Goal: Task Accomplishment & Management: Manage account settings

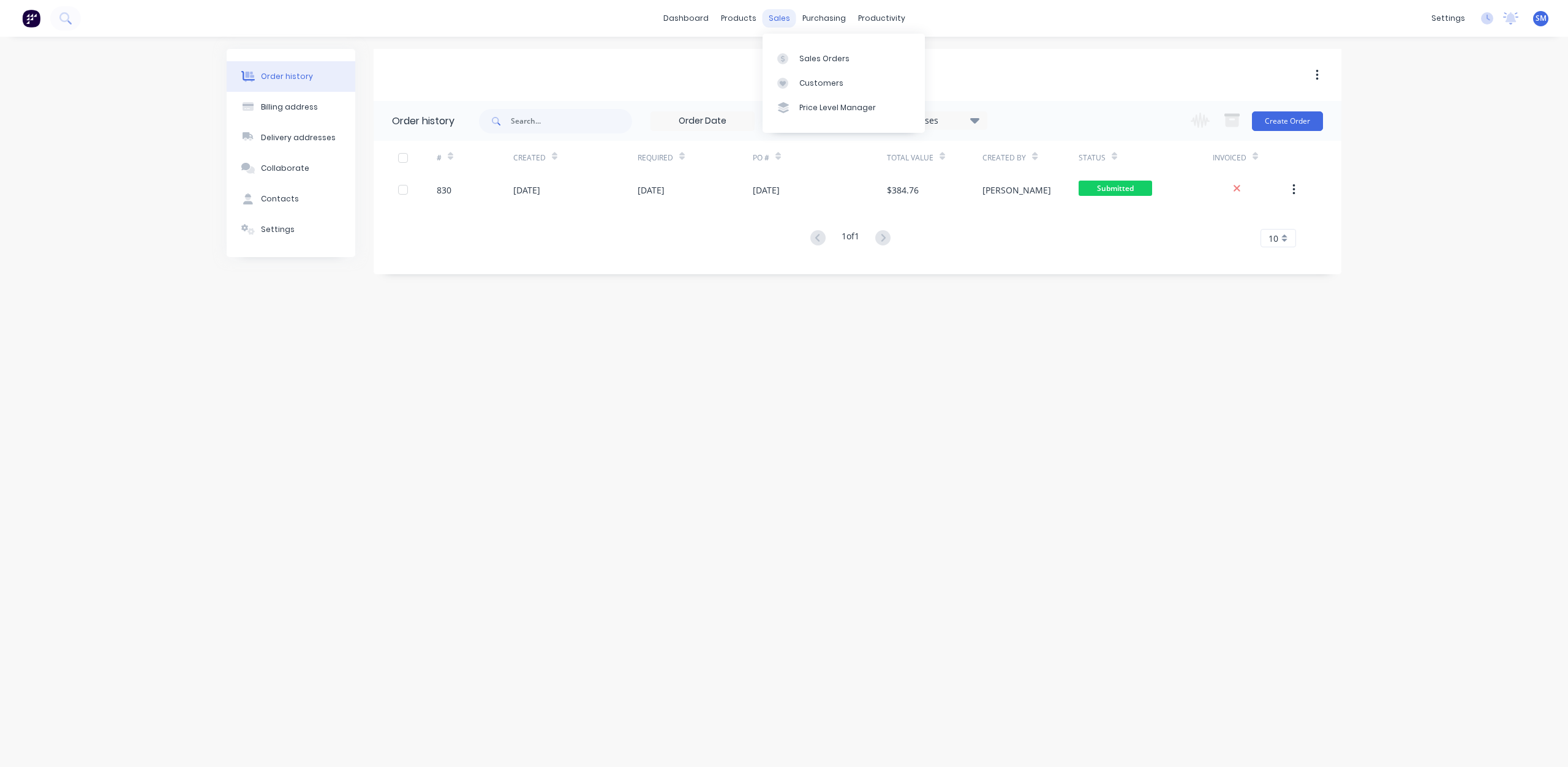
click at [785, 19] on div "sales" at bounding box center [779, 18] width 34 height 18
click at [813, 79] on div "Customers" at bounding box center [821, 84] width 44 height 11
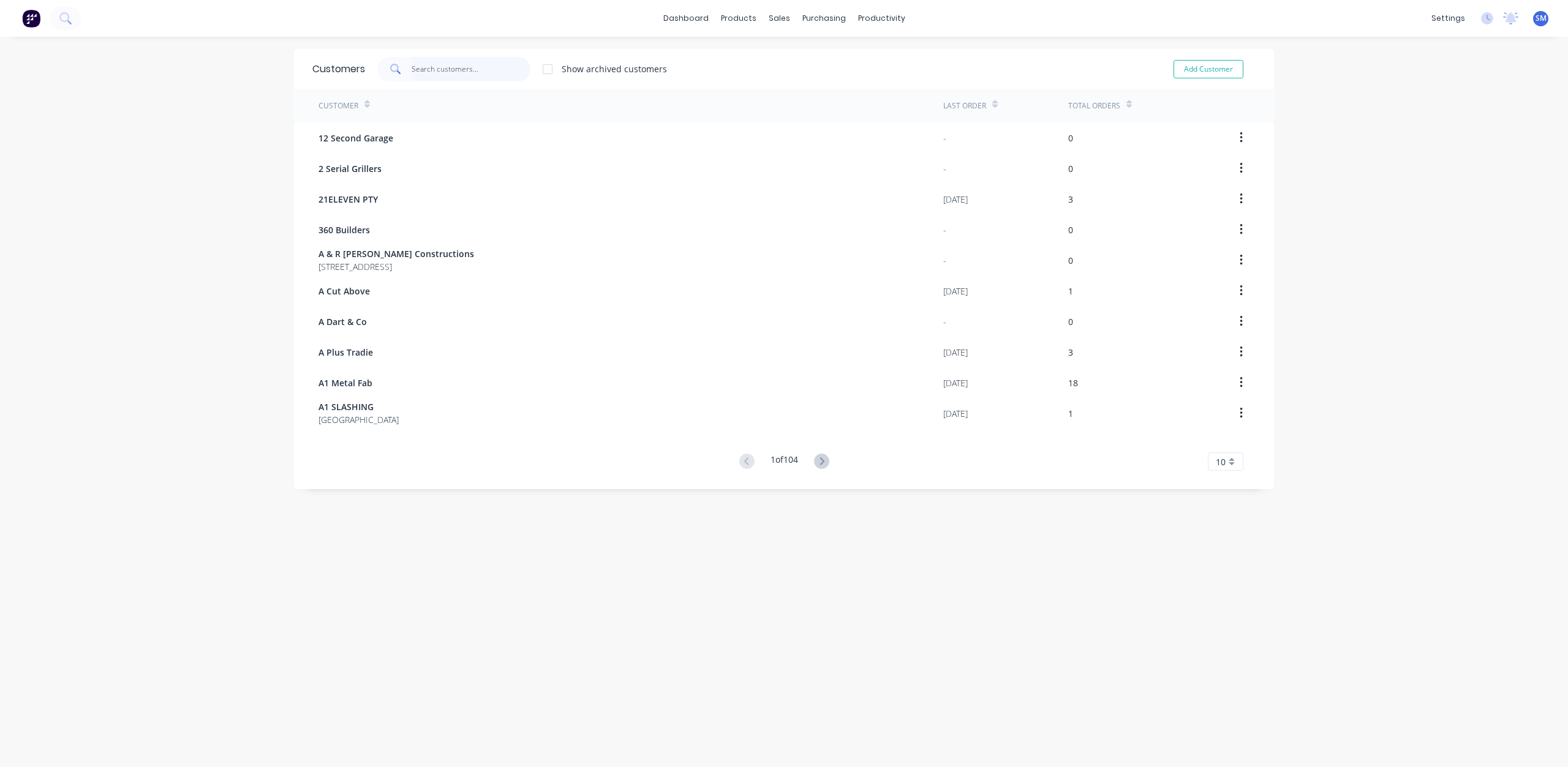
click at [439, 67] on input "text" at bounding box center [471, 69] width 120 height 24
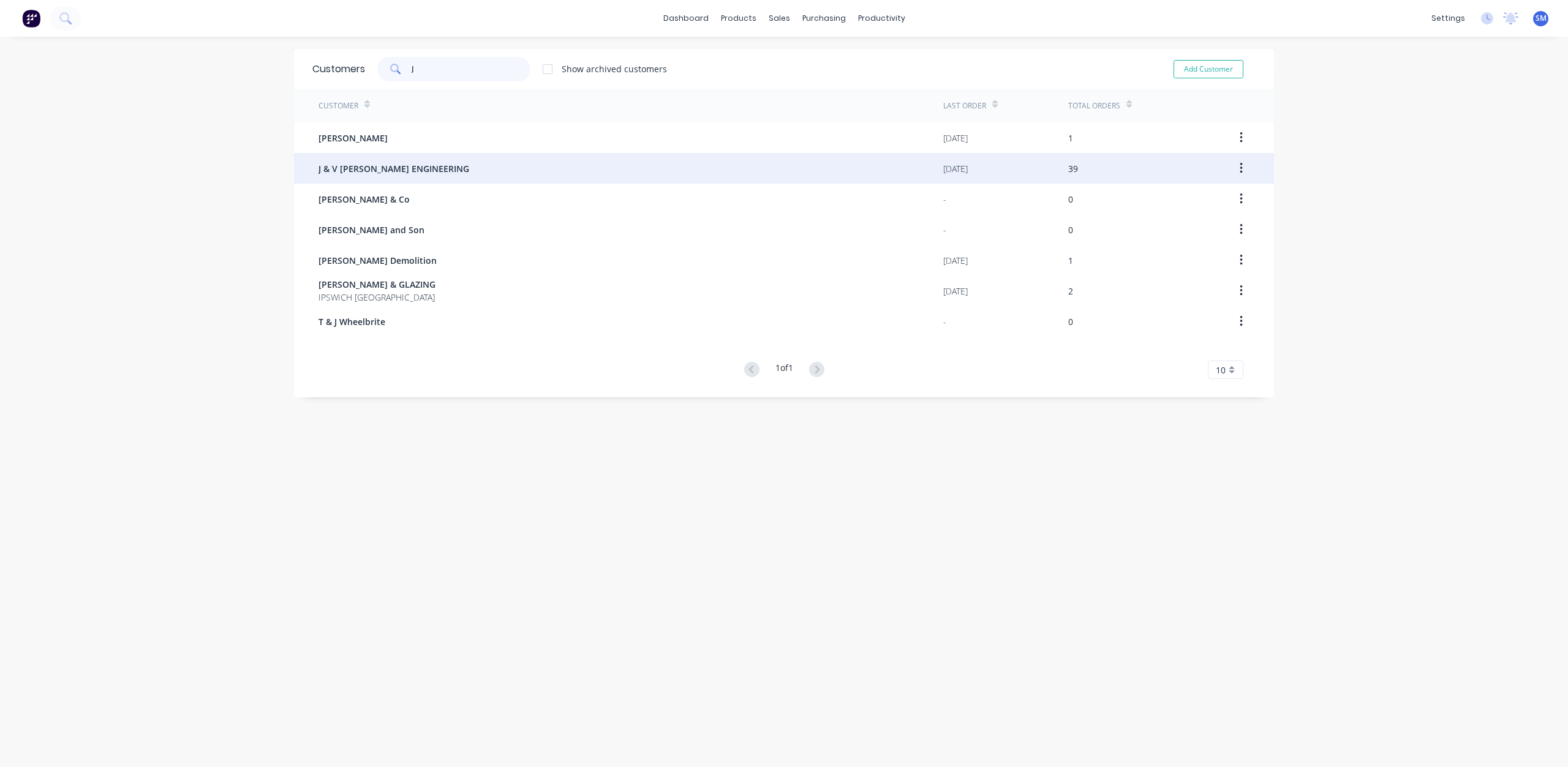
type input "J"
click at [389, 176] on div "J & V [PERSON_NAME] ENGINEERING" at bounding box center [630, 168] width 625 height 31
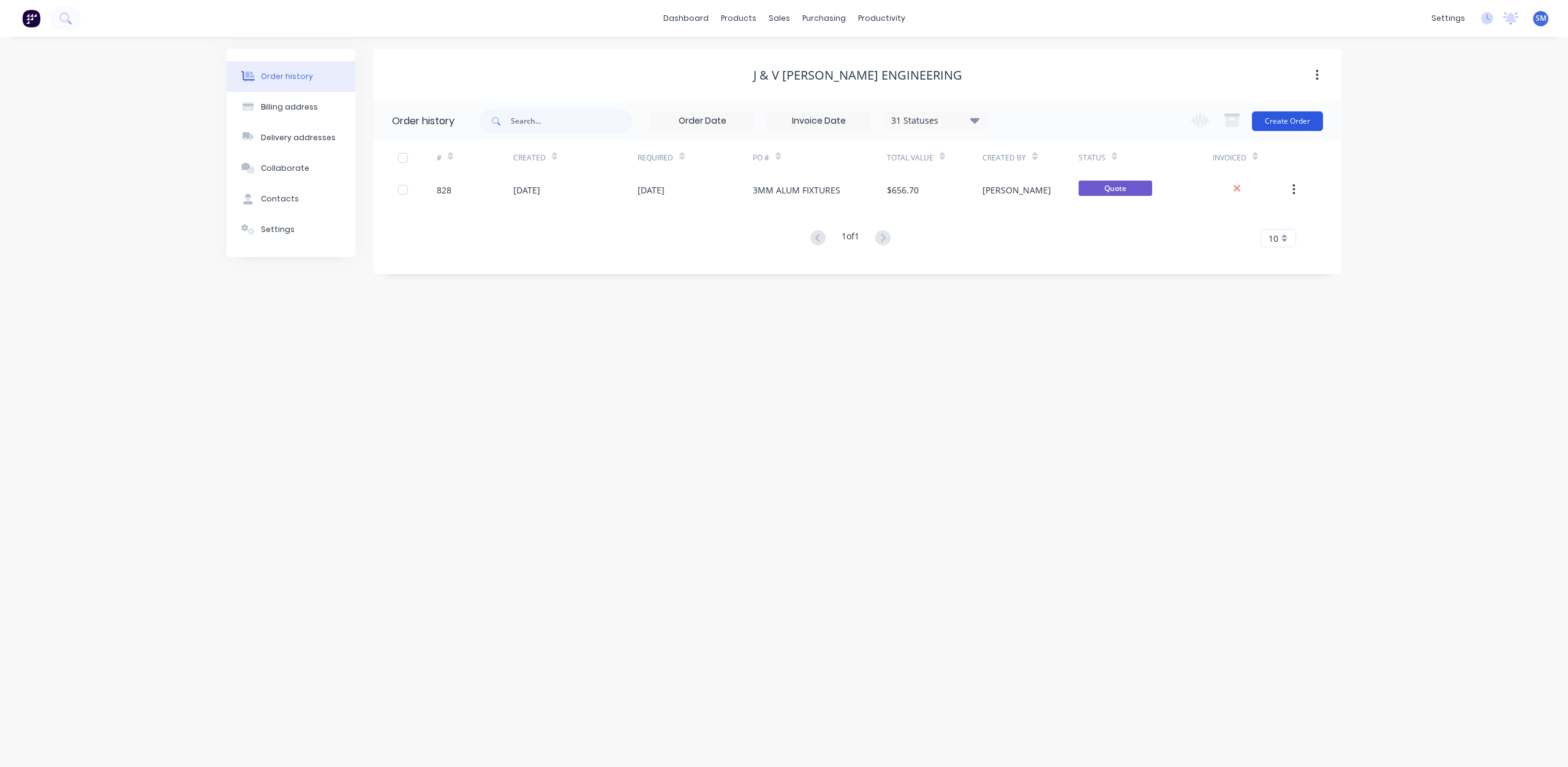
click at [1281, 122] on button "Create Order" at bounding box center [1287, 121] width 71 height 19
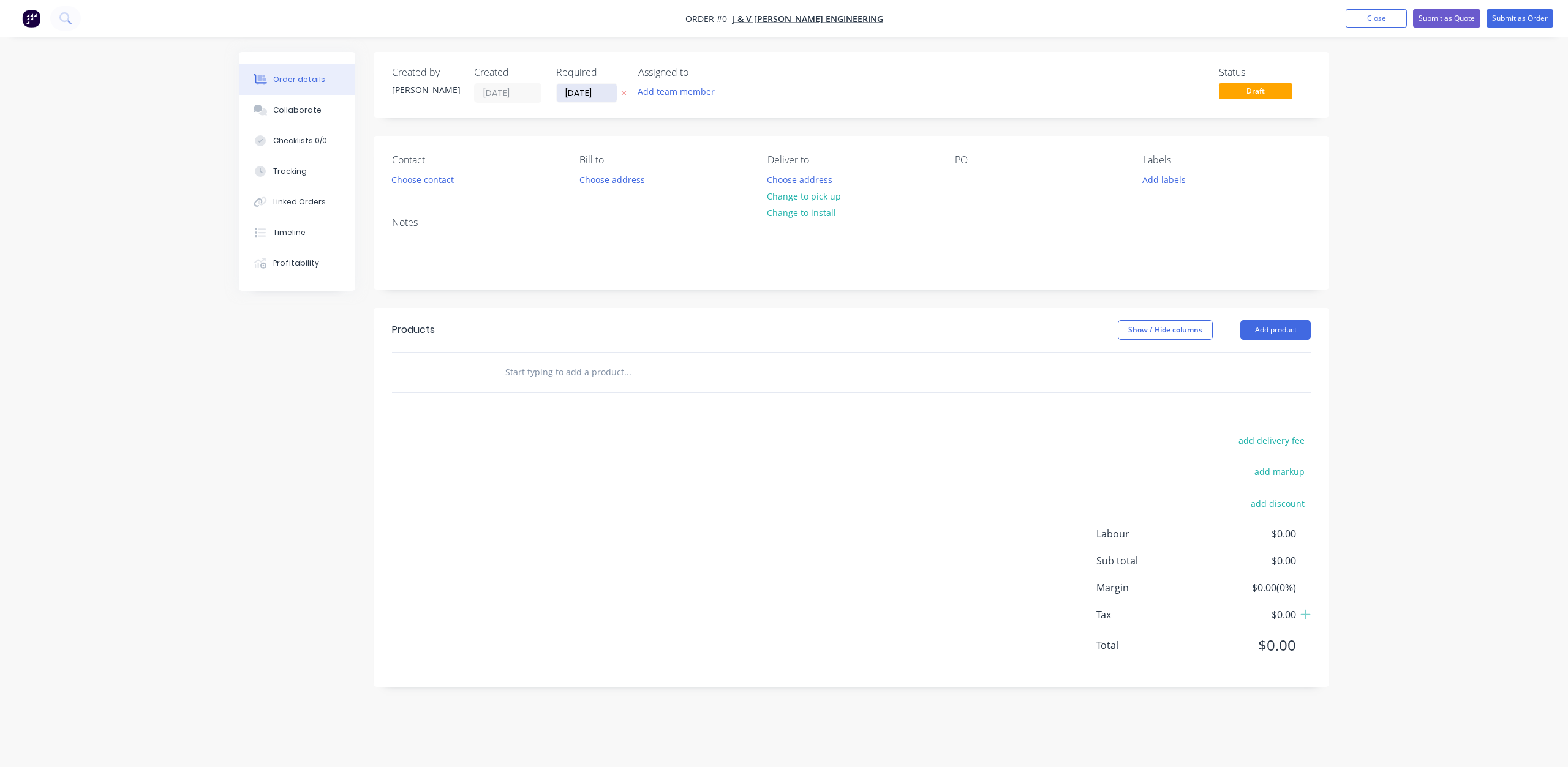
click at [577, 96] on input "[DATE]" at bounding box center [586, 92] width 60 height 18
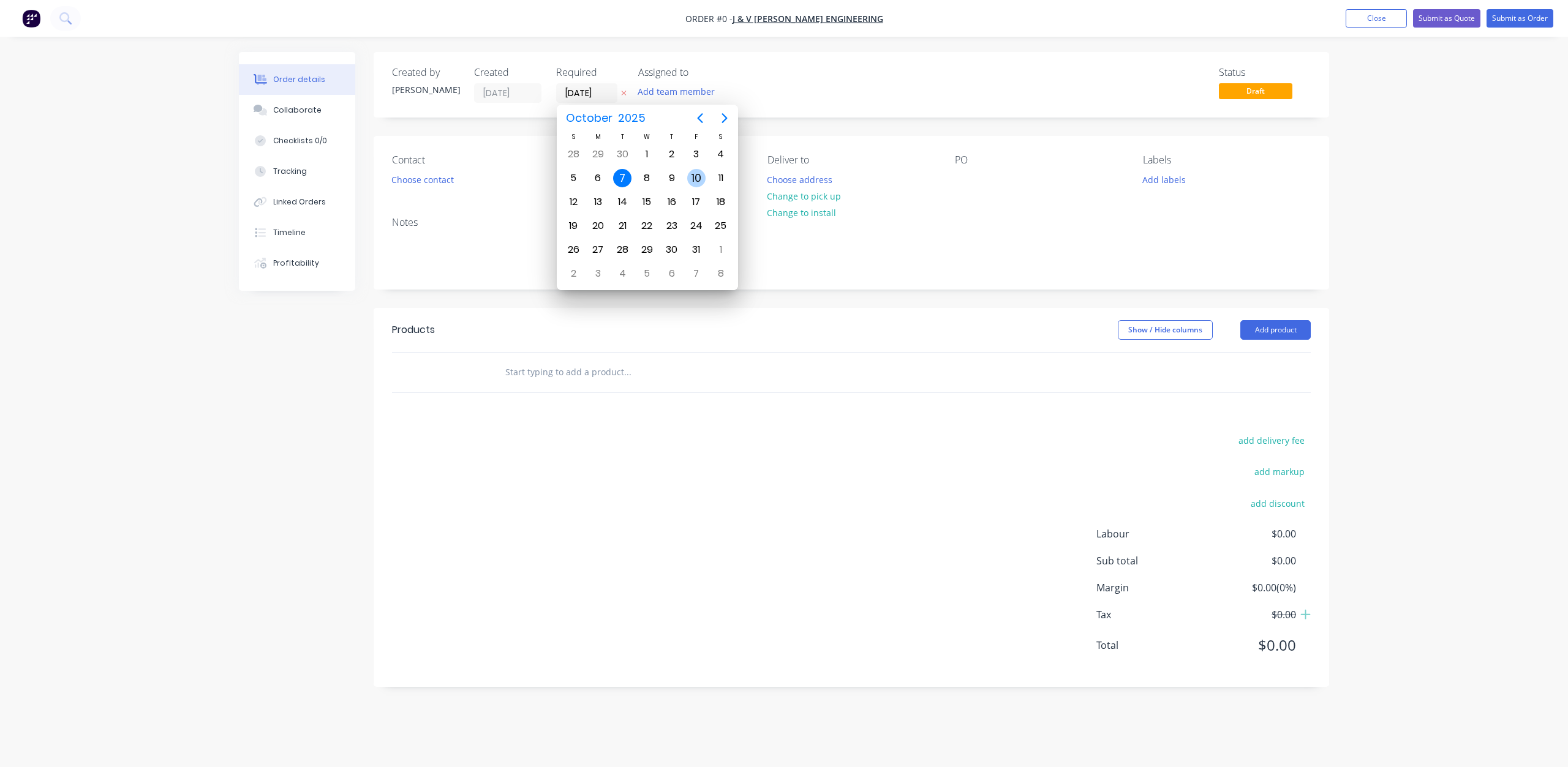
click at [700, 178] on div "10" at bounding box center [696, 178] width 18 height 18
type input "[DATE]"
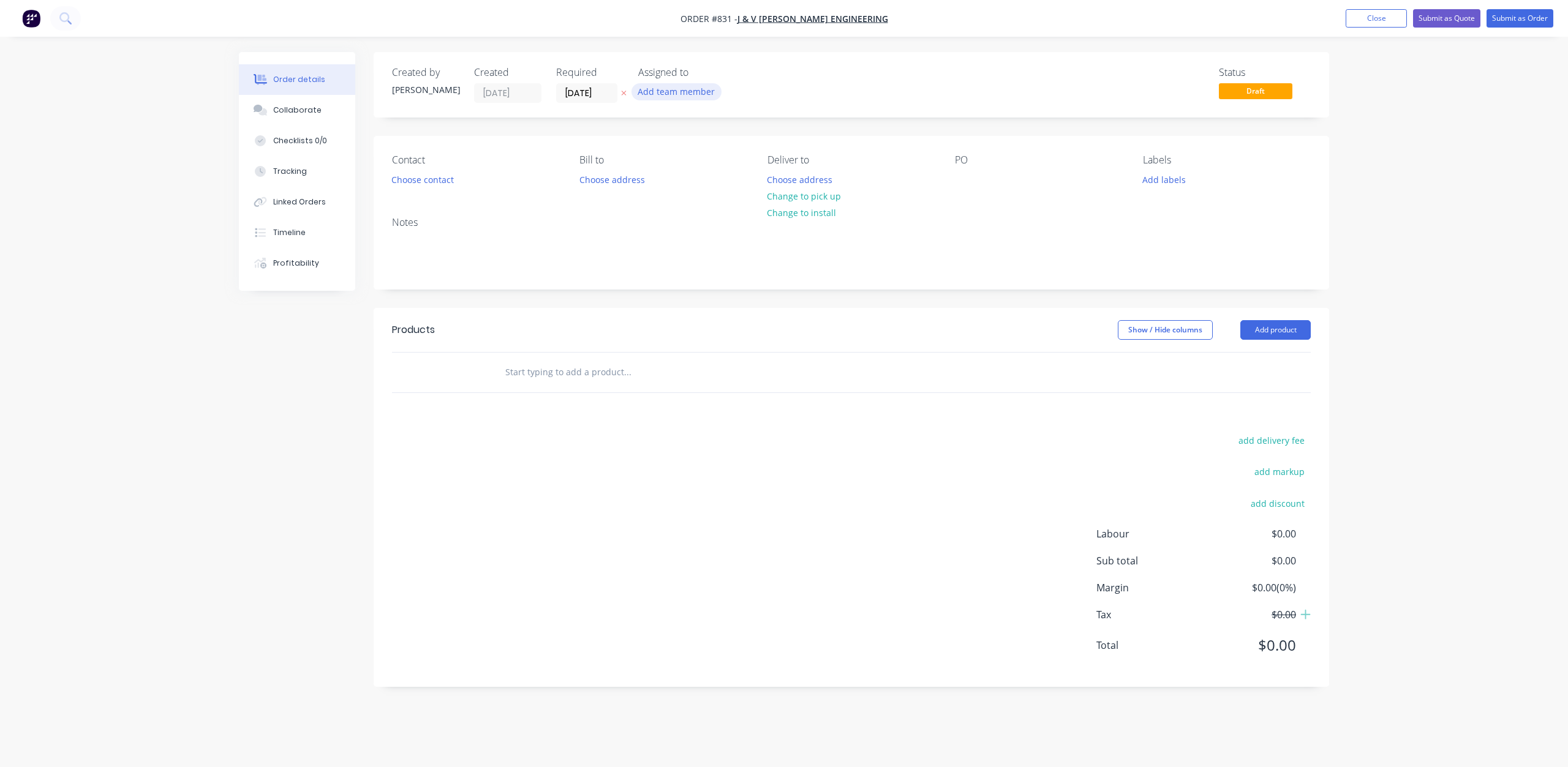
click at [657, 91] on button "Add team member" at bounding box center [676, 92] width 90 height 17
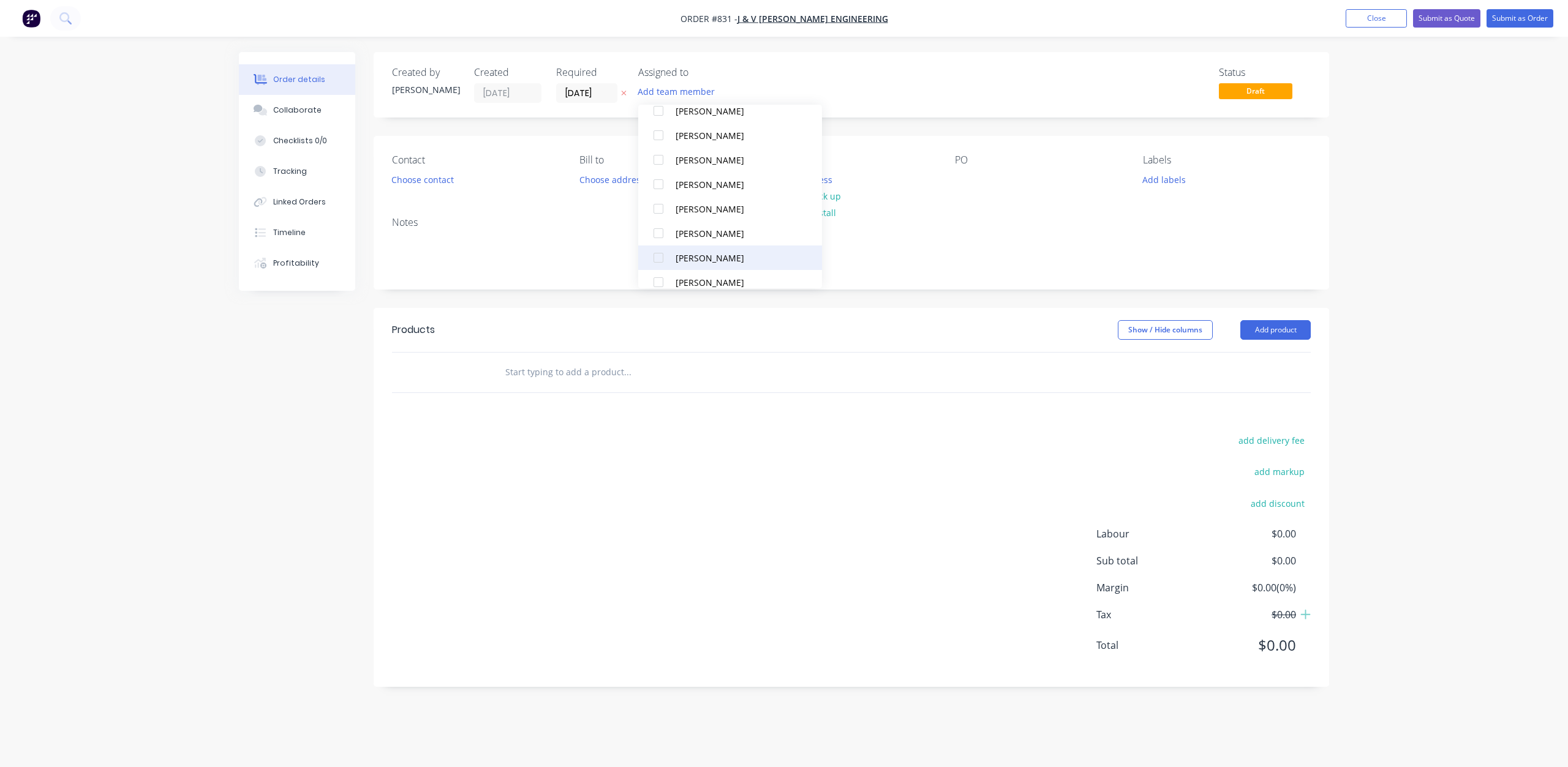
scroll to position [183, 0]
click at [656, 172] on div at bounding box center [659, 172] width 24 height 24
click at [937, 195] on div "Contact Choose contact [PERSON_NAME] to Choose address Deliver to Choose addres…" at bounding box center [852, 171] width 955 height 71
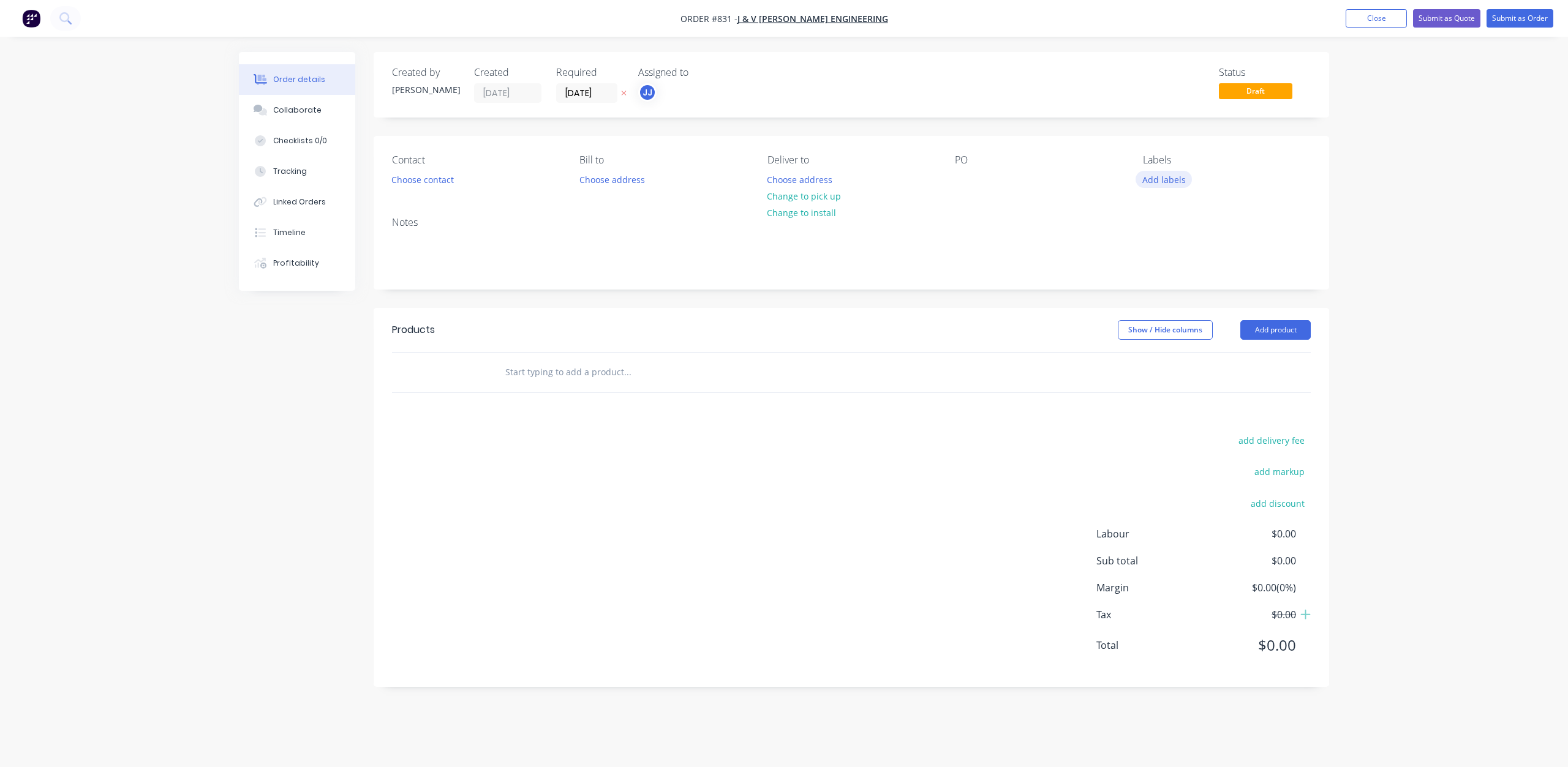
click at [1150, 183] on button "Add labels" at bounding box center [1164, 178] width 56 height 17
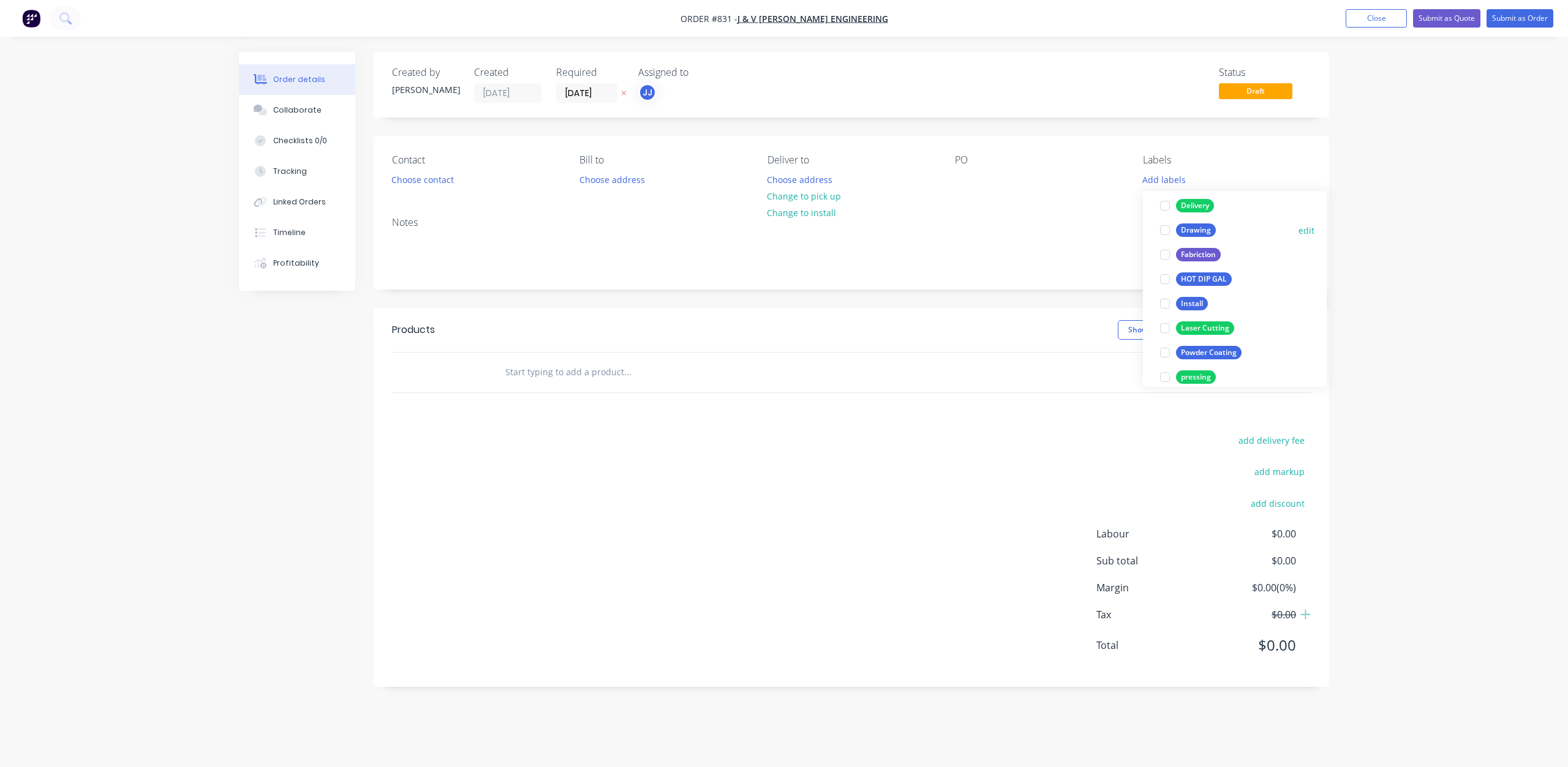
scroll to position [61, 0]
click at [1165, 225] on div at bounding box center [1164, 228] width 24 height 24
click at [1166, 209] on div at bounding box center [1164, 209] width 24 height 24
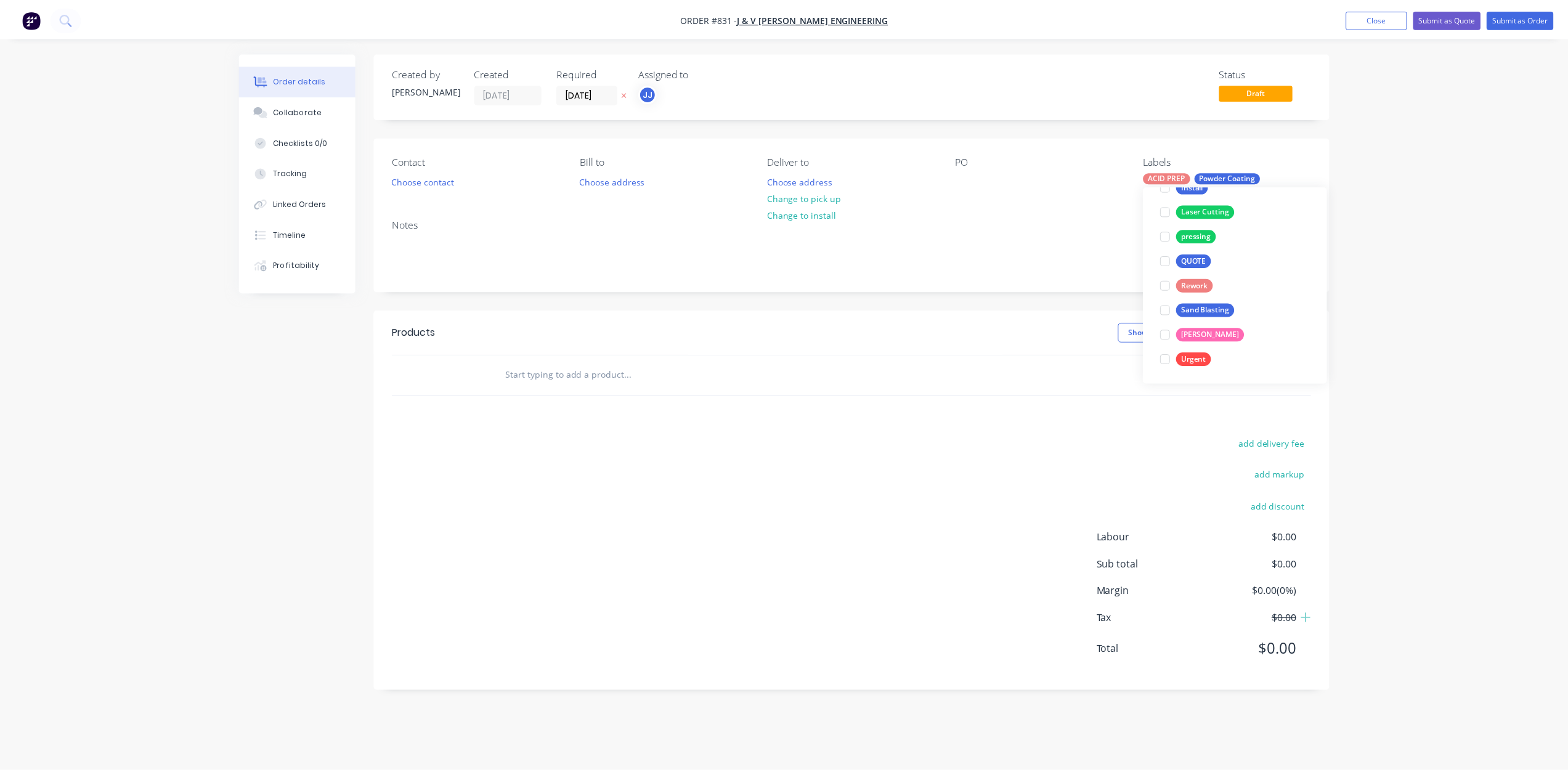
scroll to position [99, 0]
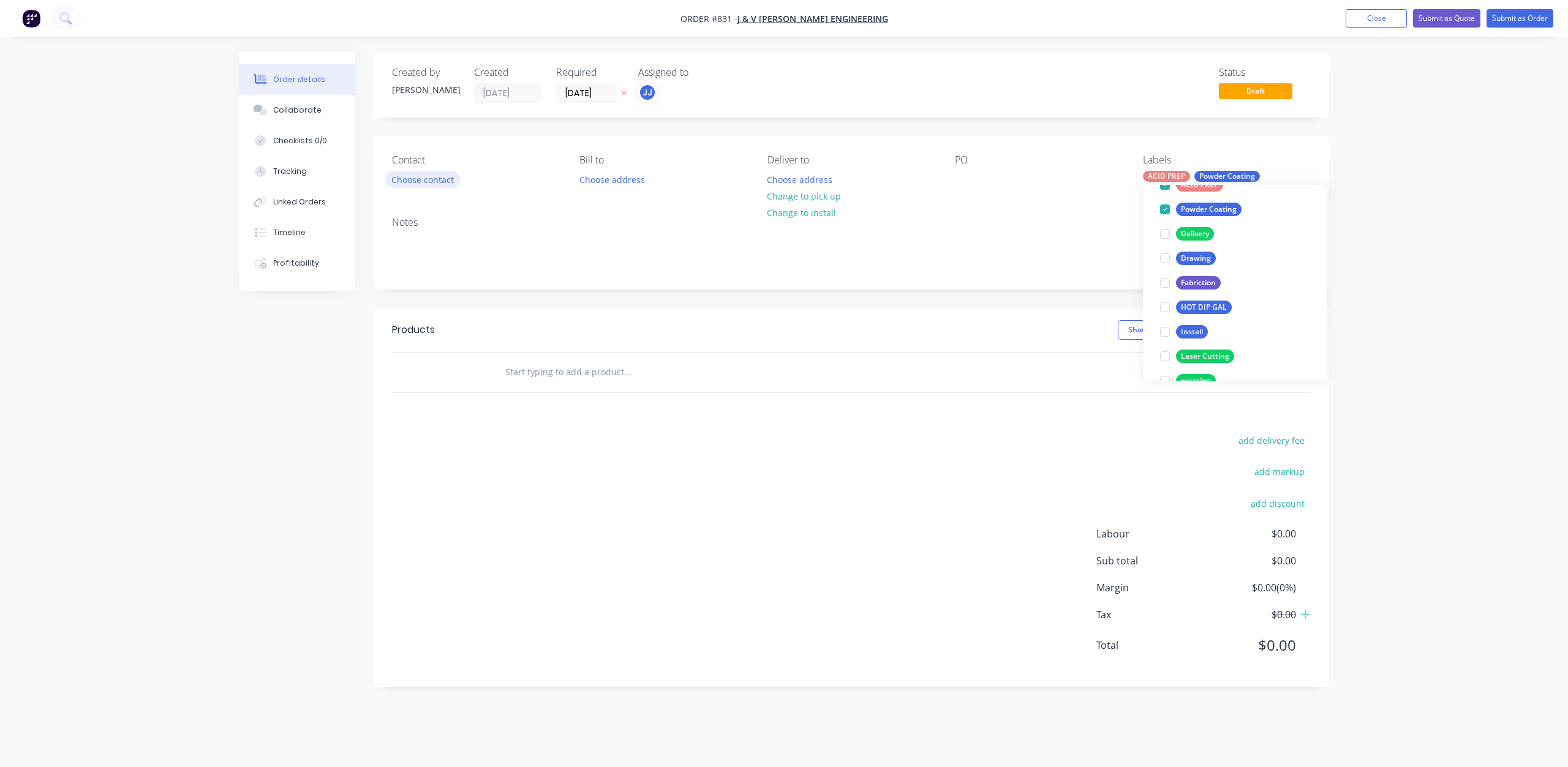
click at [407, 177] on button "Choose contact" at bounding box center [423, 178] width 76 height 17
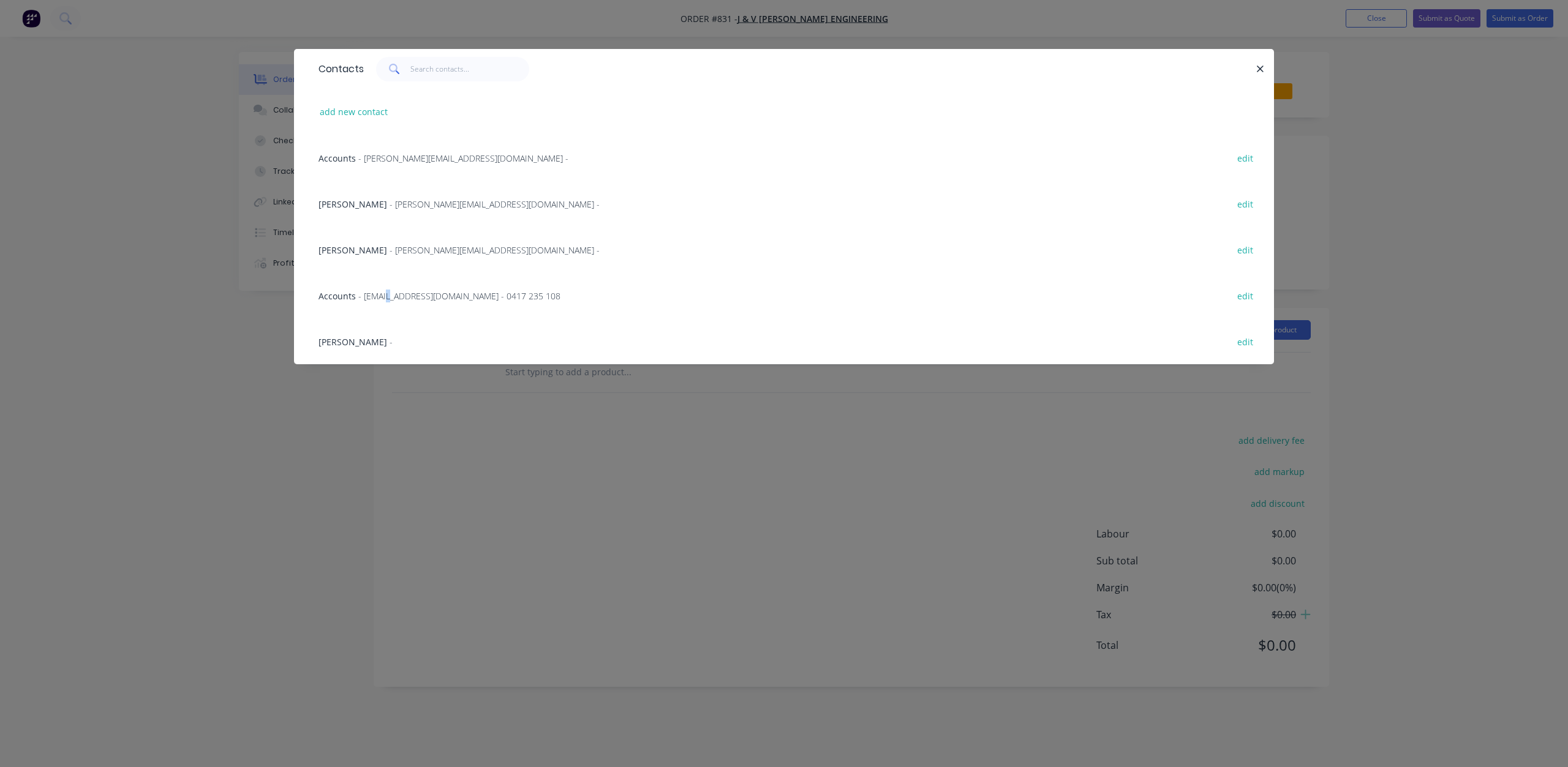
click at [391, 297] on span "- [EMAIL_ADDRESS][DOMAIN_NAME] - 0417 235 108" at bounding box center [459, 296] width 202 height 11
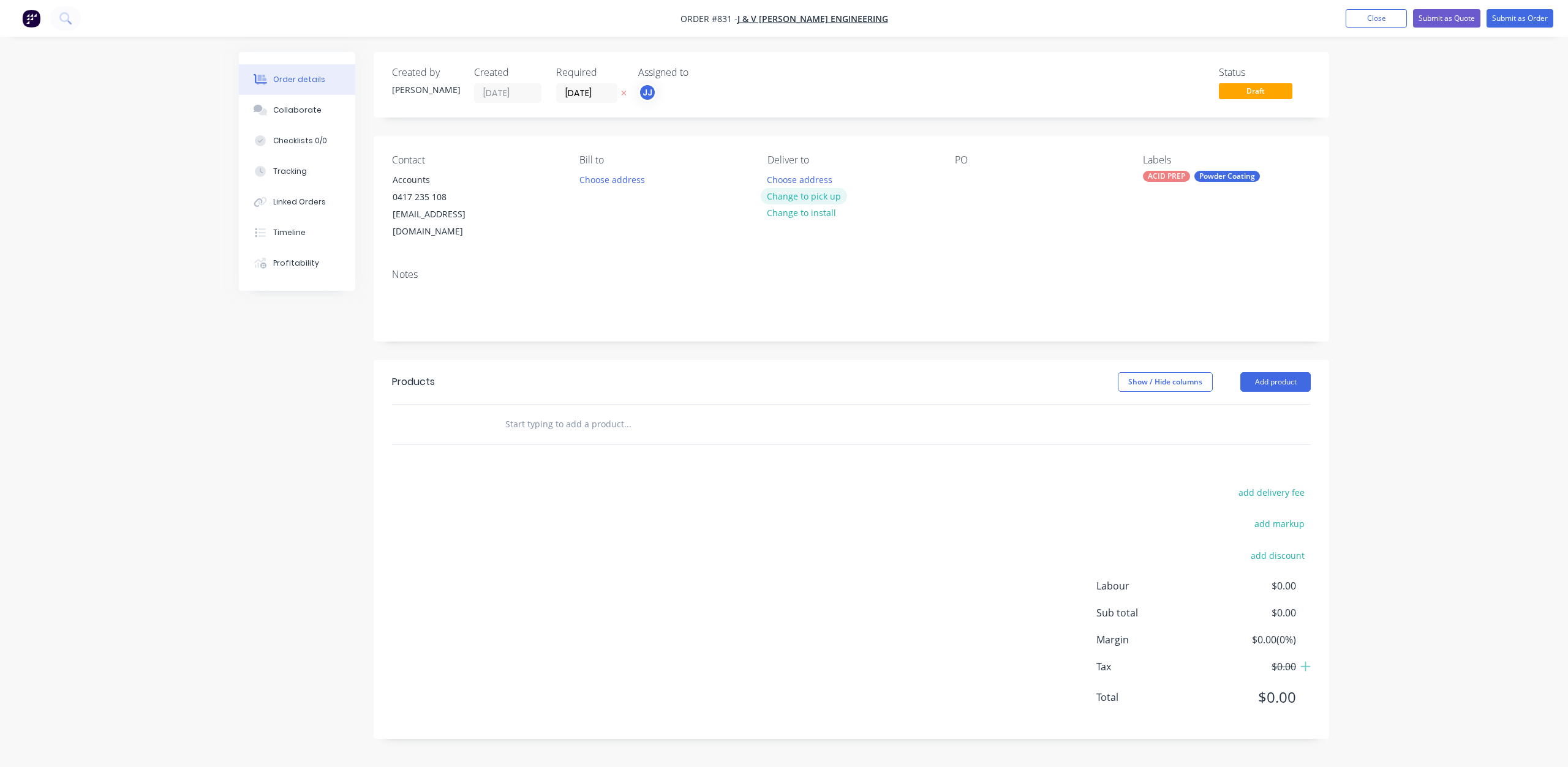
click at [810, 194] on button "Change to pick up" at bounding box center [804, 196] width 87 height 17
click at [963, 181] on div at bounding box center [964, 179] width 19 height 18
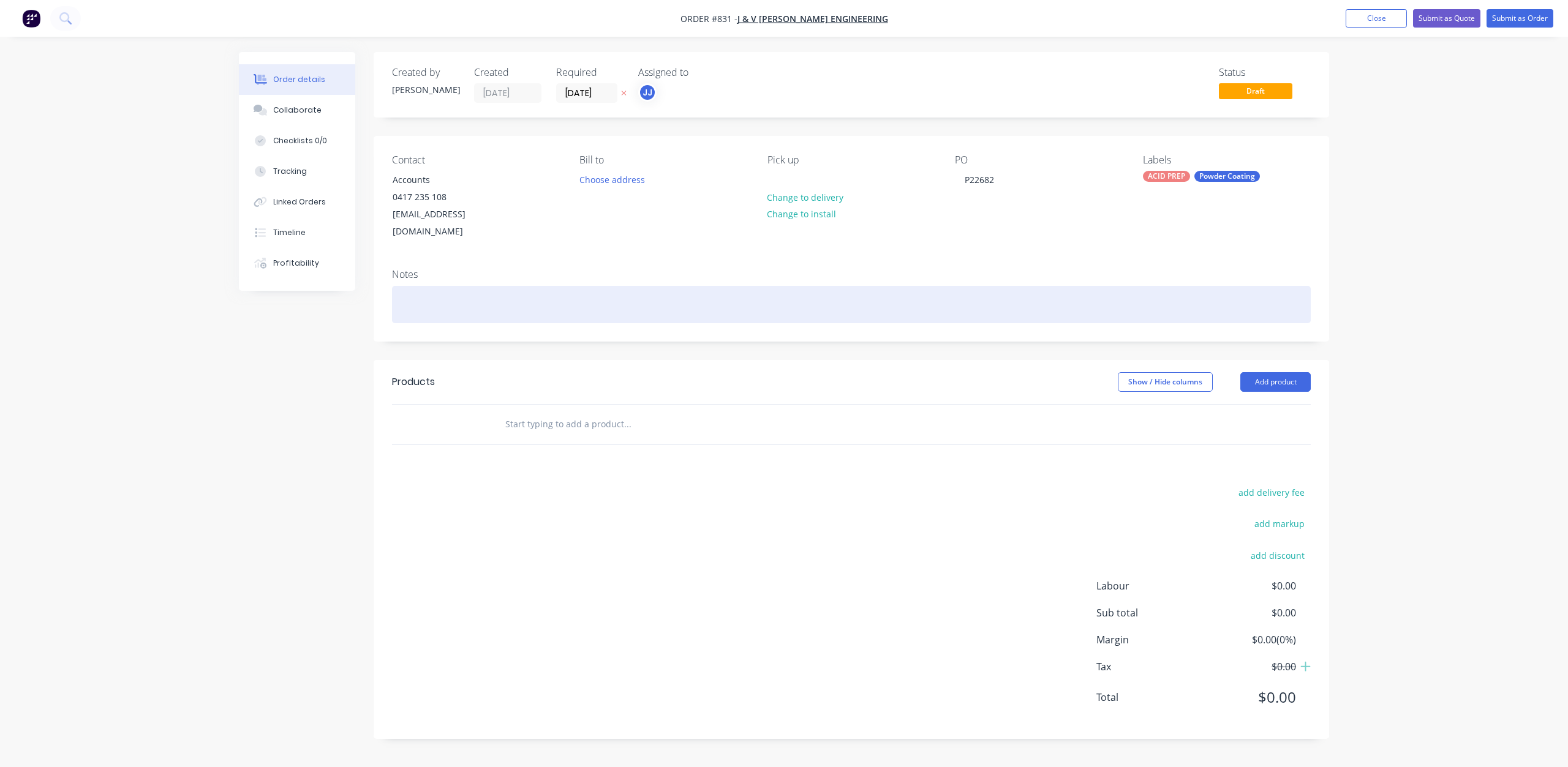
click at [429, 291] on div at bounding box center [851, 305] width 918 height 37
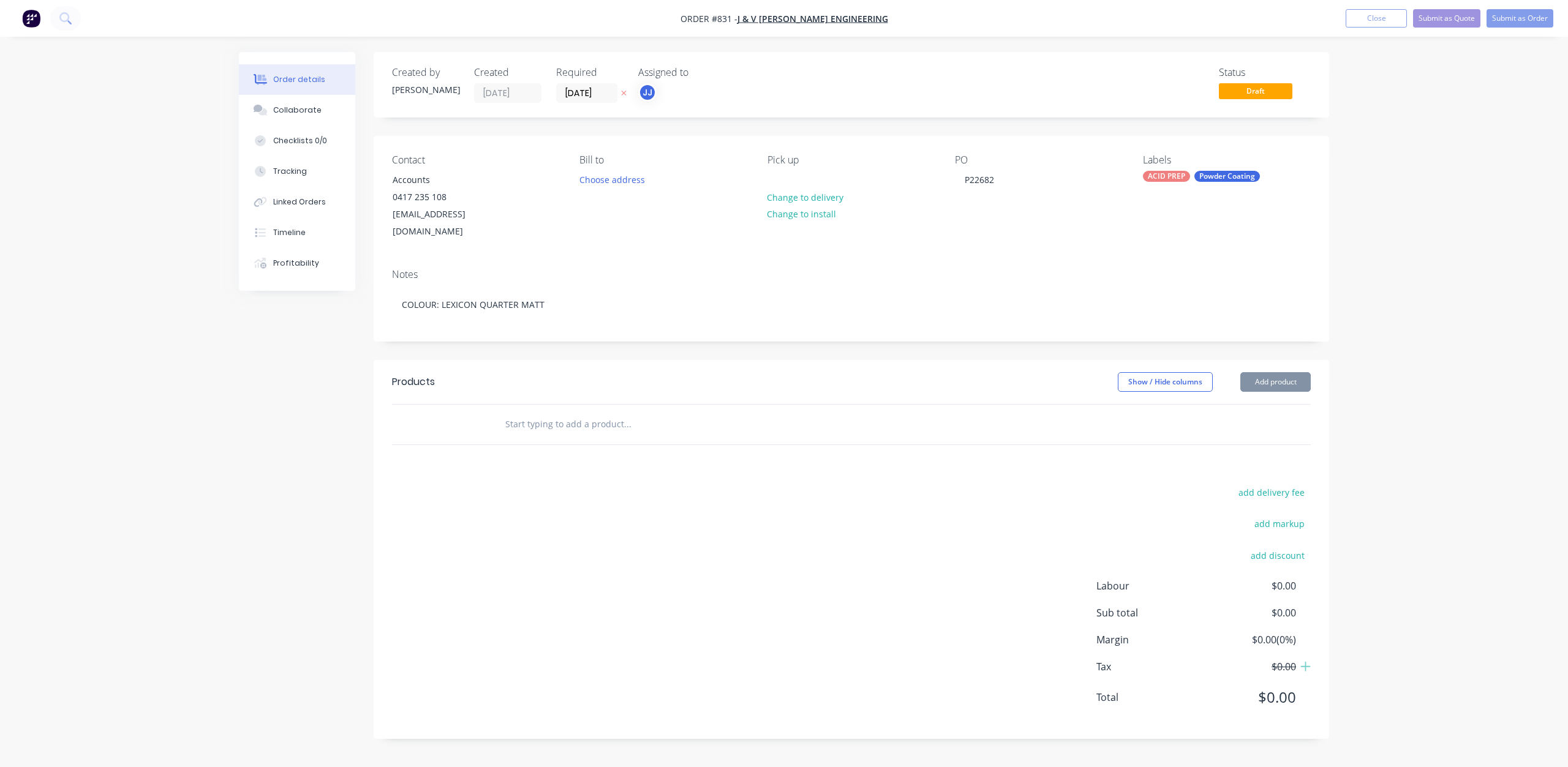
click at [515, 412] on input "text" at bounding box center [627, 425] width 245 height 24
type input "PREP"
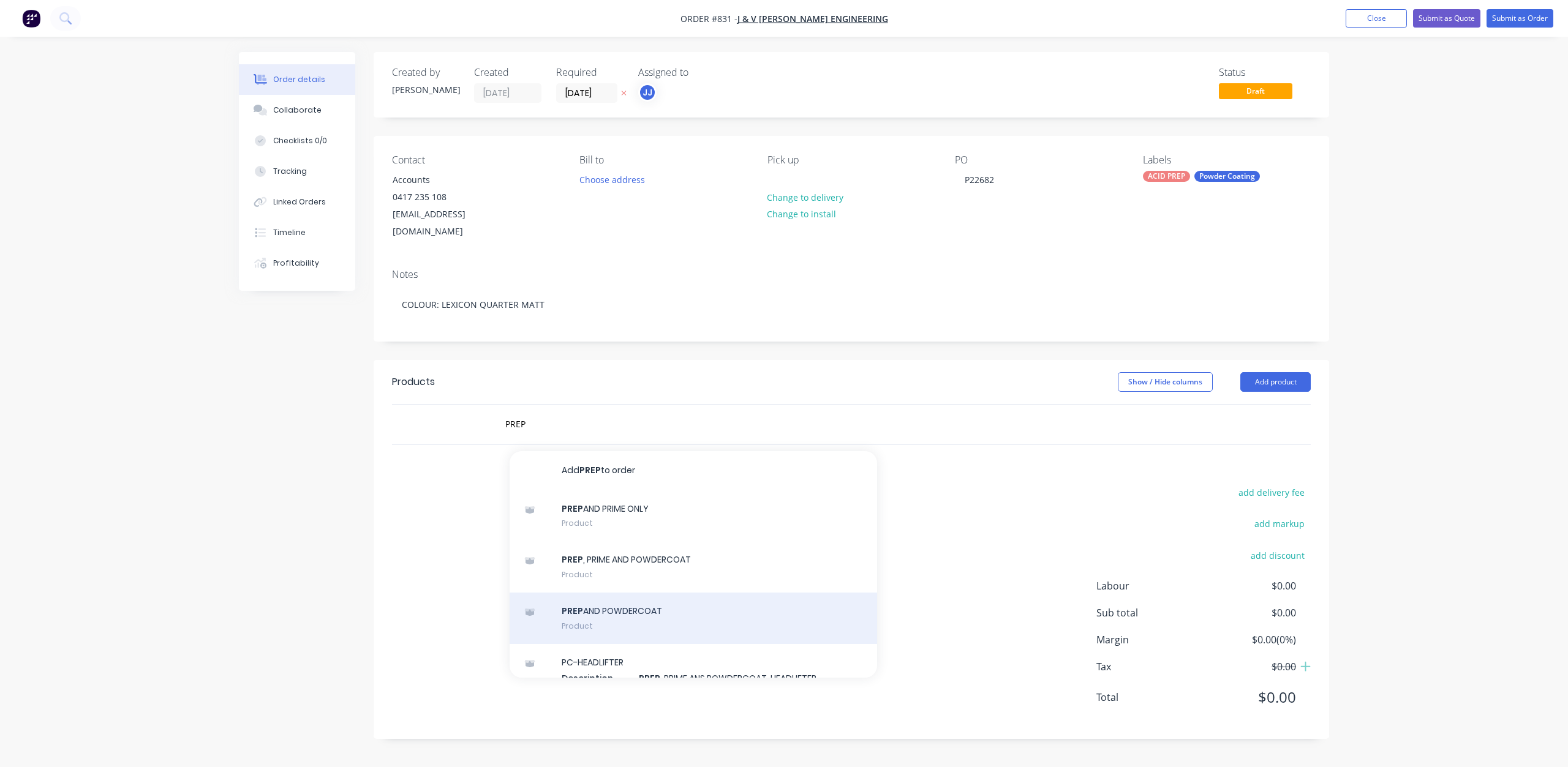
click at [604, 593] on div "PREP AND POWDERCOAT Product" at bounding box center [693, 618] width 367 height 51
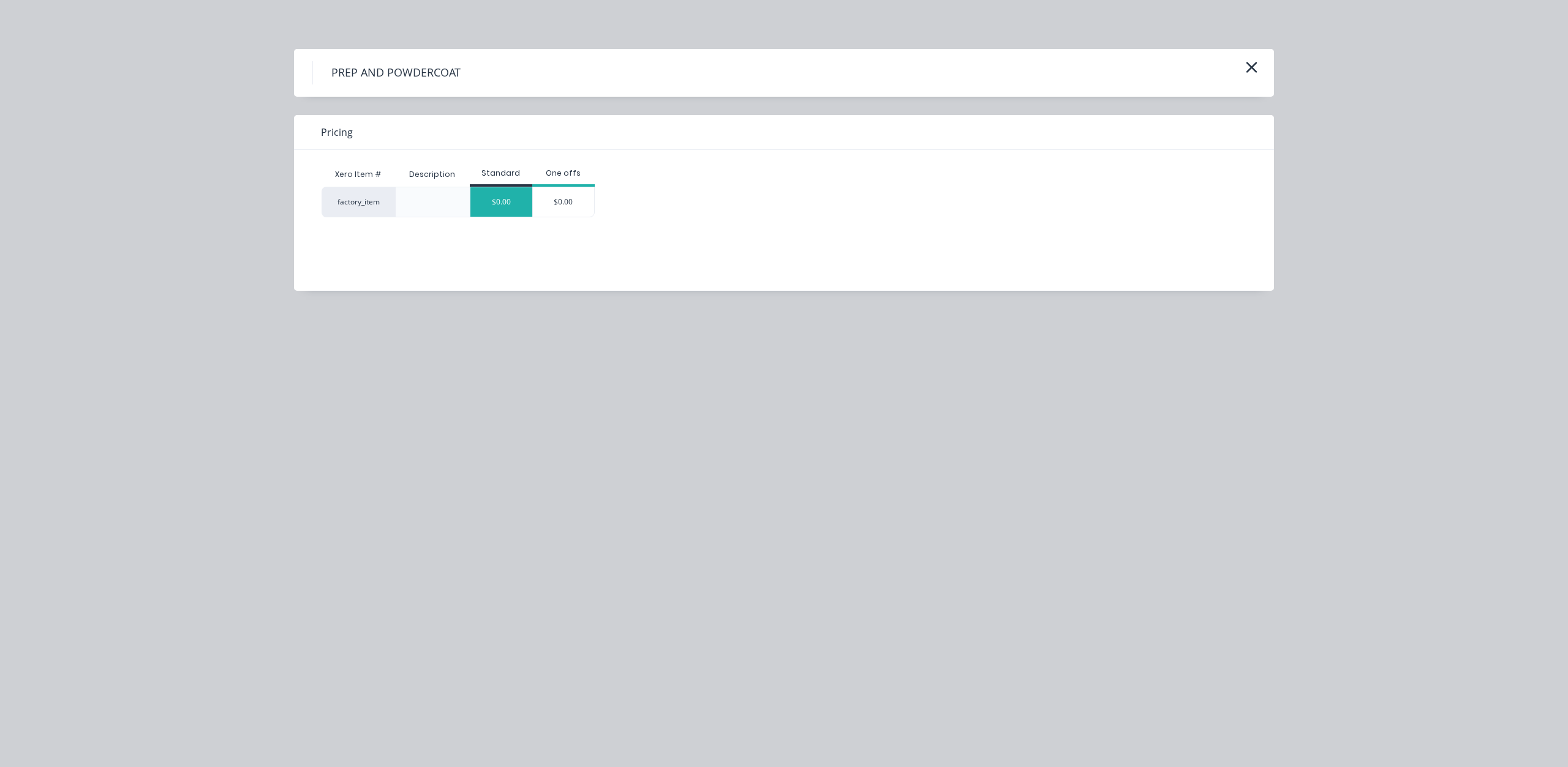
click at [499, 199] on div "$0.00" at bounding box center [501, 202] width 62 height 30
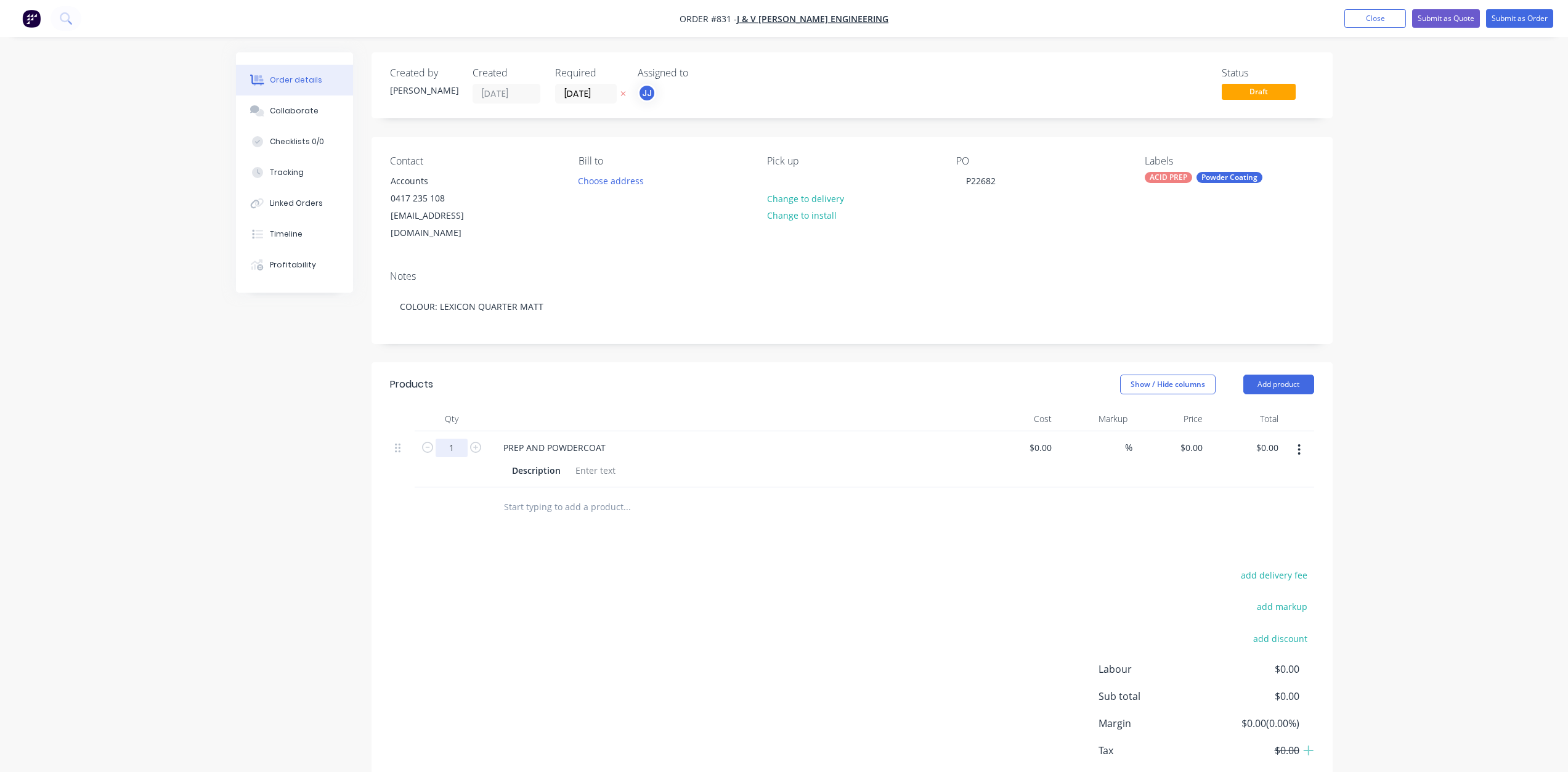
click at [451, 439] on input "1" at bounding box center [451, 448] width 32 height 19
type input "5"
click at [588, 461] on div at bounding box center [595, 470] width 50 height 18
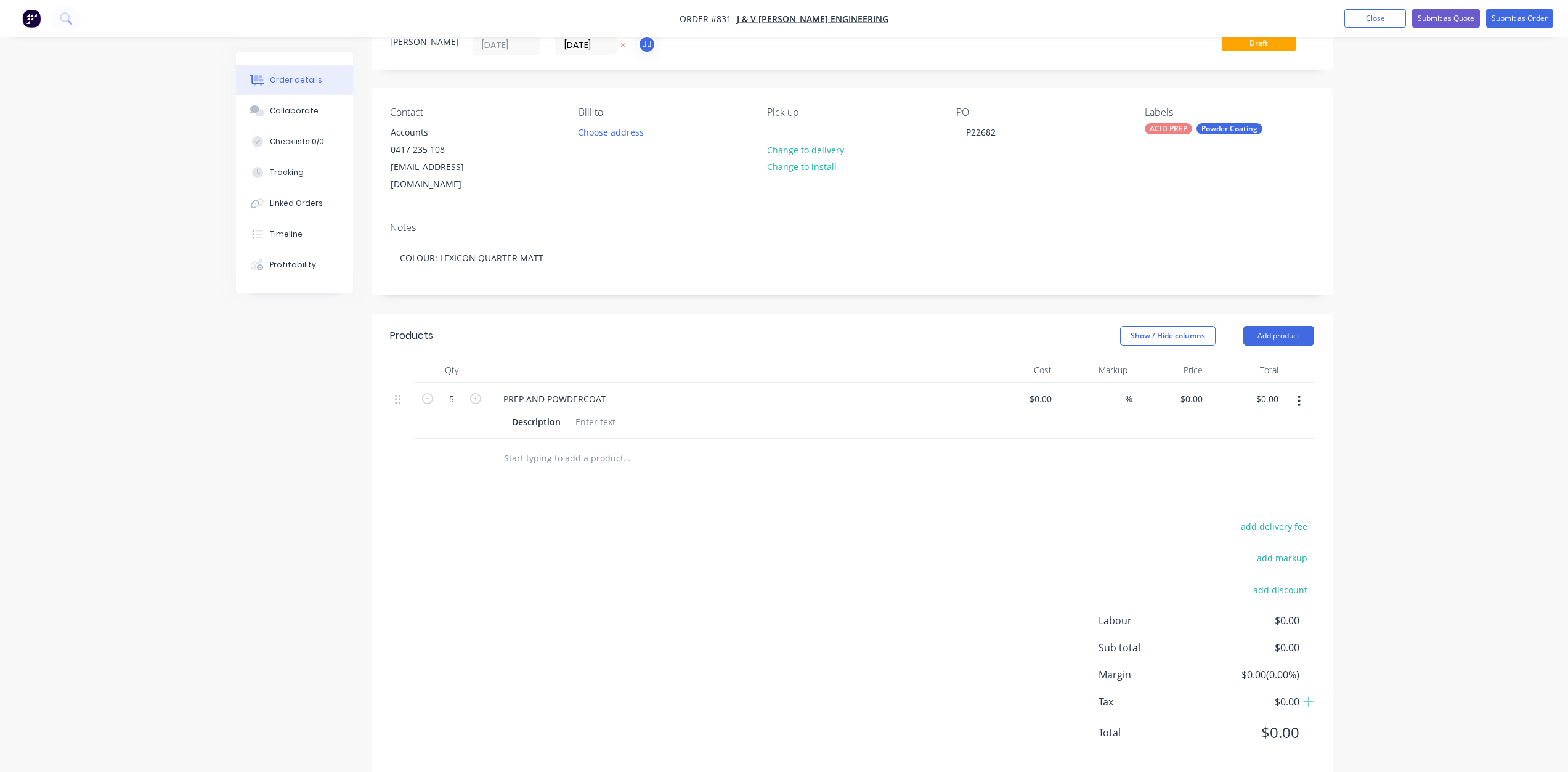
scroll to position [53, 0]
click at [600, 409] on div at bounding box center [595, 418] width 50 height 18
click at [659, 409] on div "SECTIONAL RECESSED FRAME ," at bounding box center [638, 418] width 136 height 18
click at [667, 409] on div "SECTIONAL RECESSED FRAME ," at bounding box center [638, 418] width 136 height 18
click at [724, 409] on div "SECTIONAL RECESSED ALUM FRAME ," at bounding box center [651, 418] width 162 height 18
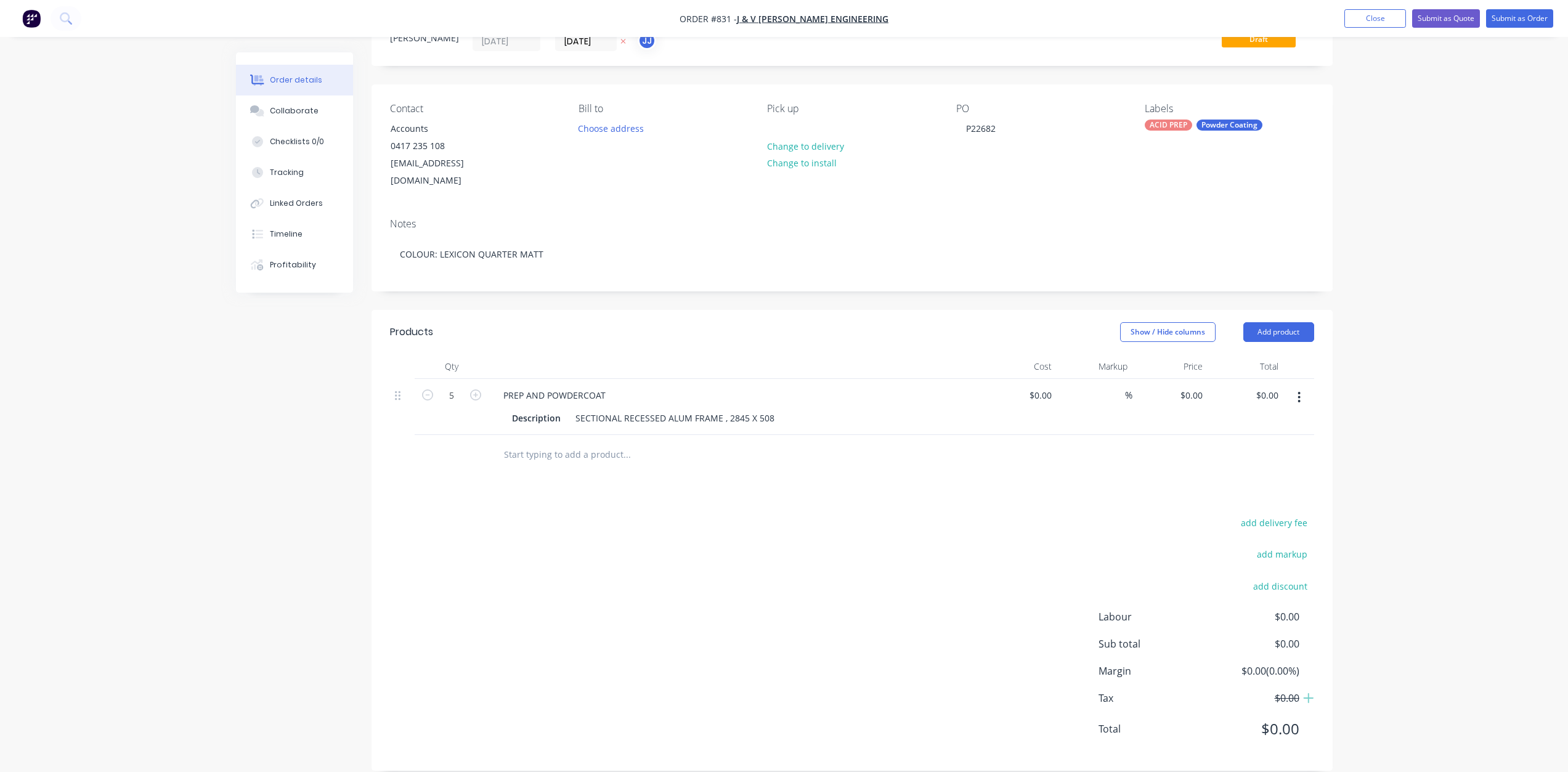
click at [777, 443] on div at bounding box center [678, 455] width 370 height 24
click at [1375, 17] on button "Close" at bounding box center [1375, 18] width 61 height 19
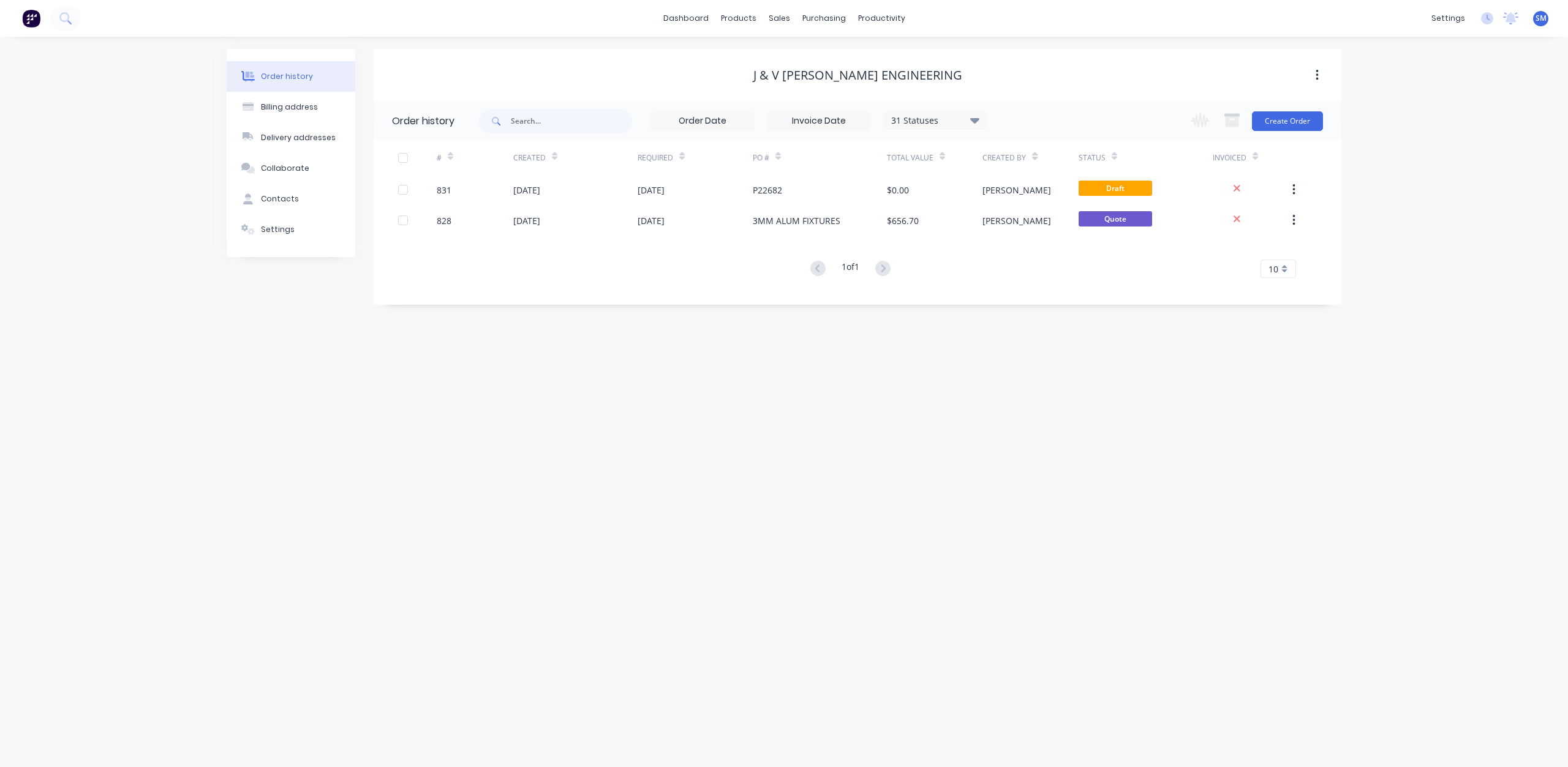
click at [970, 117] on div "31 Statuses" at bounding box center [935, 121] width 103 height 14
click at [1036, 286] on label at bounding box center [1036, 286] width 0 height 0
click at [1036, 293] on input "checkbox" at bounding box center [1041, 292] width 10 height 11
checkbox input "true"
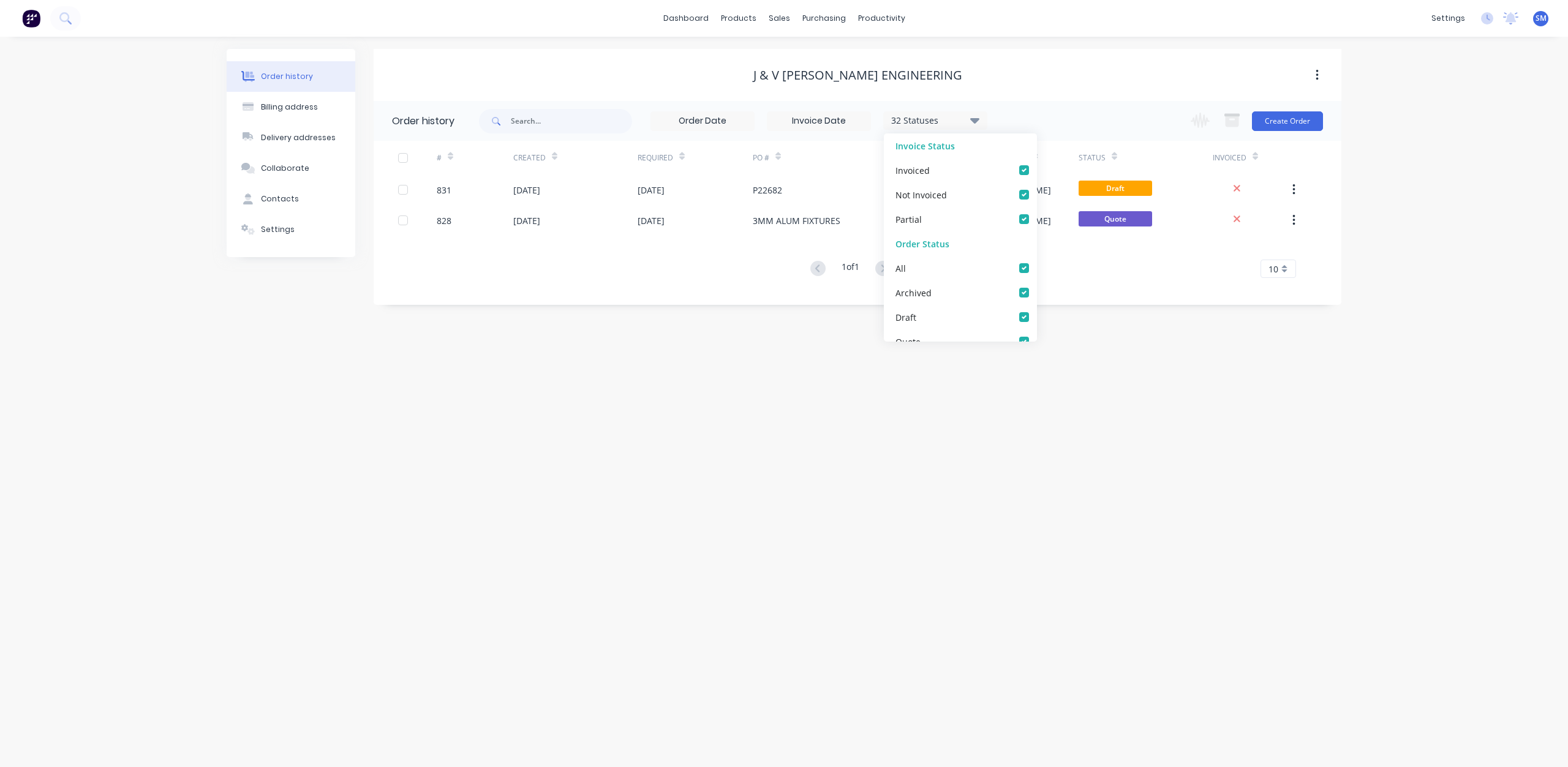
click at [736, 276] on div "1 of 1 10 5 10 15 20 25 30 35" at bounding box center [850, 269] width 953 height 18
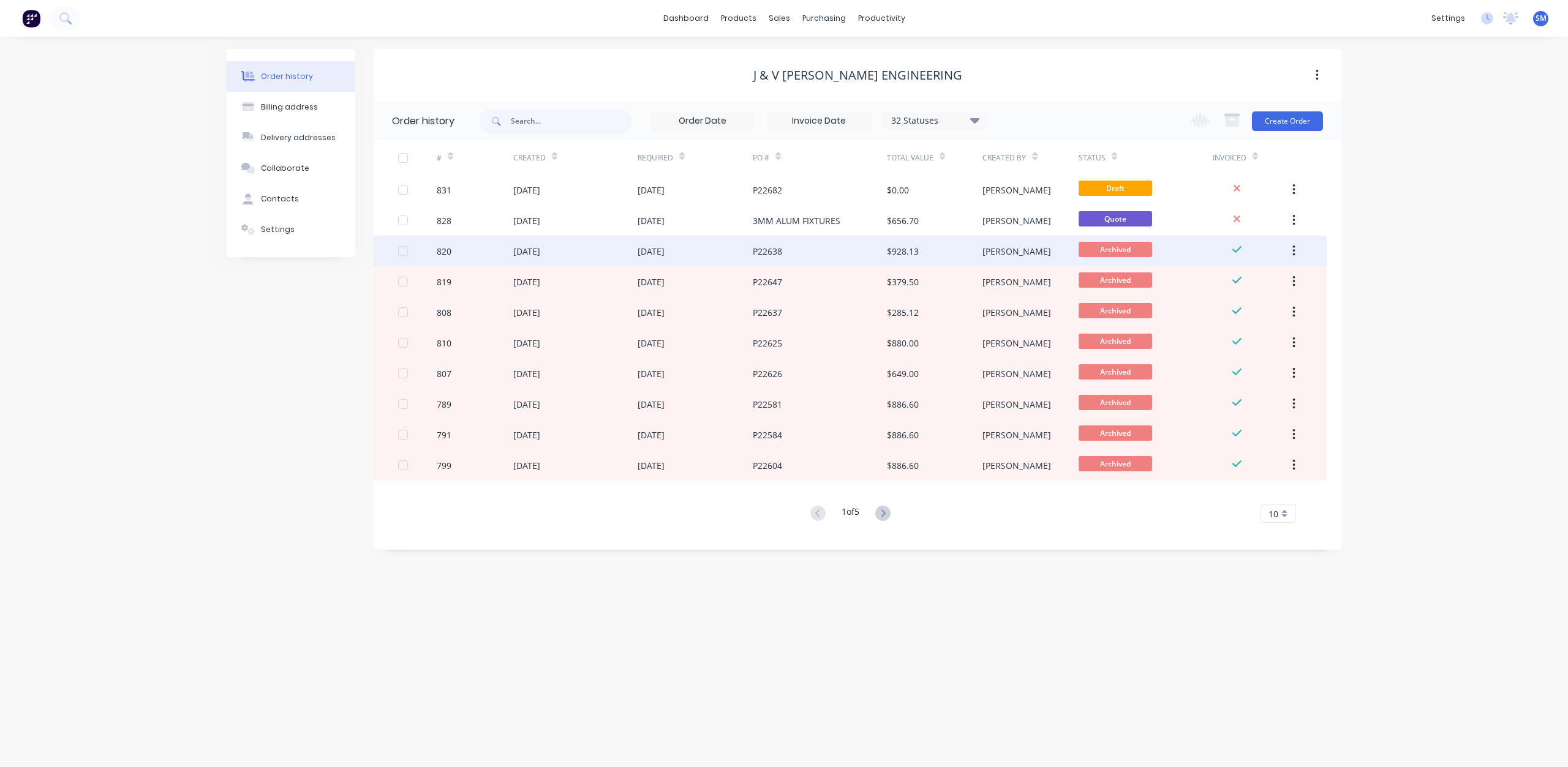
click at [664, 252] on div "[DATE]" at bounding box center [651, 252] width 27 height 13
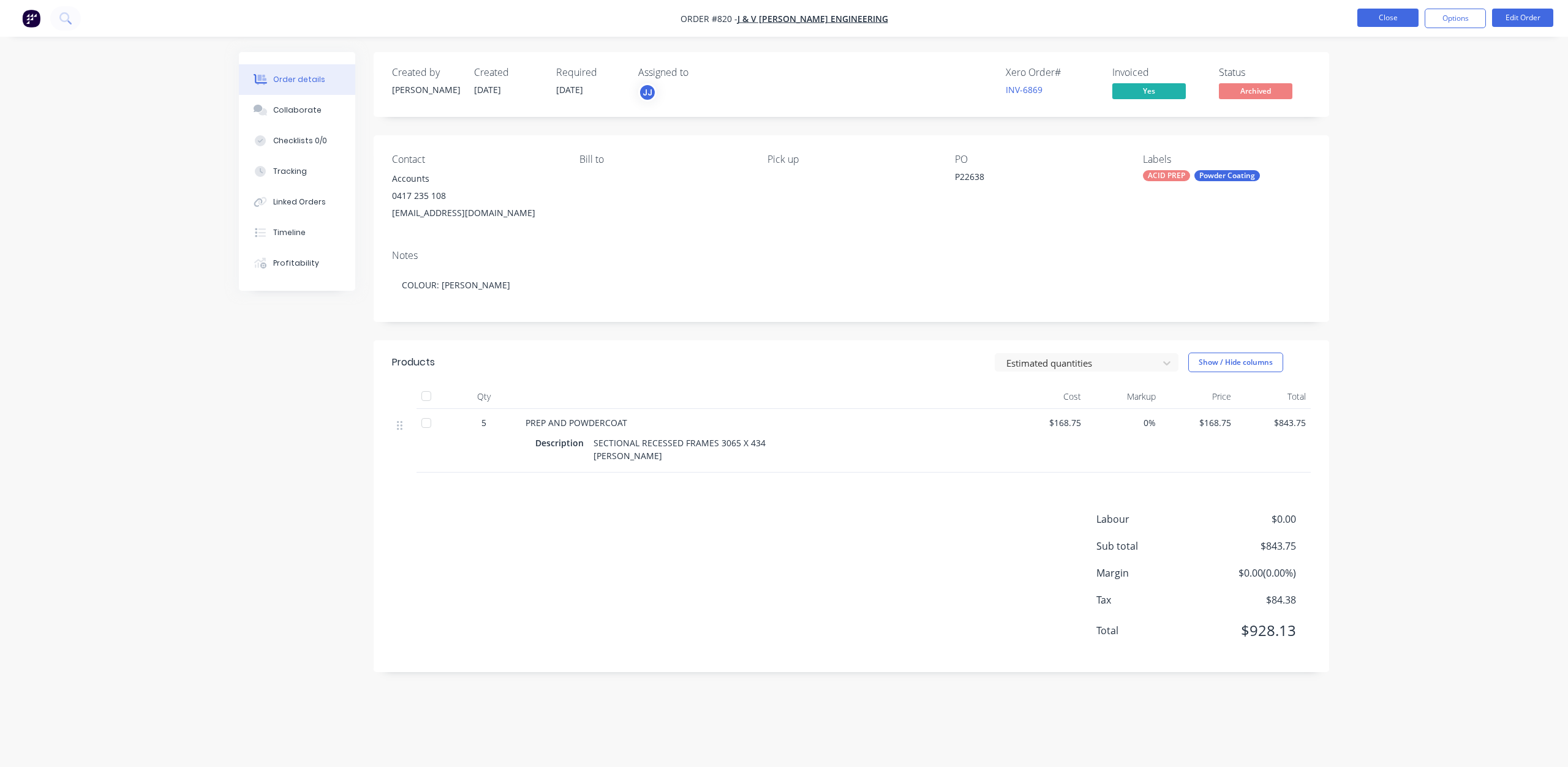
click at [1383, 24] on button "Close" at bounding box center [1388, 18] width 61 height 18
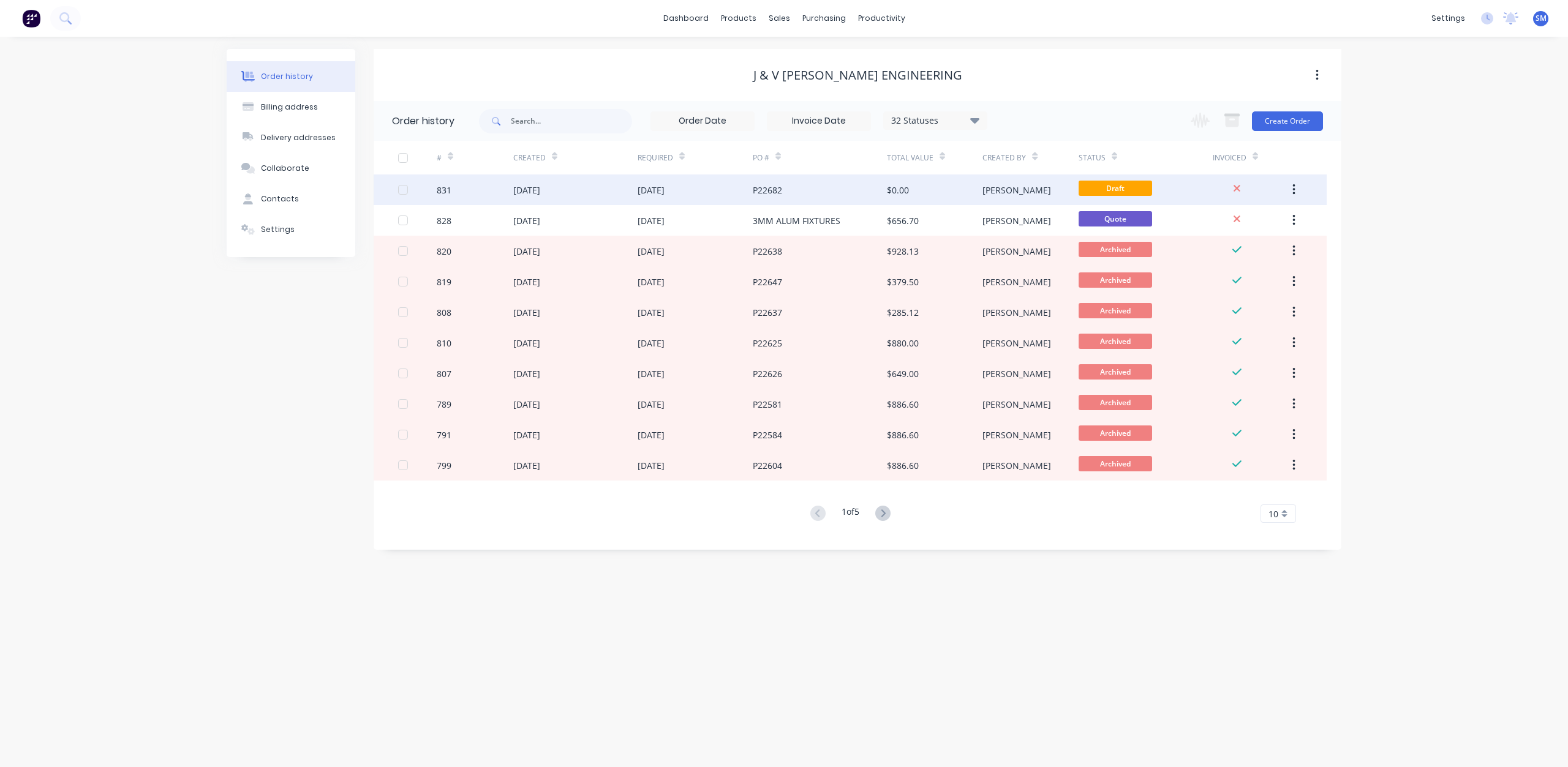
click at [730, 192] on div "[DATE]" at bounding box center [695, 190] width 115 height 31
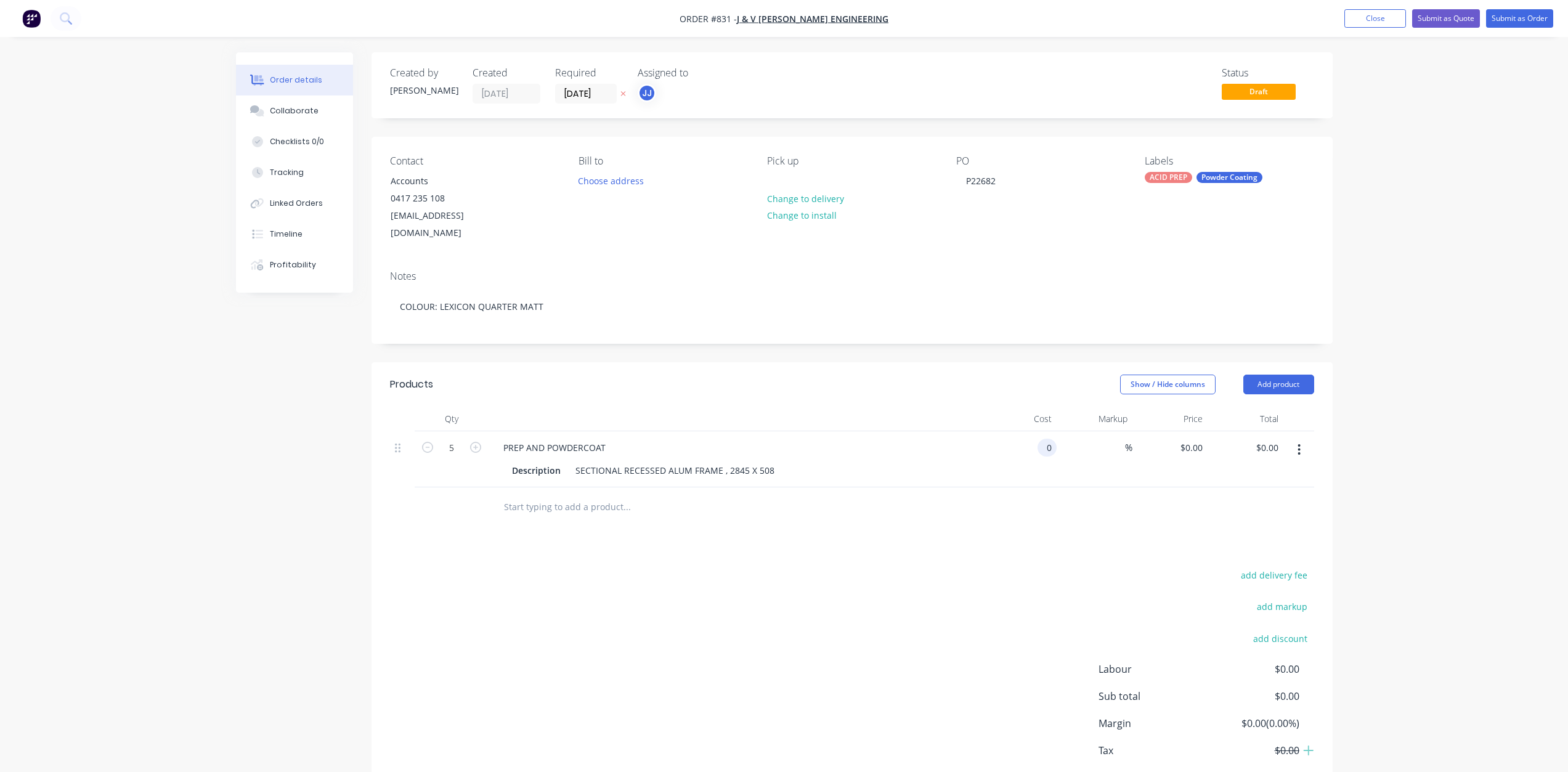
click at [1044, 439] on input "0" at bounding box center [1050, 448] width 15 height 18
type input "$168.75"
type input "$843.75"
click at [1035, 456] on div "$168.75 168.75" at bounding box center [1019, 459] width 76 height 56
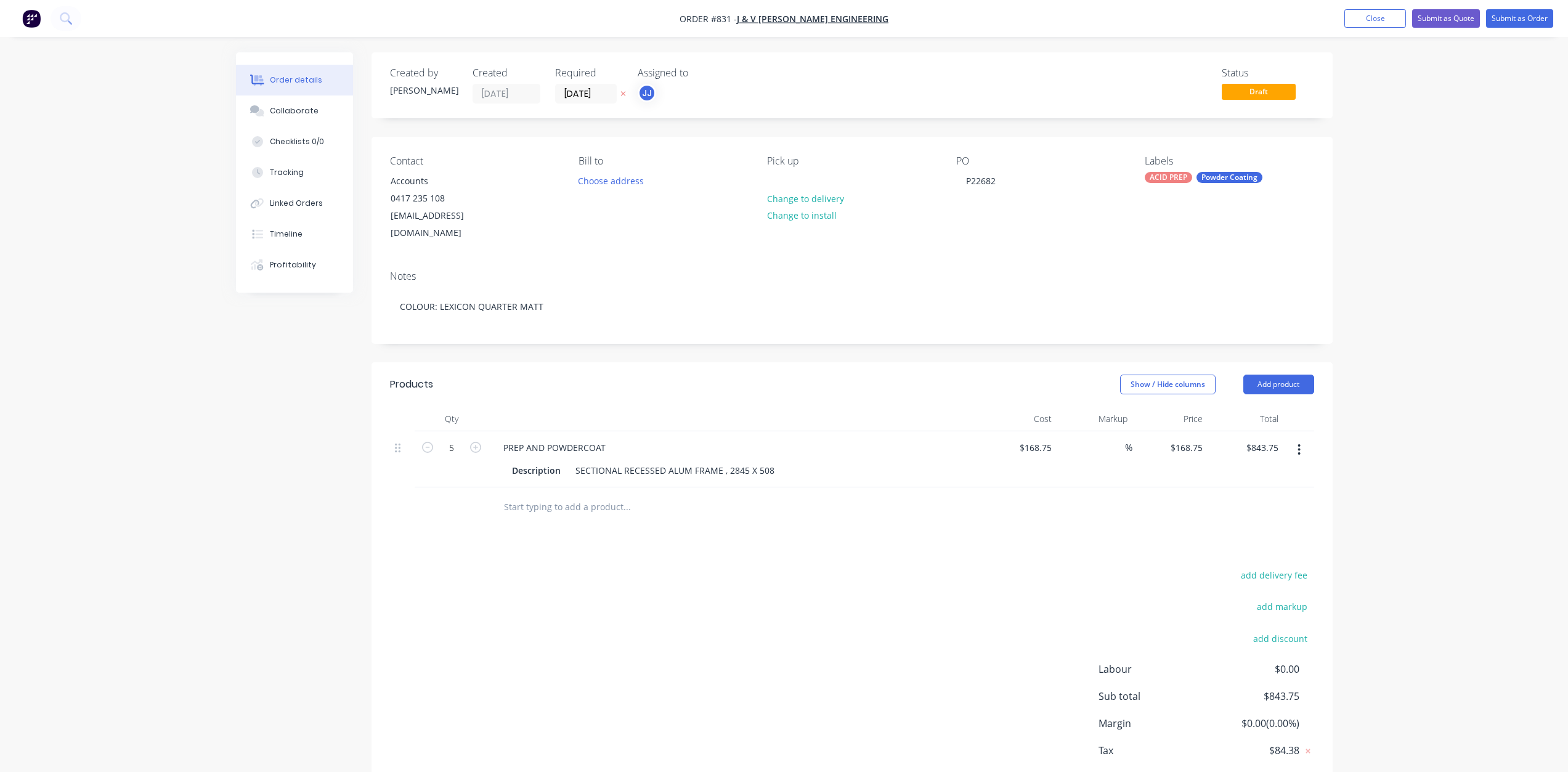
drag, startPoint x: 893, startPoint y: 483, endPoint x: 889, endPoint y: 498, distance: 15.5
click at [893, 495] on div at bounding box center [710, 507] width 434 height 24
click at [1515, 11] on button "Submit as Order" at bounding box center [1519, 18] width 67 height 19
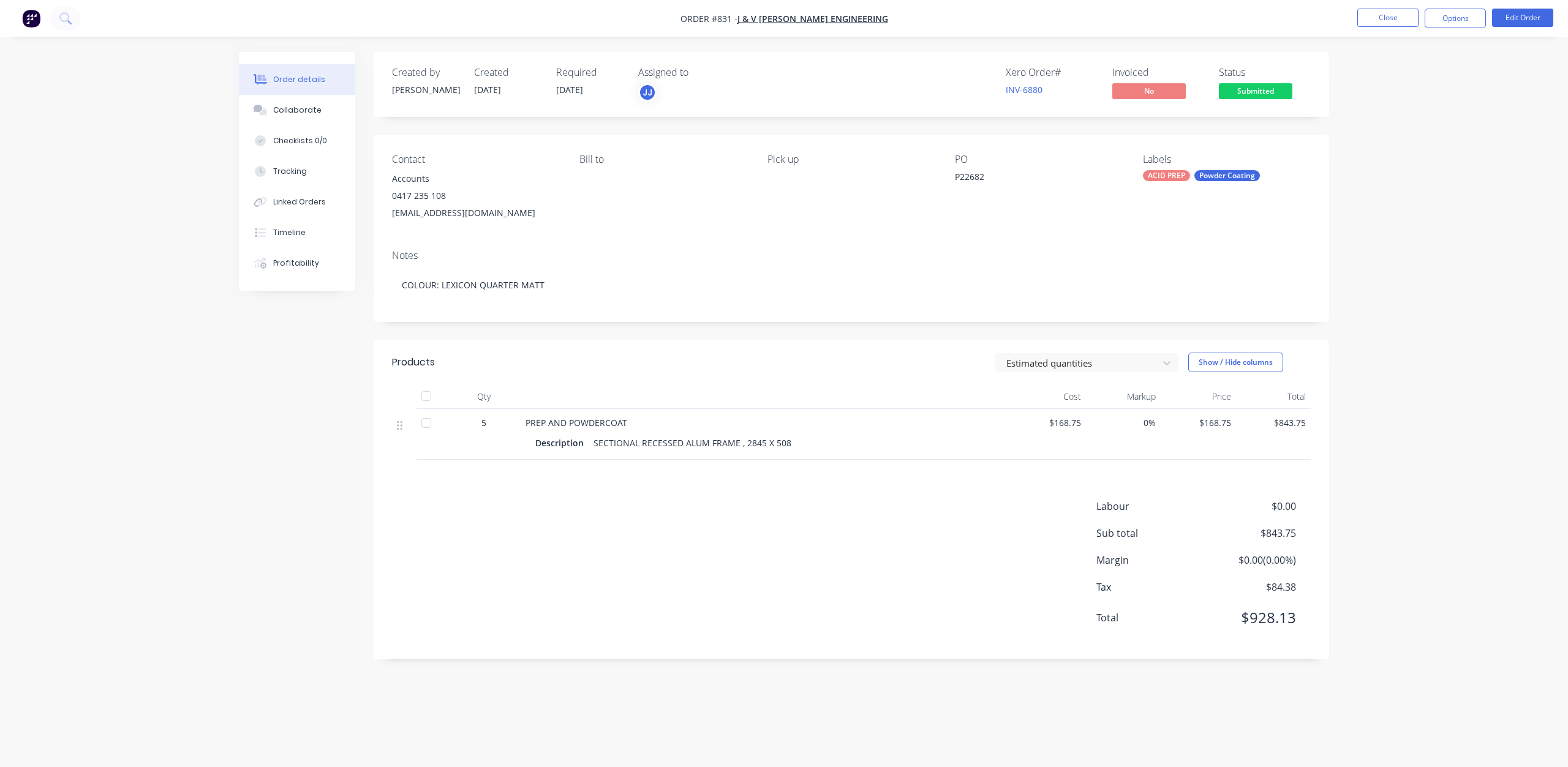
click at [1451, 22] on button "Options" at bounding box center [1455, 18] width 61 height 19
click at [1451, 23] on button "Options" at bounding box center [1455, 18] width 61 height 19
click at [1381, 142] on div "Work Order" at bounding box center [1418, 148] width 113 height 18
click at [1389, 124] on div "Without pricing" at bounding box center [1418, 123] width 113 height 18
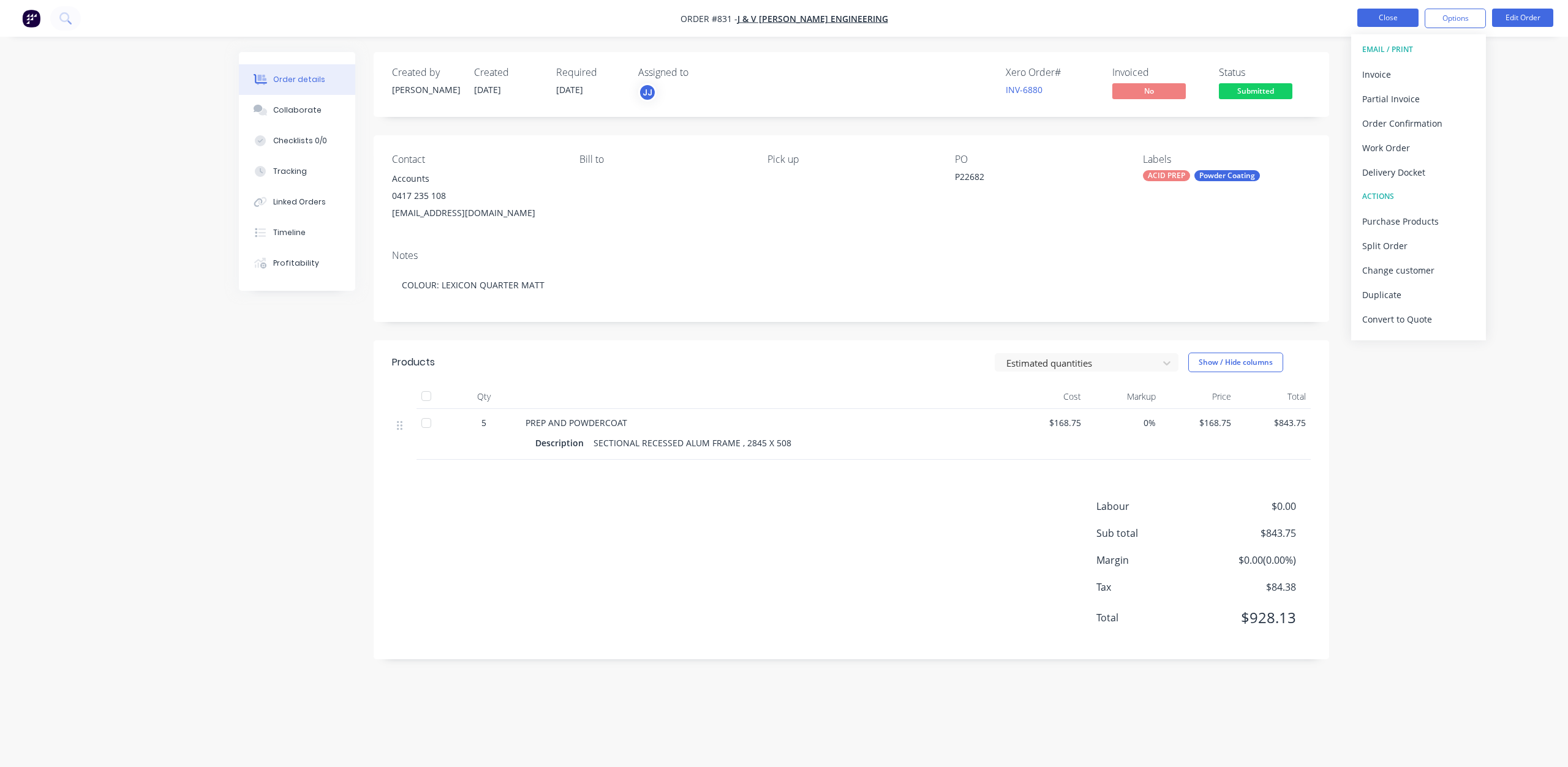
click at [1402, 17] on button "Close" at bounding box center [1388, 18] width 61 height 18
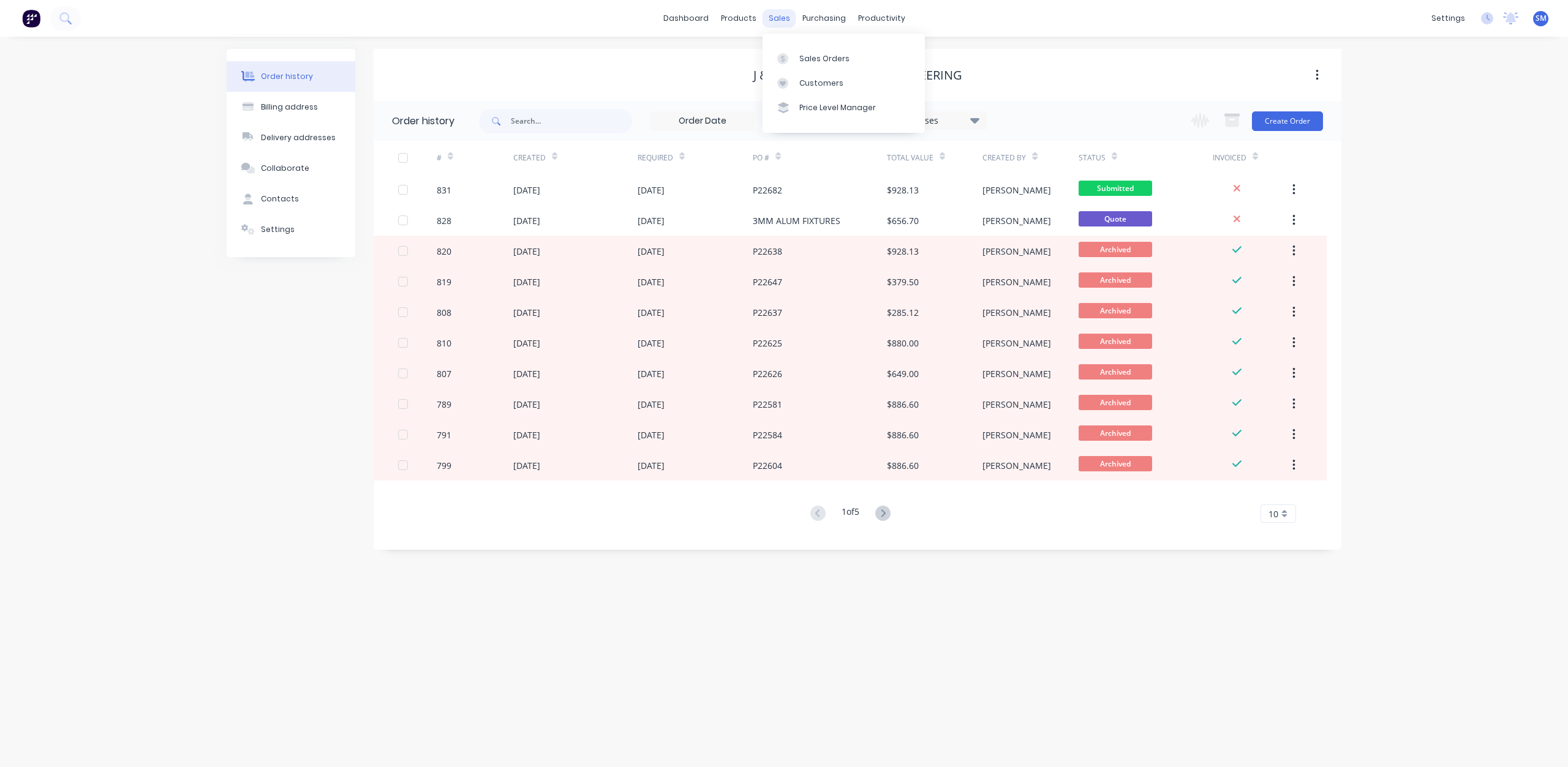
click at [781, 18] on div "sales" at bounding box center [779, 18] width 34 height 18
click at [807, 58] on div "Sales Orders" at bounding box center [824, 59] width 50 height 11
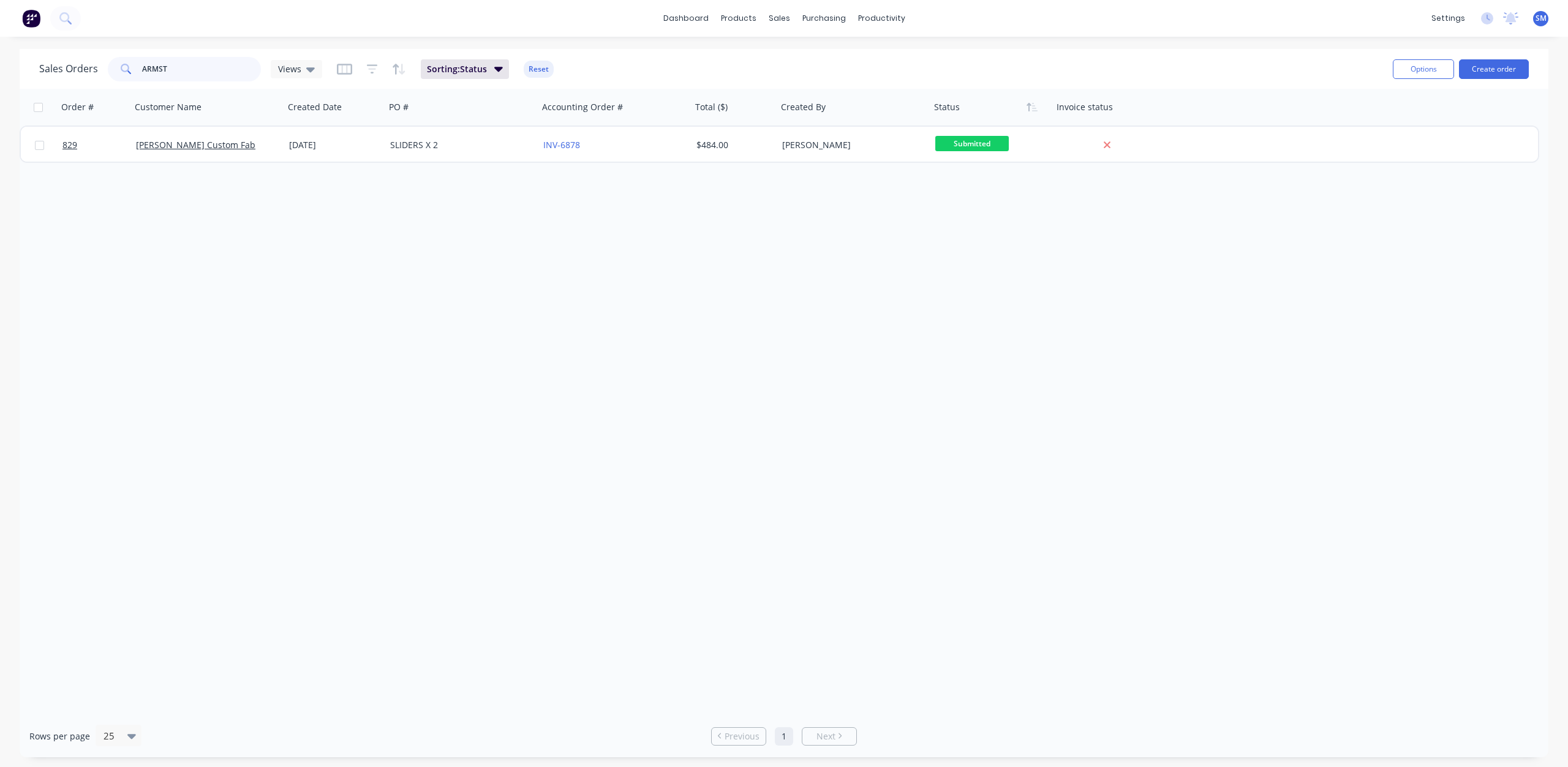
drag, startPoint x: 163, startPoint y: 64, endPoint x: 86, endPoint y: 60, distance: 77.1
click at [86, 60] on div "Sales Orders ARMST Views" at bounding box center [181, 69] width 283 height 24
click at [771, 19] on div "sales" at bounding box center [779, 18] width 34 height 18
click at [806, 77] on link "Customers" at bounding box center [844, 83] width 162 height 24
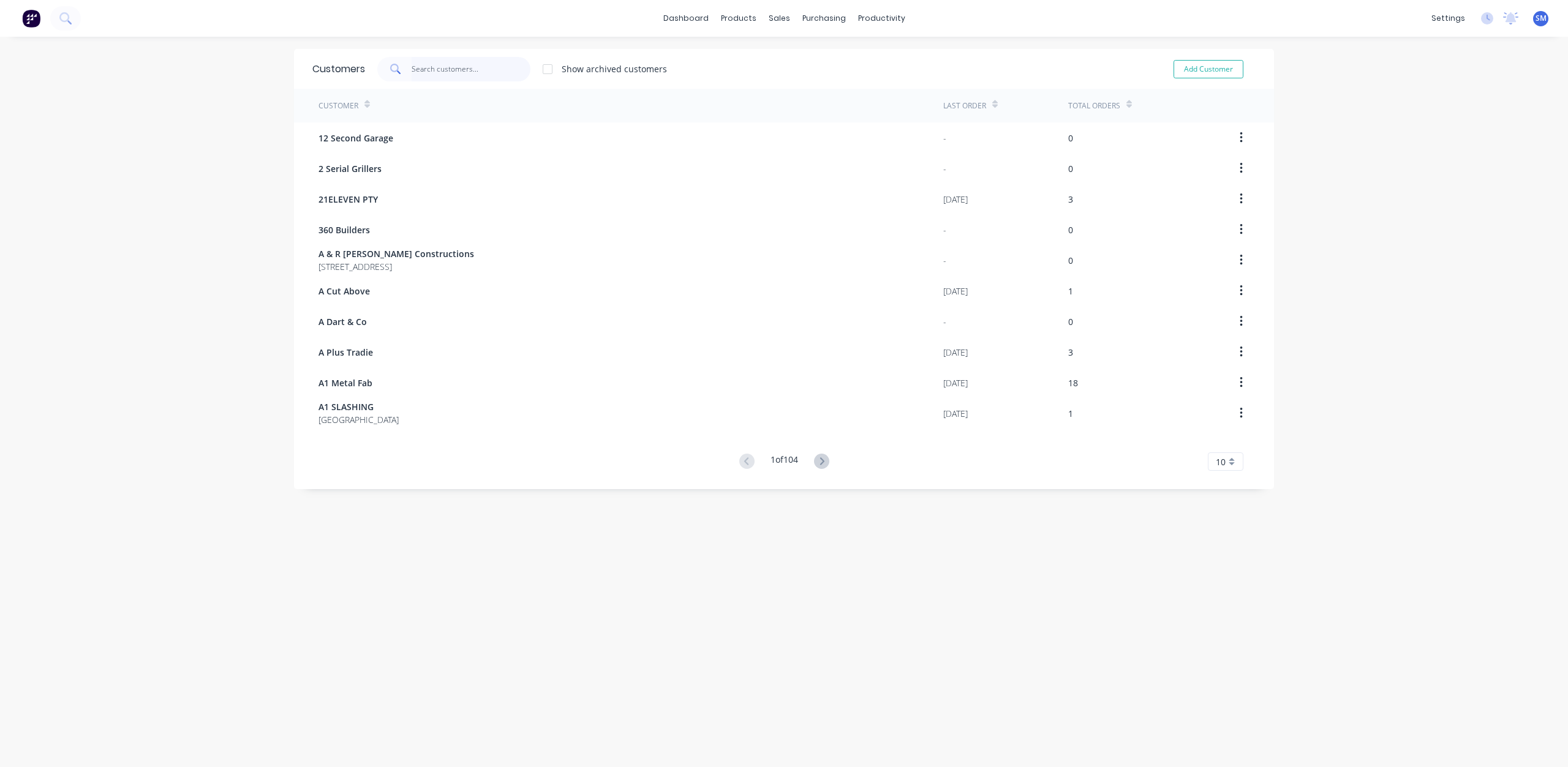
click at [430, 68] on input "text" at bounding box center [471, 69] width 120 height 24
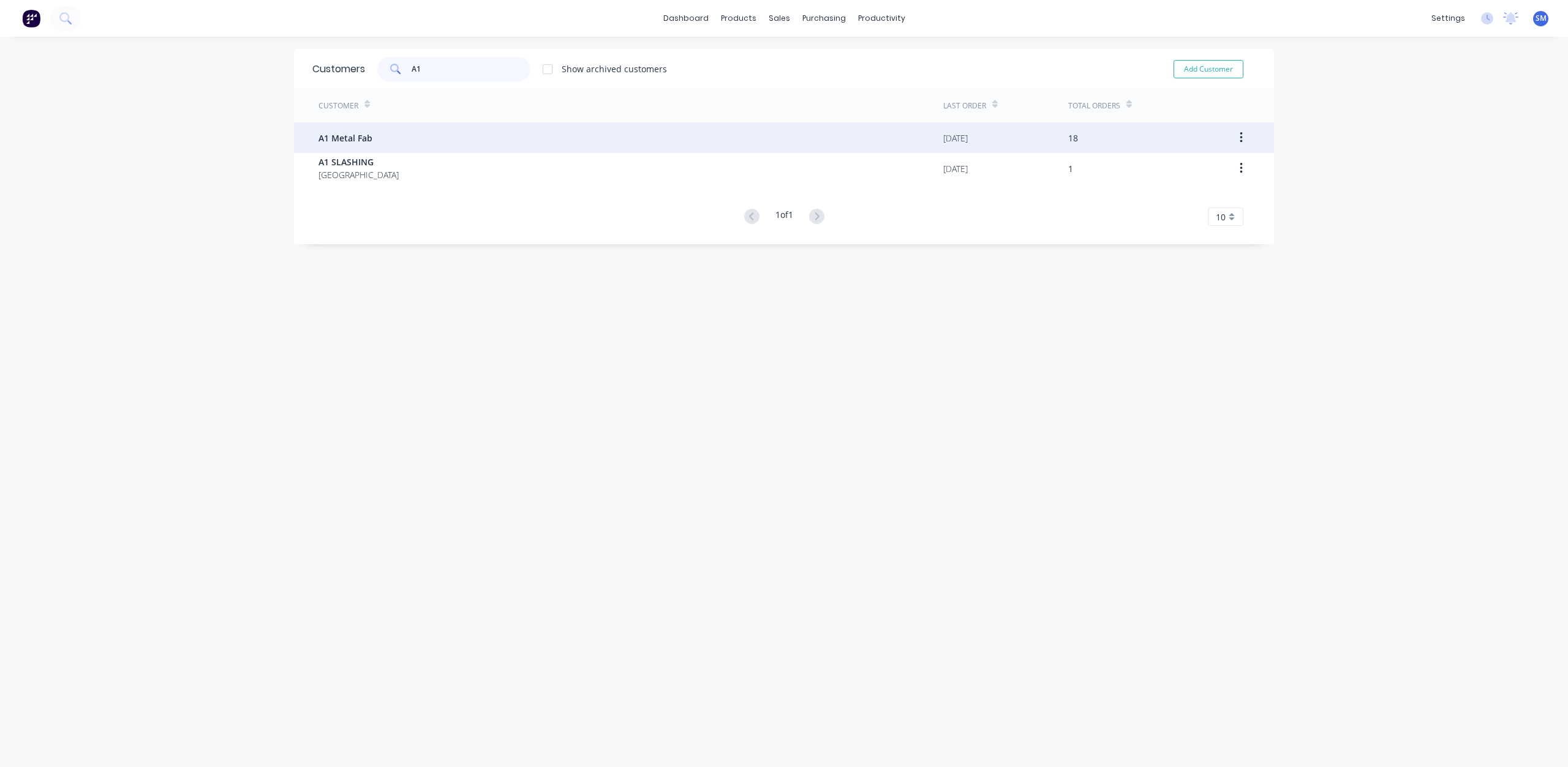
type input "A1"
click at [366, 137] on span "A1 Metal Fab" at bounding box center [345, 138] width 54 height 13
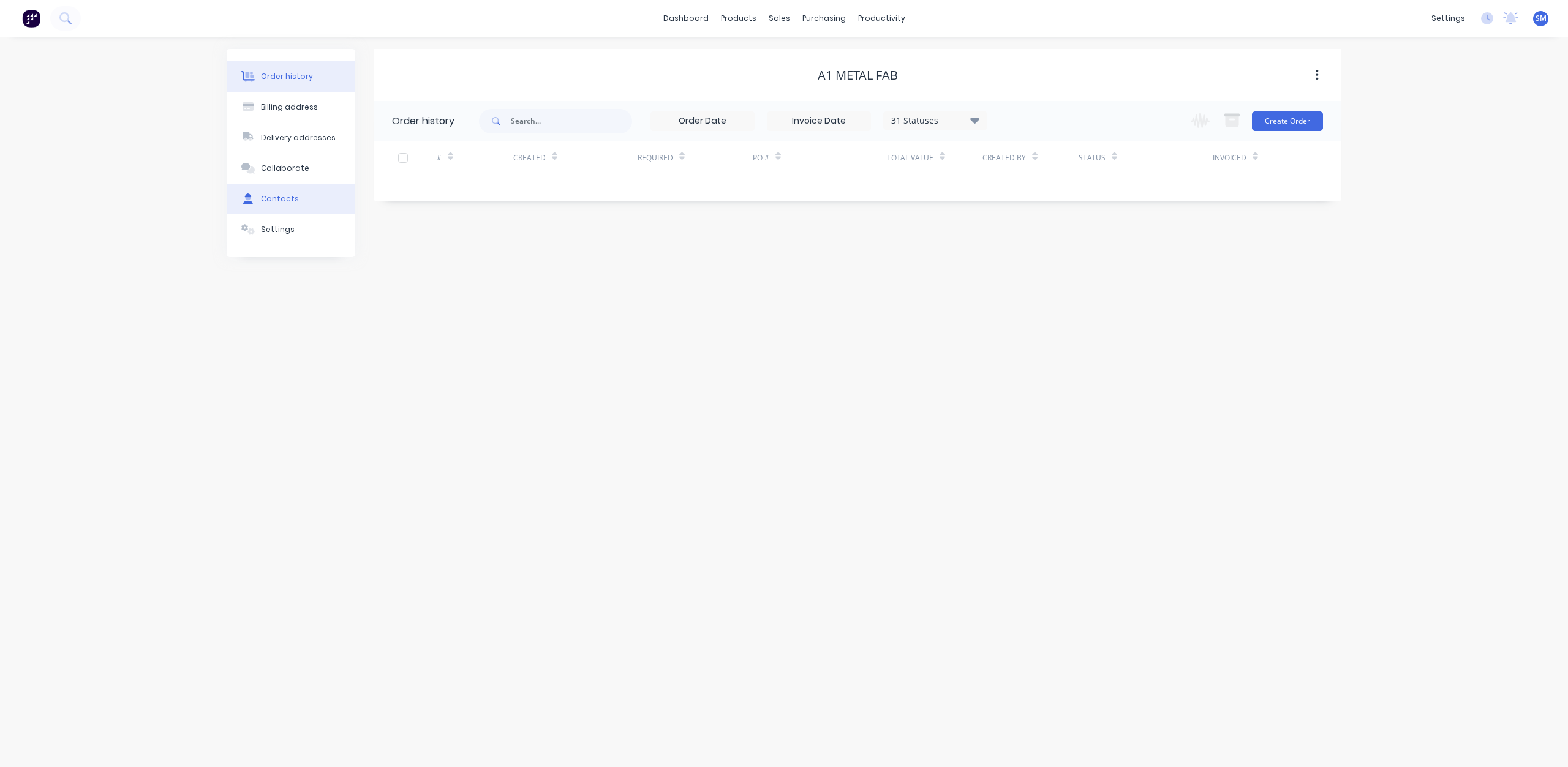
click at [289, 202] on div "Contacts" at bounding box center [279, 199] width 38 height 11
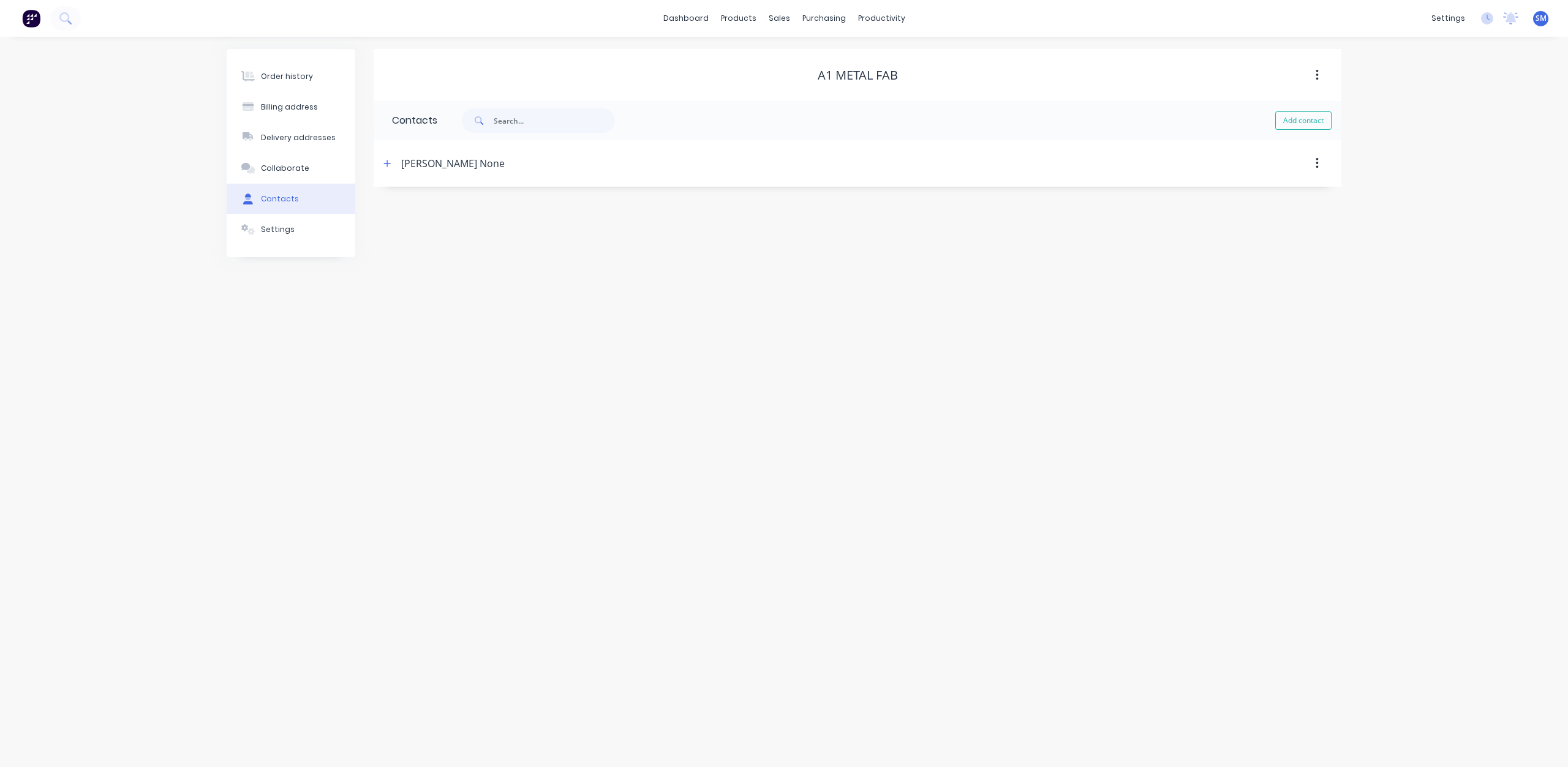
click at [396, 166] on div "[PERSON_NAME] None" at bounding box center [740, 163] width 721 height 22
click at [418, 166] on div "[PERSON_NAME] None" at bounding box center [453, 163] width 104 height 14
click at [384, 165] on icon "button" at bounding box center [387, 163] width 7 height 9
click at [775, 18] on div "sales" at bounding box center [779, 18] width 34 height 18
click at [815, 84] on div "Customers" at bounding box center [821, 84] width 44 height 11
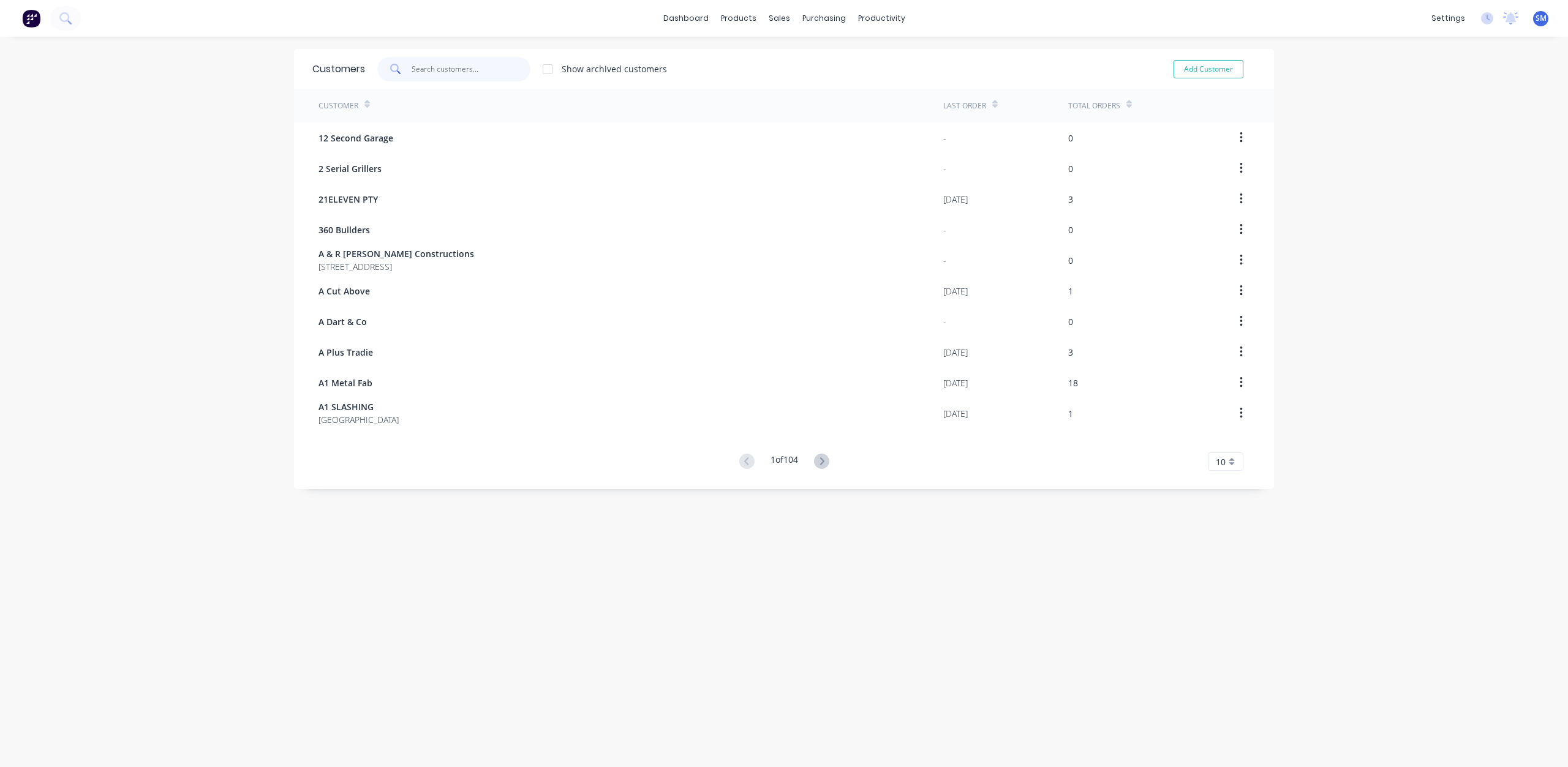
click at [439, 71] on input "text" at bounding box center [471, 69] width 120 height 24
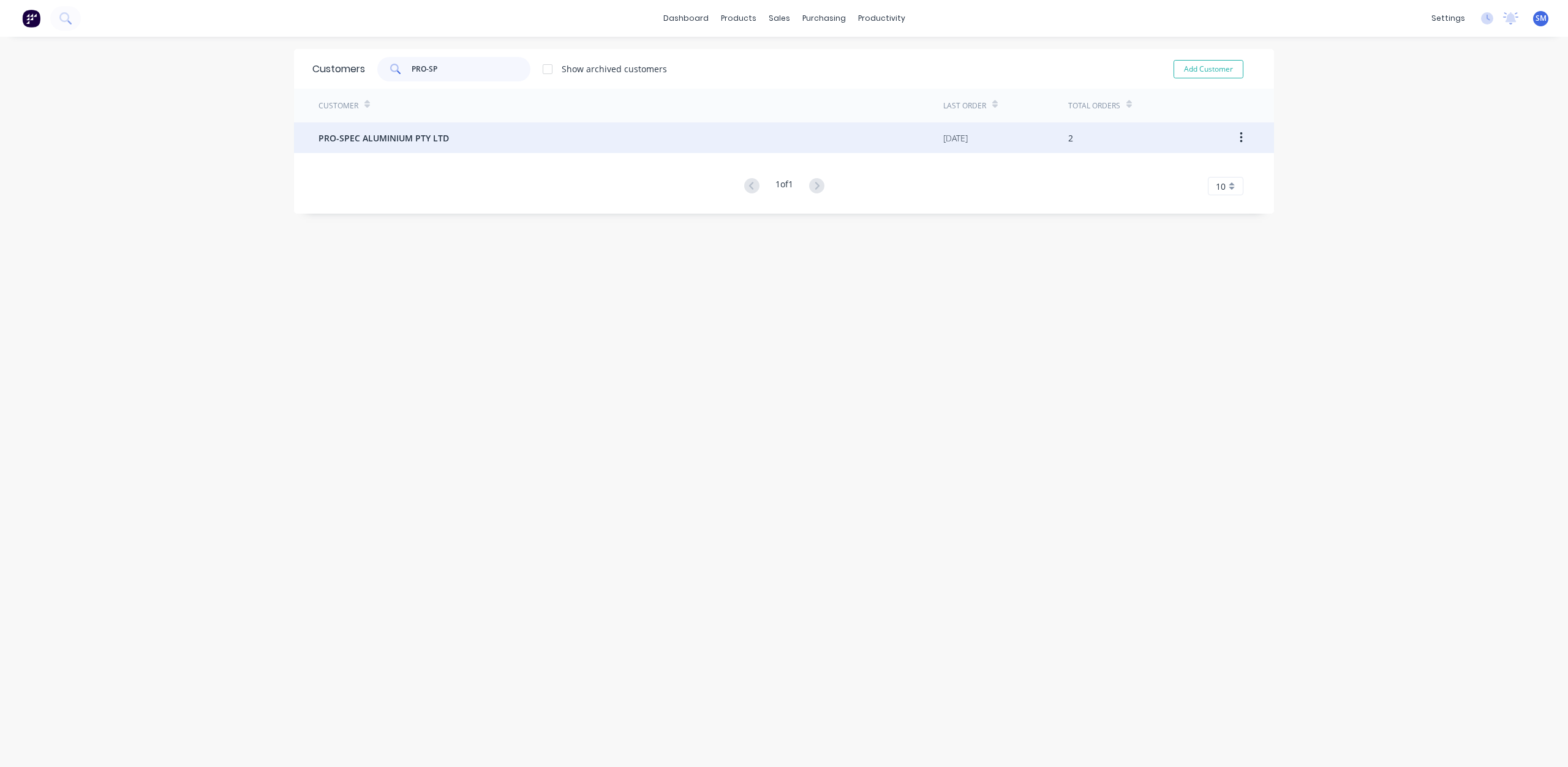
type input "PRO-SP"
click at [385, 142] on span "PRO-SPEC ALUMINIUM PTY LTD" at bounding box center [384, 138] width 130 height 13
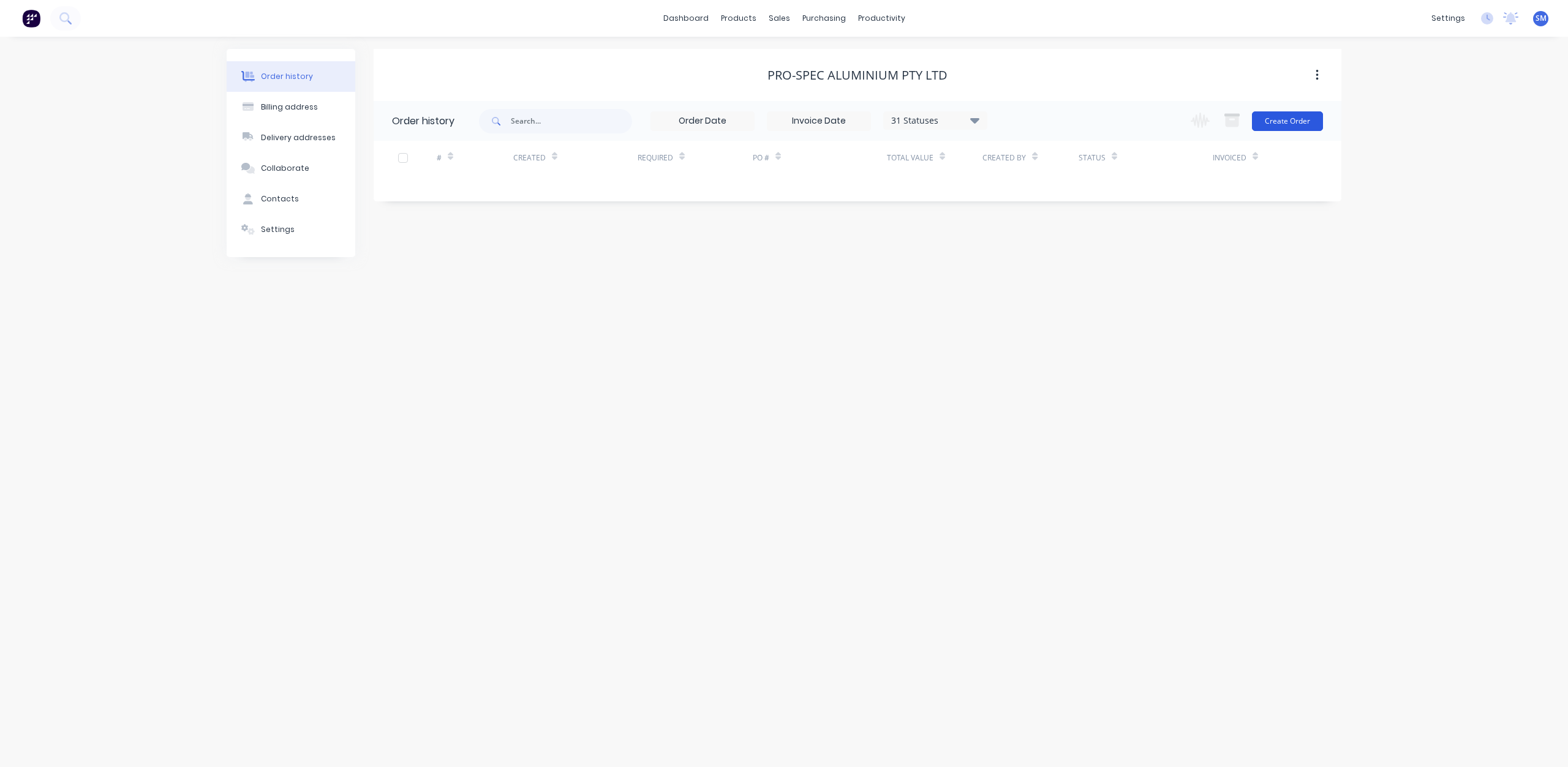
click at [1283, 125] on button "Create Order" at bounding box center [1287, 121] width 71 height 19
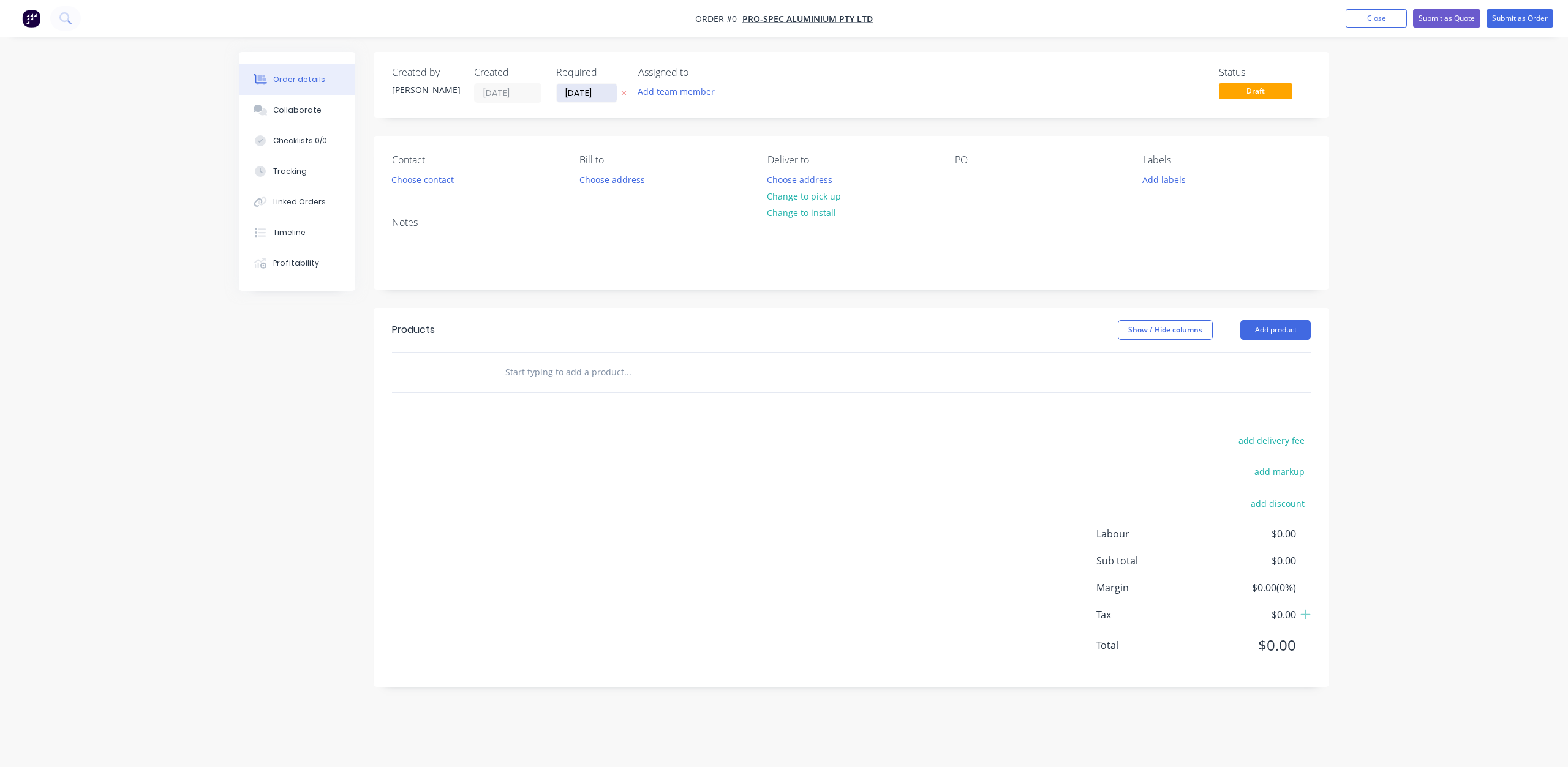
click at [582, 92] on input "[DATE]" at bounding box center [586, 92] width 60 height 18
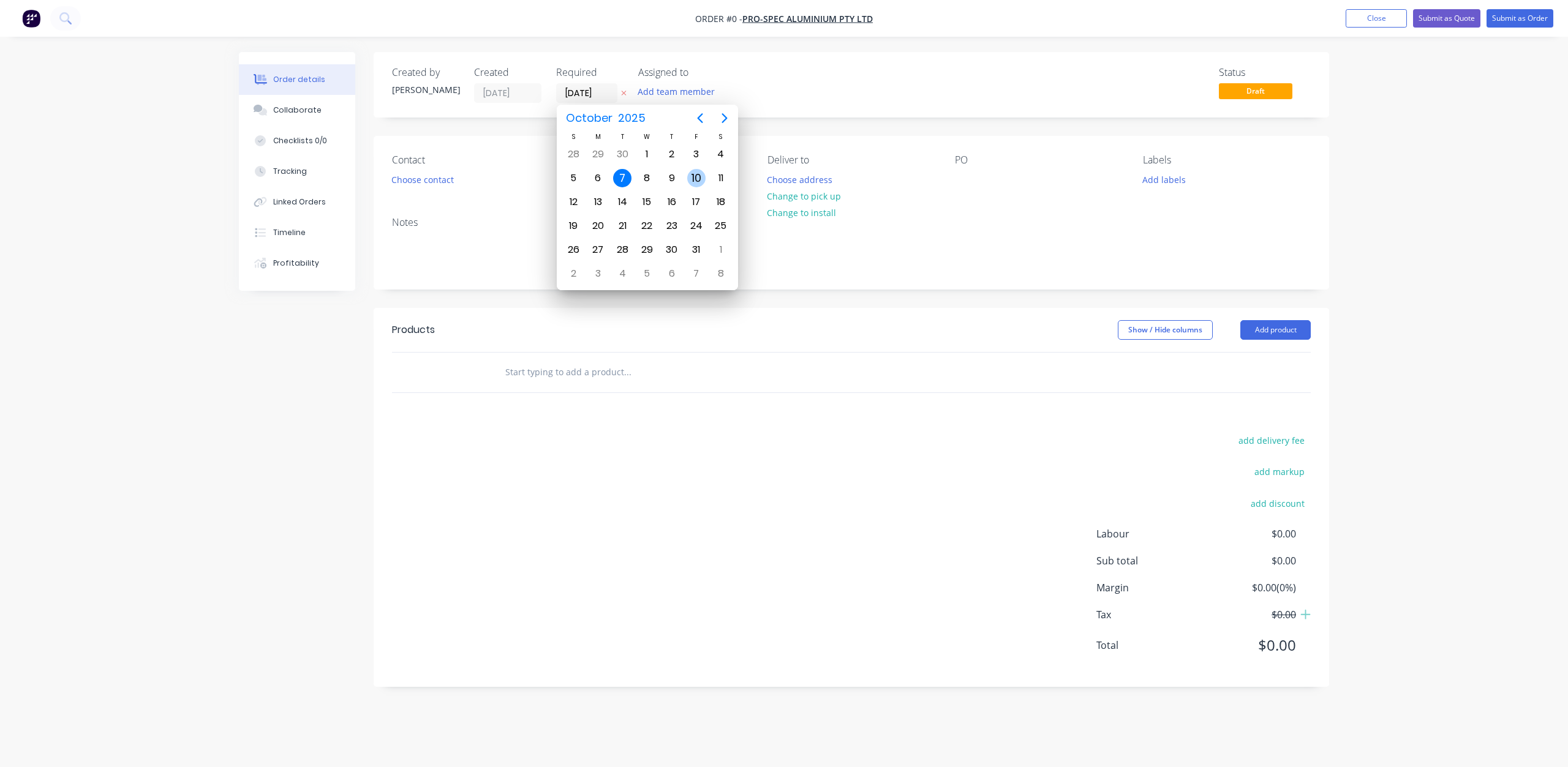
click at [697, 178] on div "10" at bounding box center [696, 178] width 18 height 18
type input "[DATE]"
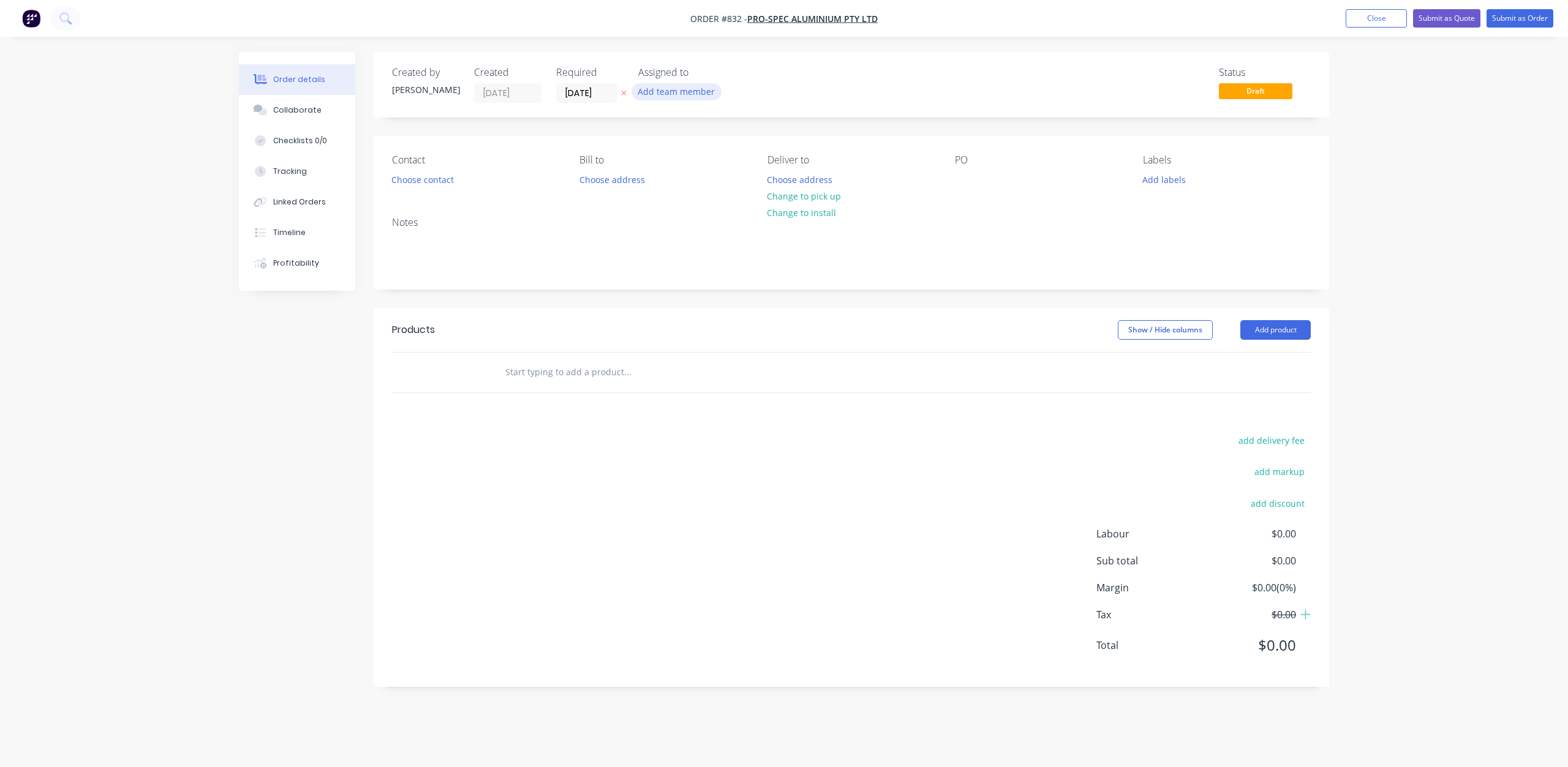
click at [698, 92] on button "Add team member" at bounding box center [676, 92] width 90 height 17
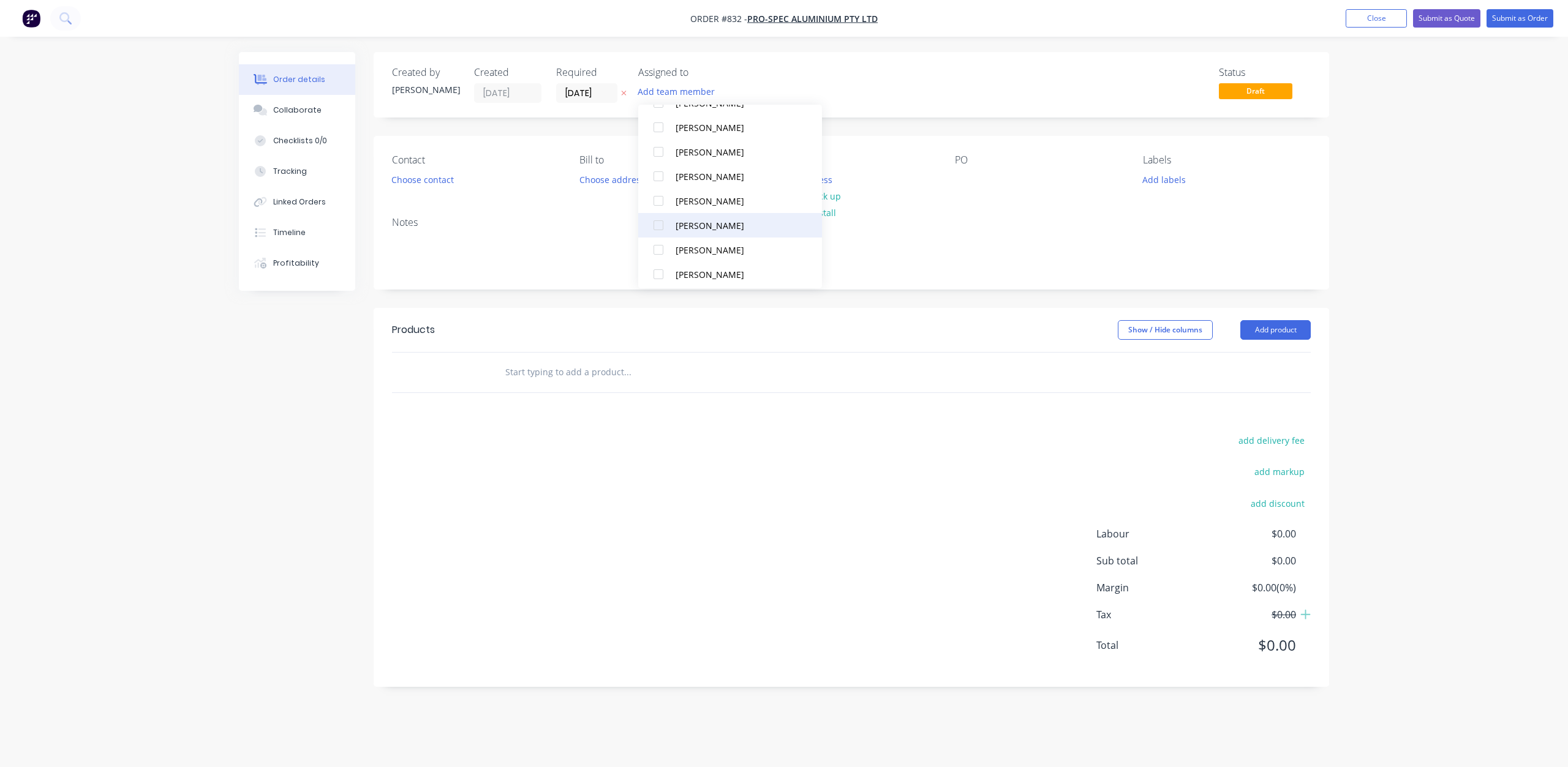
scroll to position [232, 0]
click at [659, 122] on div at bounding box center [659, 123] width 24 height 24
click at [1167, 176] on button "Add labels" at bounding box center [1164, 178] width 56 height 17
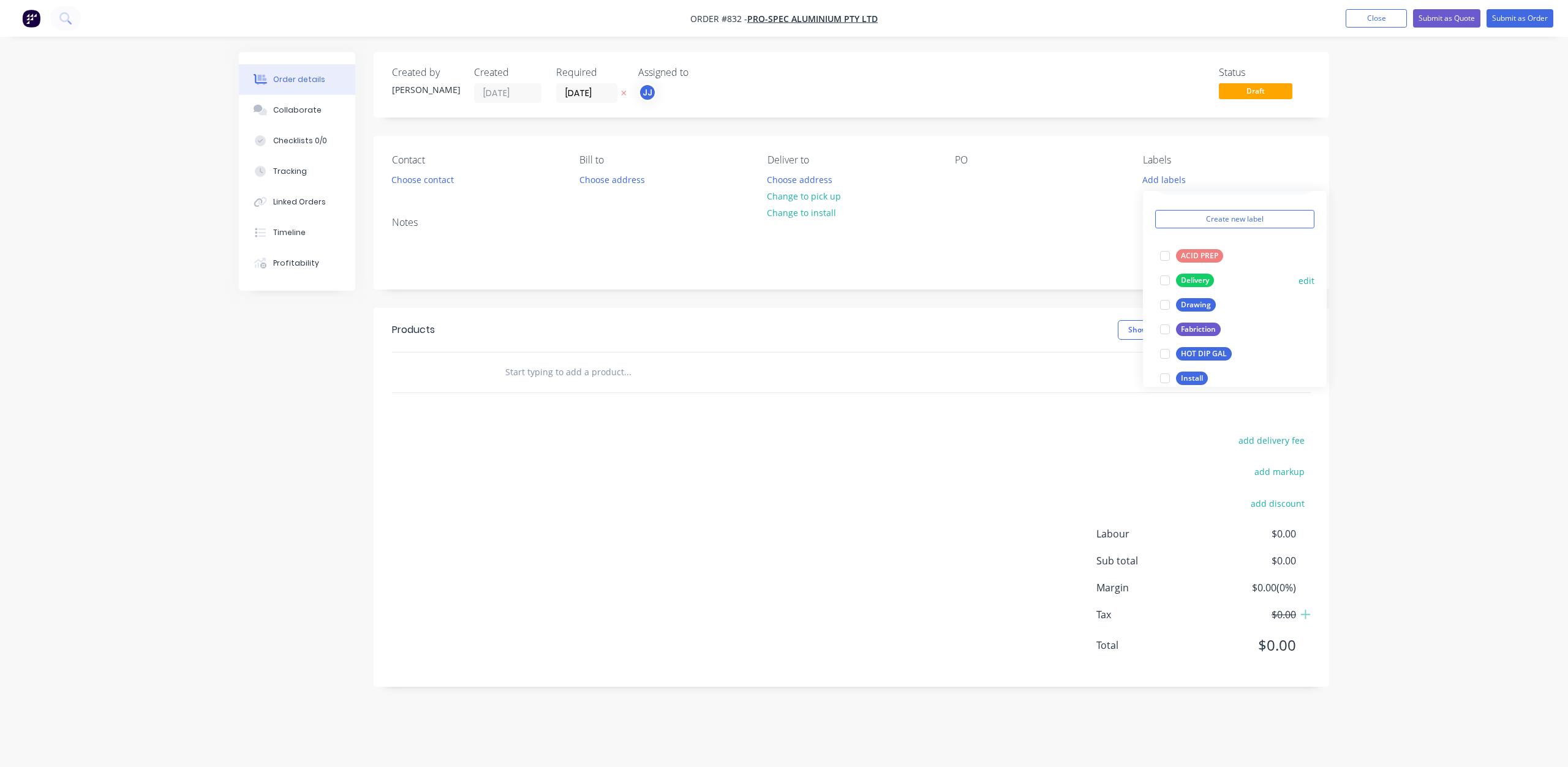
scroll to position [61, 0]
click at [1163, 228] on div at bounding box center [1164, 228] width 24 height 24
click at [1168, 215] on div at bounding box center [1164, 209] width 24 height 24
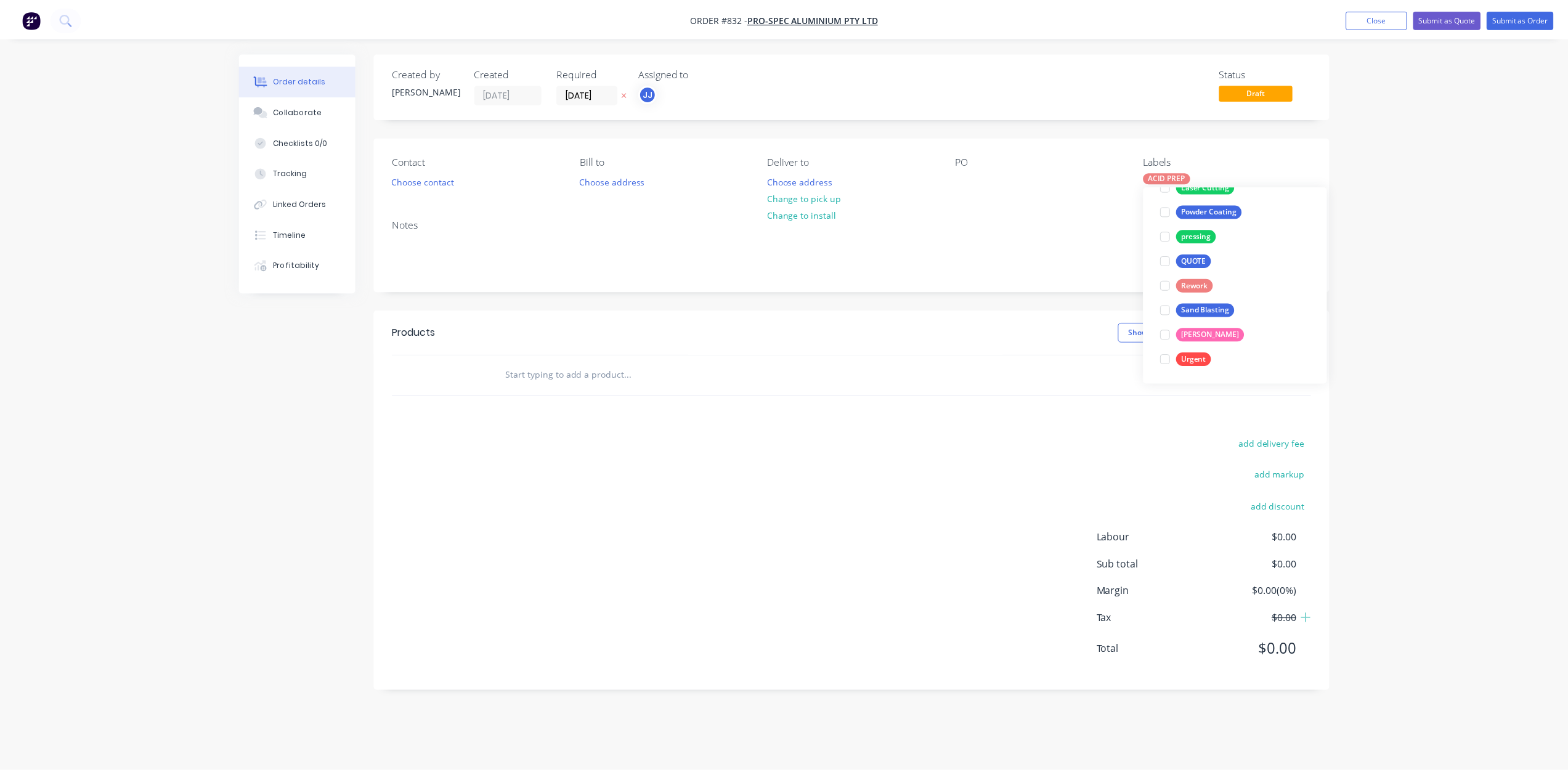
scroll to position [99, 0]
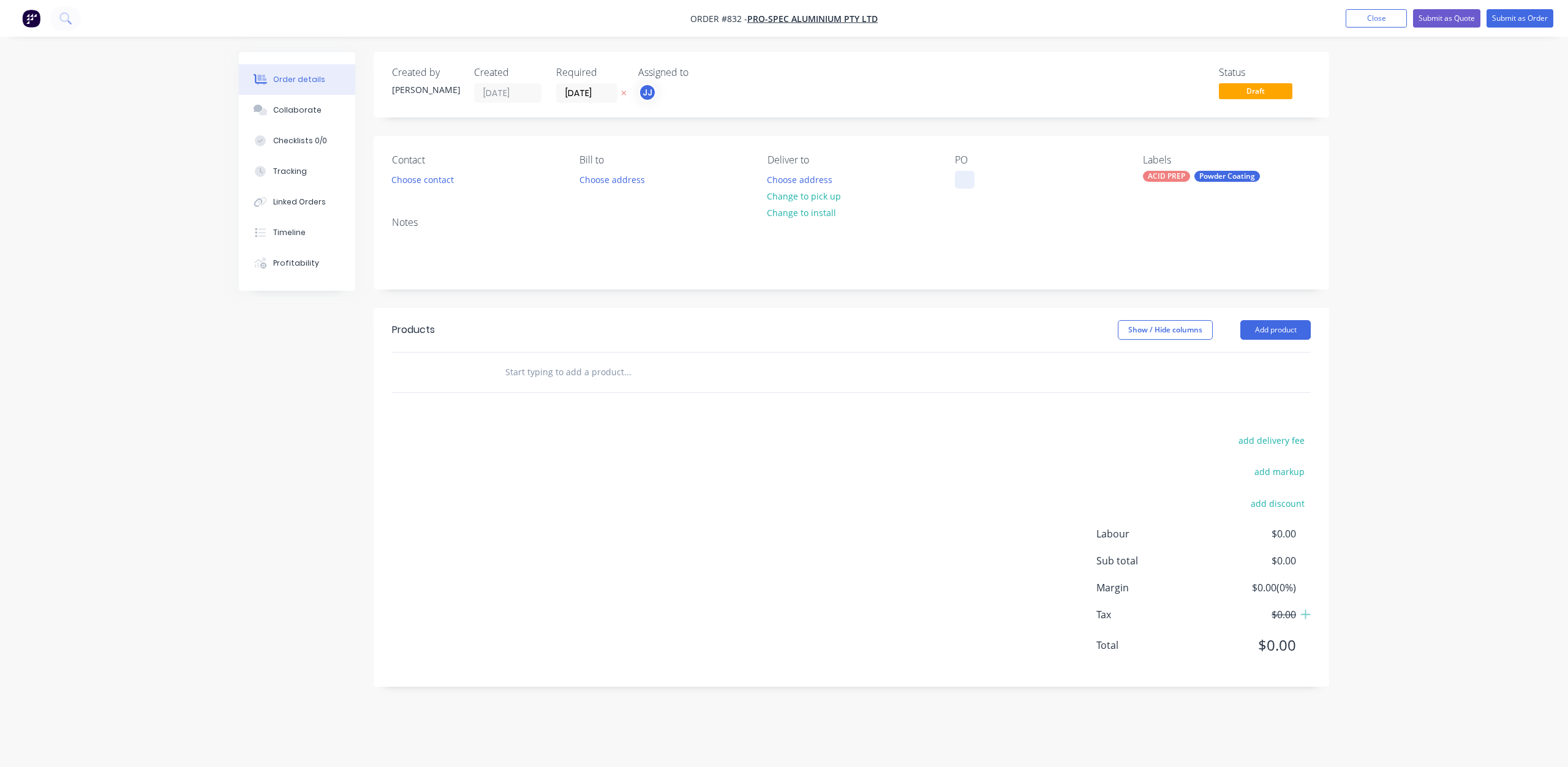
click at [956, 183] on div at bounding box center [964, 179] width 19 height 18
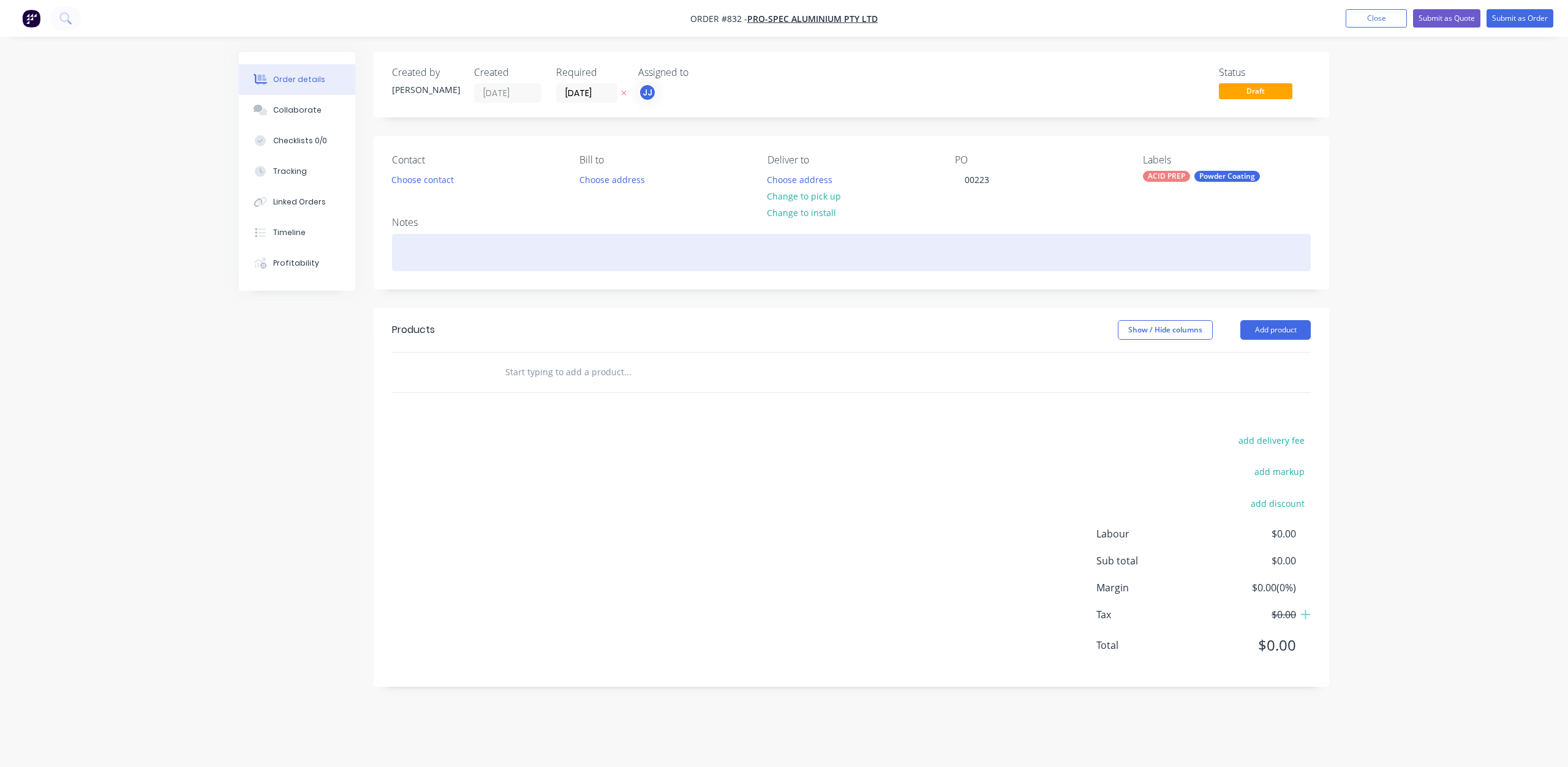
click at [406, 251] on div at bounding box center [851, 252] width 918 height 37
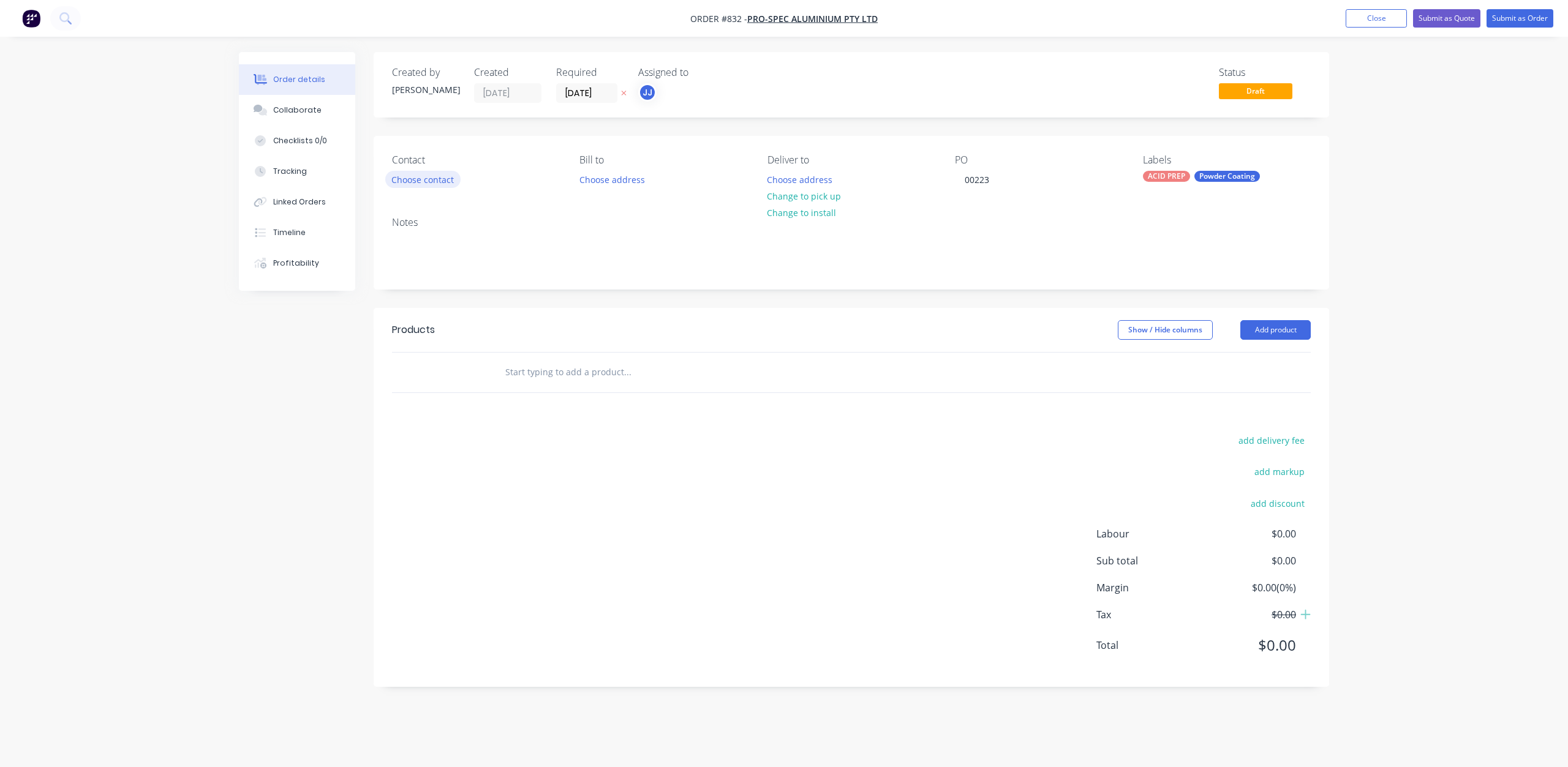
click at [423, 174] on button "Choose contact" at bounding box center [423, 178] width 76 height 17
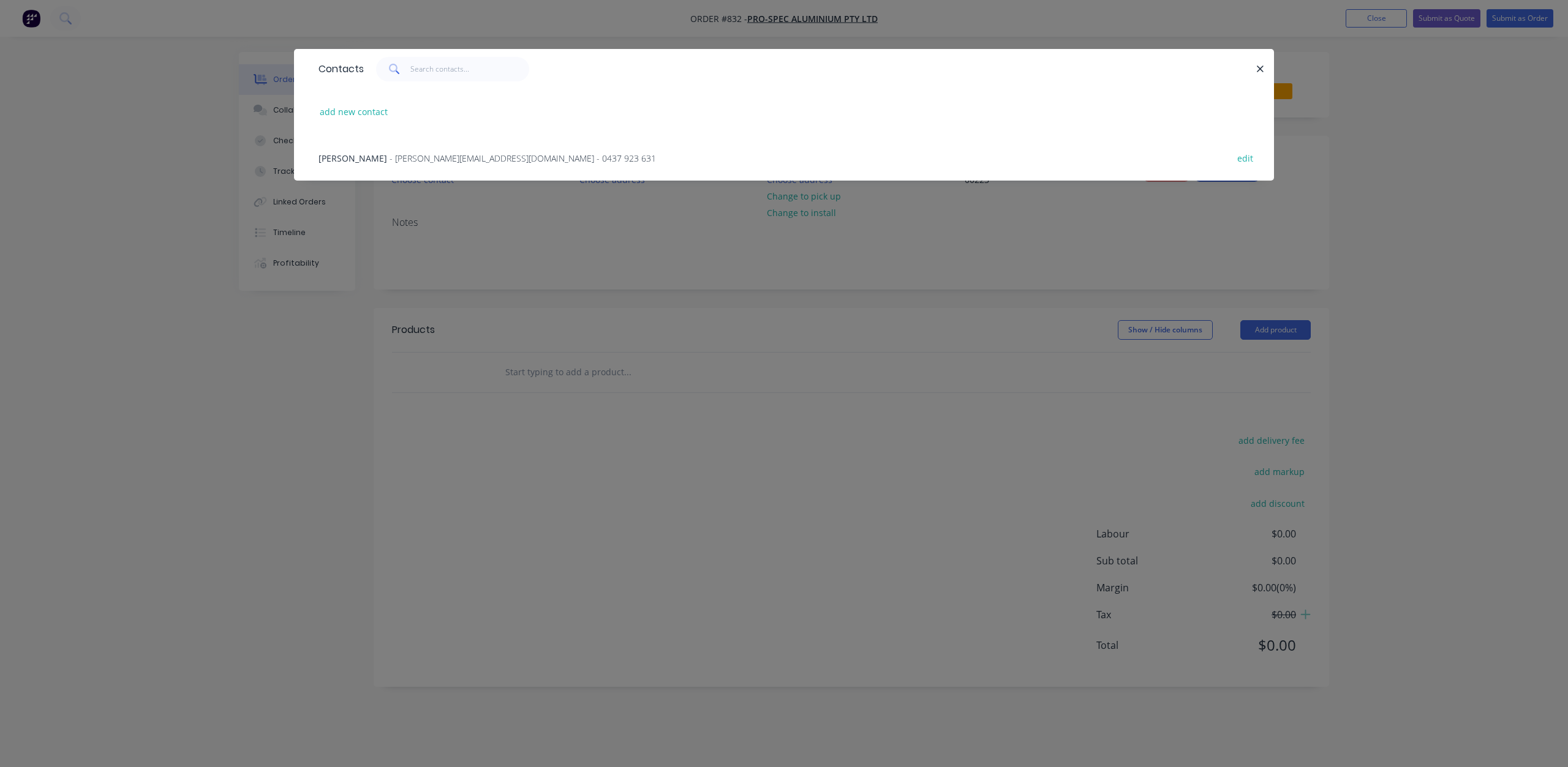
click at [408, 164] on div "[PERSON_NAME] - [PERSON_NAME][EMAIL_ADDRESS][DOMAIN_NAME] - 0437 923 631" at bounding box center [487, 158] width 338 height 13
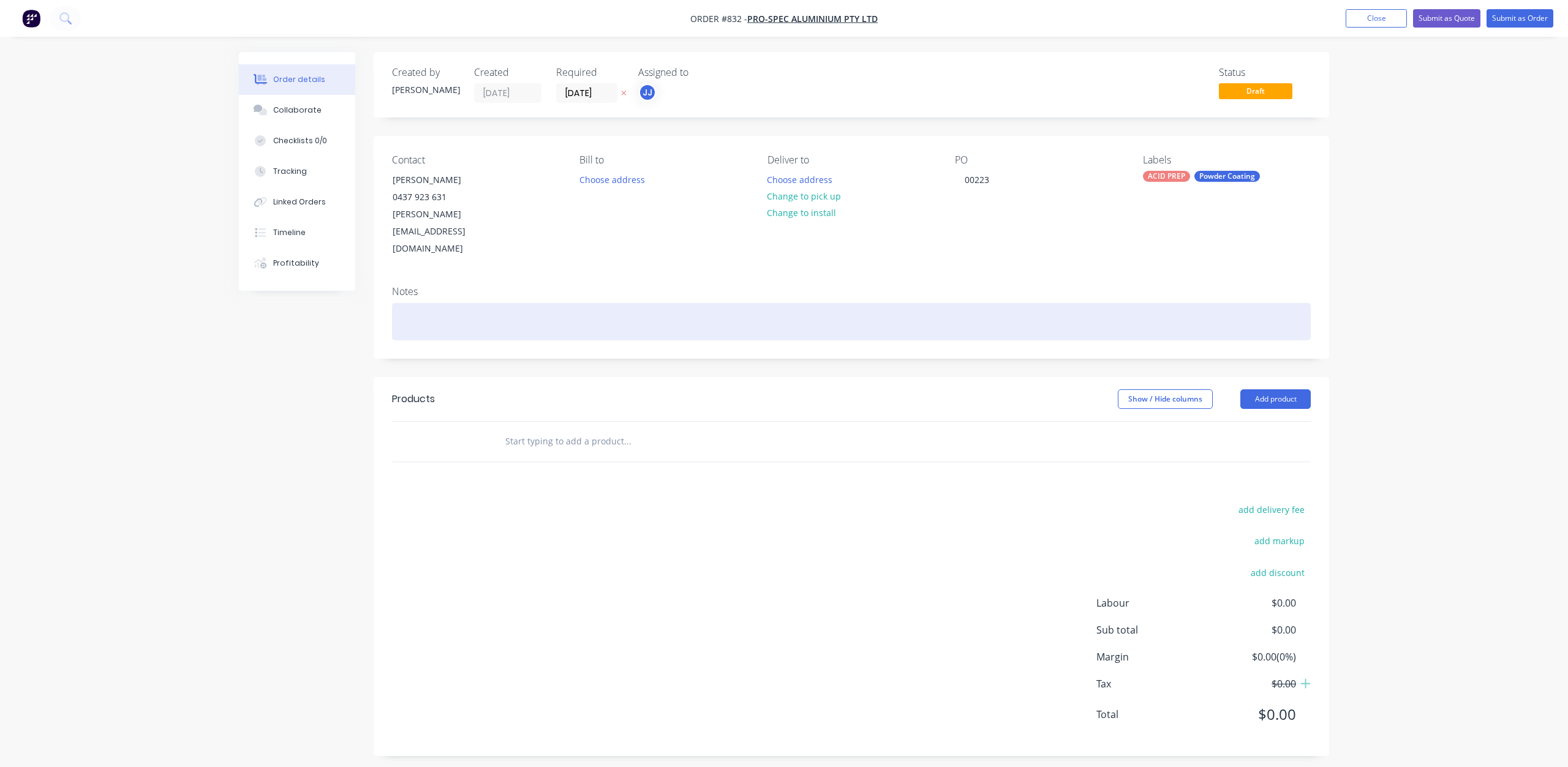
click at [410, 303] on div at bounding box center [851, 322] width 918 height 37
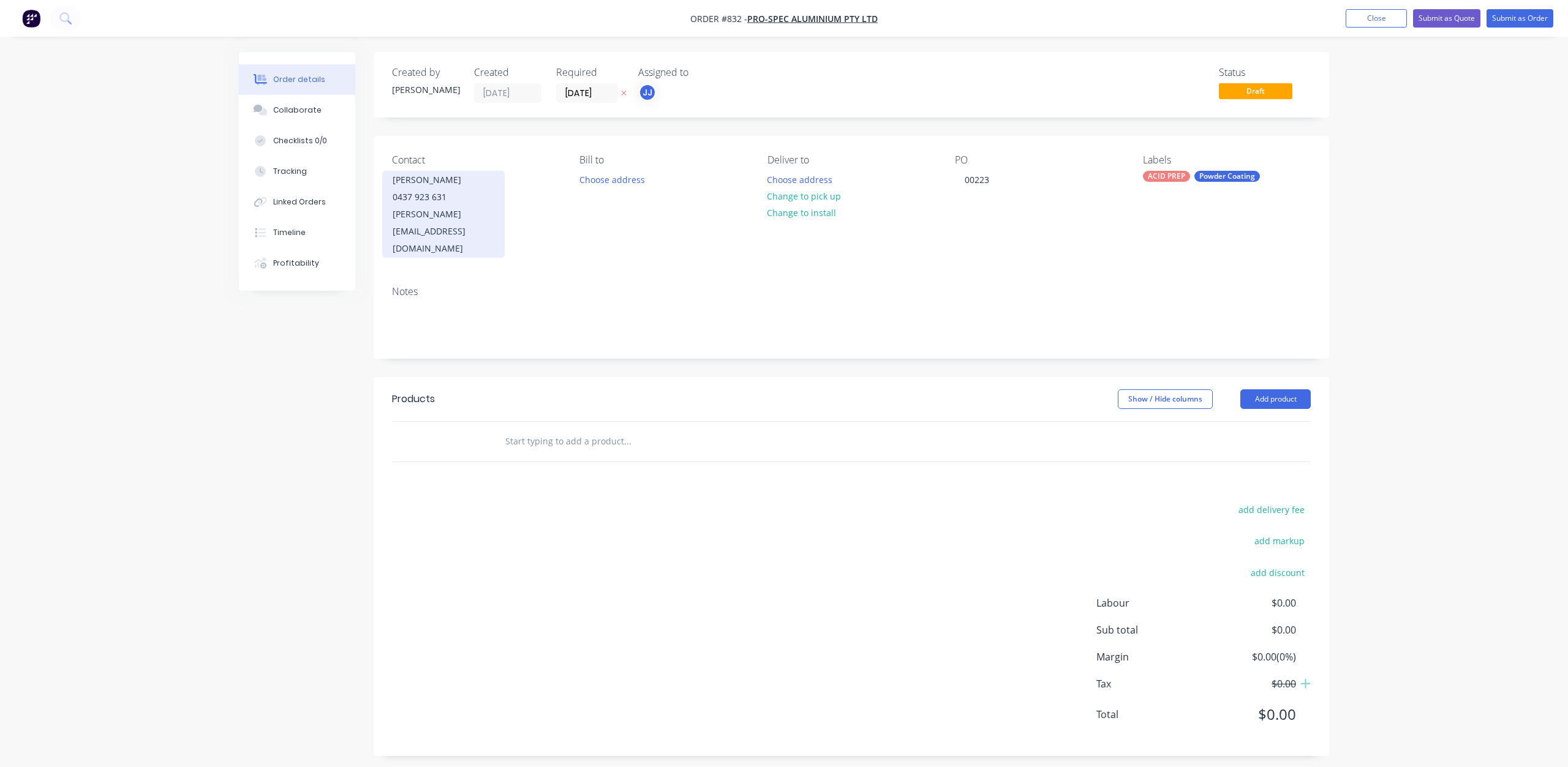
click at [411, 204] on div "0437 923 631" at bounding box center [443, 197] width 101 height 17
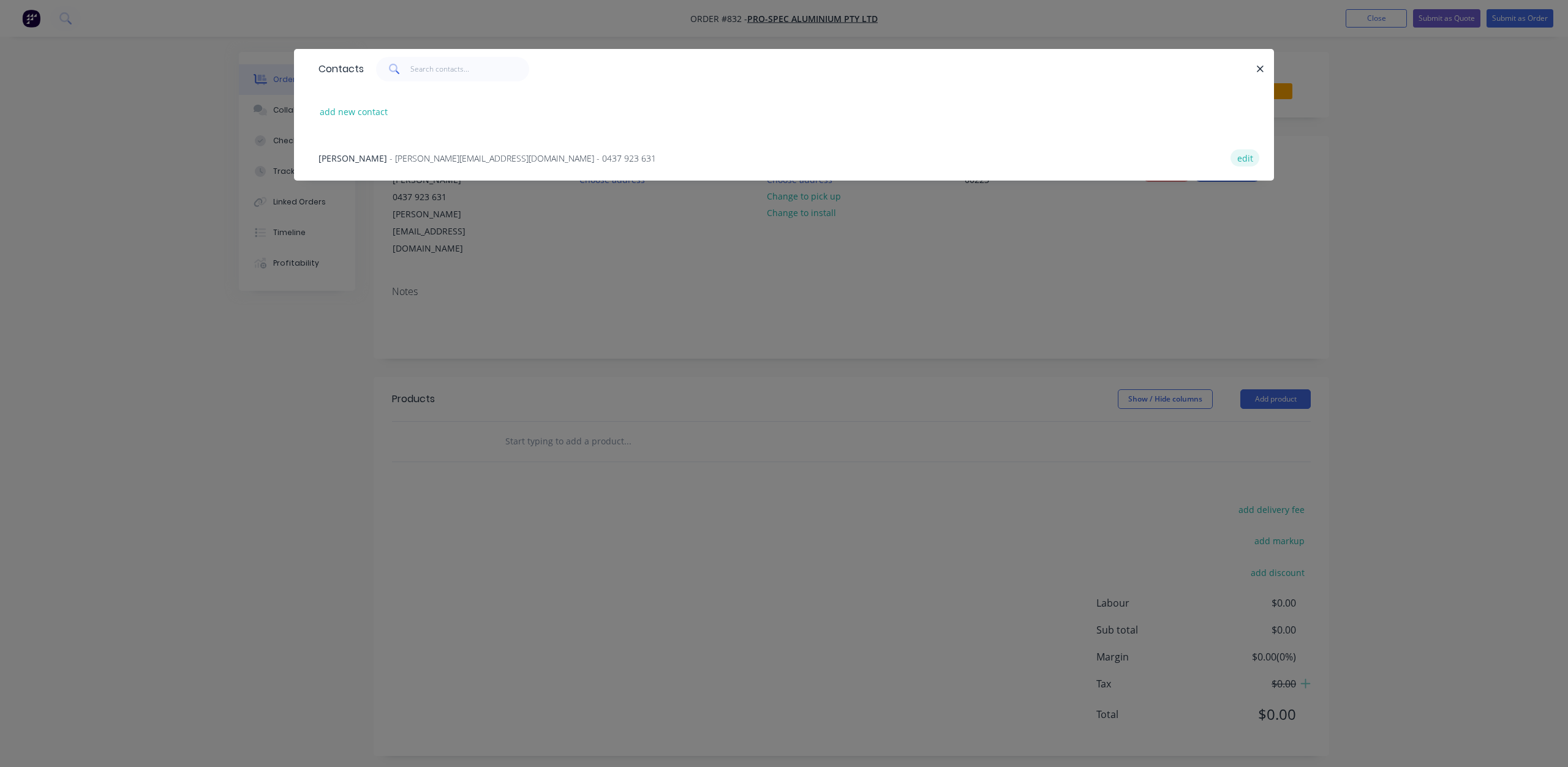
click at [1240, 161] on button "edit" at bounding box center [1245, 158] width 29 height 17
select select "AU"
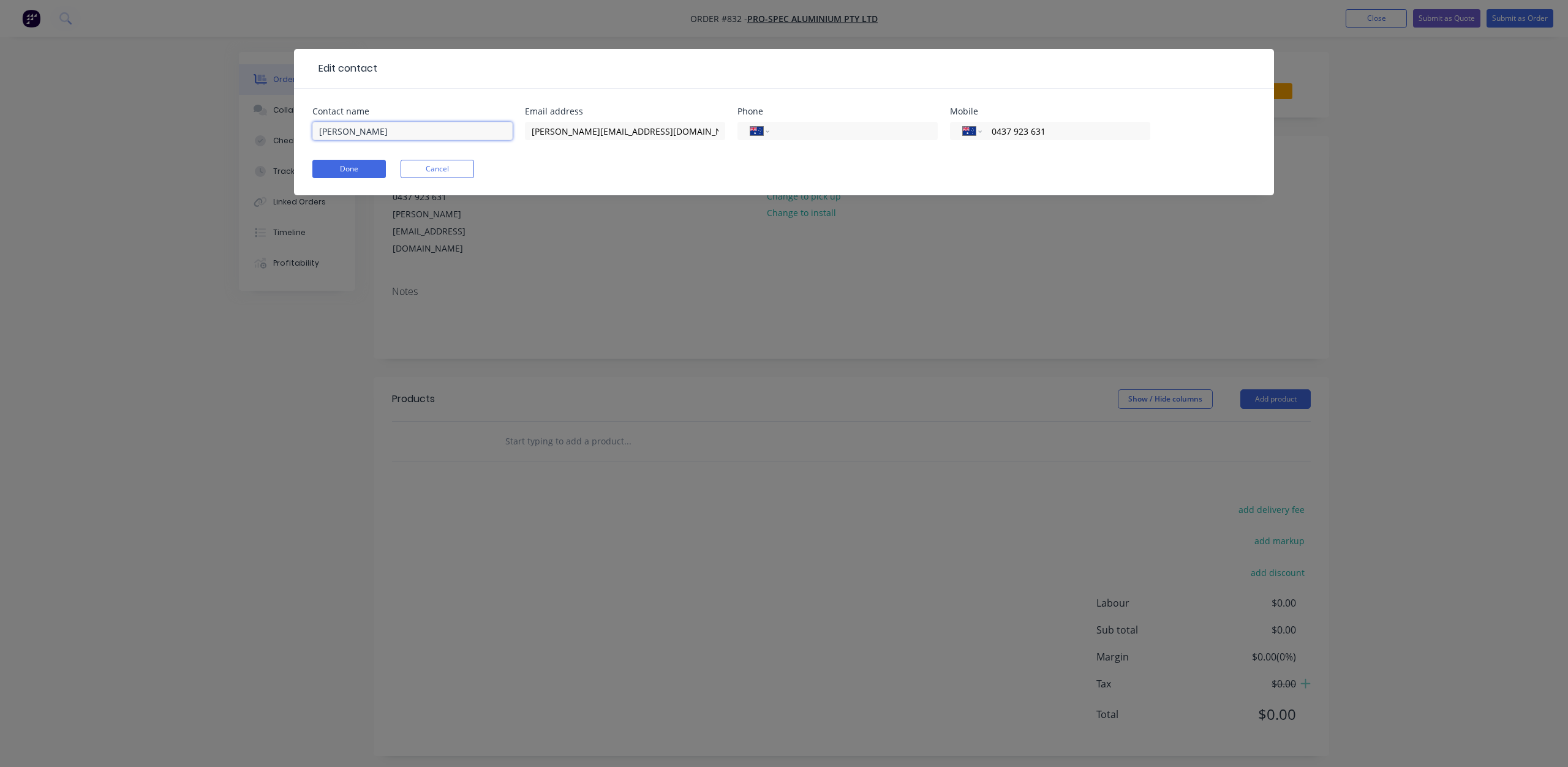
click at [368, 133] on input "[PERSON_NAME]" at bounding box center [412, 131] width 200 height 18
type input "[PERSON_NAME]"
click at [339, 170] on button "Done" at bounding box center [348, 169] width 73 height 18
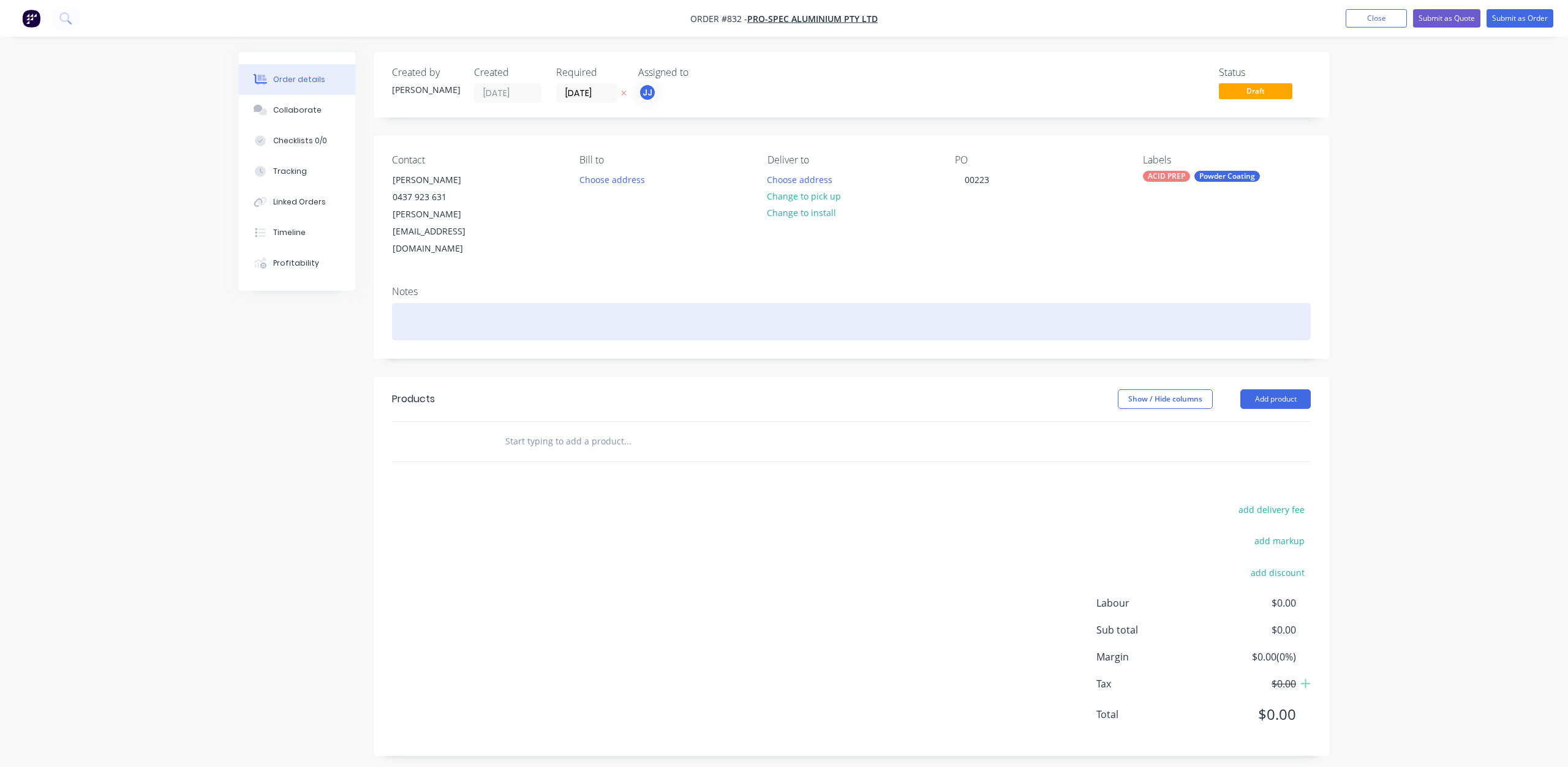
click at [405, 303] on div at bounding box center [851, 322] width 918 height 37
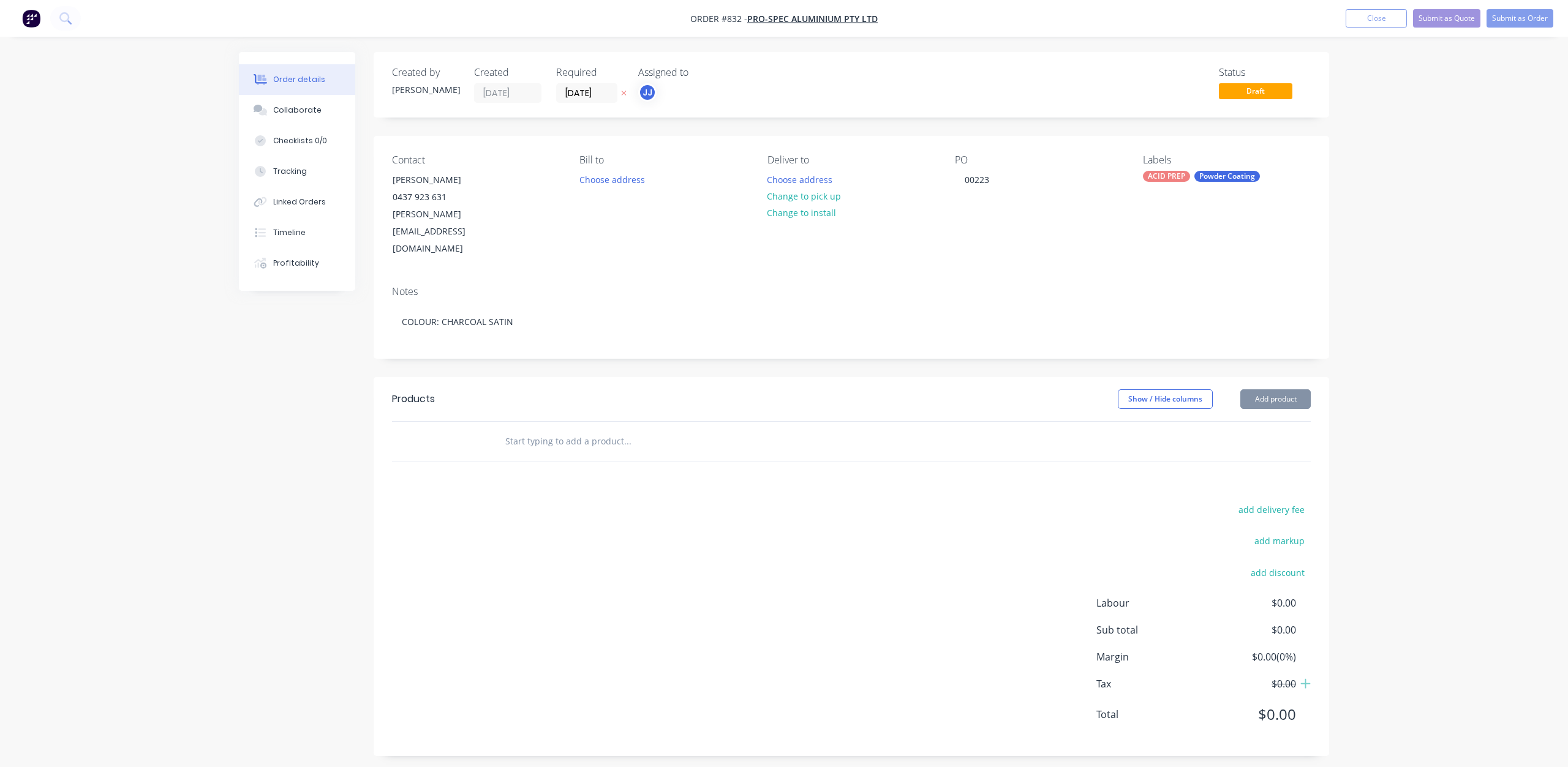
click at [515, 429] on input "text" at bounding box center [627, 441] width 245 height 24
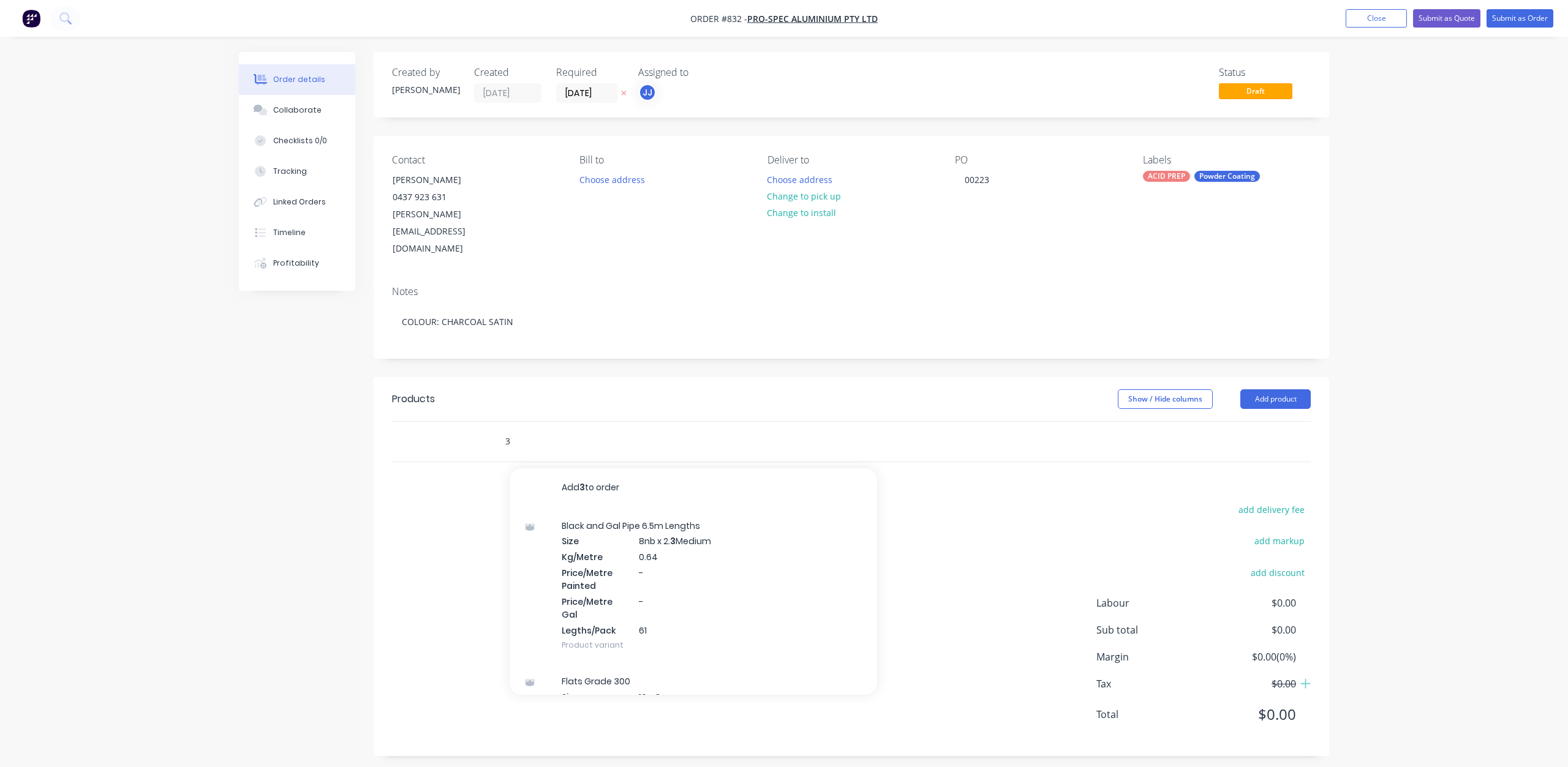
type input "3"
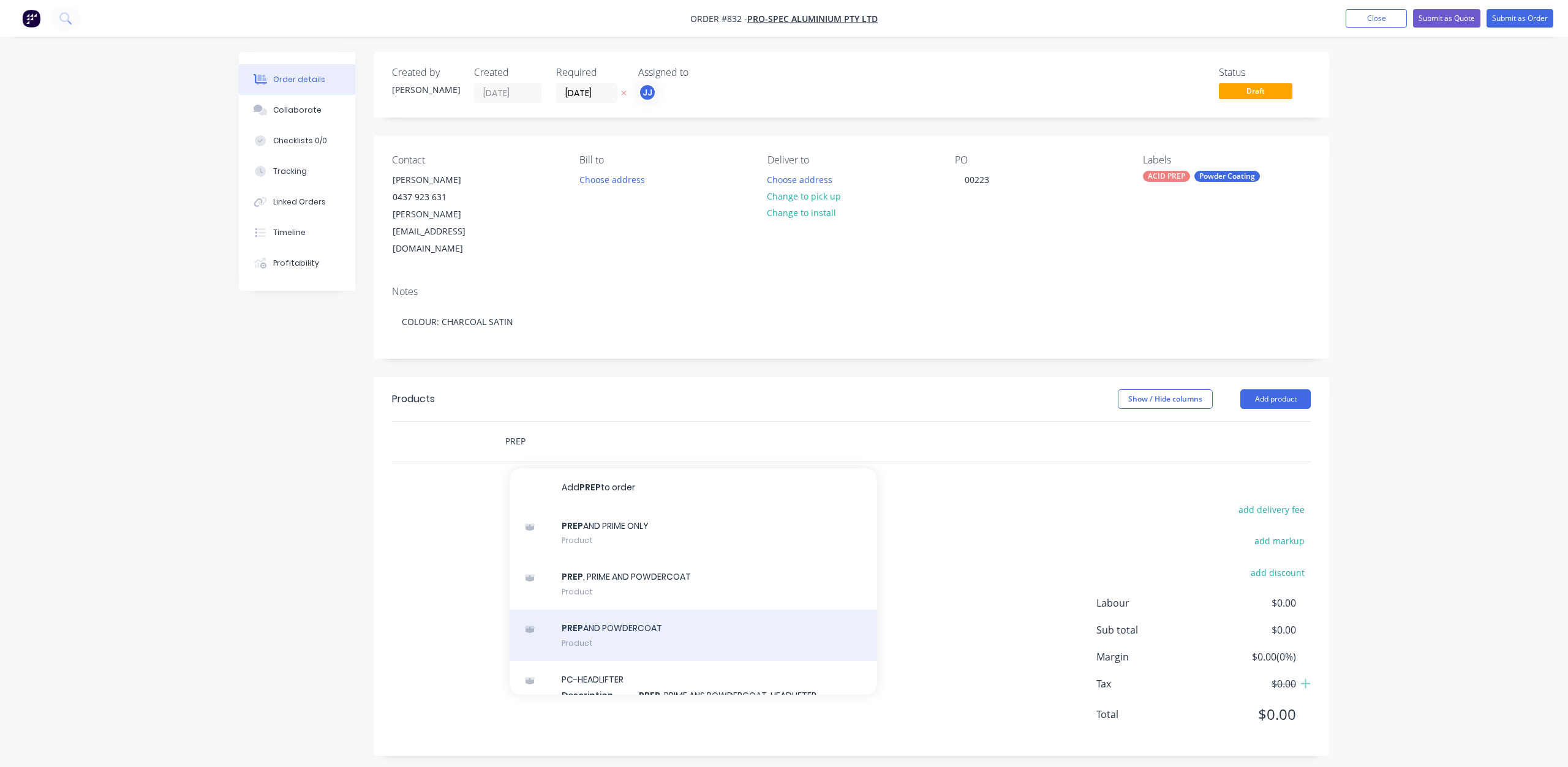
type input "PREP"
click at [615, 610] on div "PREP AND POWDERCOAT Product" at bounding box center [693, 636] width 367 height 51
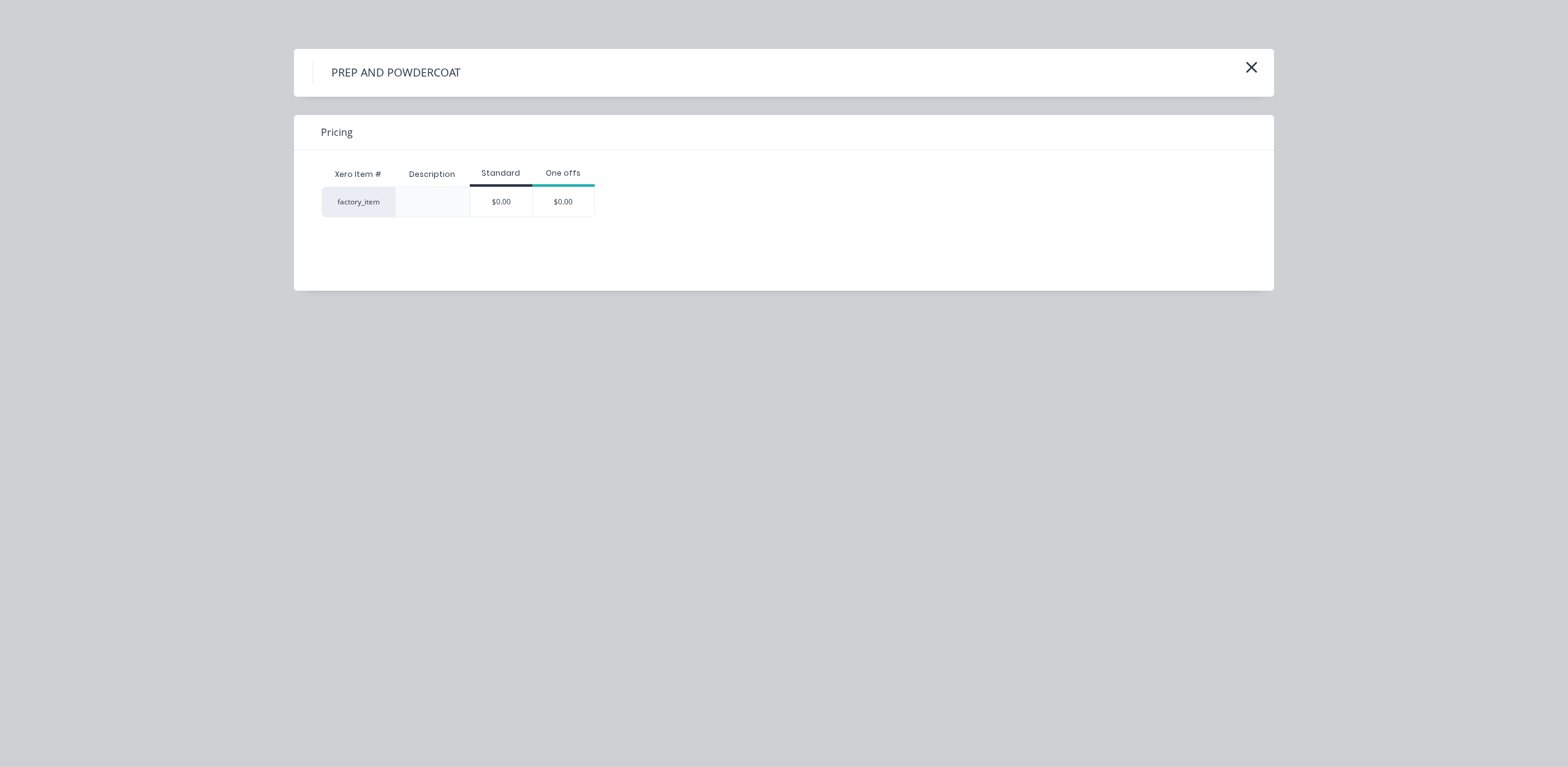
drag, startPoint x: 503, startPoint y: 191, endPoint x: 505, endPoint y: 202, distance: 11.2
click at [502, 191] on div "$0.00" at bounding box center [501, 202] width 62 height 30
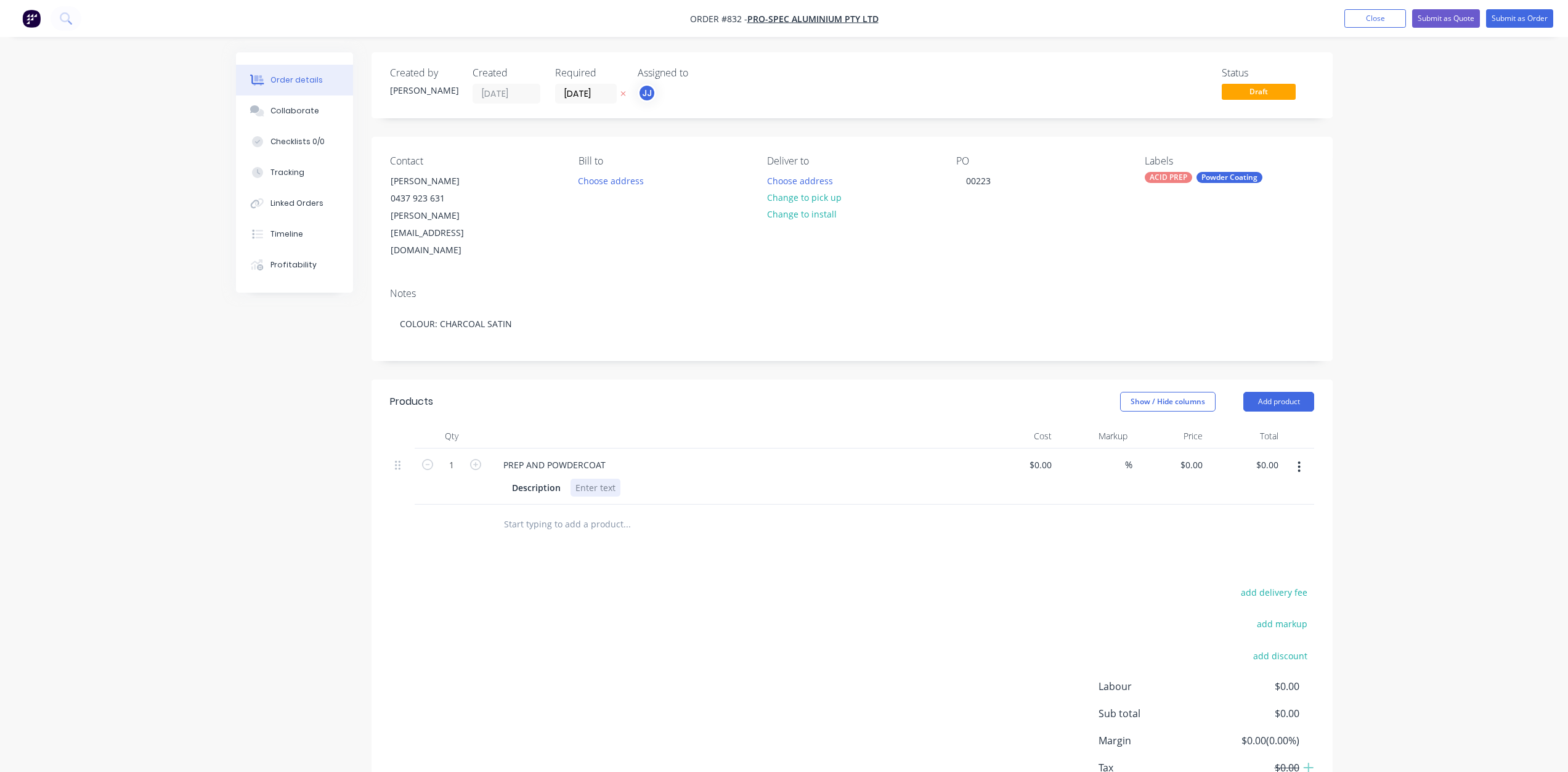
click at [578, 479] on div at bounding box center [595, 488] width 50 height 18
click at [591, 479] on div "3 X ALUM WINDOW SECTION , 2500 LONG 1 X WINDOW SECTION" at bounding box center [661, 494] width 181 height 31
click at [694, 479] on div "3 X ALUM WINDOW SECTION , 2500 LONG 1 X ALUM WINDOW SECTION" at bounding box center [661, 494] width 181 height 31
click at [1358, 19] on button "Close" at bounding box center [1375, 18] width 61 height 19
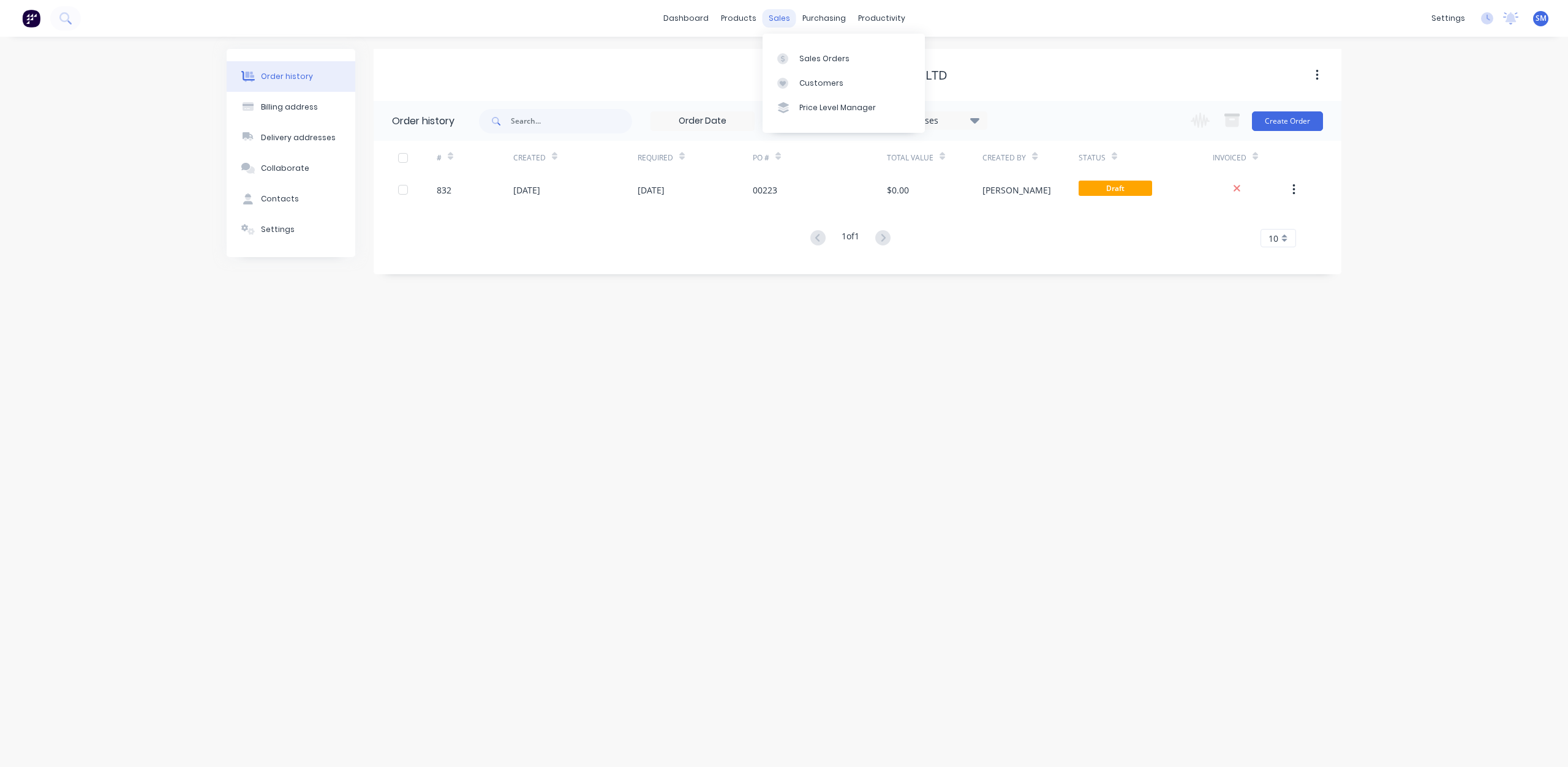
click at [778, 18] on div "sales" at bounding box center [779, 18] width 34 height 18
click at [811, 60] on div "Sales Orders" at bounding box center [824, 59] width 50 height 11
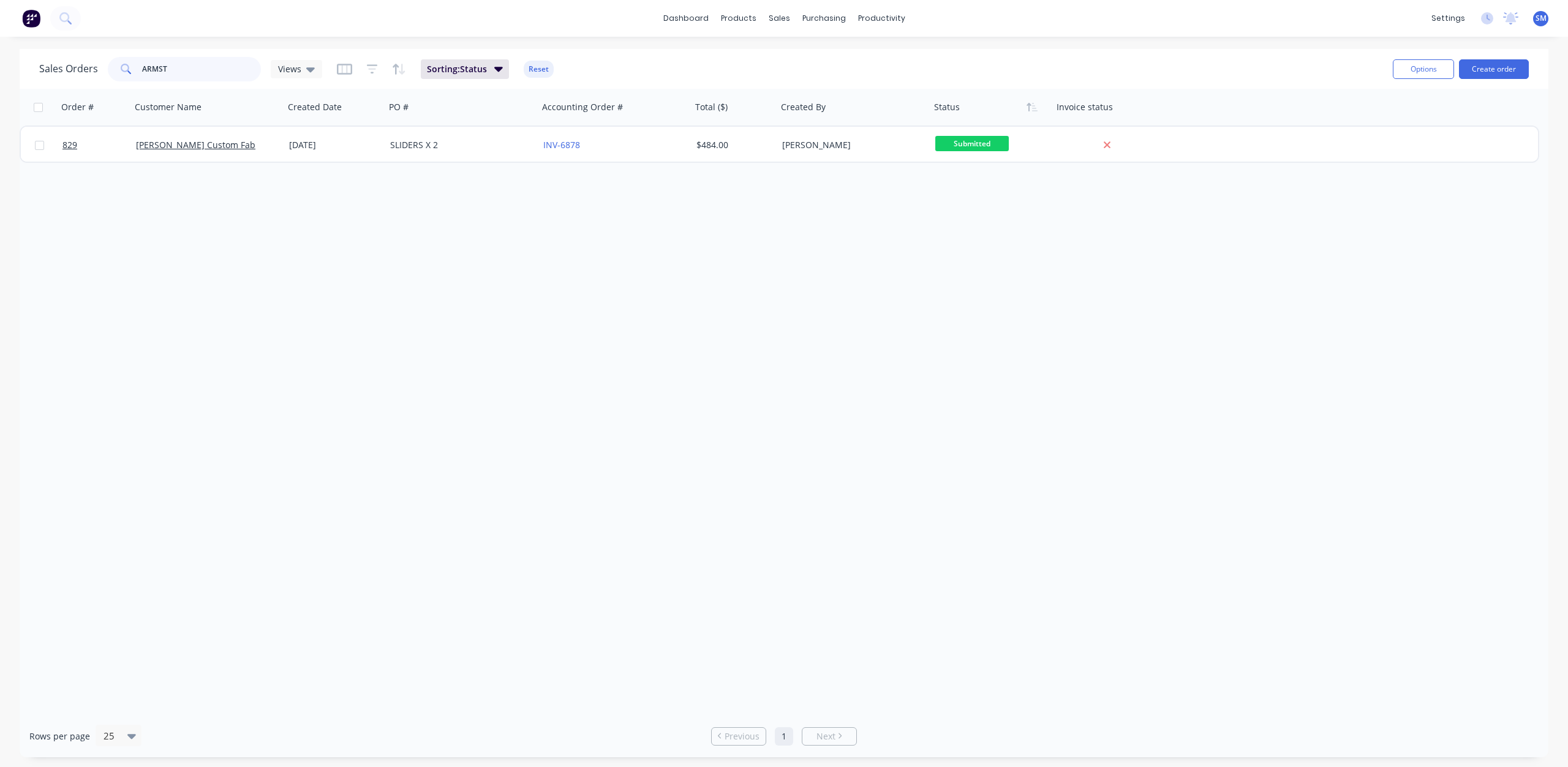
drag, startPoint x: 176, startPoint y: 72, endPoint x: 107, endPoint y: 71, distance: 69.0
click at [108, 71] on div "ARMST" at bounding box center [184, 69] width 153 height 24
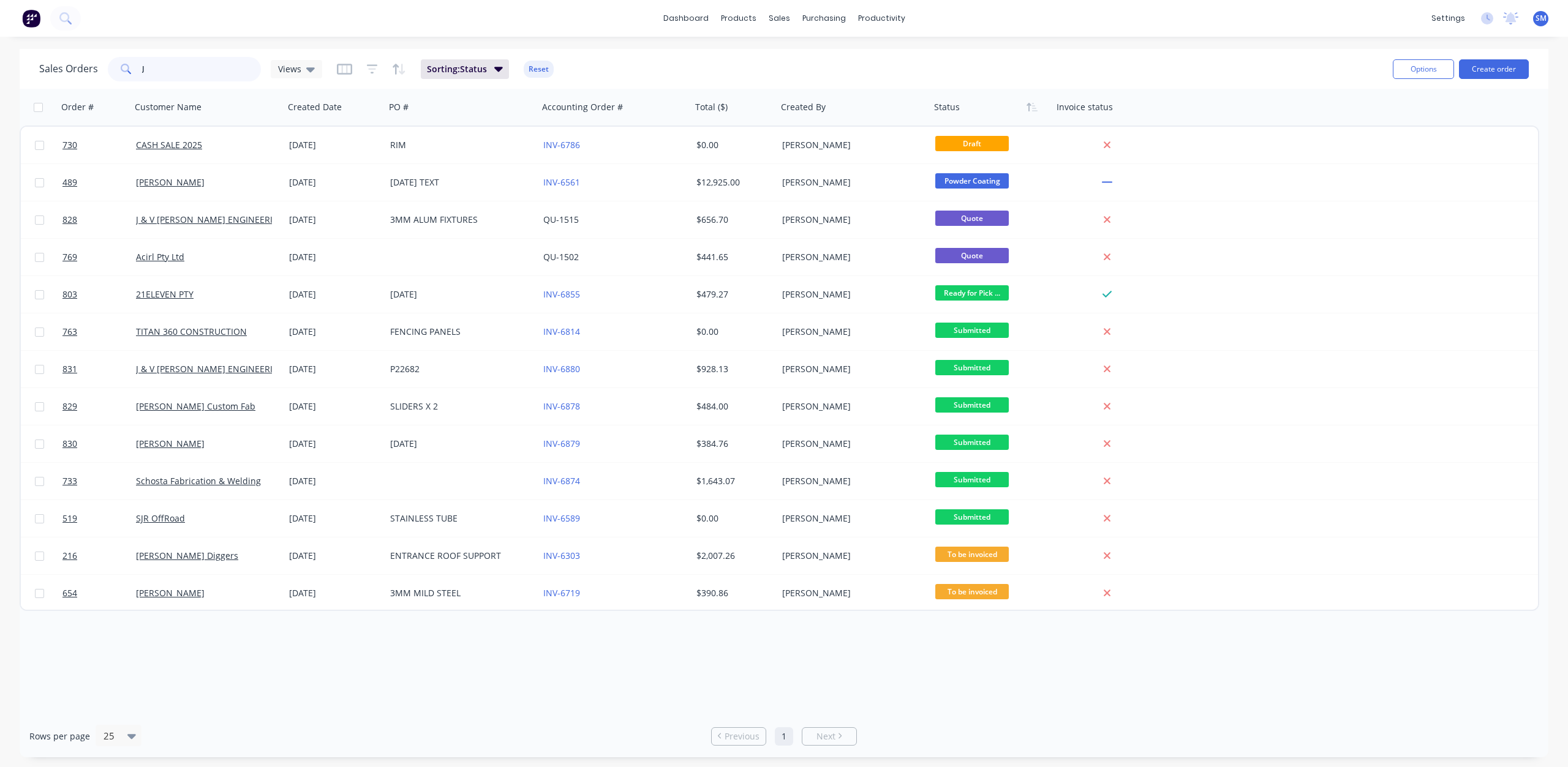
click at [157, 75] on input "J" at bounding box center [202, 69] width 120 height 24
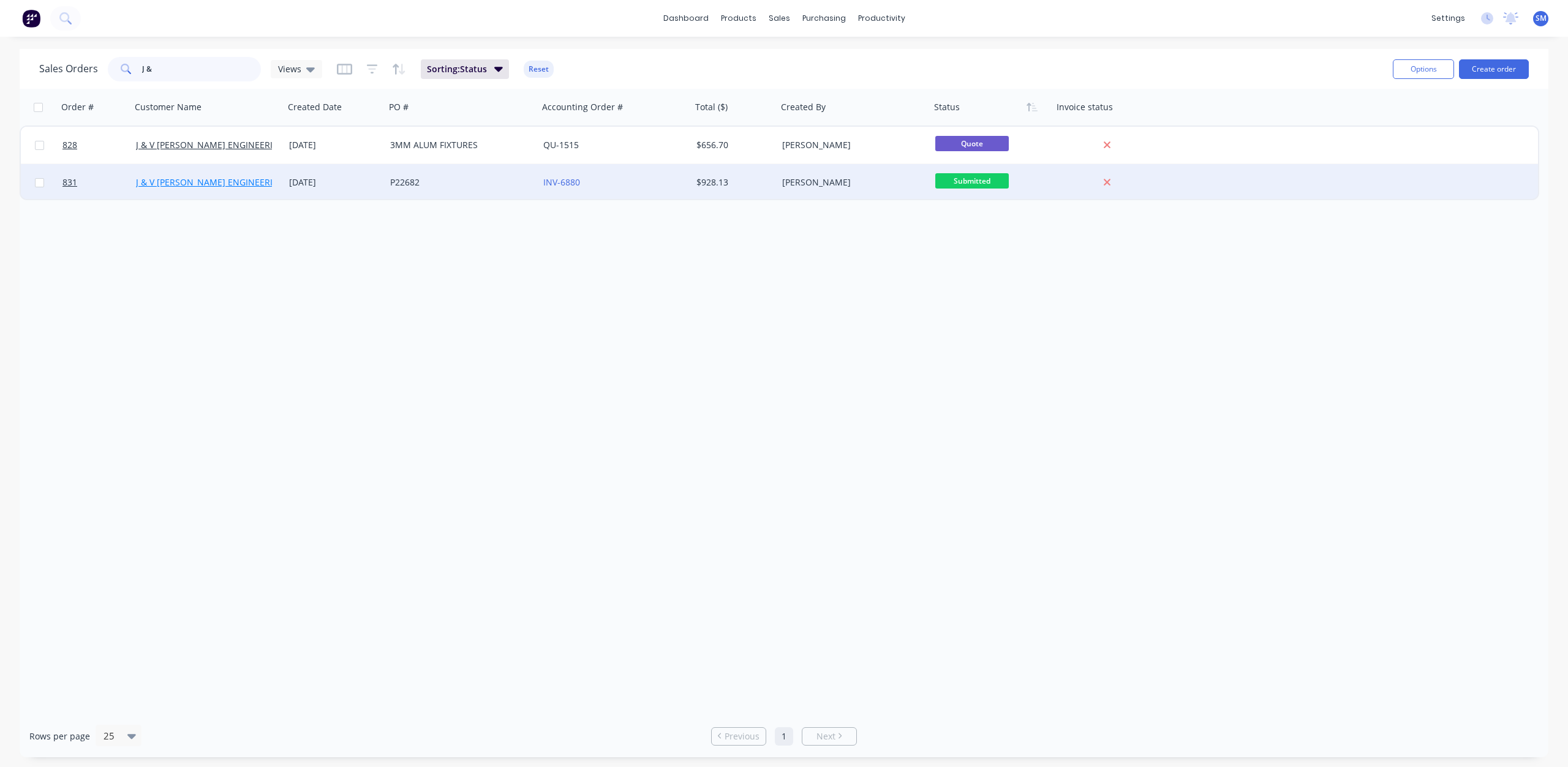
type input "J &"
click at [243, 179] on link "J & V [PERSON_NAME] ENGINEERING" at bounding box center [211, 182] width 150 height 11
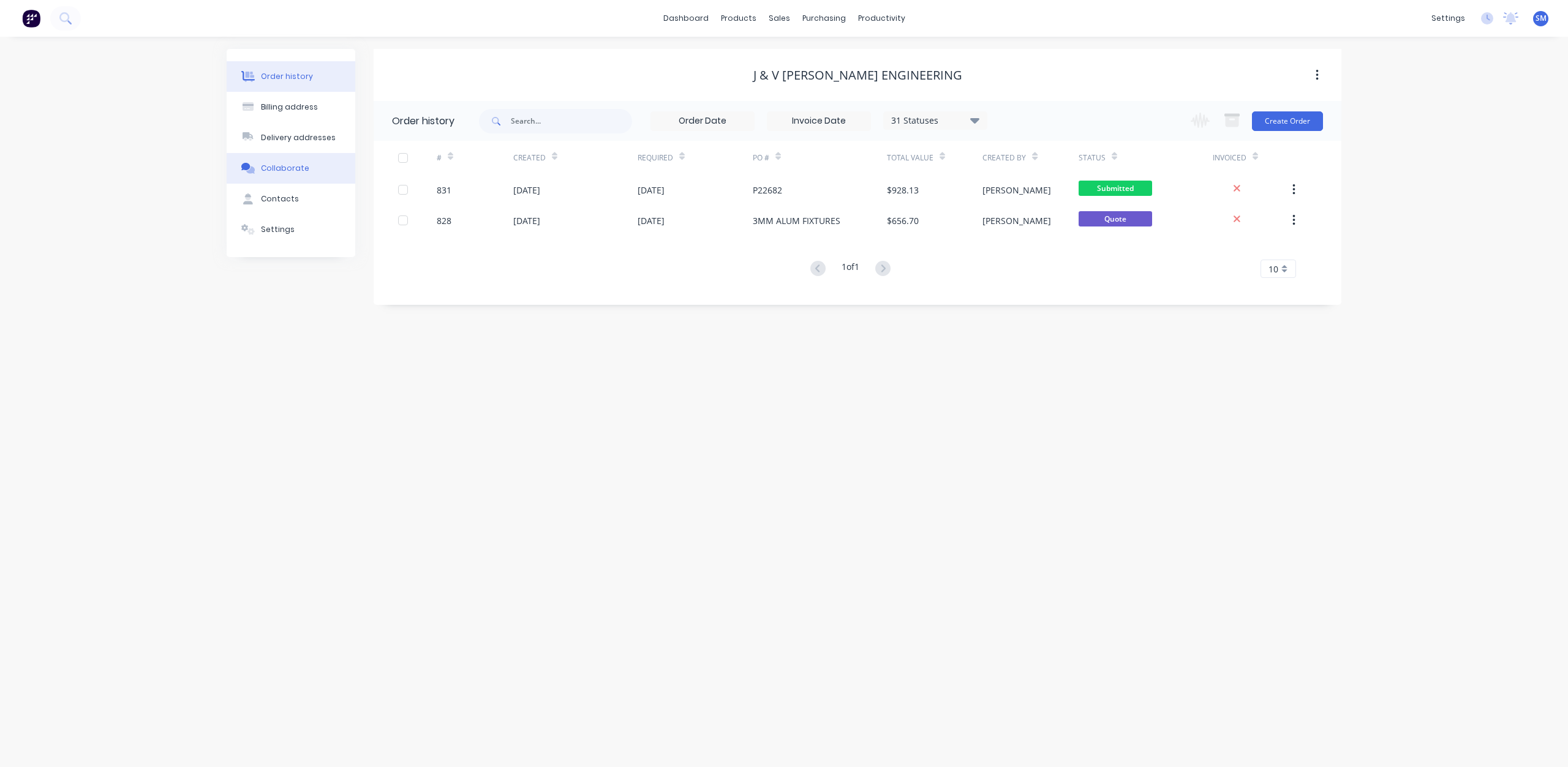
drag, startPoint x: 285, startPoint y: 165, endPoint x: 276, endPoint y: 167, distance: 9.2
click at [285, 166] on div "Collaborate" at bounding box center [285, 169] width 48 height 11
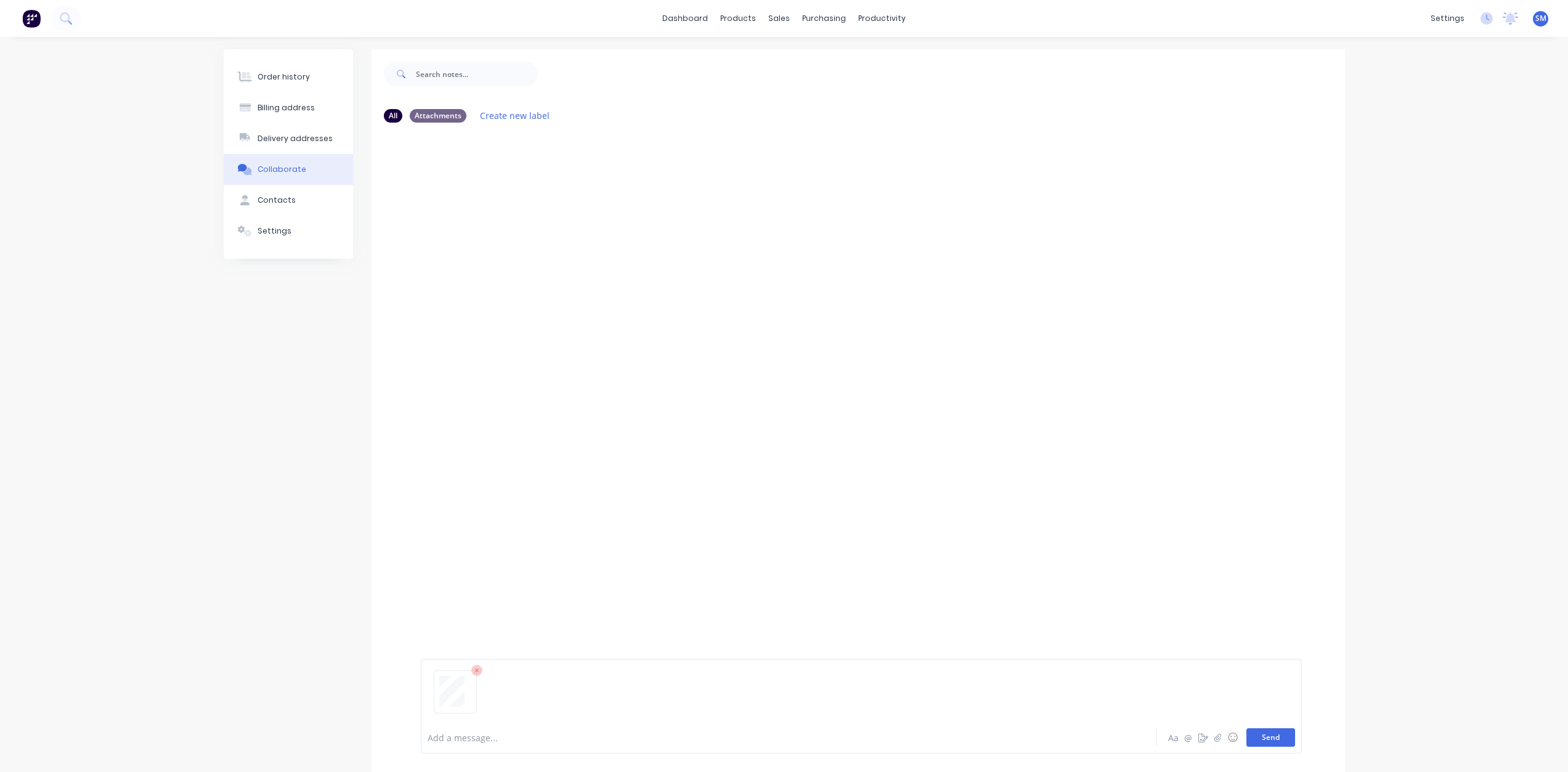
click at [1278, 738] on button "Send" at bounding box center [1271, 737] width 49 height 19
click at [777, 17] on div "sales" at bounding box center [779, 18] width 34 height 19
click at [812, 57] on div "Sales Orders" at bounding box center [825, 59] width 50 height 11
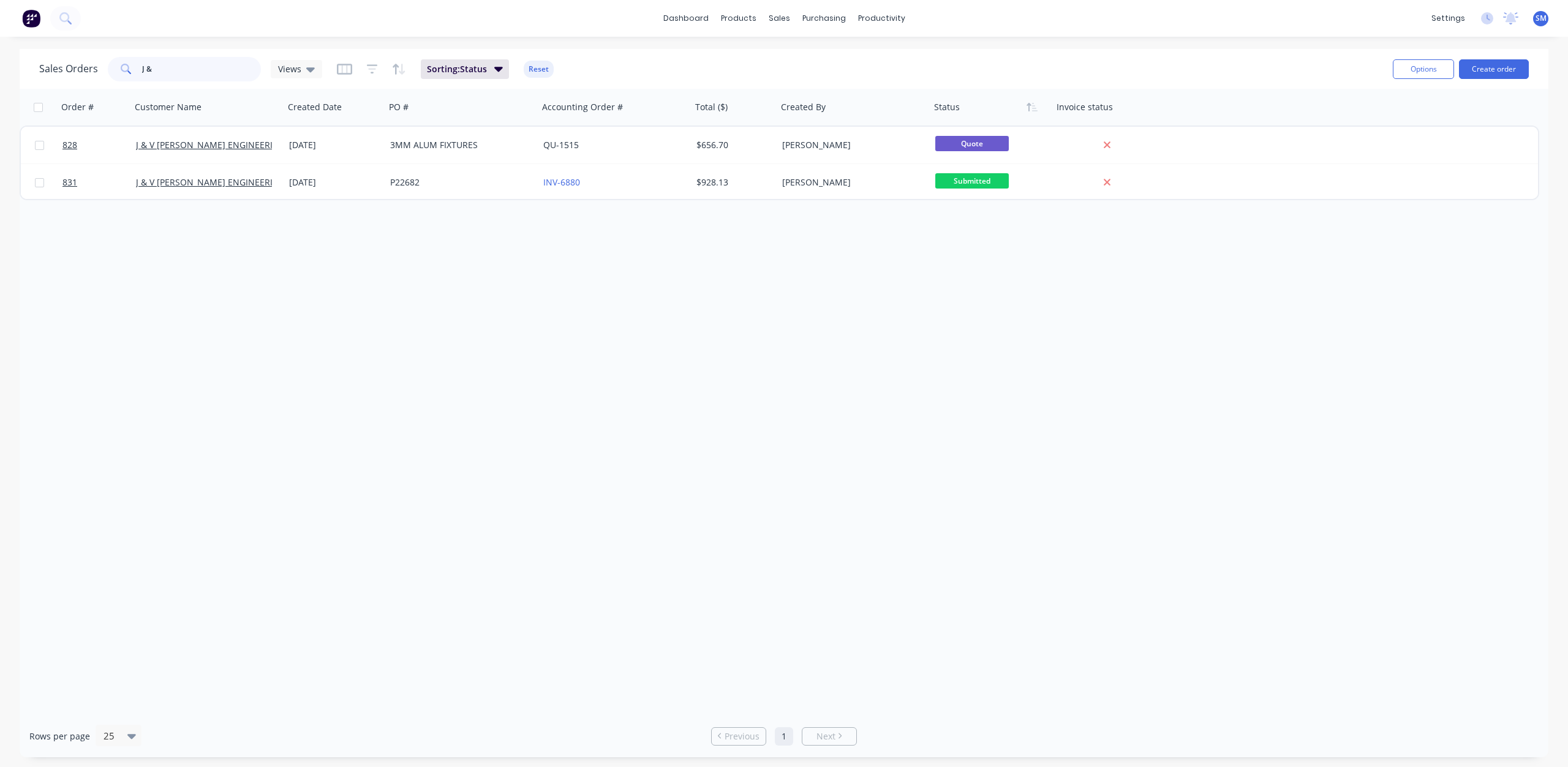
drag, startPoint x: 148, startPoint y: 73, endPoint x: 99, endPoint y: 69, distance: 49.2
click at [101, 70] on div "Sales Orders J & Views" at bounding box center [181, 69] width 283 height 24
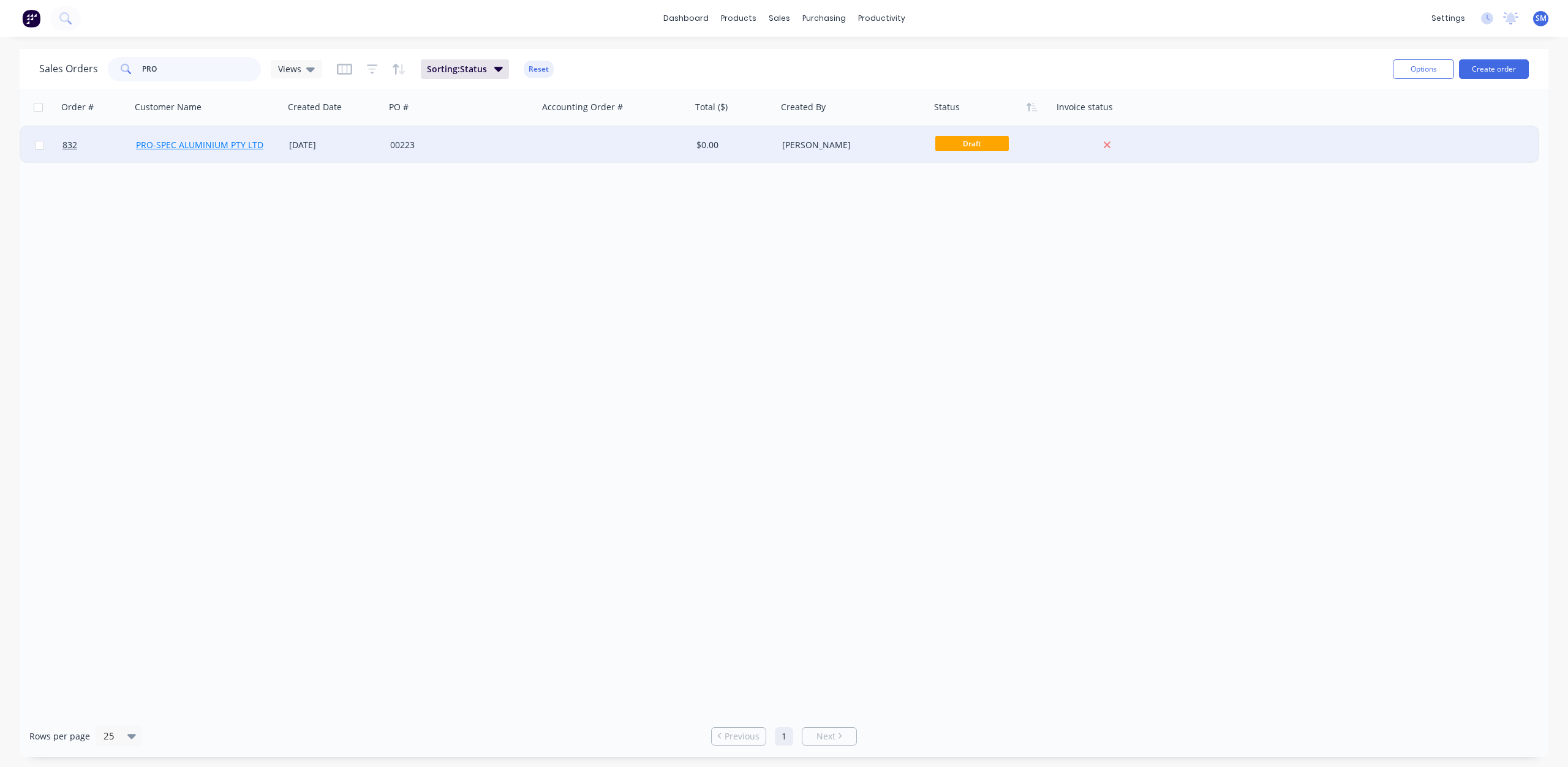
type input "PRO"
click at [216, 149] on link "PRO-SPEC ALUMINIUM PTY LTD" at bounding box center [199, 145] width 127 height 11
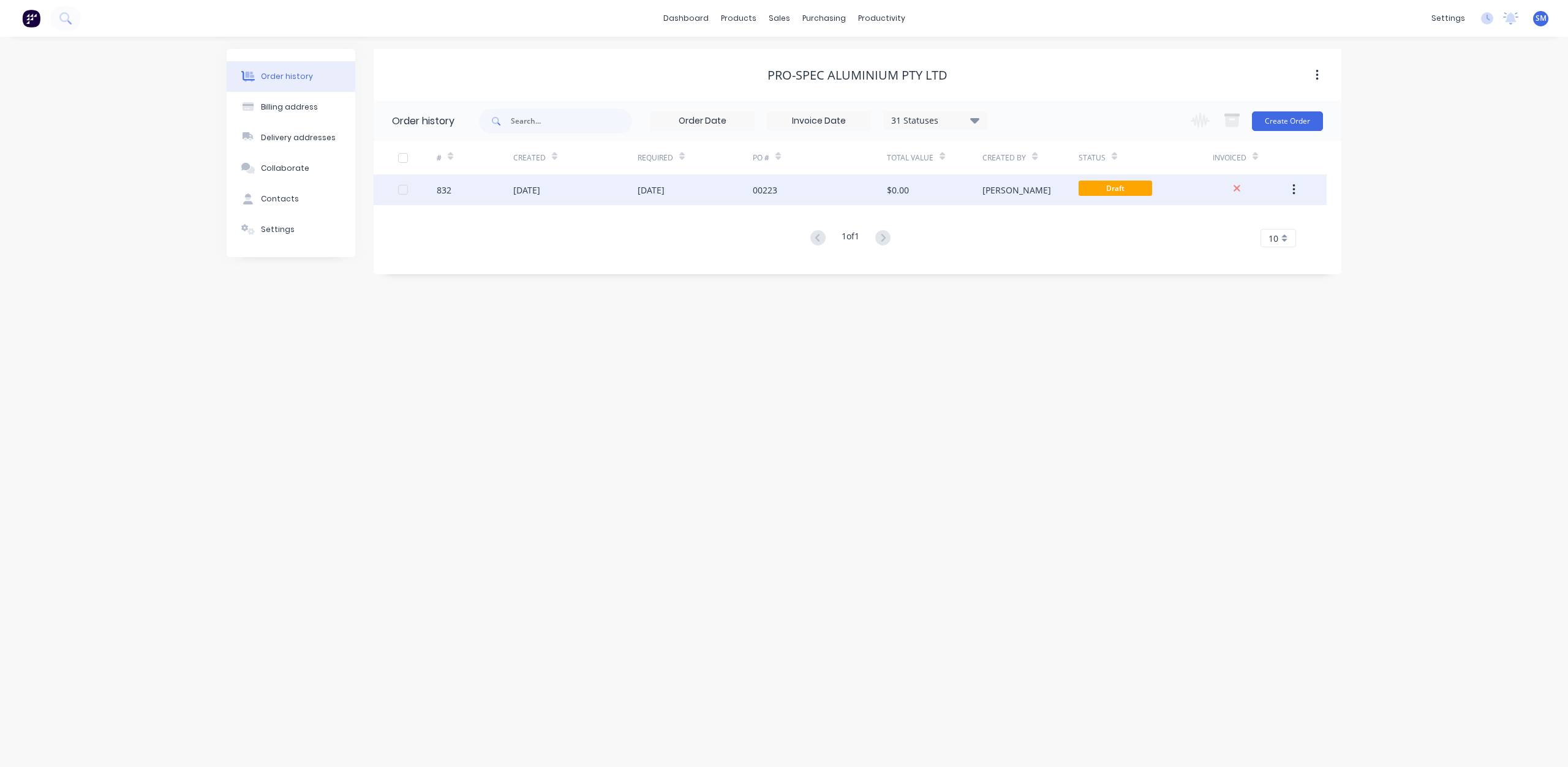
click at [486, 196] on div "832" at bounding box center [474, 190] width 76 height 31
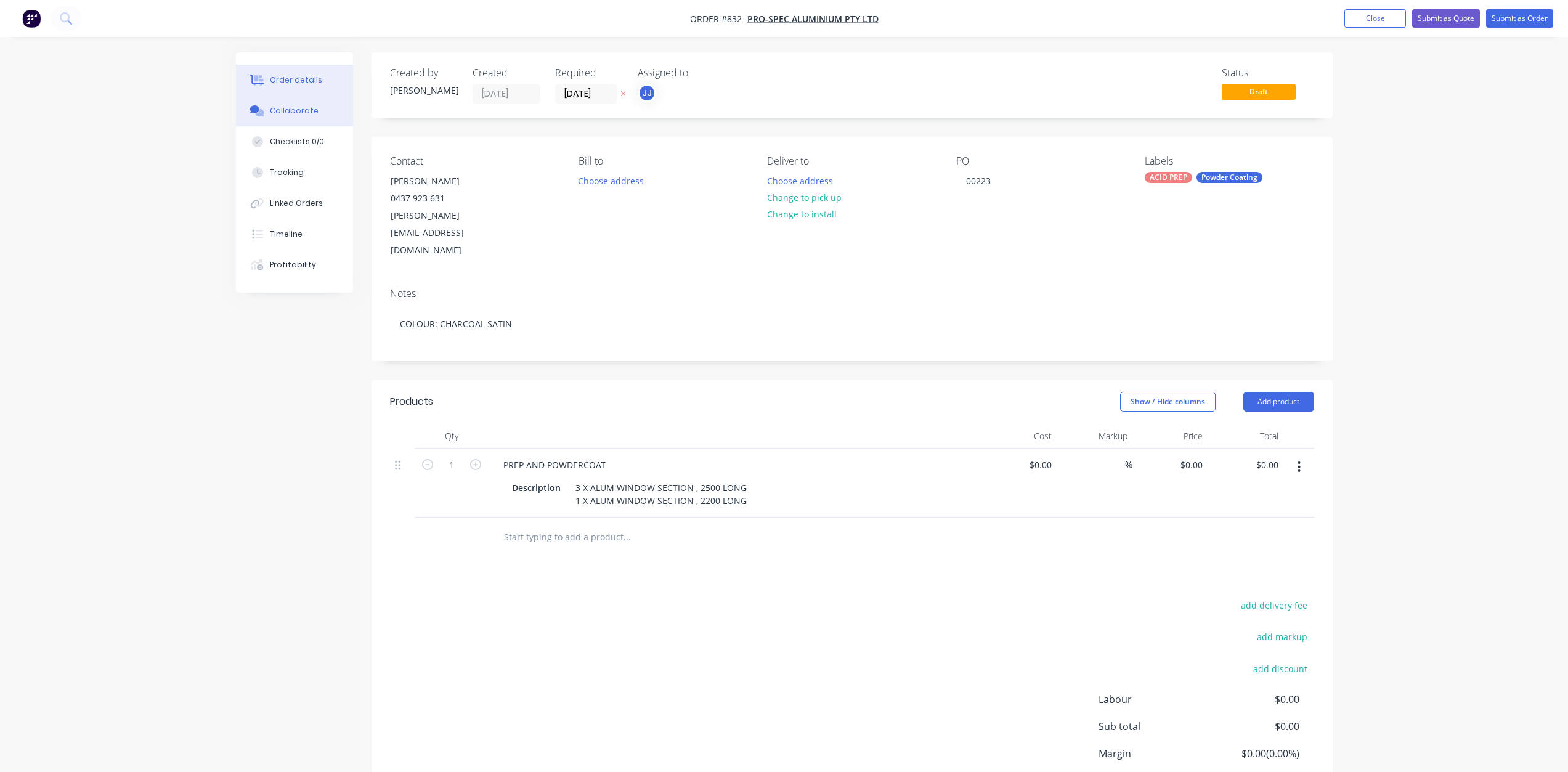
click at [276, 112] on div "Collaborate" at bounding box center [295, 111] width 49 height 11
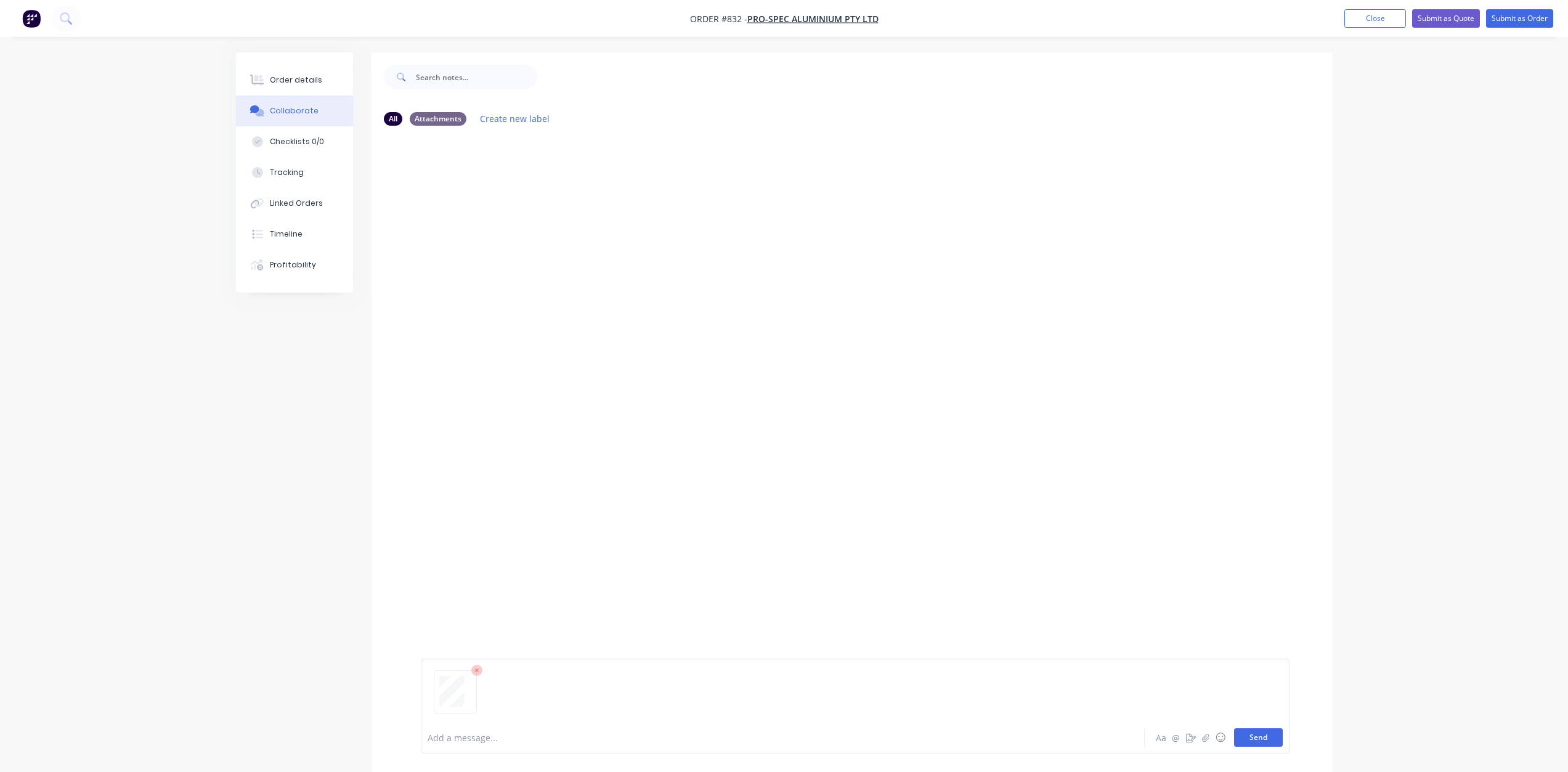
click at [1261, 740] on button "Send" at bounding box center [1259, 737] width 49 height 19
click at [1510, 15] on button "Submit as Order" at bounding box center [1519, 18] width 67 height 19
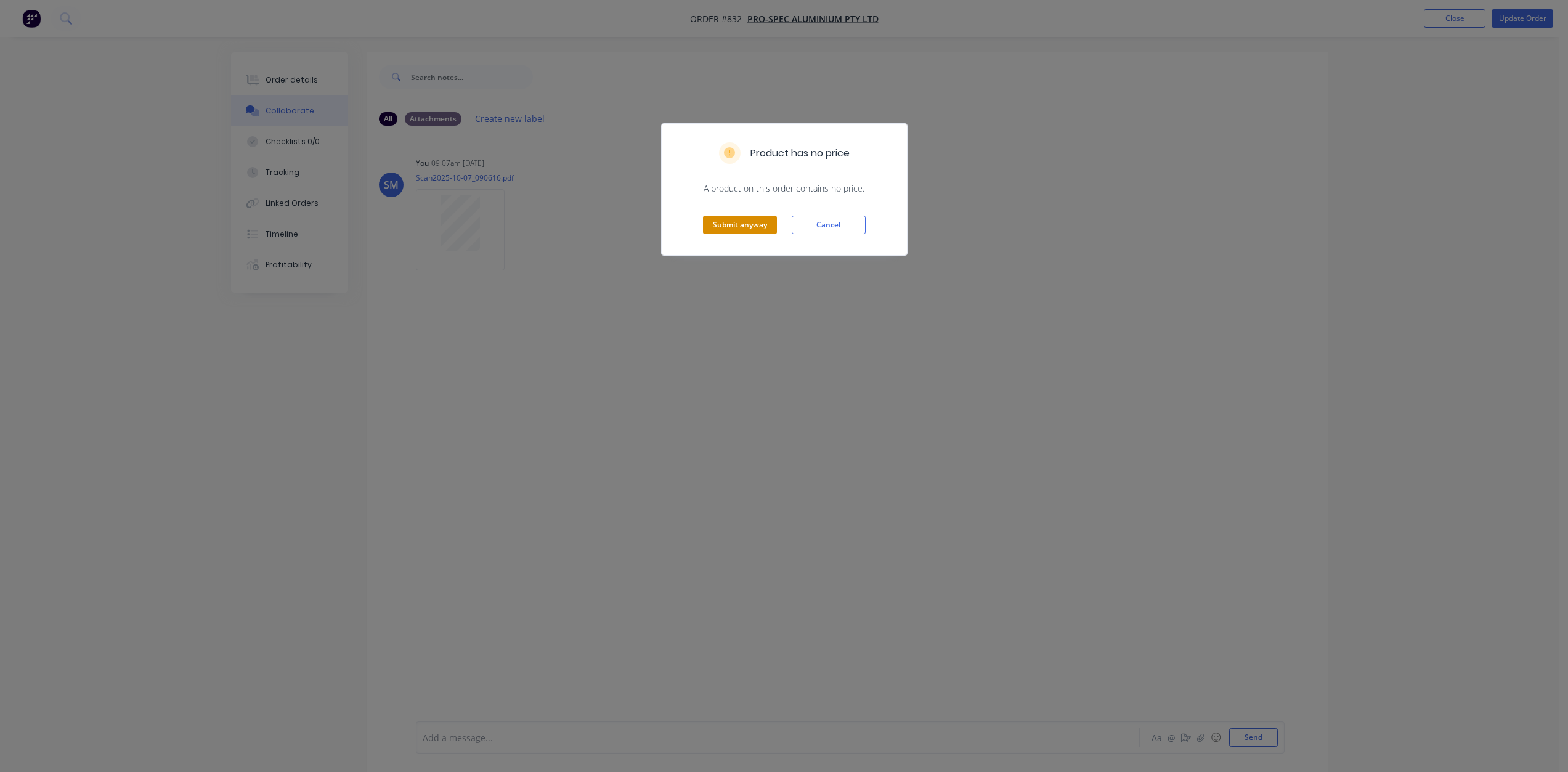
click at [720, 225] on button "Submit anyway" at bounding box center [740, 225] width 74 height 19
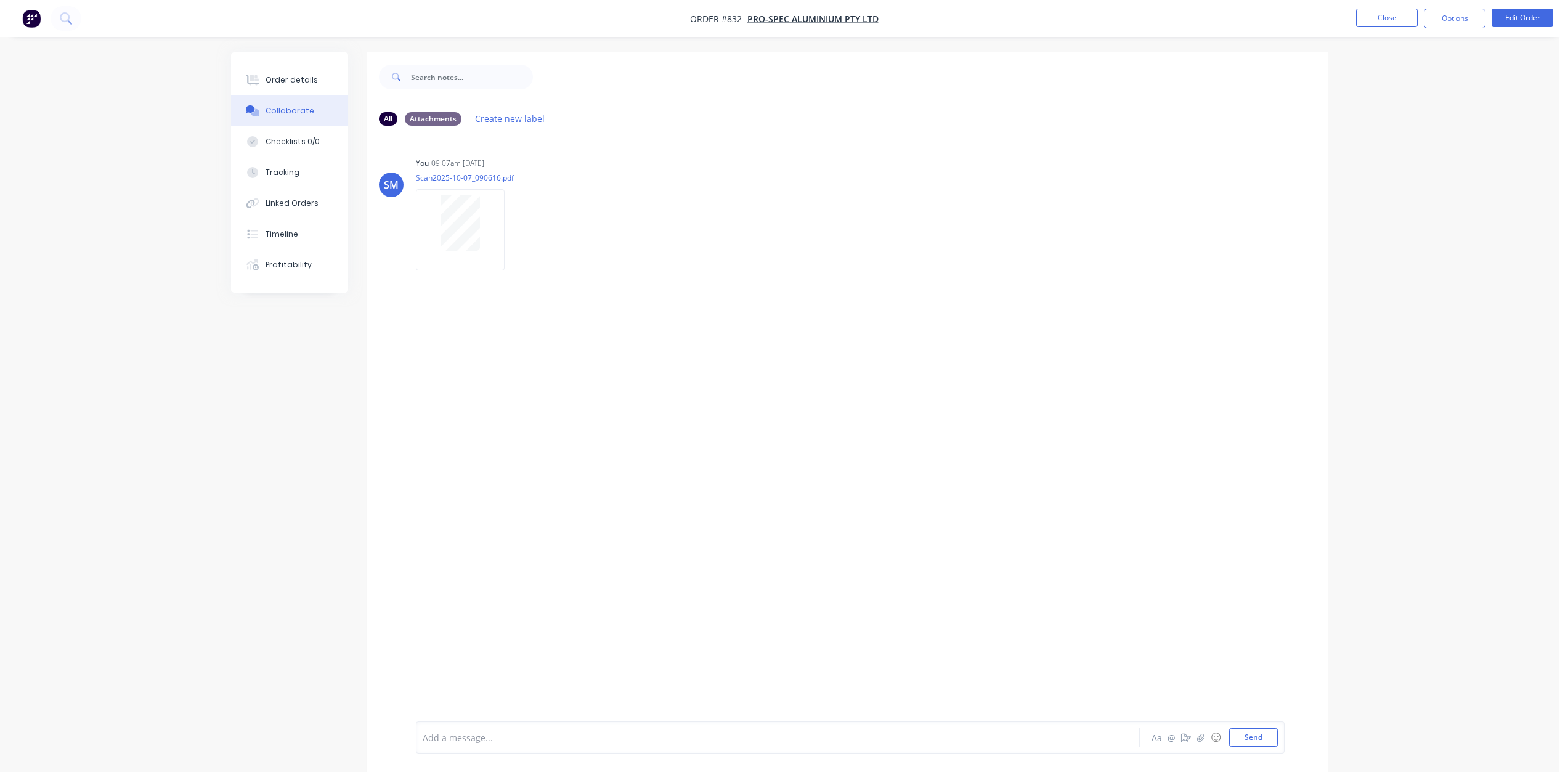
click at [1468, 22] on button "Options" at bounding box center [1455, 19] width 61 height 19
click at [1373, 146] on div "Work Order" at bounding box center [1418, 149] width 113 height 18
click at [1389, 117] on div "Without pricing" at bounding box center [1418, 124] width 113 height 18
drag, startPoint x: 301, startPoint y: 77, endPoint x: 350, endPoint y: 73, distance: 49.2
click at [301, 76] on div "Order details" at bounding box center [291, 80] width 53 height 11
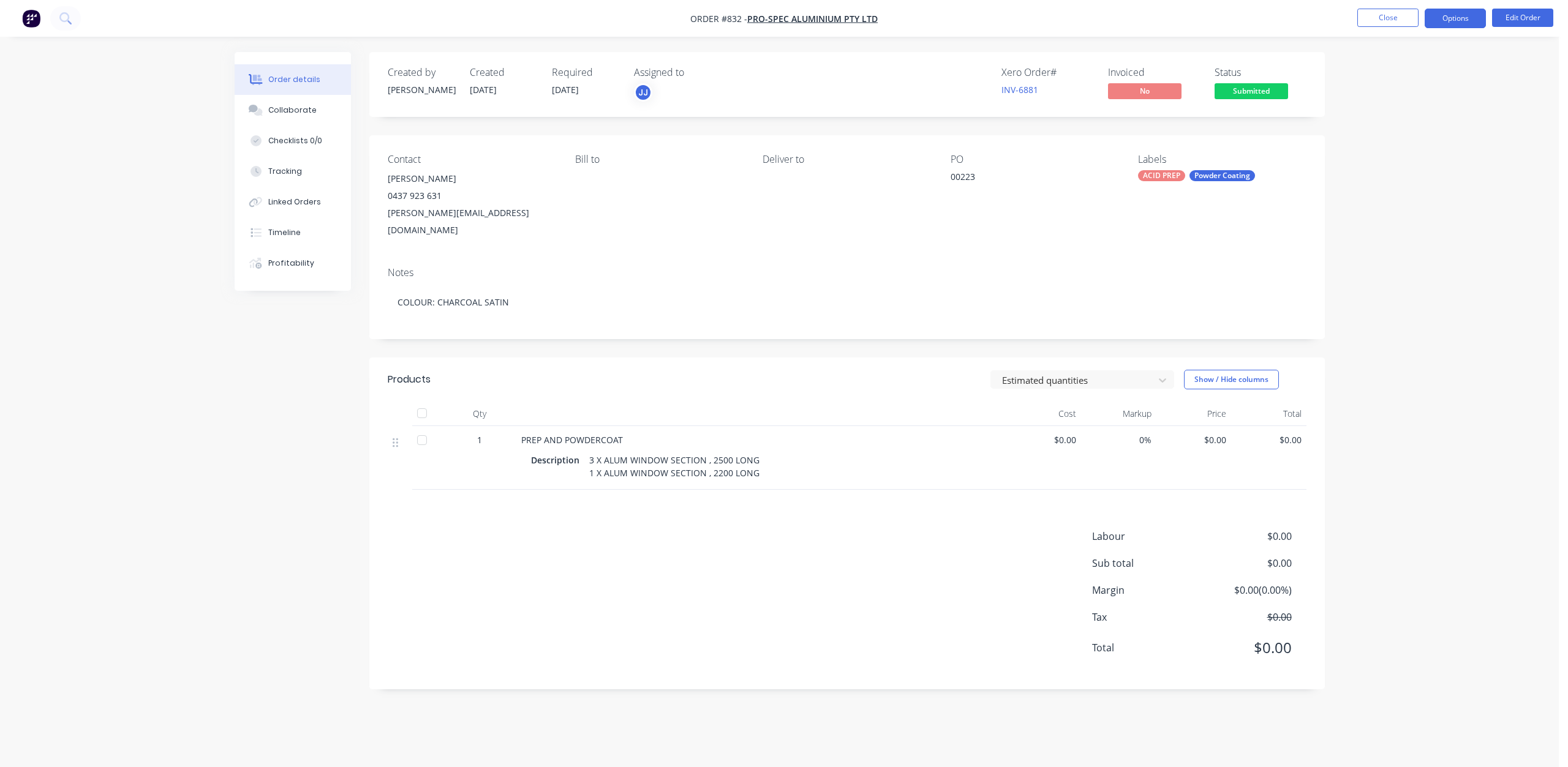
click at [1452, 23] on button "Options" at bounding box center [1455, 18] width 61 height 19
click at [1381, 294] on div "Duplicate" at bounding box center [1418, 295] width 113 height 18
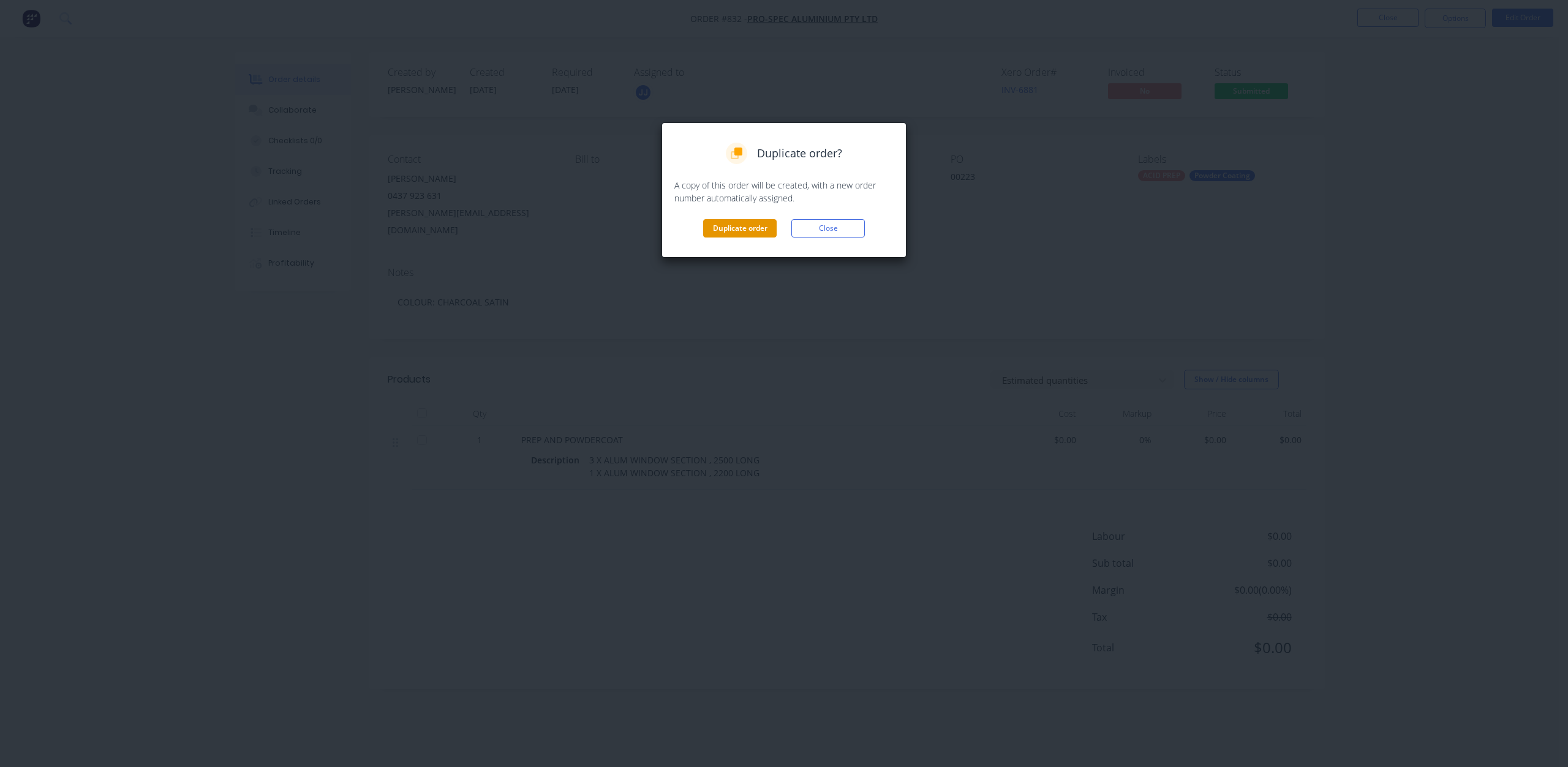
click at [731, 234] on button "Duplicate order" at bounding box center [739, 228] width 73 height 18
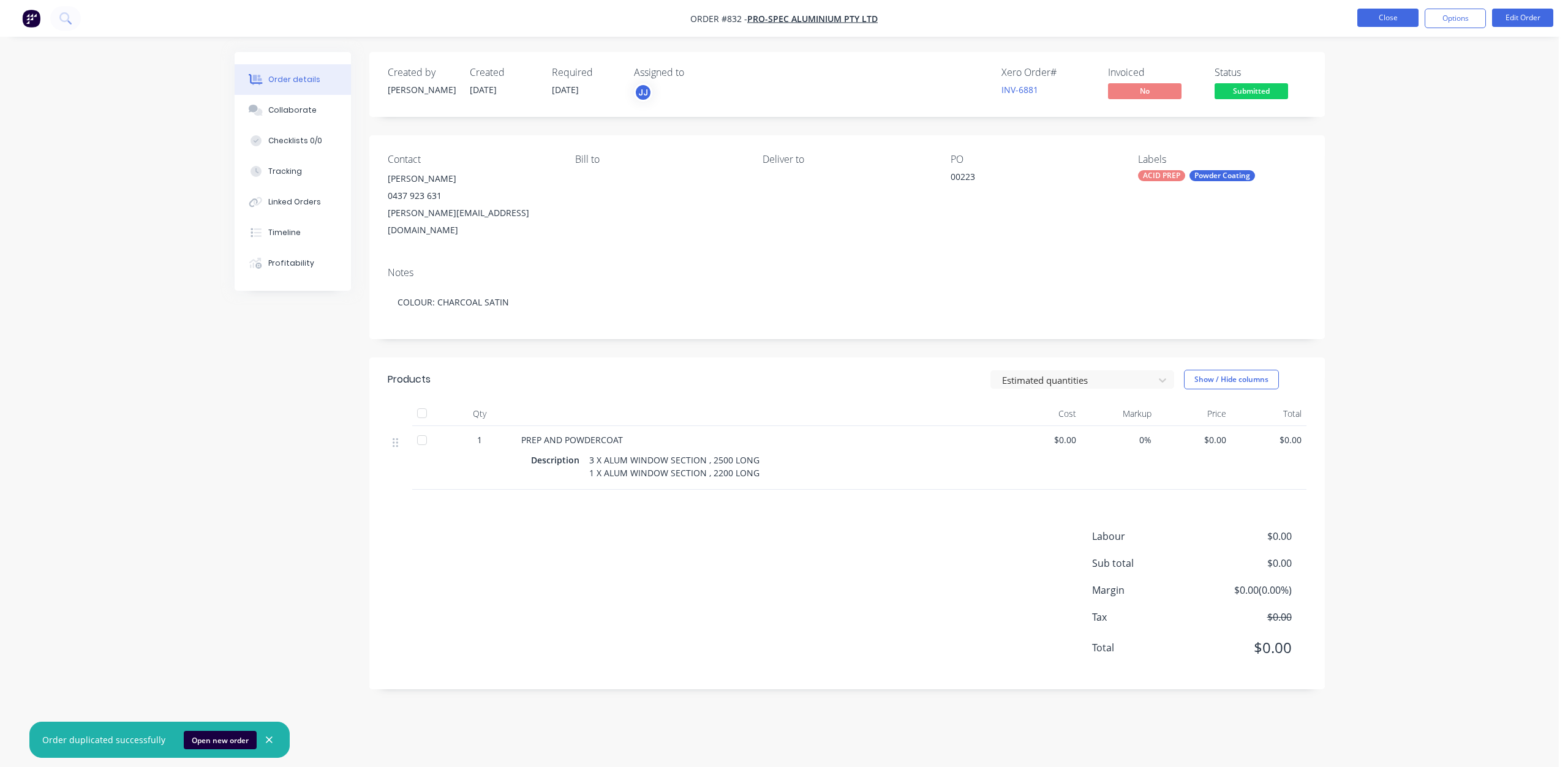
click at [1389, 20] on button "Close" at bounding box center [1388, 18] width 61 height 18
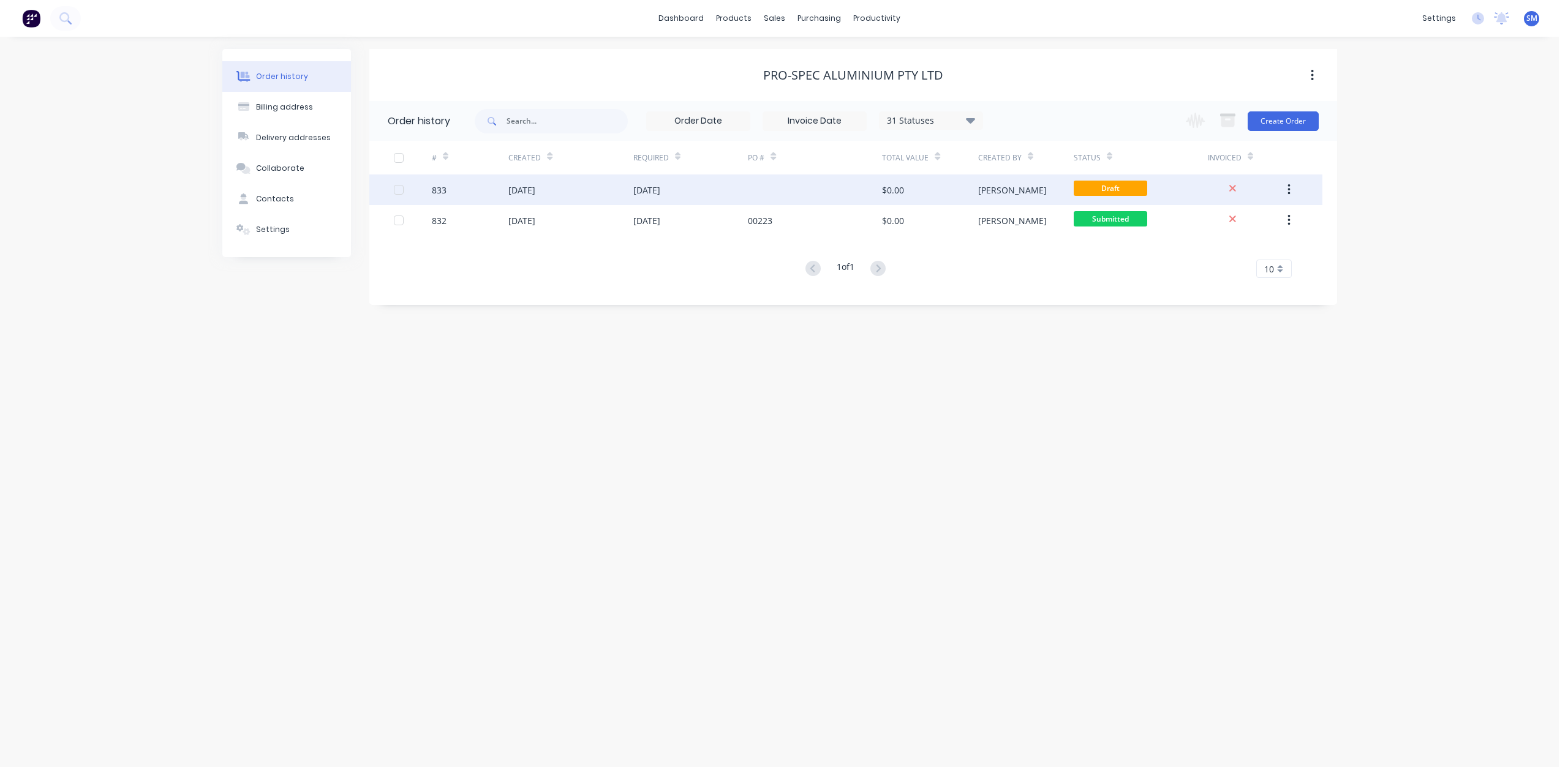
click at [812, 189] on div at bounding box center [815, 190] width 134 height 31
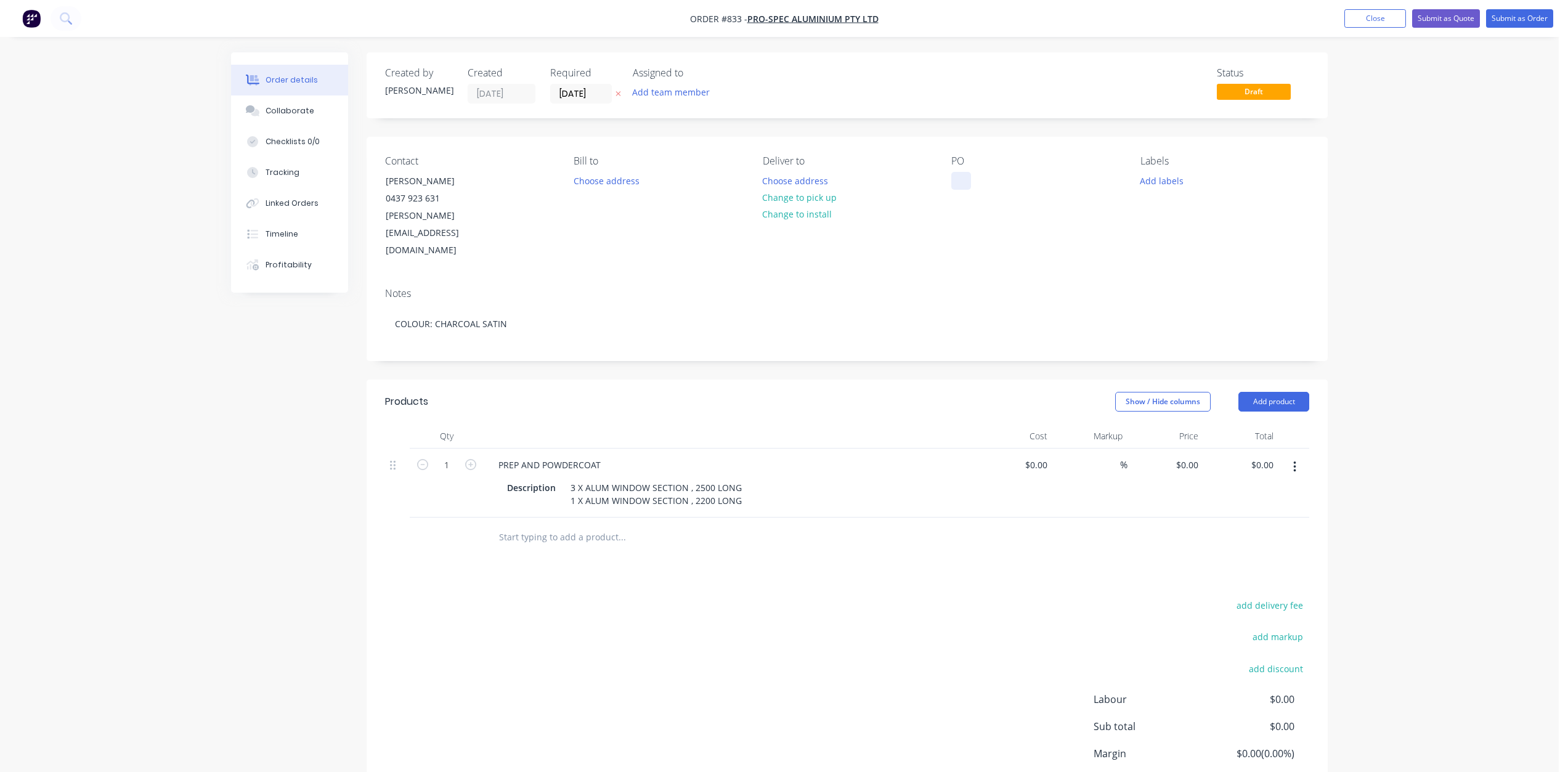
drag, startPoint x: 956, startPoint y: 172, endPoint x: 973, endPoint y: 185, distance: 21.4
click at [956, 173] on div at bounding box center [961, 180] width 19 height 18
click at [1152, 185] on button "Add labels" at bounding box center [1162, 180] width 57 height 17
click at [1160, 287] on div at bounding box center [1163, 291] width 24 height 24
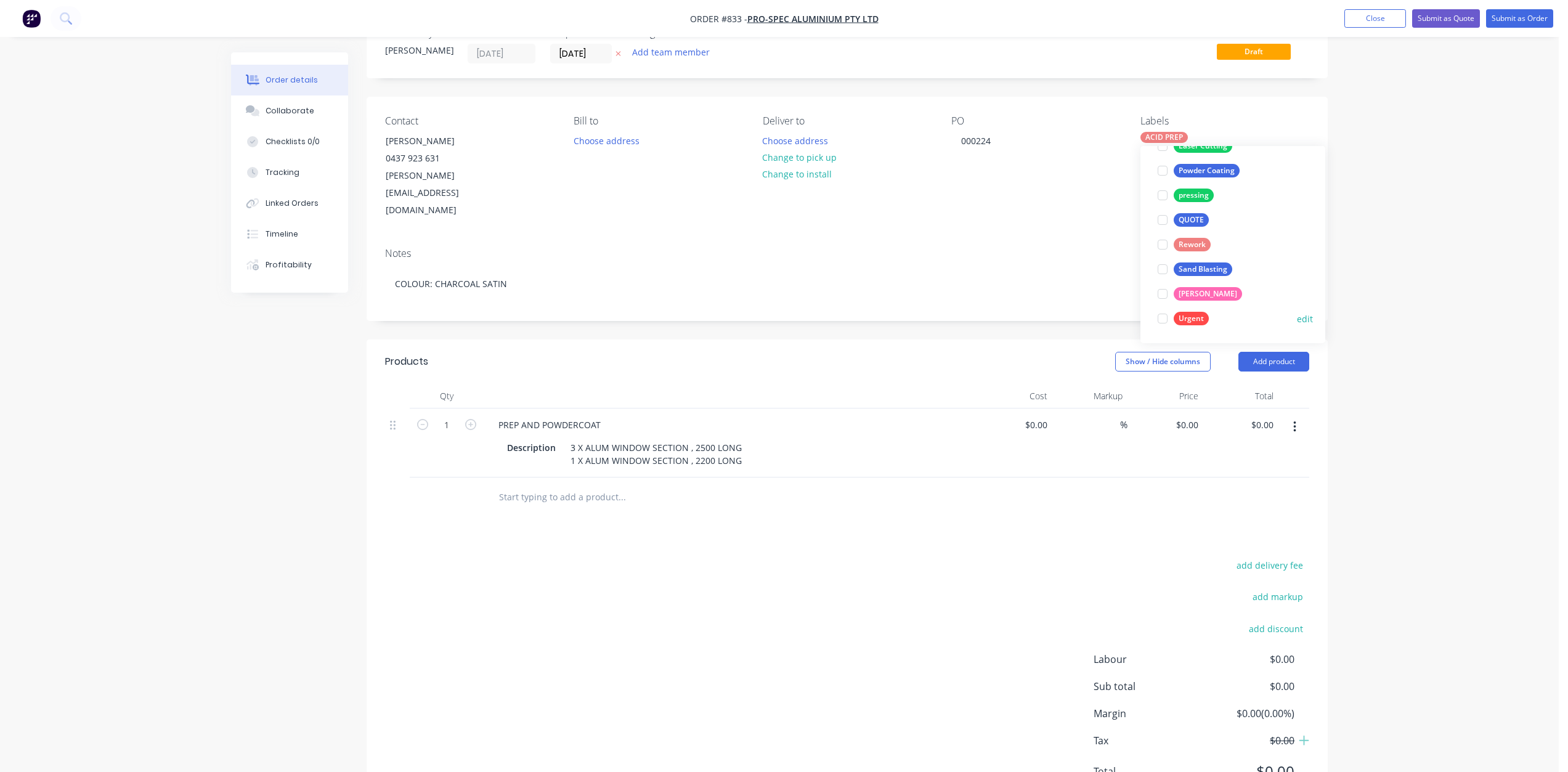
scroll to position [62, 0]
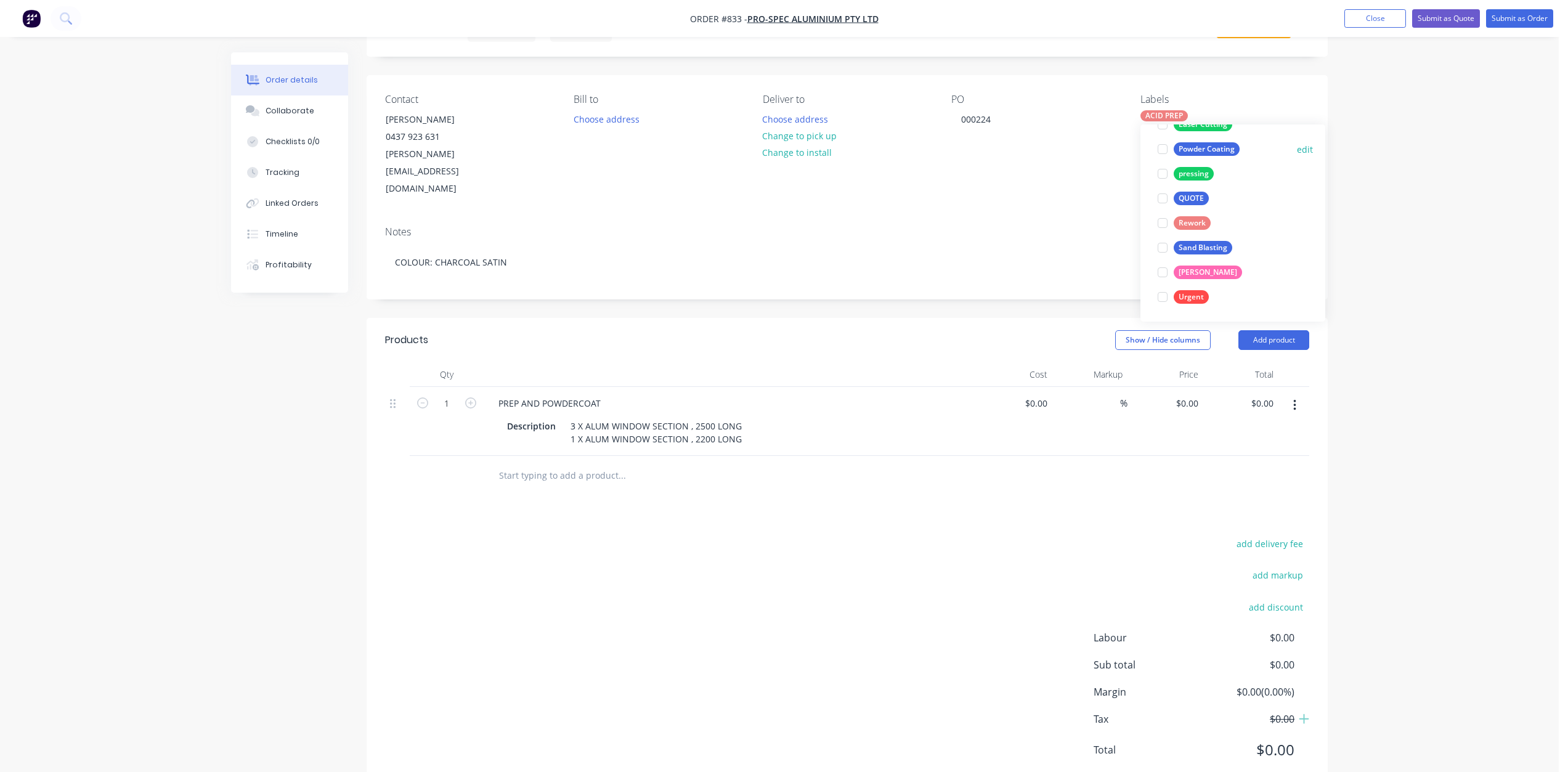
click at [1162, 147] on div at bounding box center [1163, 149] width 24 height 24
click at [804, 135] on button "Change to pick up" at bounding box center [800, 136] width 87 height 17
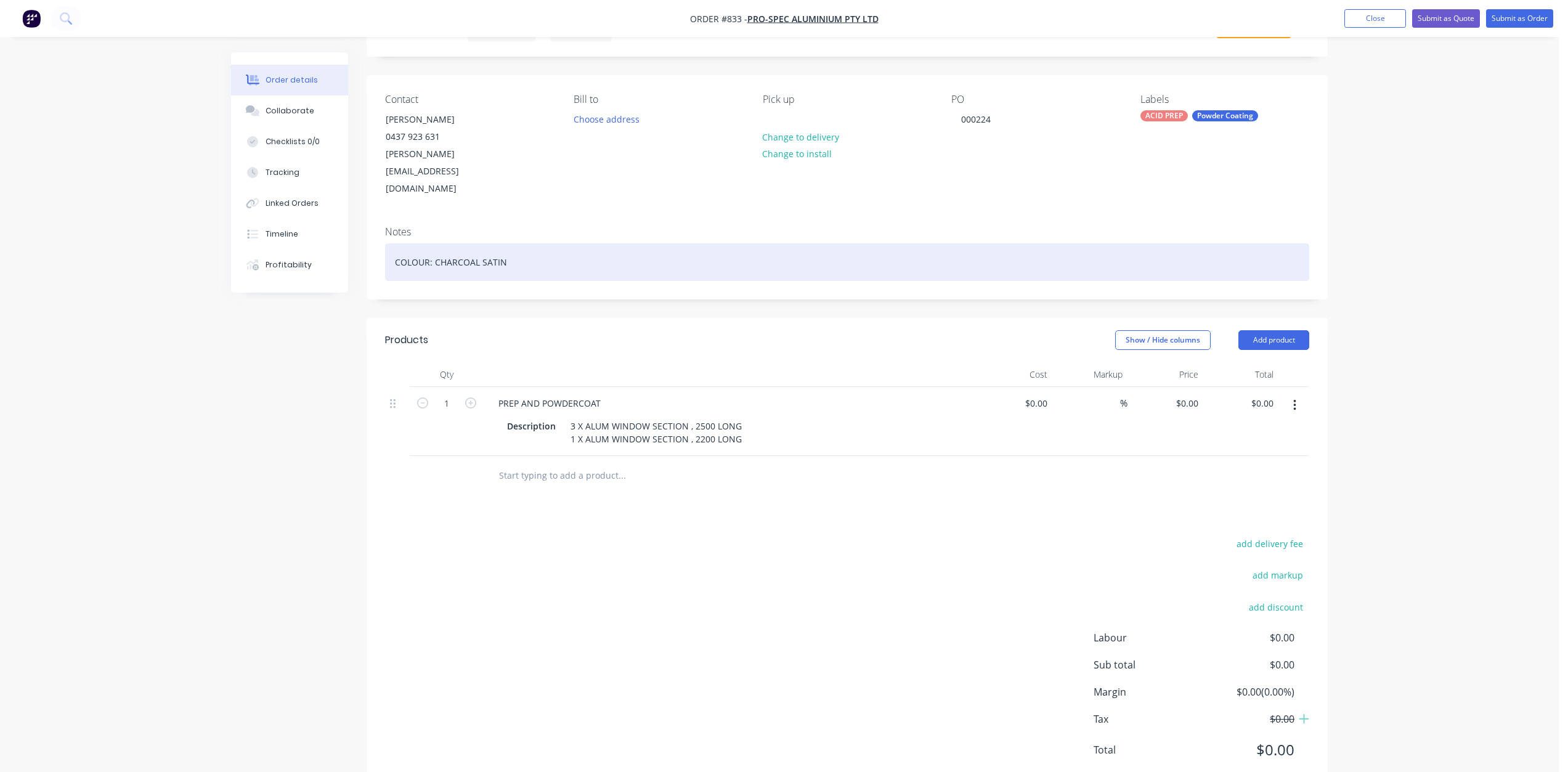
scroll to position [0, 0]
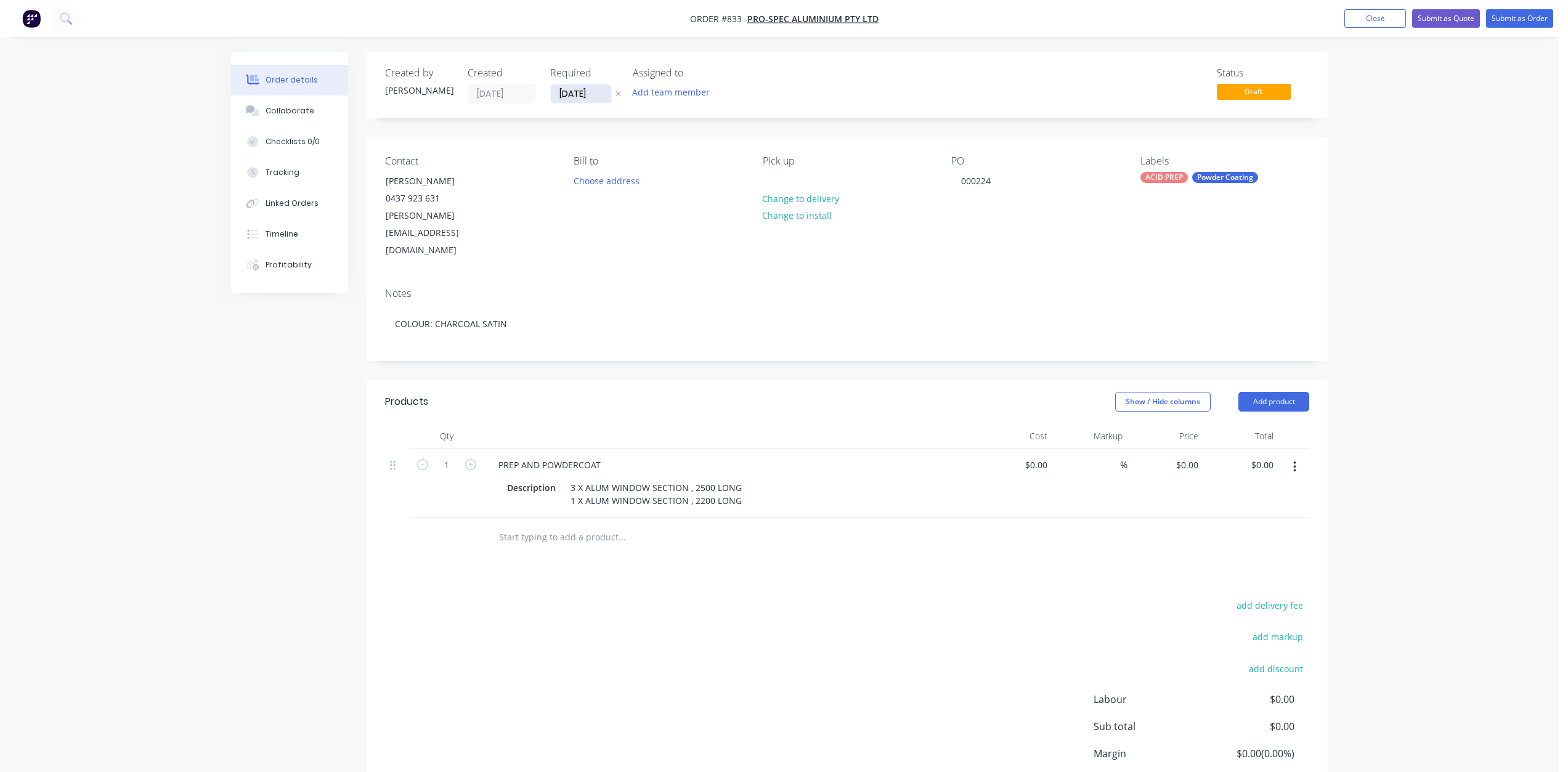
click at [578, 87] on input "[DATE]" at bounding box center [581, 93] width 61 height 19
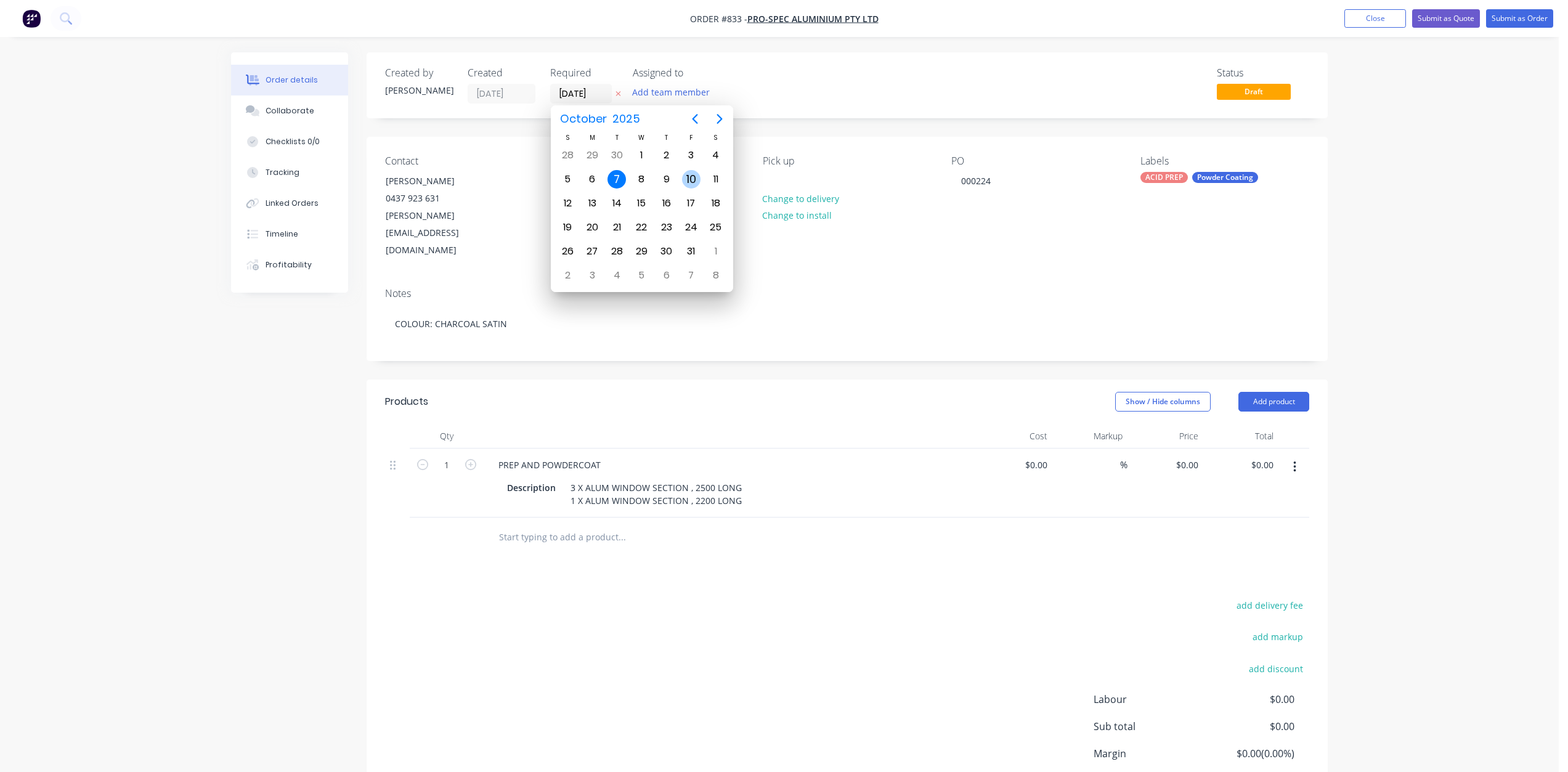
click at [694, 174] on div "10" at bounding box center [691, 179] width 19 height 19
type input "[DATE]"
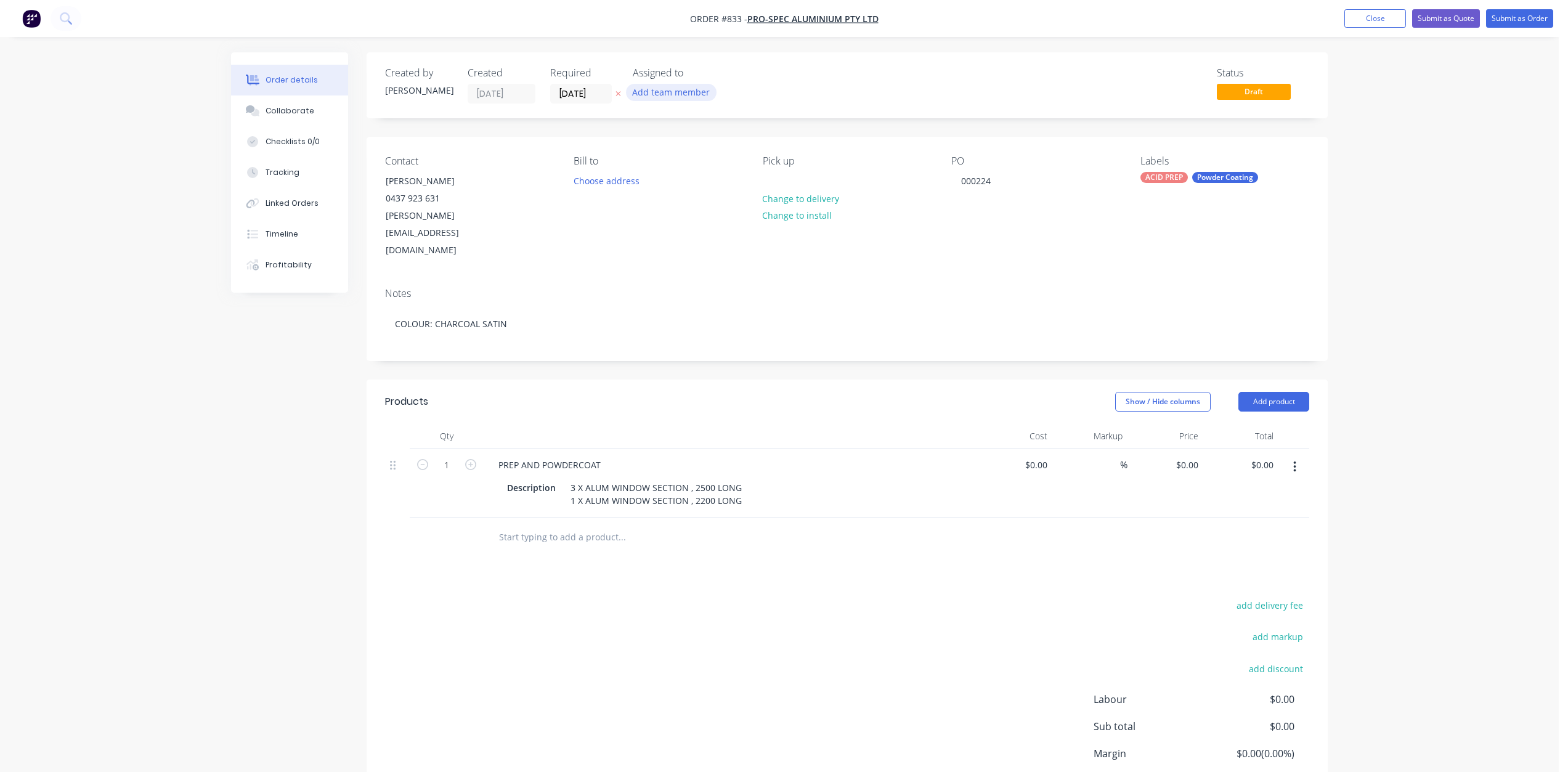
click at [667, 95] on button "Add team member" at bounding box center [672, 92] width 91 height 17
click at [648, 175] on div at bounding box center [653, 173] width 24 height 24
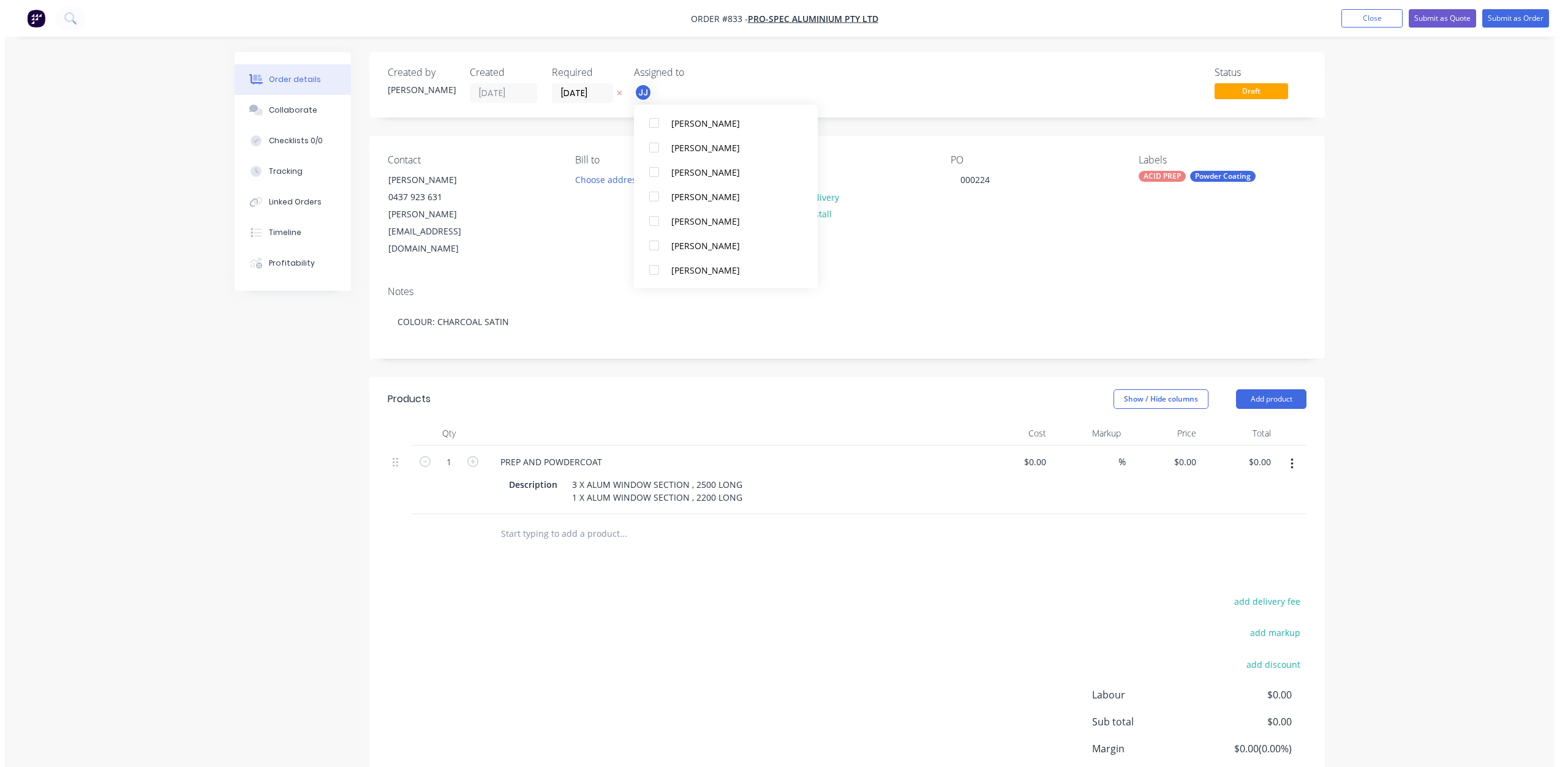
scroll to position [0, 0]
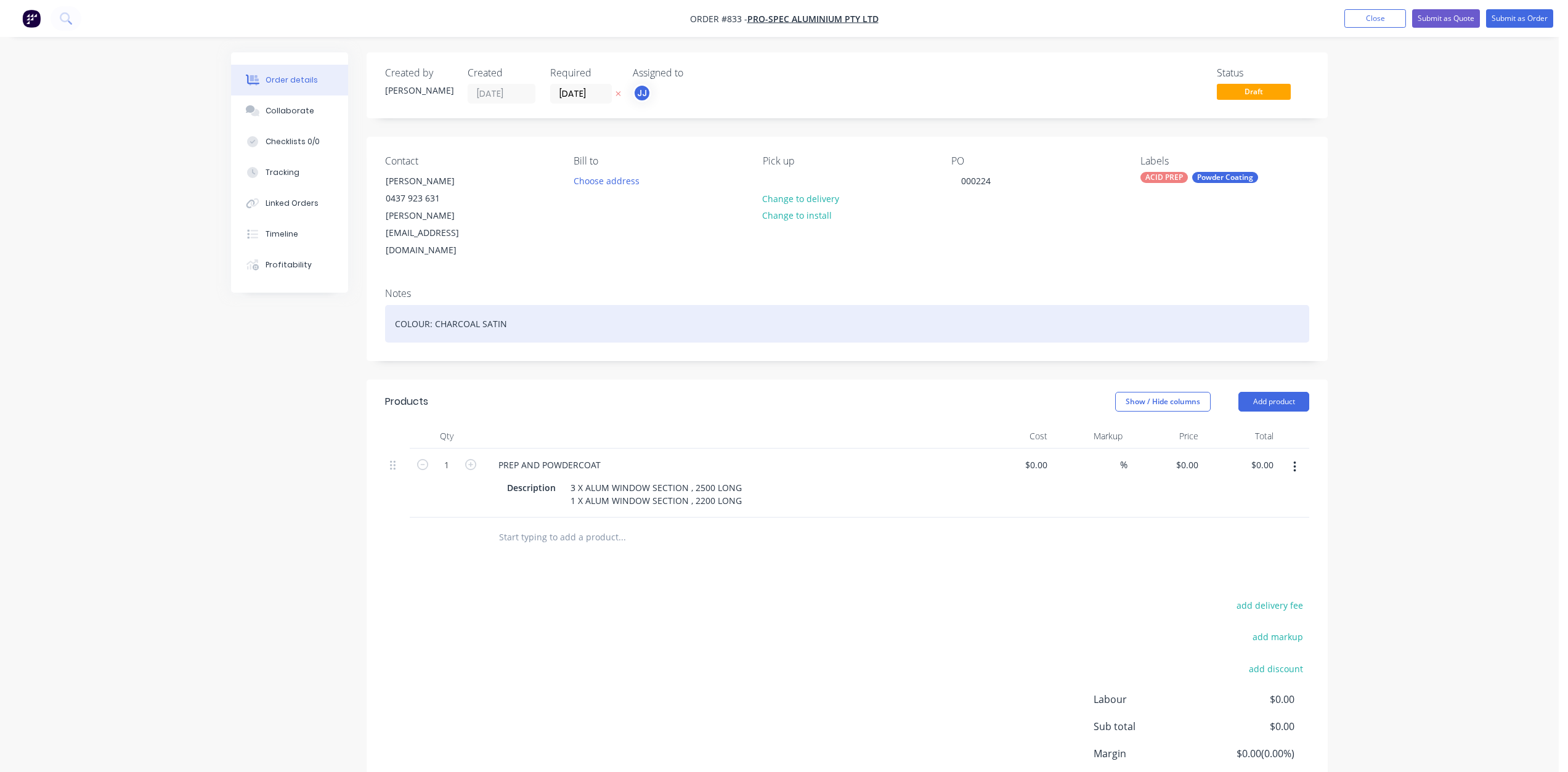
drag, startPoint x: 515, startPoint y: 291, endPoint x: 434, endPoint y: 291, distance: 81.0
click at [434, 305] on div "COLOUR: CHARCOAL SATIN" at bounding box center [847, 324] width 924 height 37
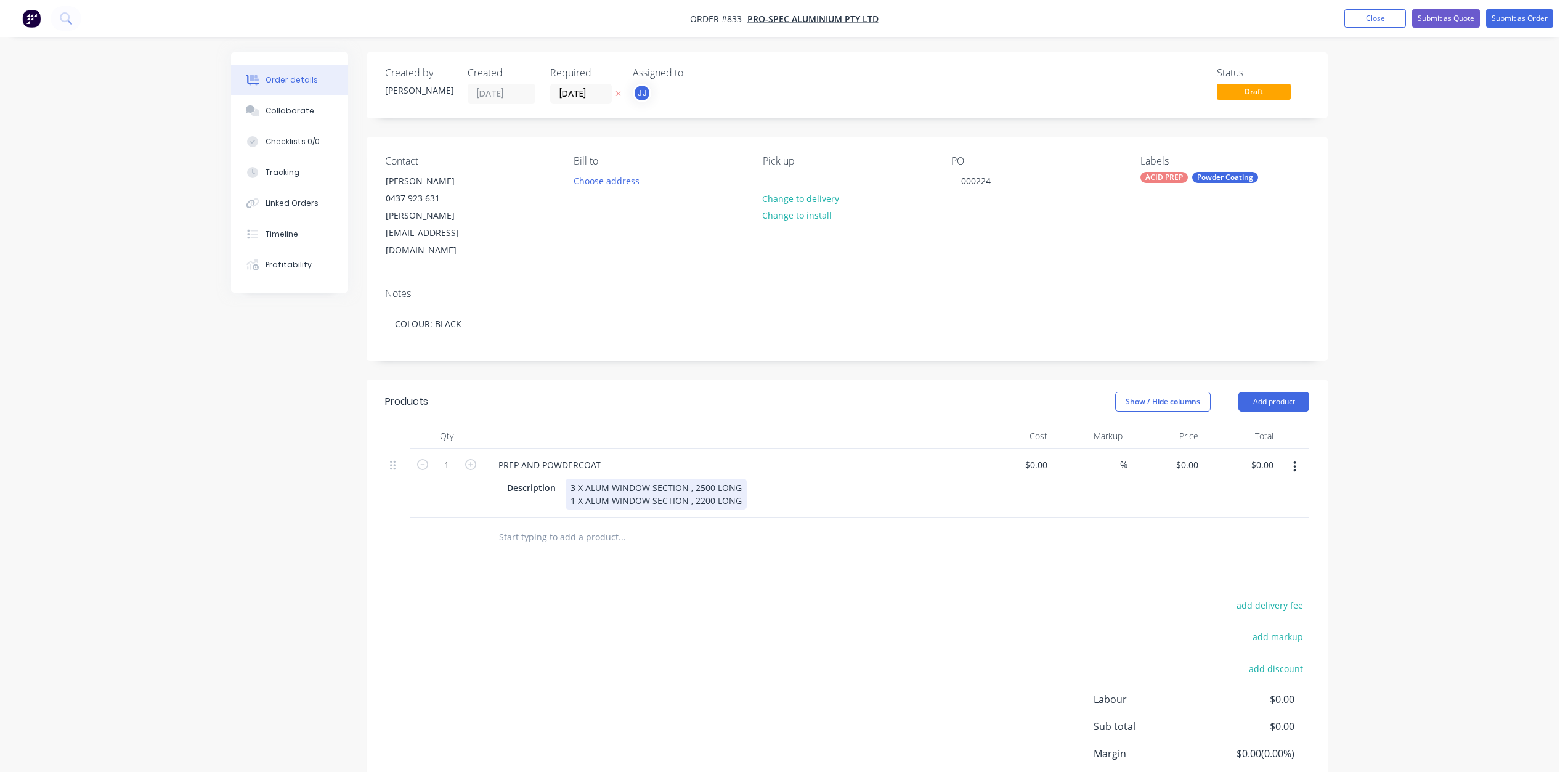
drag, startPoint x: 744, startPoint y: 469, endPoint x: 612, endPoint y: 467, distance: 132.0
click at [612, 479] on div "3 X ALUM WINDOW SECTION , 2500 LONG 1 X ALUM WINDOW SECTION , 2200 LONG" at bounding box center [656, 494] width 181 height 31
drag, startPoint x: 696, startPoint y: 470, endPoint x: 731, endPoint y: 474, distance: 35.2
click at [700, 479] on div "3 X ALUM WINDOW SECTION , 2500 LONG 1 X ALUM WINDOW SECTION , 2200 LONG" at bounding box center [656, 494] width 181 height 31
drag, startPoint x: 811, startPoint y: 485, endPoint x: 772, endPoint y: 467, distance: 43.0
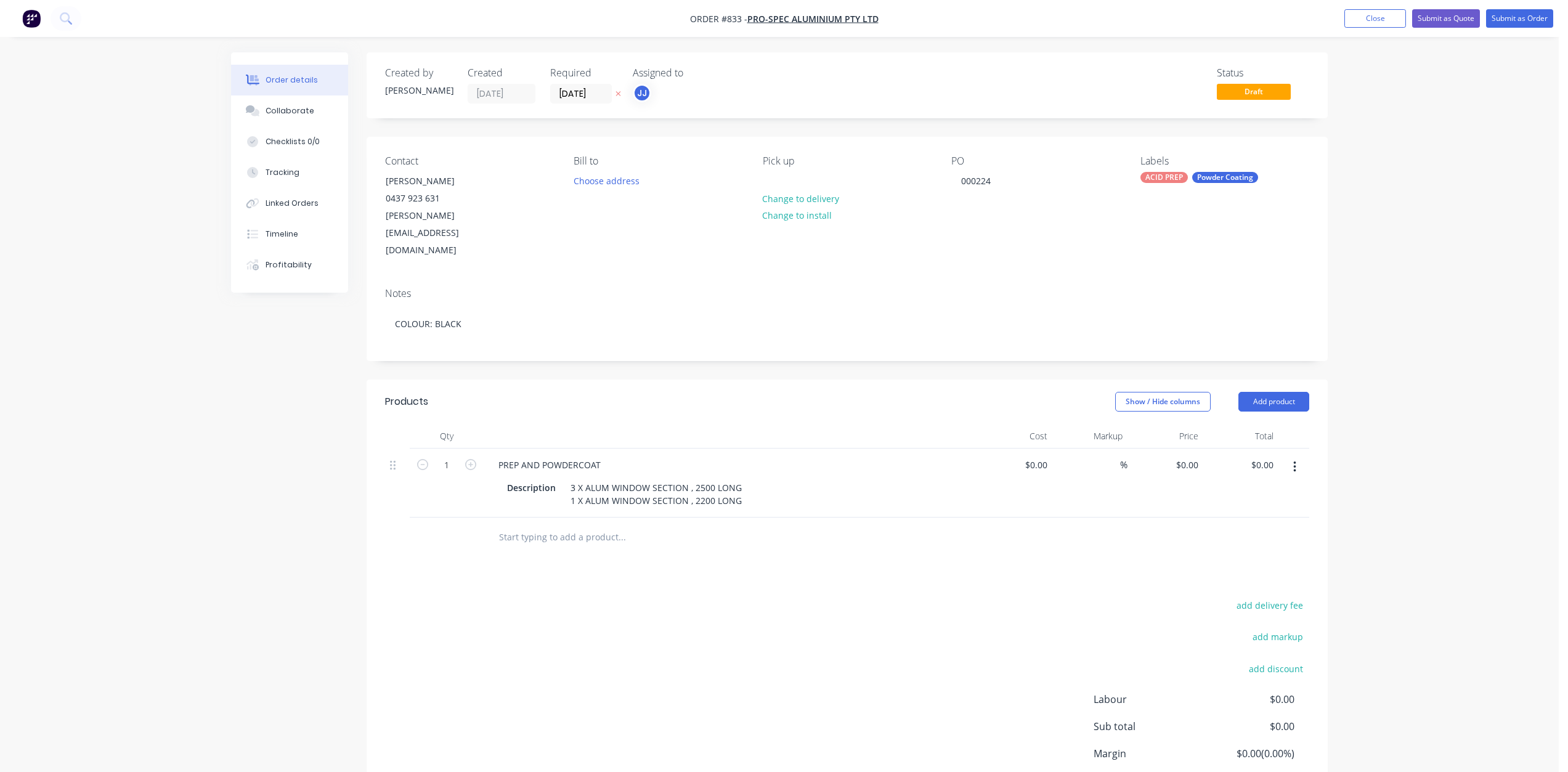
click at [798, 480] on div "Qty Cost Markup Price Total 1 PREP AND POWDERCOAT Description 3 X ALUM WINDOW S…" at bounding box center [847, 490] width 961 height 134
click at [746, 479] on div "Description 3 X ALUM WINDOW SECTION , 2500 LONG 1 X ALUM WINDOW SECTION , 2200 …" at bounding box center [728, 494] width 451 height 31
drag, startPoint x: 568, startPoint y: 453, endPoint x: 607, endPoint y: 482, distance: 48.6
click at [567, 479] on div "MIXED ALUM SECTION" at bounding box center [617, 488] width 102 height 18
click at [1379, 22] on button "Close" at bounding box center [1375, 18] width 61 height 19
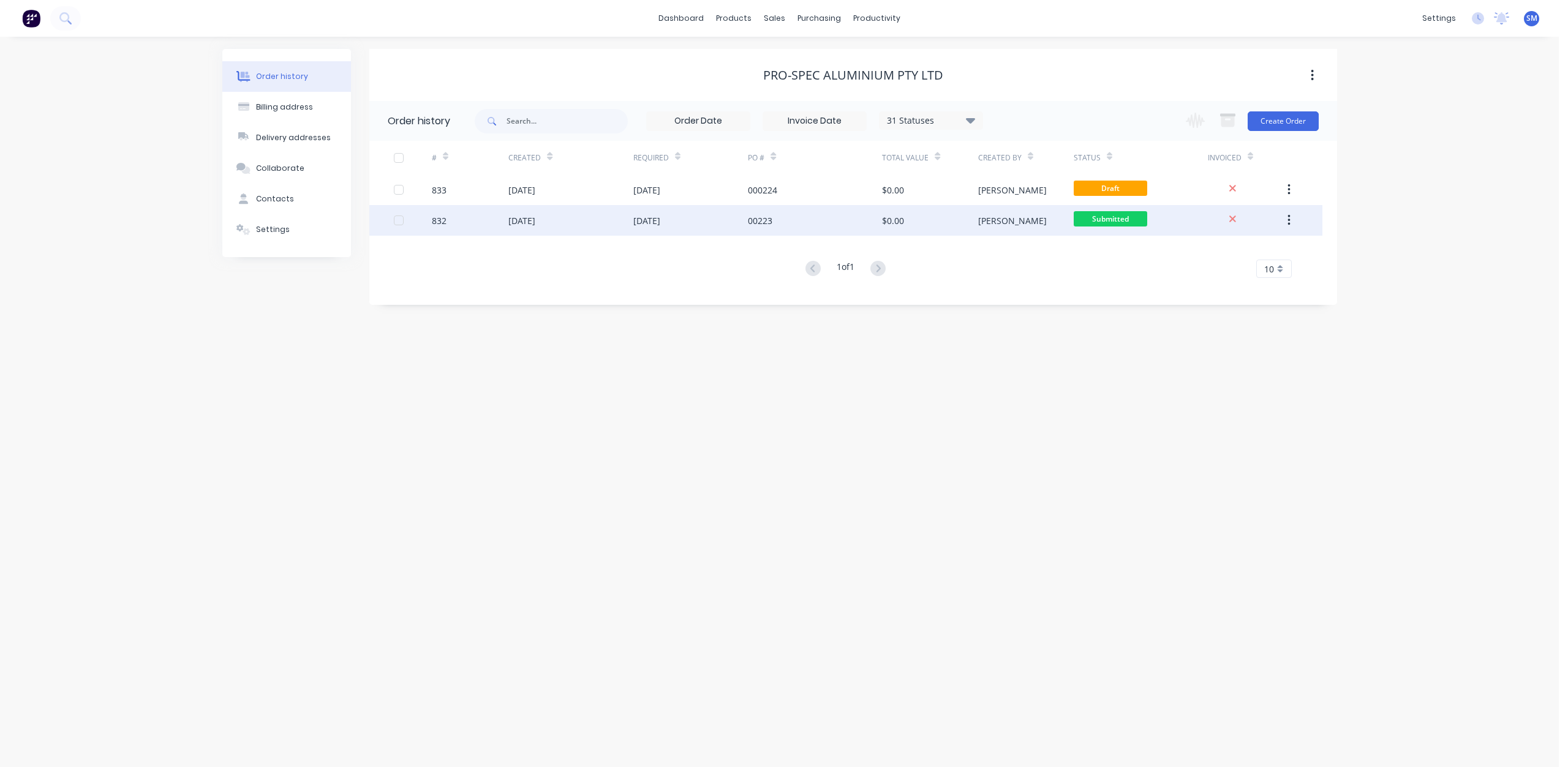
click at [660, 224] on div "[DATE]" at bounding box center [647, 221] width 27 height 13
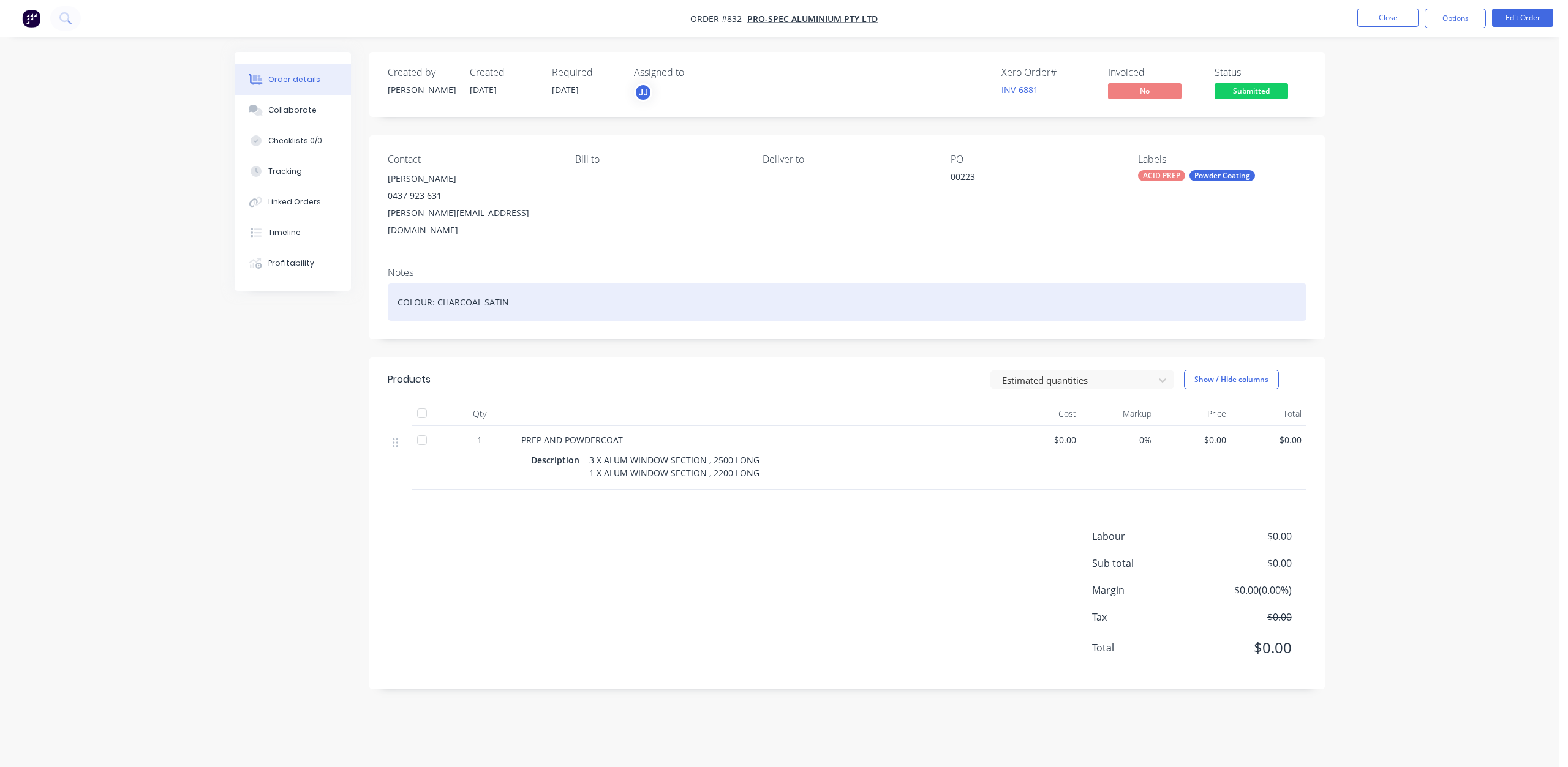
drag, startPoint x: 522, startPoint y: 288, endPoint x: 399, endPoint y: 284, distance: 123.1
click at [392, 284] on div "COLOUR: CHARCOAL SATIN" at bounding box center [847, 302] width 918 height 37
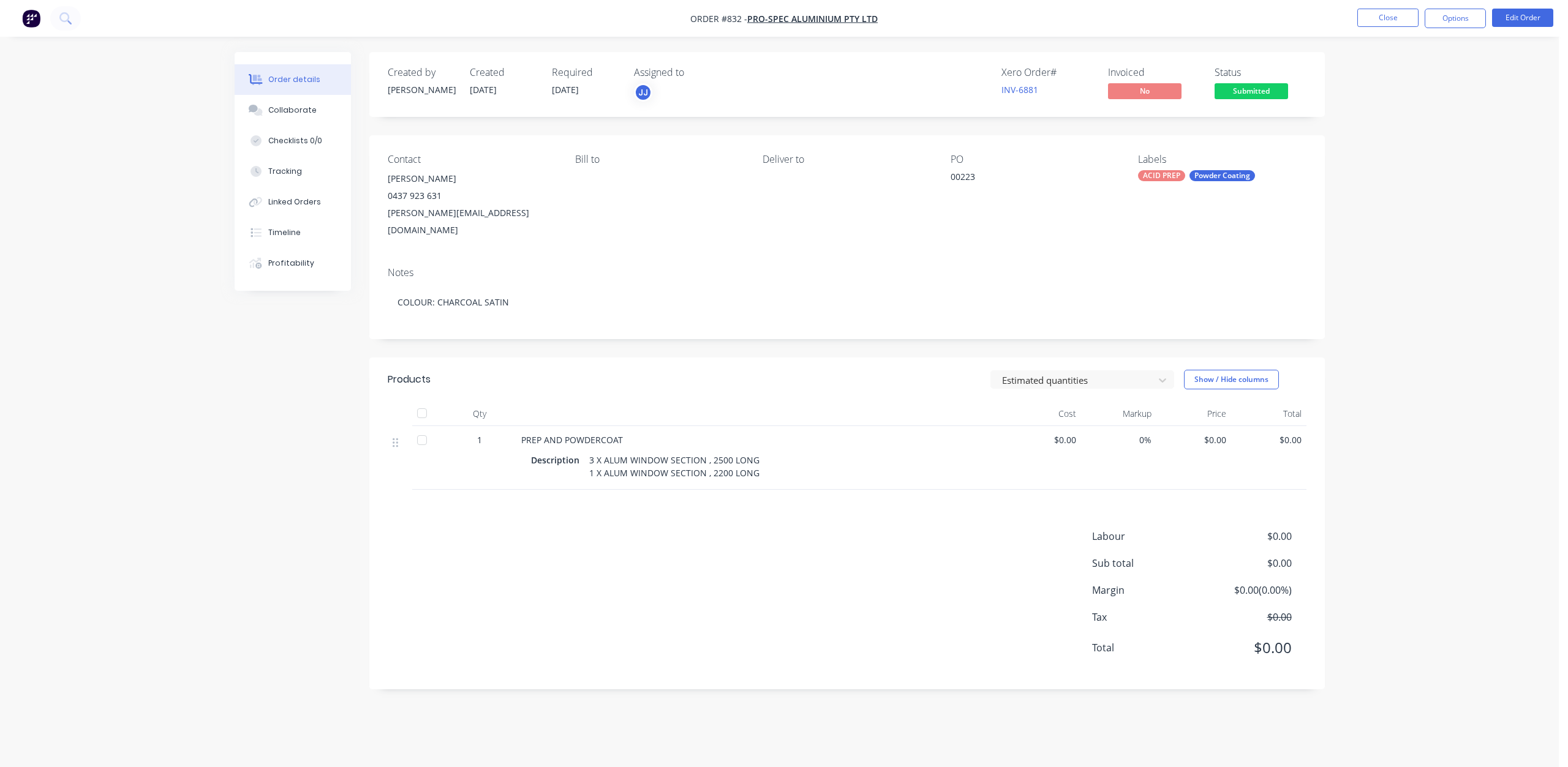
drag, startPoint x: 410, startPoint y: 284, endPoint x: 580, endPoint y: 263, distance: 171.3
click at [580, 263] on div "Notes COLOUR: CHARCOAL SATIN" at bounding box center [847, 298] width 955 height 82
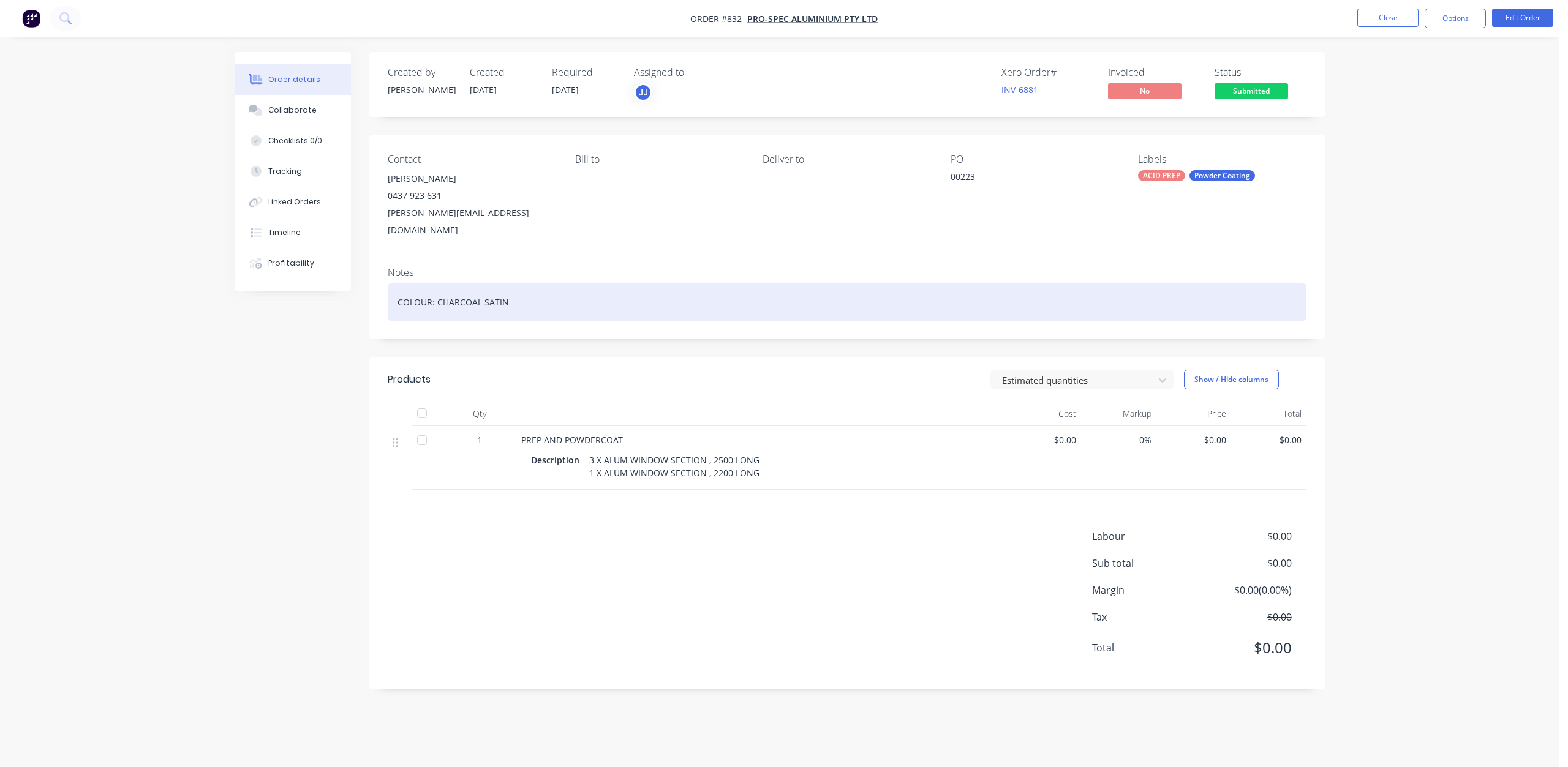
drag, startPoint x: 499, startPoint y: 285, endPoint x: 436, endPoint y: 284, distance: 63.0
click at [436, 284] on div "COLOUR: CHARCOAL SATIN" at bounding box center [847, 302] width 918 height 37
copy div "CHARCOAL SATIN"
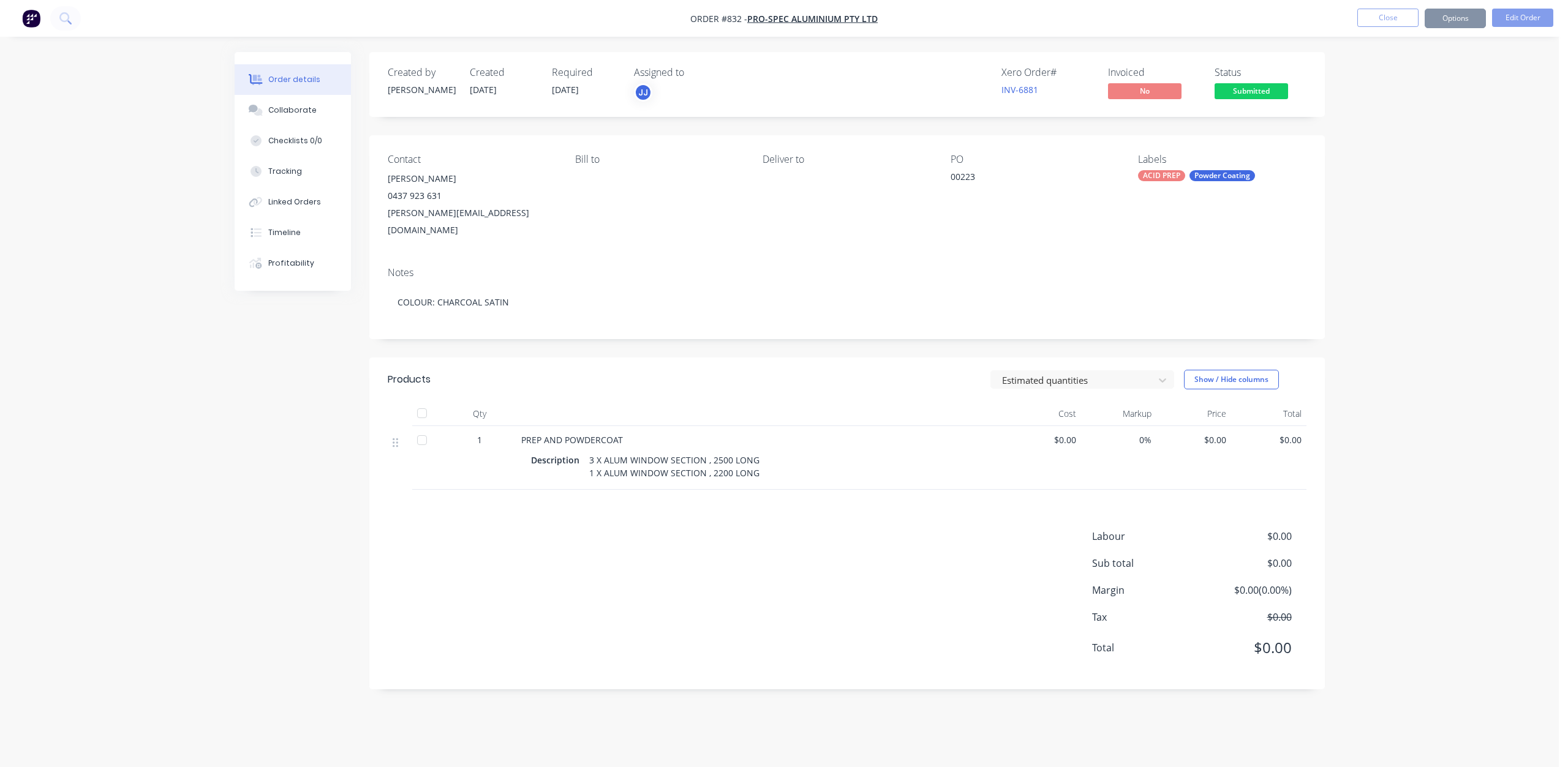
click at [759, 457] on div "3 X ALUM WINDOW SECTION , 2500 LONG 1 X ALUM WINDOW SECTION , 2200 LONG" at bounding box center [675, 466] width 180 height 31
click at [759, 460] on div "3 X ALUM WINDOW SECTION , 2500 LONG 1 X ALUM WINDOW SECTION , 2200 LONG" at bounding box center [675, 466] width 180 height 31
click at [1520, 22] on button "Edit Order" at bounding box center [1522, 18] width 61 height 18
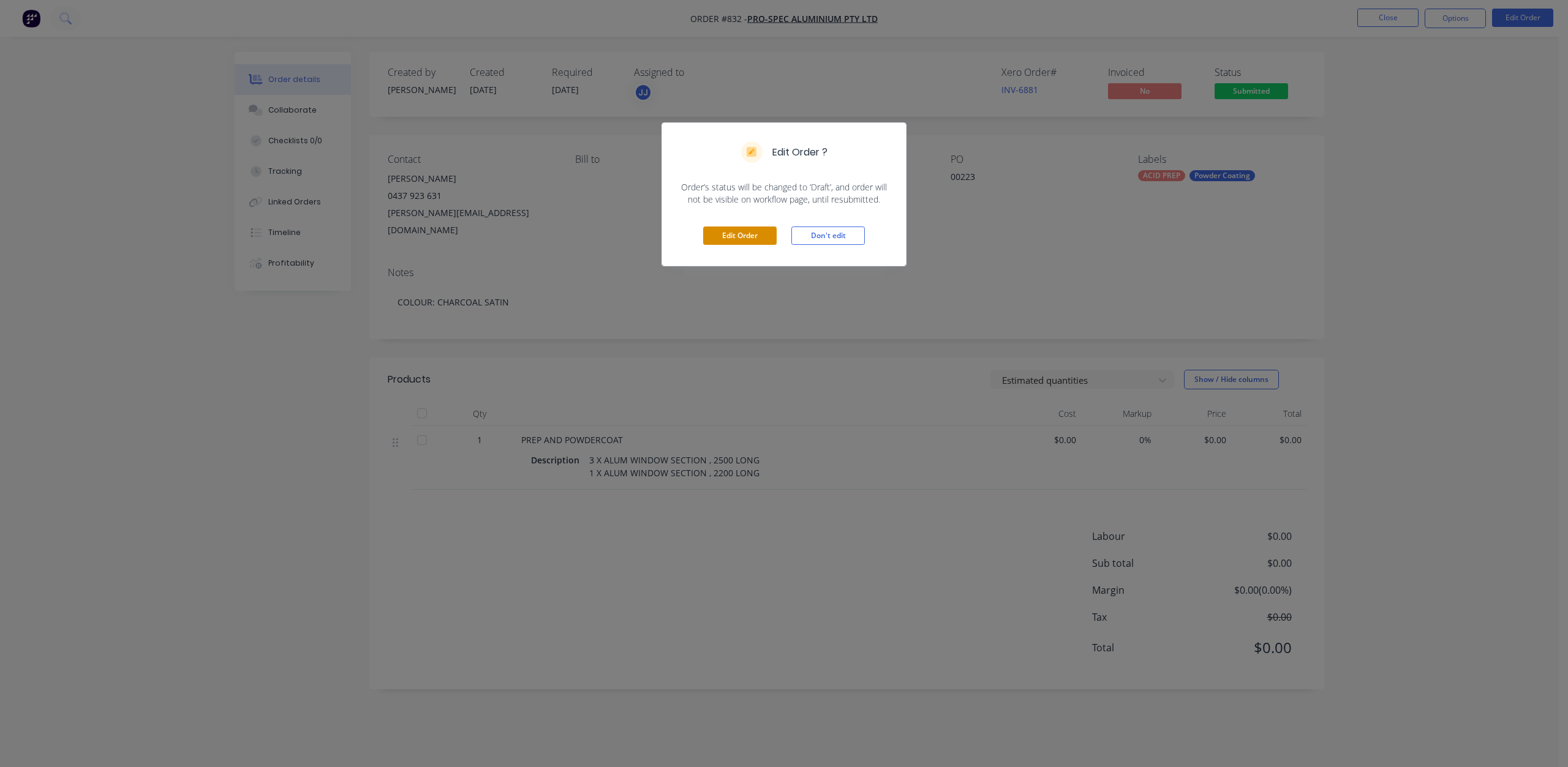
click at [759, 235] on button "Edit Order" at bounding box center [739, 236] width 73 height 18
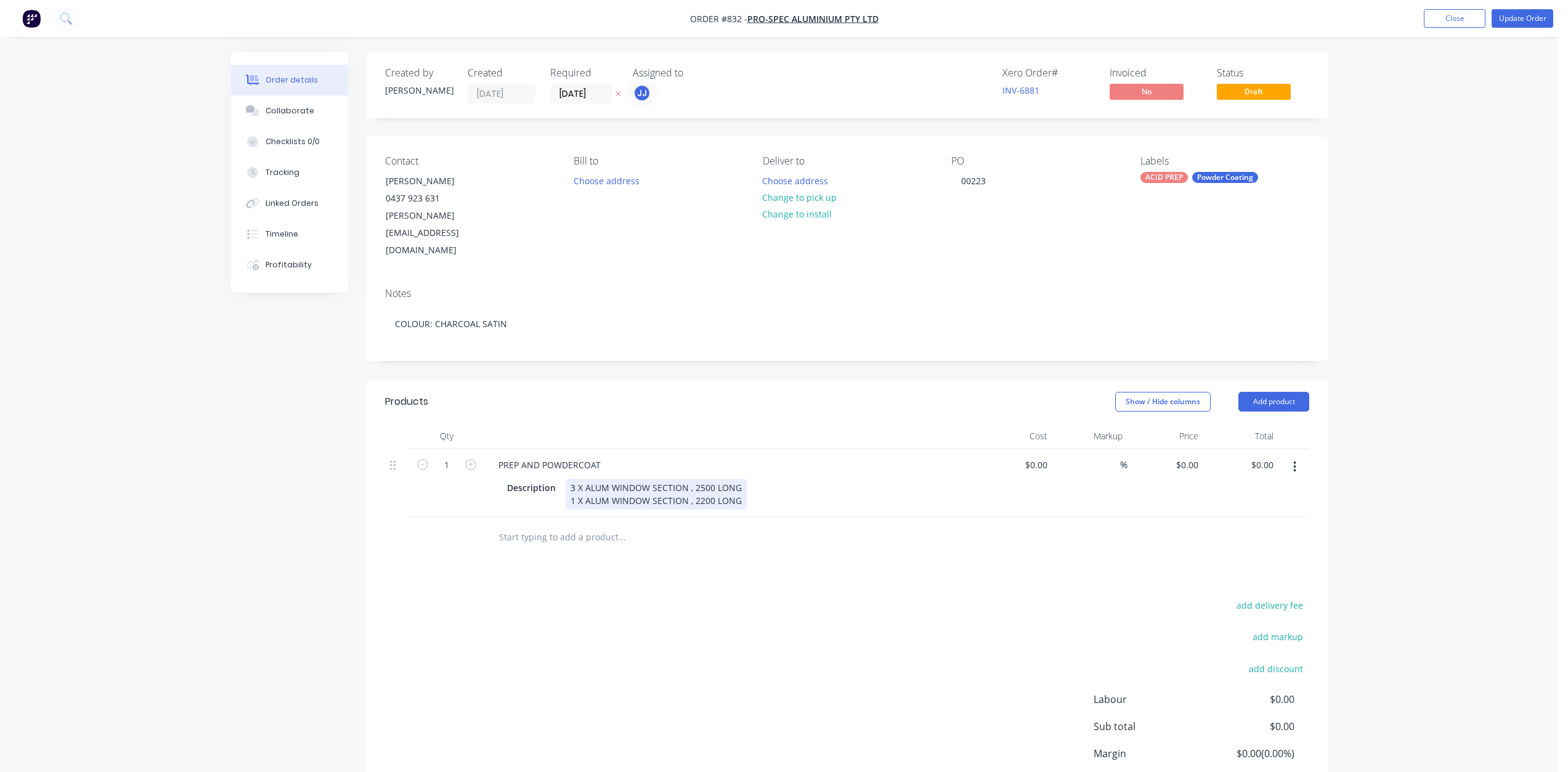
click at [744, 479] on div "Description 3 X ALUM WINDOW SECTION , 2500 LONG 1 X ALUM WINDOW SECTION , 2200 …" at bounding box center [728, 494] width 451 height 31
click at [792, 531] on div at bounding box center [706, 551] width 443 height 40
click at [1467, 23] on button "Close" at bounding box center [1455, 18] width 61 height 19
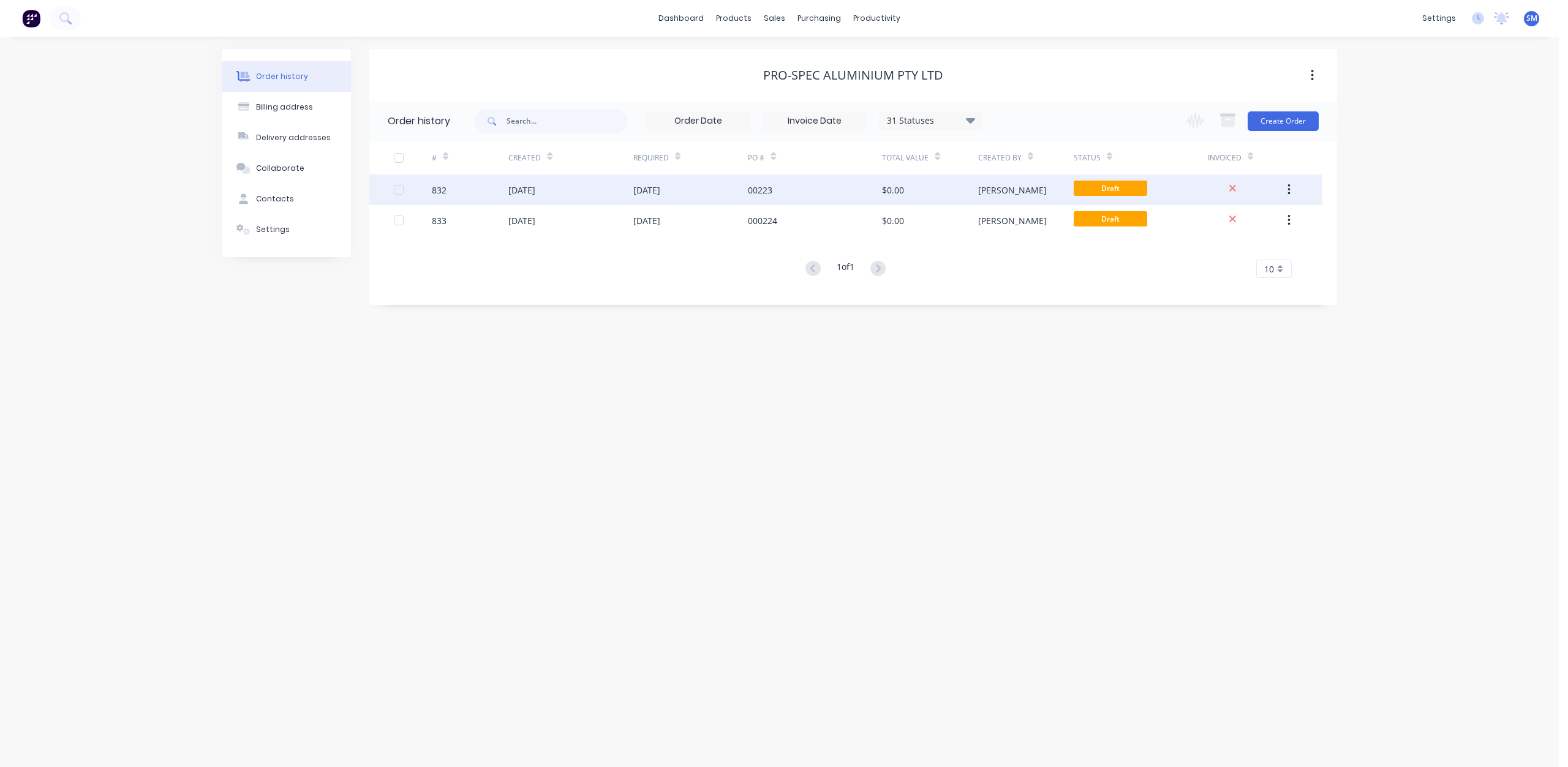
click at [646, 191] on div "[DATE]" at bounding box center [647, 190] width 27 height 13
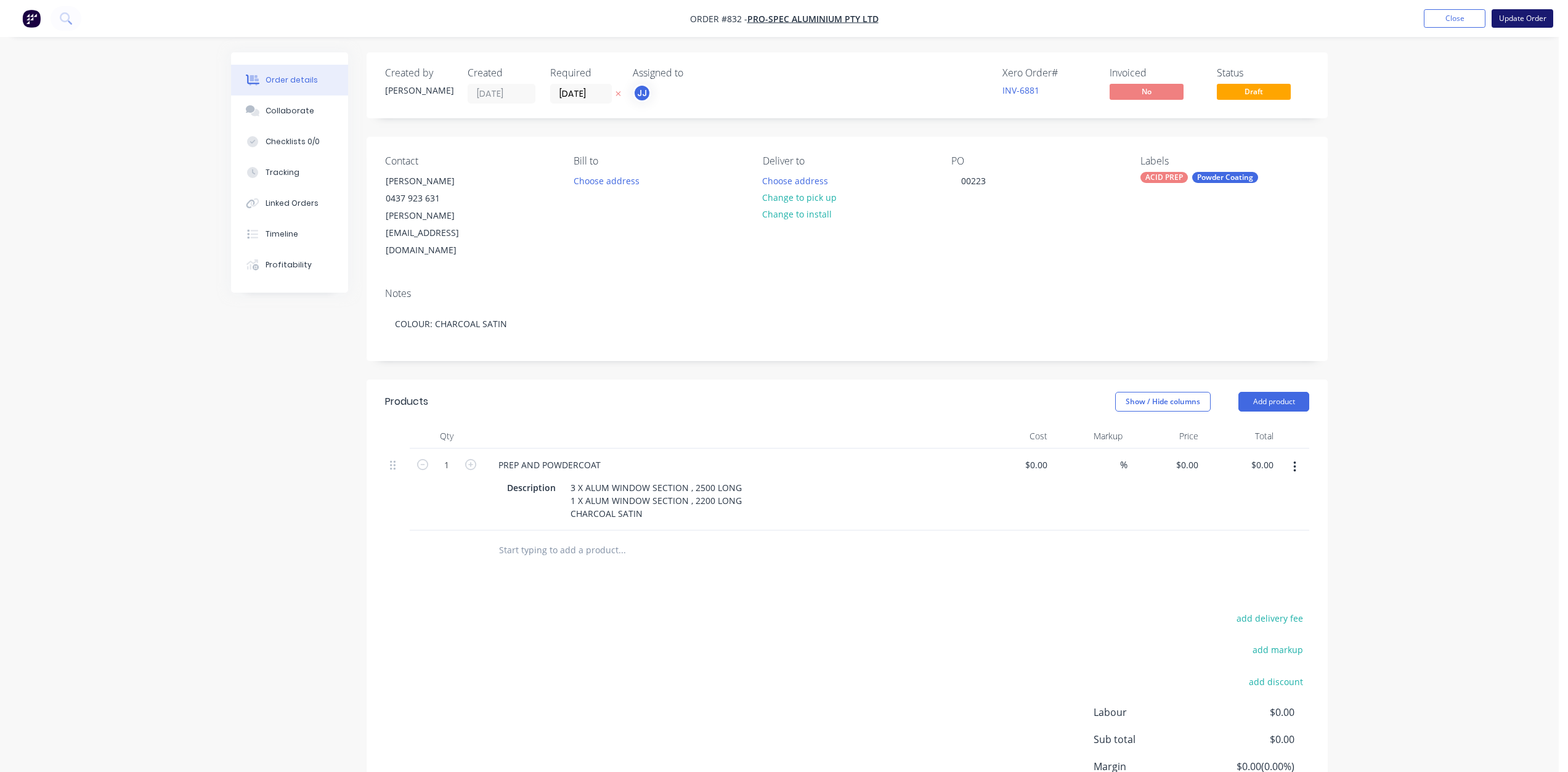
click at [1528, 19] on button "Update Order" at bounding box center [1523, 18] width 61 height 19
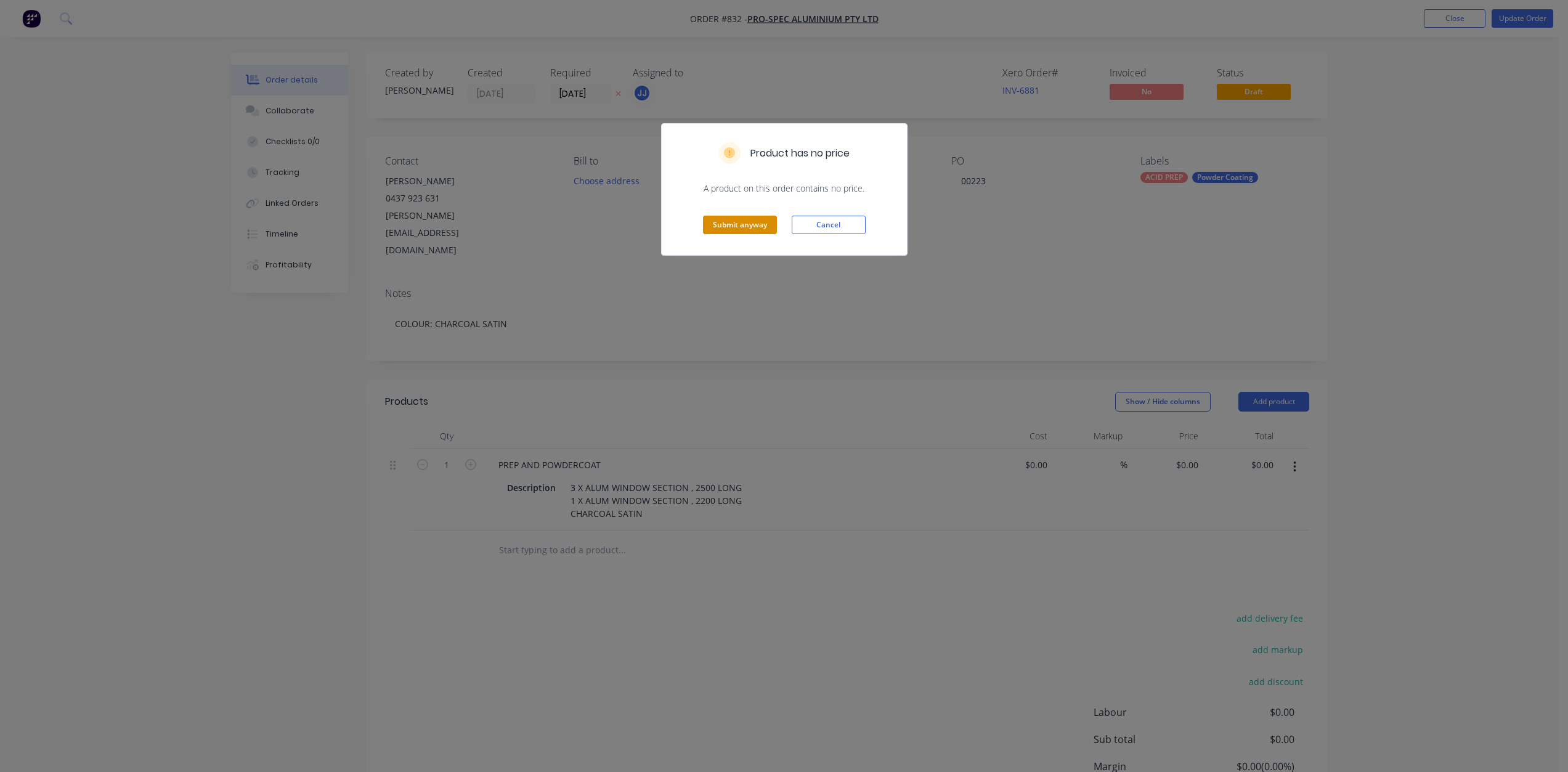
click at [744, 231] on button "Submit anyway" at bounding box center [740, 225] width 74 height 19
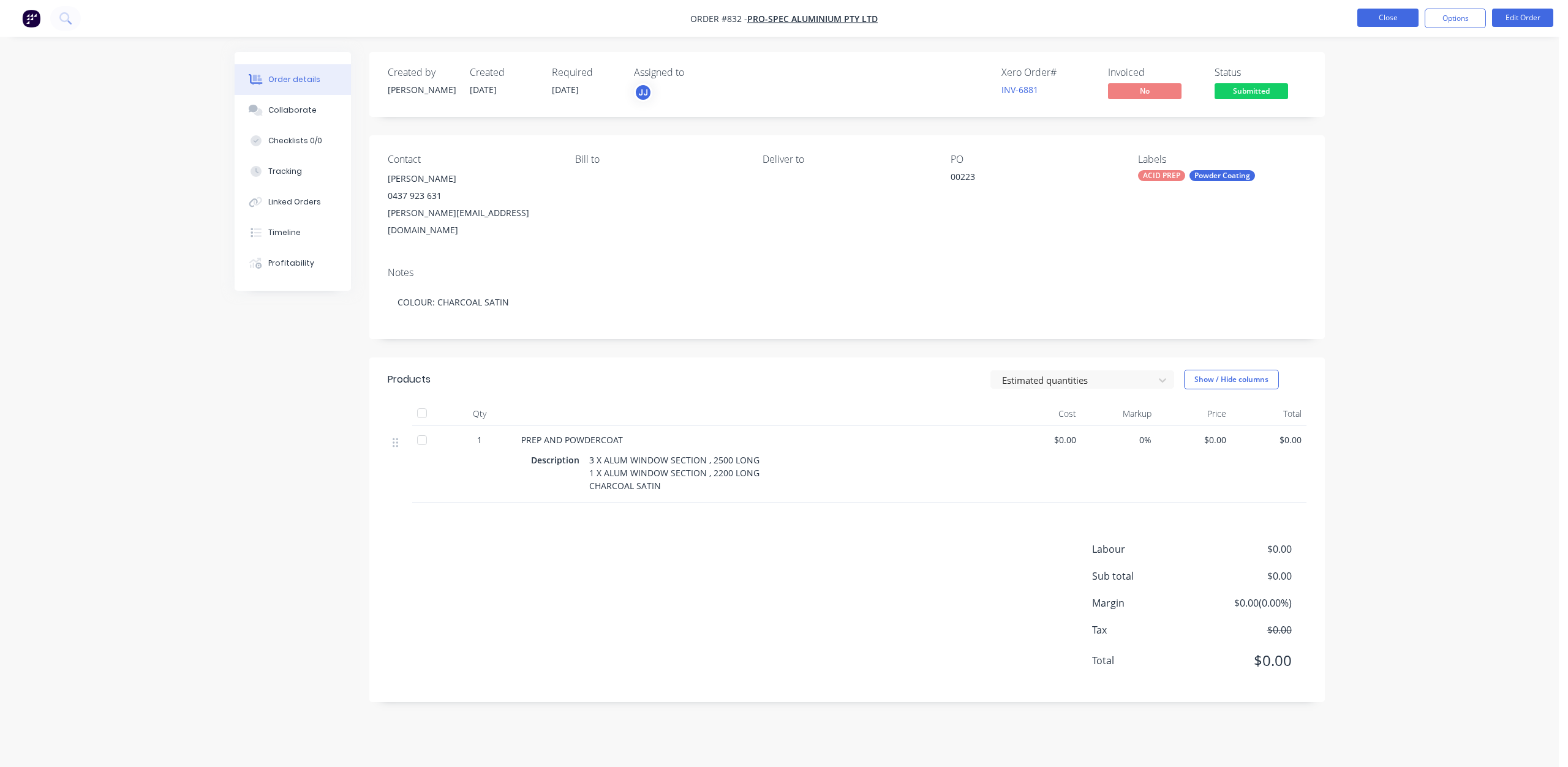
click at [1394, 19] on button "Close" at bounding box center [1388, 18] width 61 height 18
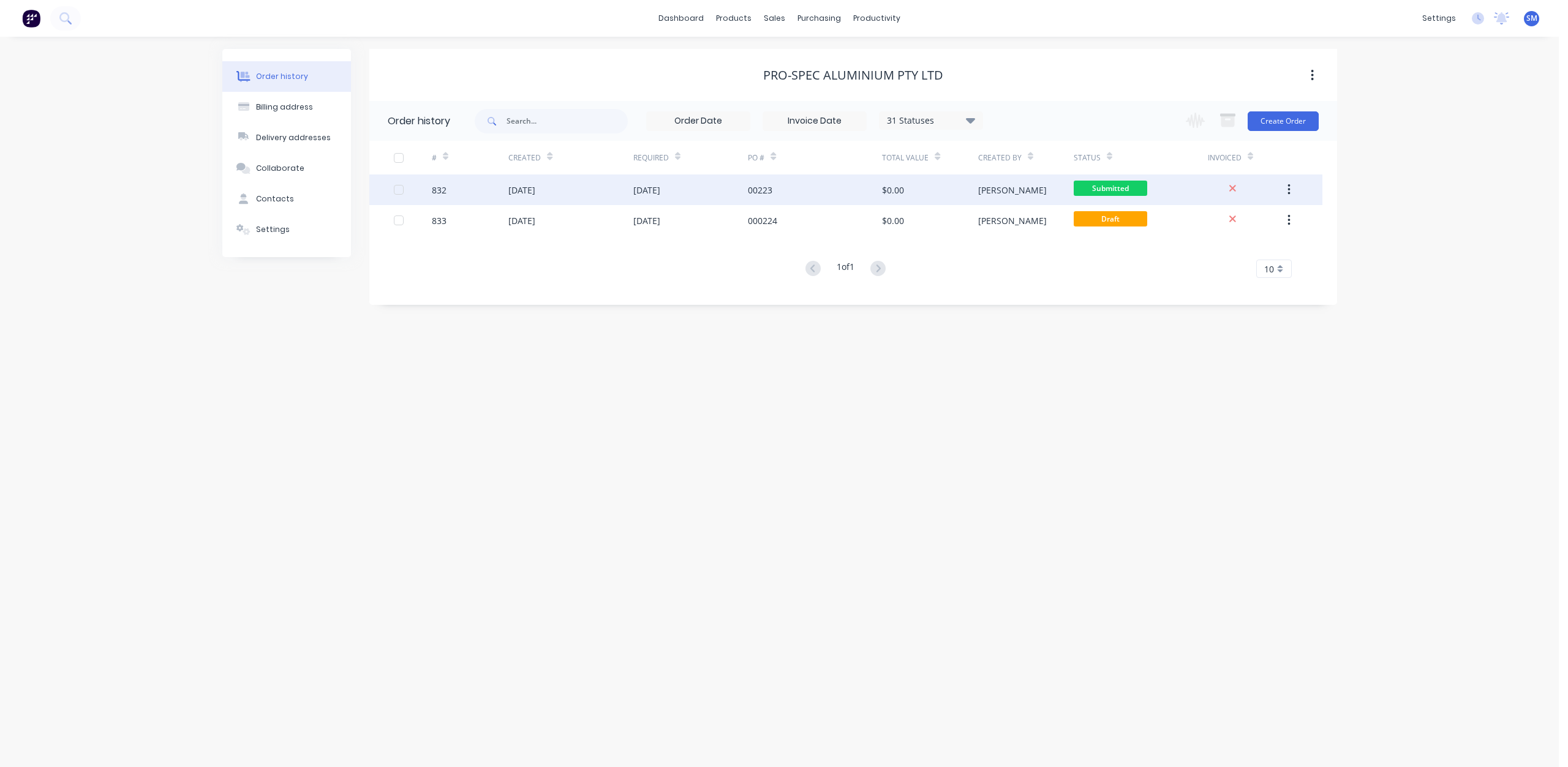
click at [720, 191] on div "[DATE]" at bounding box center [691, 190] width 115 height 31
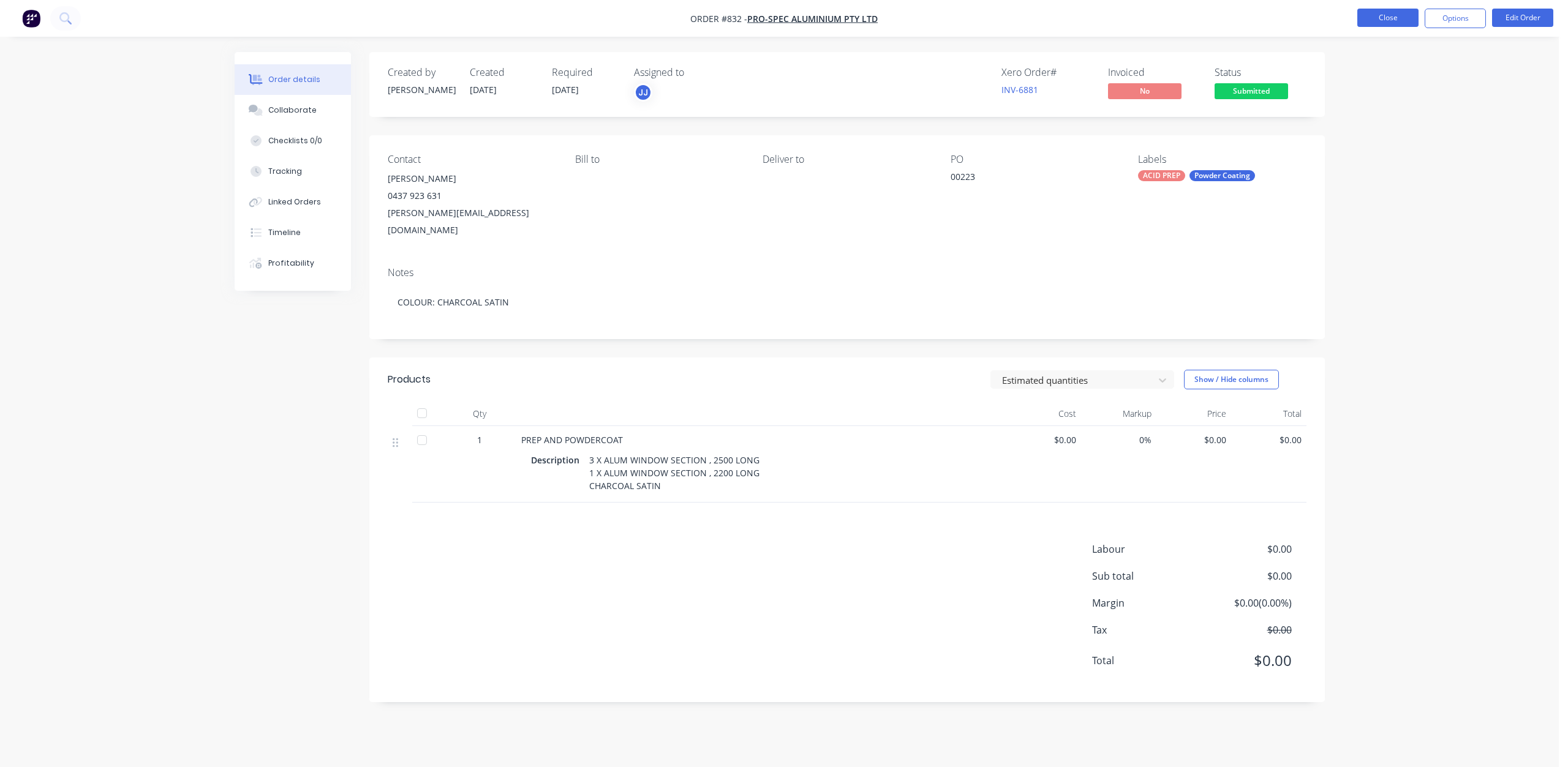
click at [1388, 13] on button "Close" at bounding box center [1388, 18] width 61 height 18
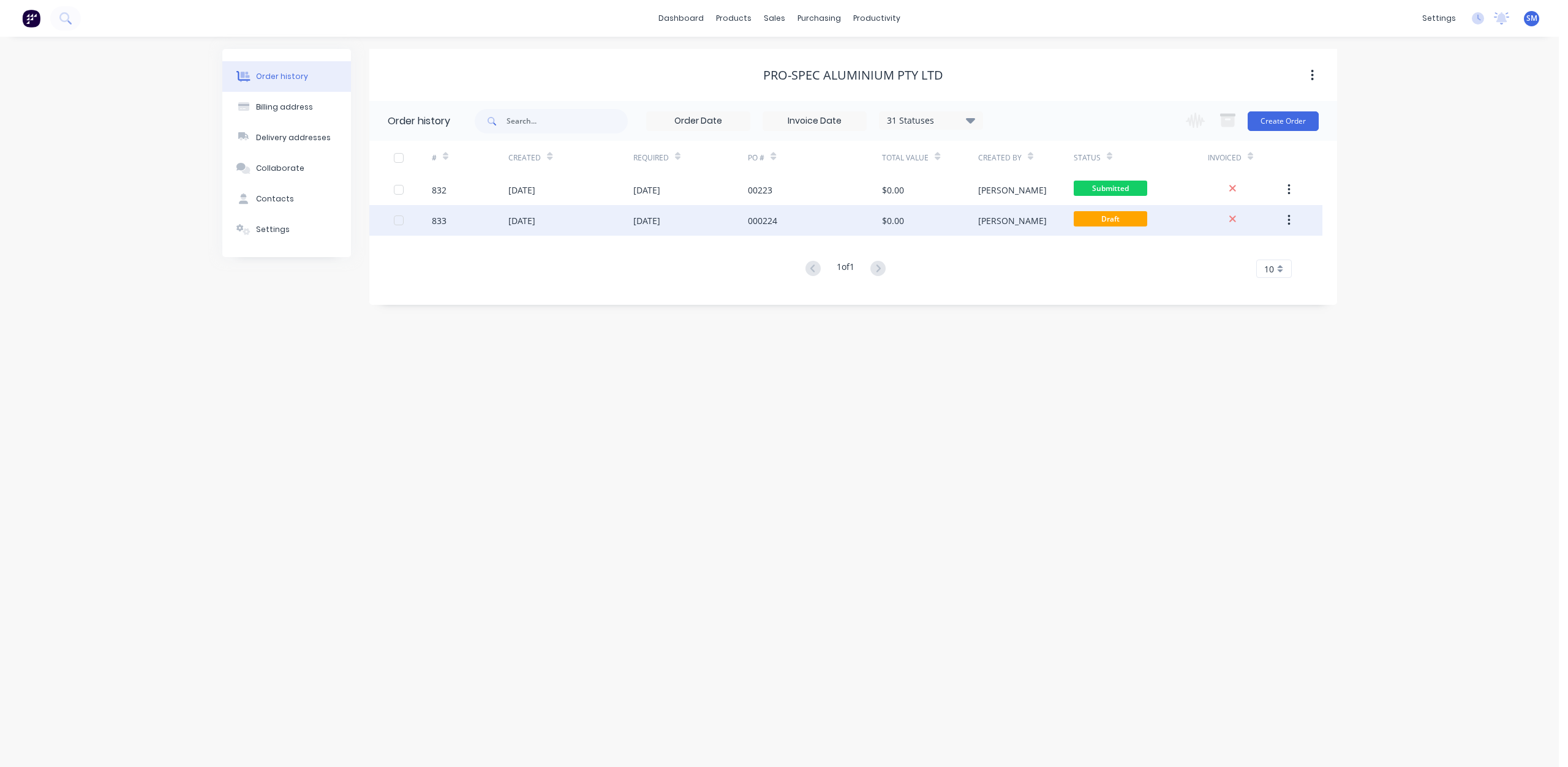
click at [697, 225] on div "[DATE]" at bounding box center [691, 220] width 115 height 31
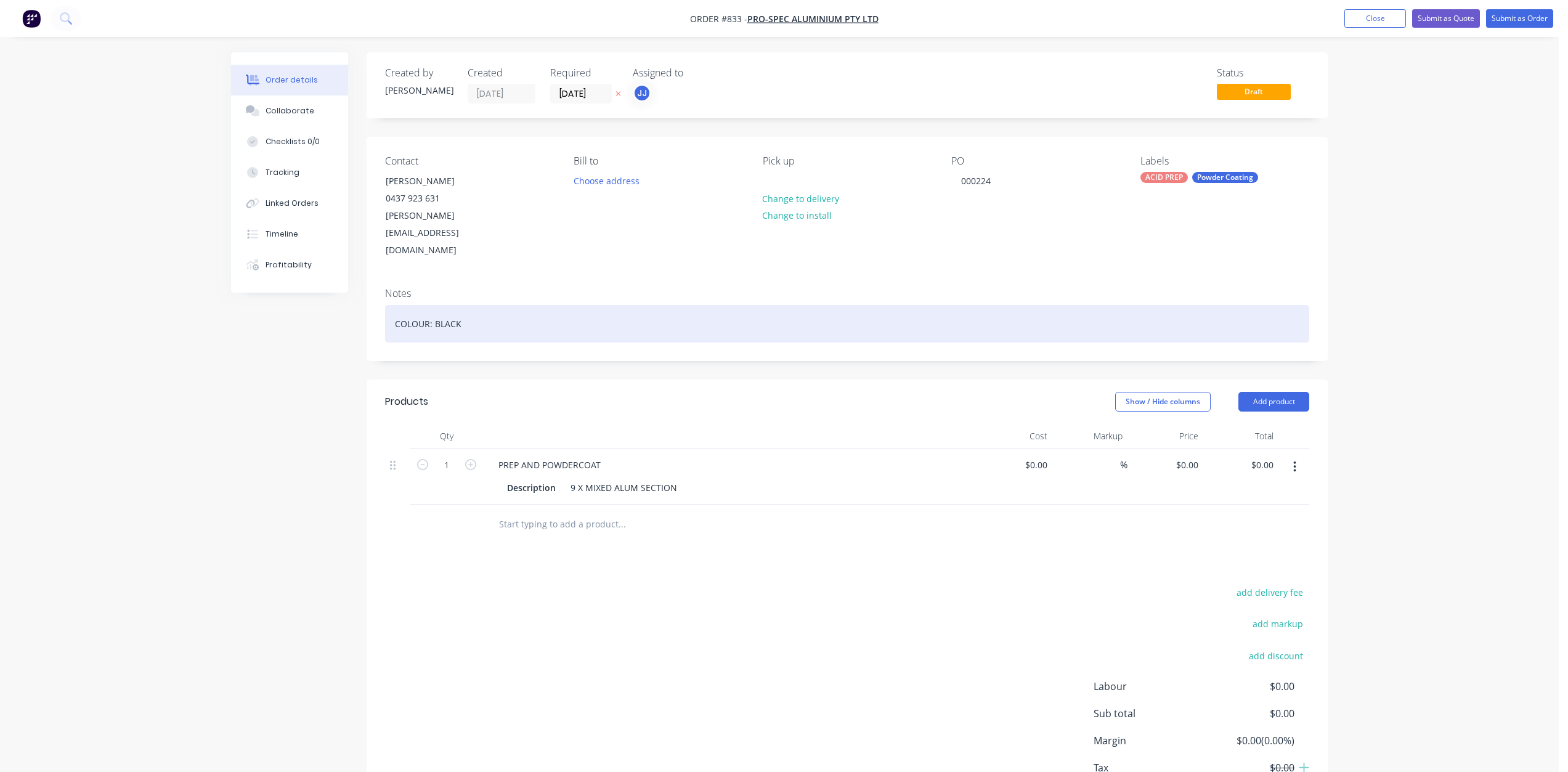
drag, startPoint x: 473, startPoint y: 290, endPoint x: 435, endPoint y: 291, distance: 38.0
click at [435, 305] on div "COLOUR: BLACK" at bounding box center [847, 324] width 924 height 37
copy div "BLACK"
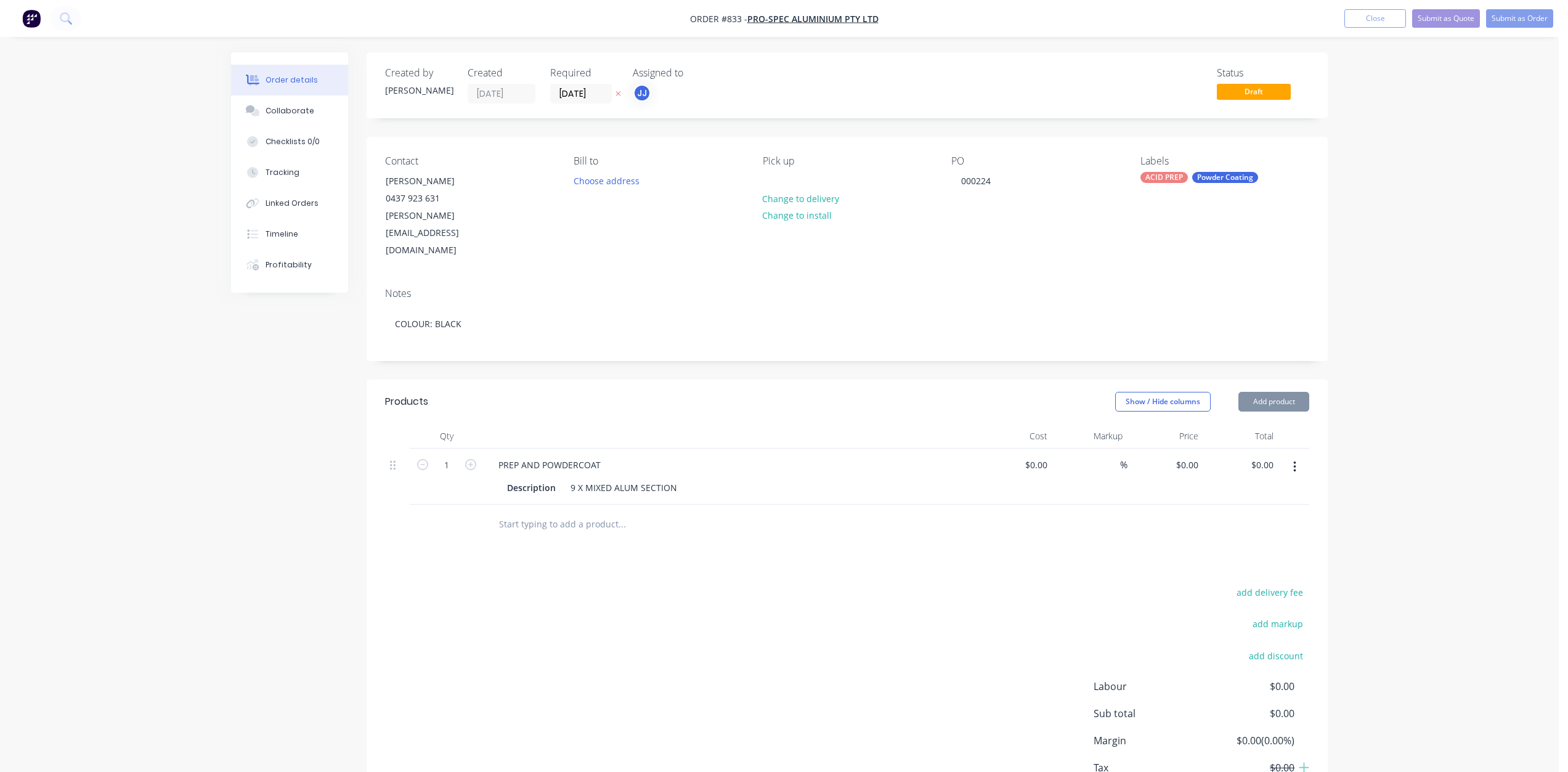
click at [677, 479] on div "9 X MIXED ALUM SECTION" at bounding box center [624, 488] width 117 height 18
click at [679, 479] on div "9 X MIXED ALUM SECTION" at bounding box center [624, 488] width 117 height 18
click at [724, 479] on div "Description 9 X MIXED ALUM SECTION BLACK" at bounding box center [728, 494] width 451 height 31
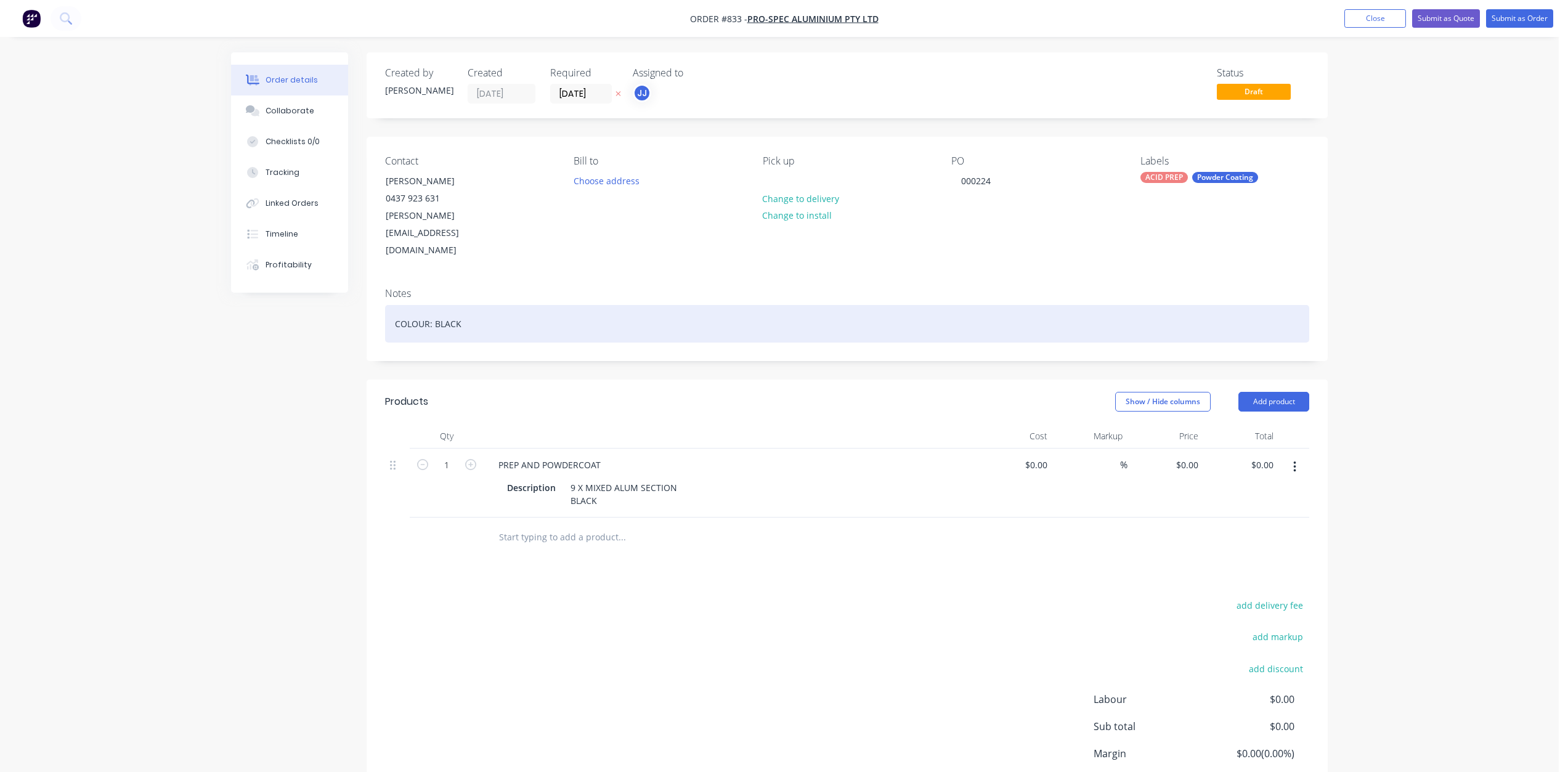
click at [436, 305] on div "COLOUR: BLACK" at bounding box center [847, 324] width 924 height 37
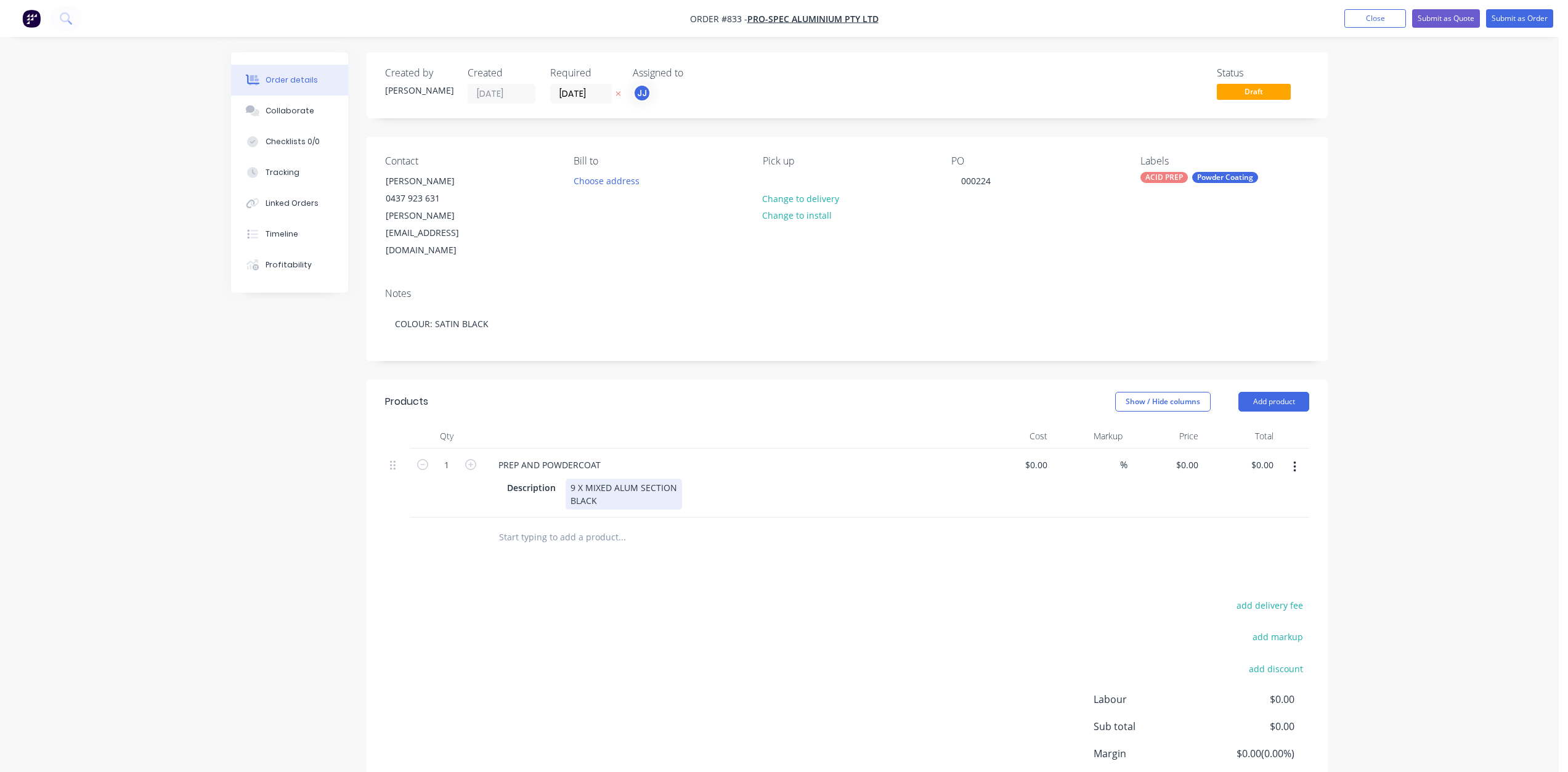
click at [570, 479] on div "9 X MIXED ALUM SECTION BLACK" at bounding box center [624, 494] width 117 height 31
click at [571, 479] on div "9 X MIXED ALUM SECTION BLACK" at bounding box center [625, 494] width 119 height 31
click at [1519, 19] on button "Submit as Order" at bounding box center [1519, 18] width 67 height 19
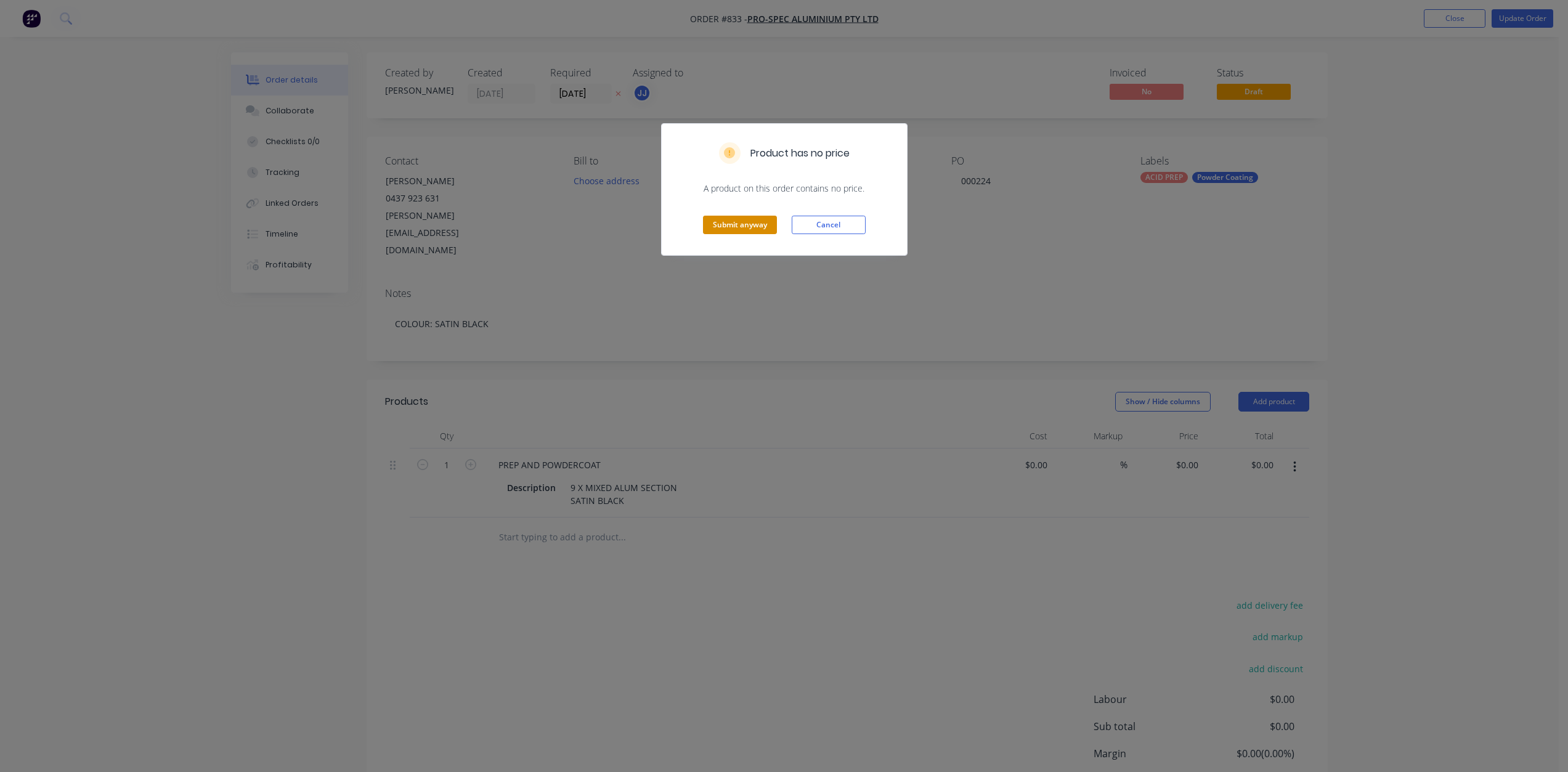
click at [729, 222] on button "Submit anyway" at bounding box center [740, 225] width 74 height 19
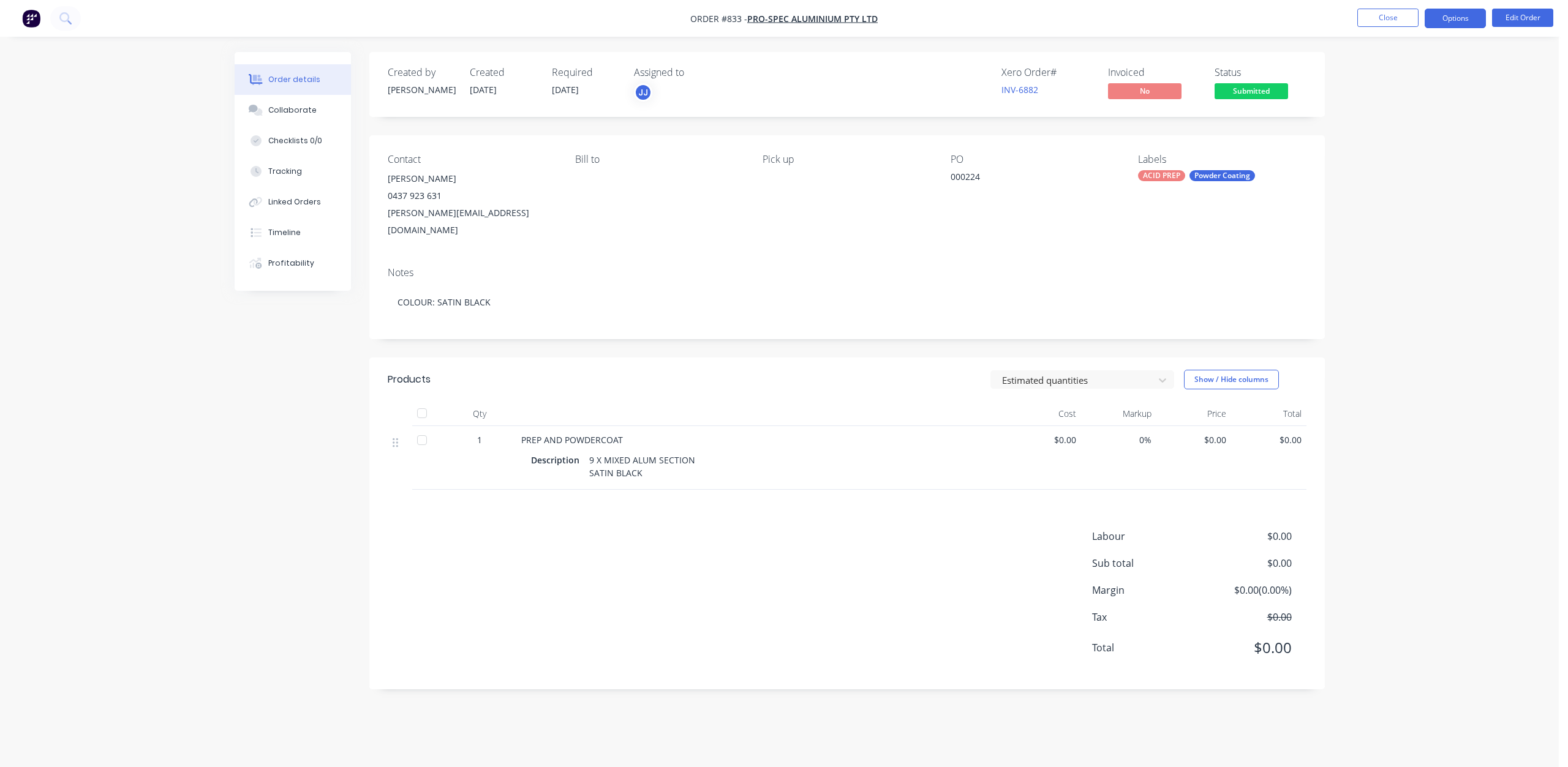
click at [1451, 22] on button "Options" at bounding box center [1455, 18] width 61 height 19
click at [1396, 150] on div "Work Order" at bounding box center [1418, 148] width 113 height 18
click at [1401, 122] on div "Without pricing" at bounding box center [1418, 123] width 113 height 18
click at [283, 110] on div "Collaborate" at bounding box center [293, 110] width 48 height 11
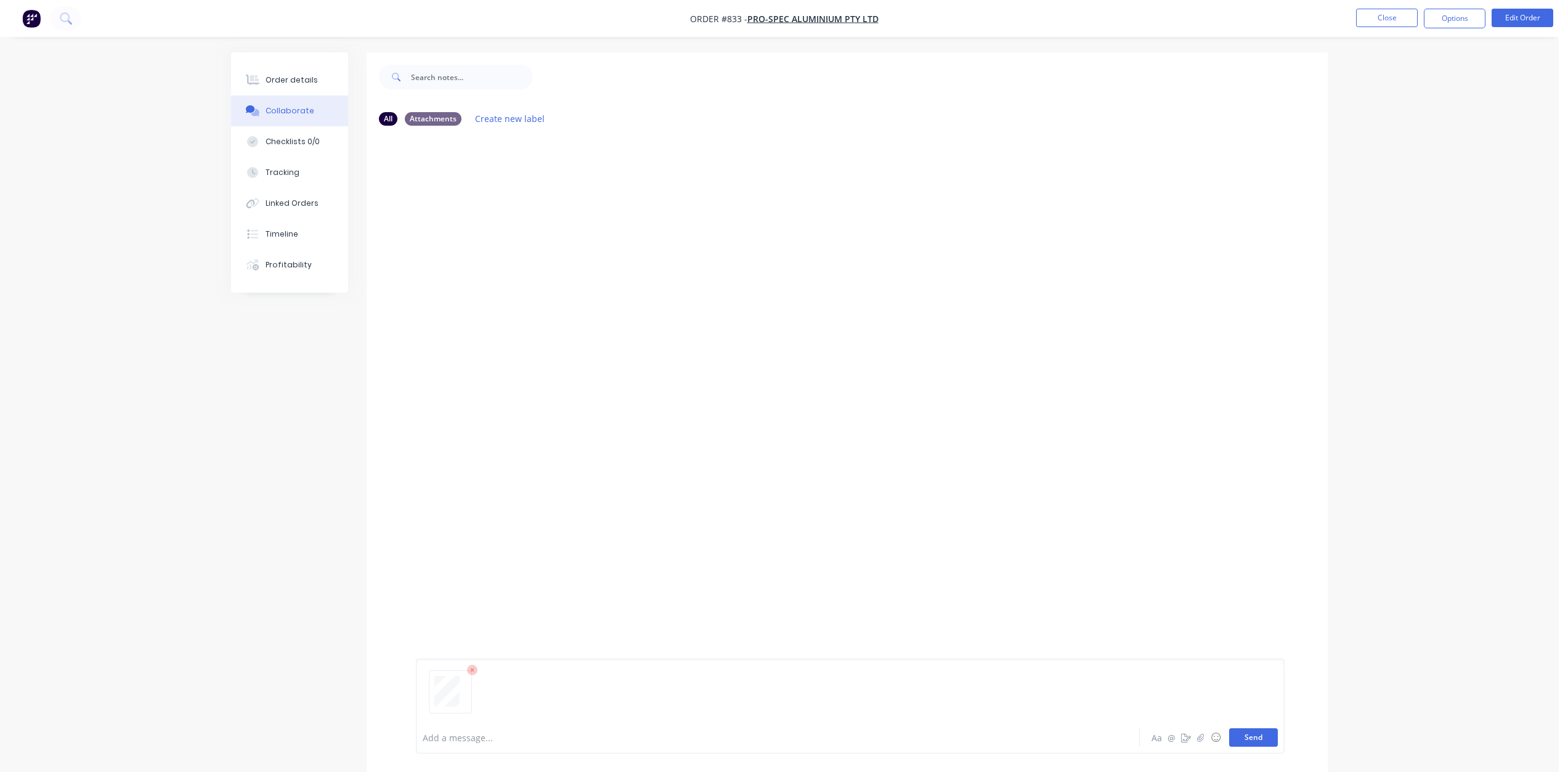
click at [1265, 744] on button "Send" at bounding box center [1253, 737] width 49 height 19
click at [1377, 20] on button "Close" at bounding box center [1387, 18] width 61 height 19
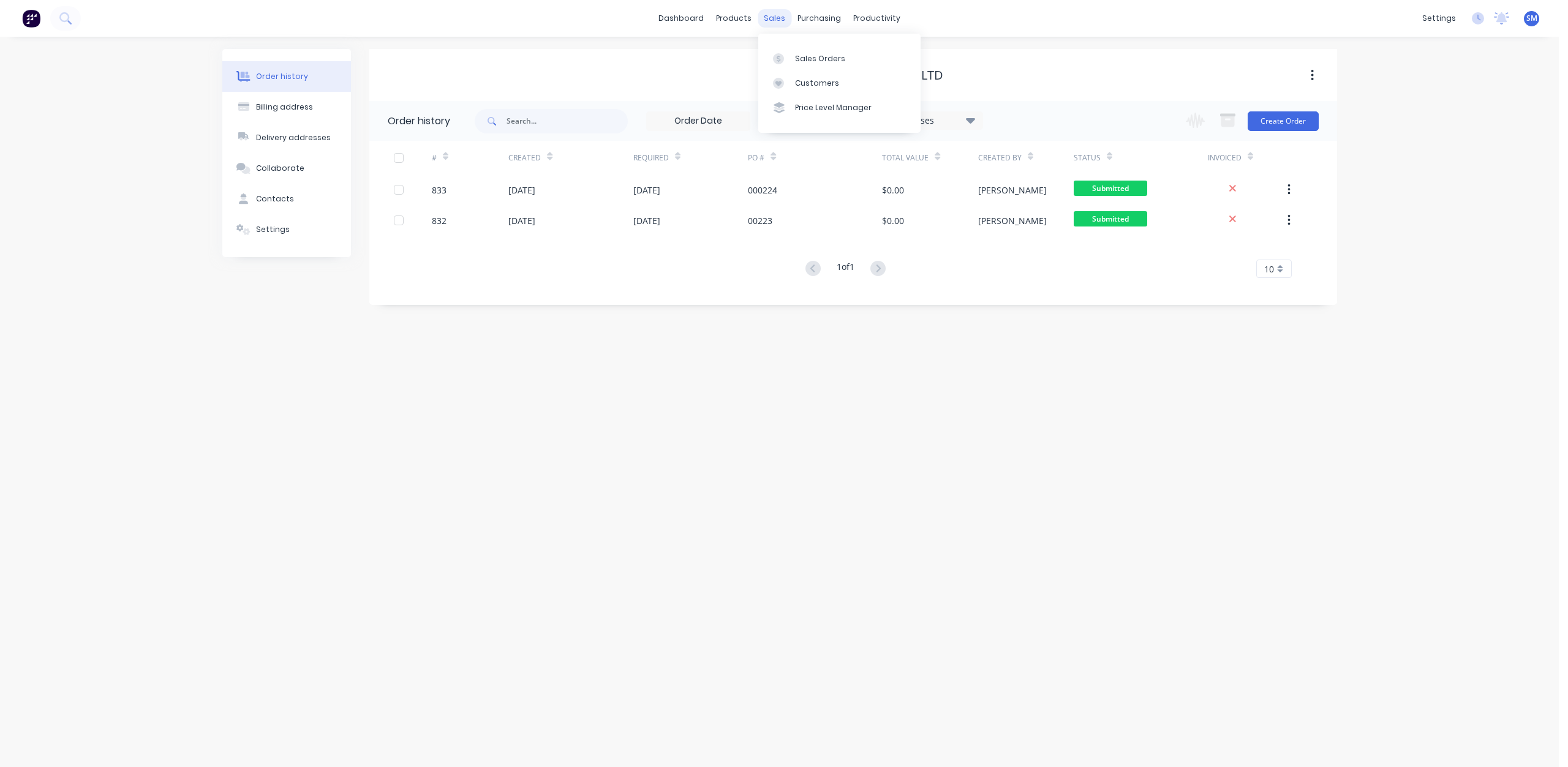
click at [777, 14] on div "sales" at bounding box center [774, 18] width 34 height 18
click at [801, 57] on div "Sales Orders" at bounding box center [820, 59] width 50 height 11
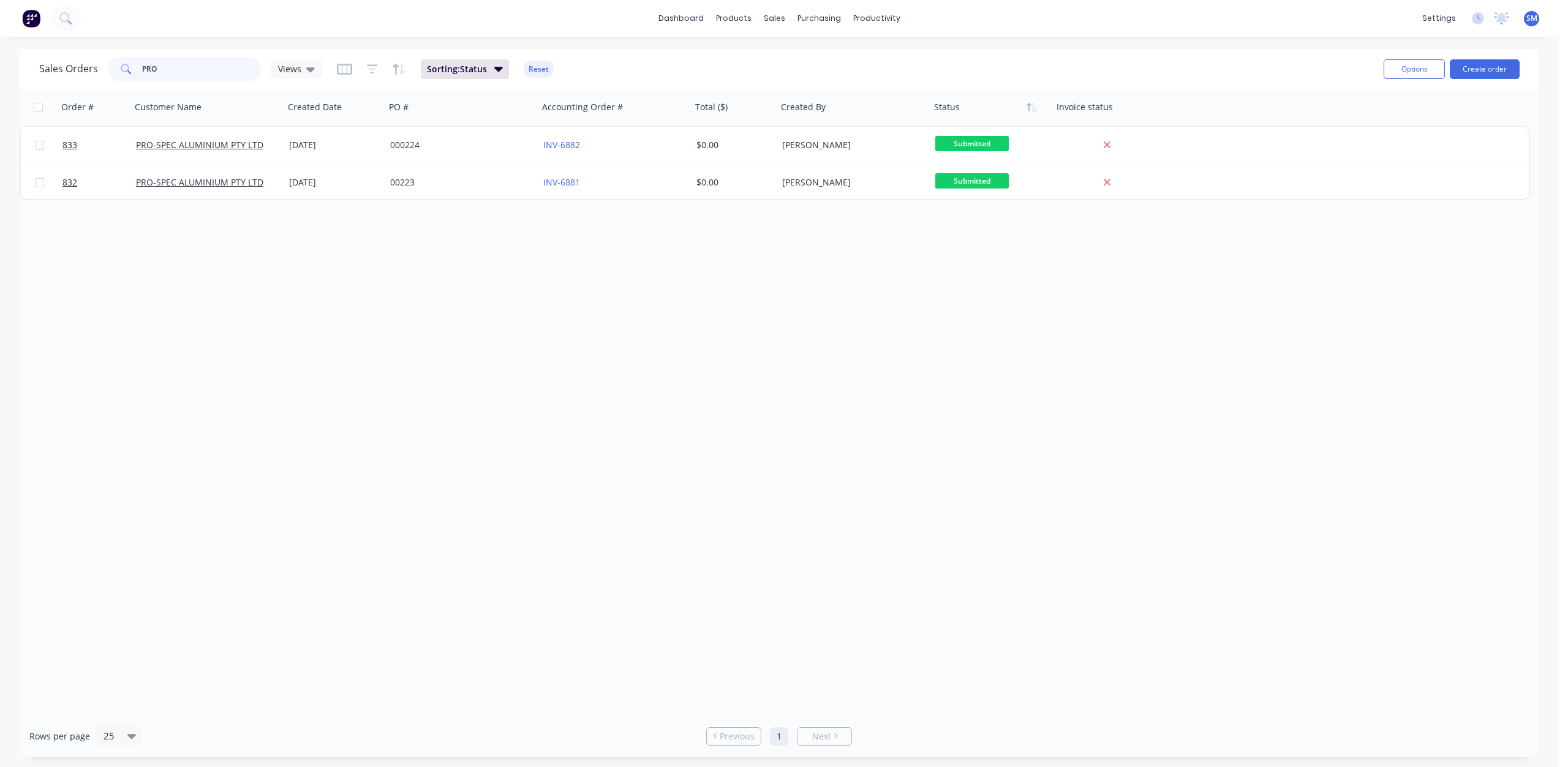
drag, startPoint x: 96, startPoint y: 72, endPoint x: 70, endPoint y: 76, distance: 26.3
click at [73, 76] on div "Sales Orders PRO Views" at bounding box center [181, 69] width 283 height 24
click at [183, 72] on input "ABTECK" at bounding box center [202, 69] width 120 height 24
type input "ABTEC"
click at [778, 24] on div "sales" at bounding box center [774, 18] width 34 height 18
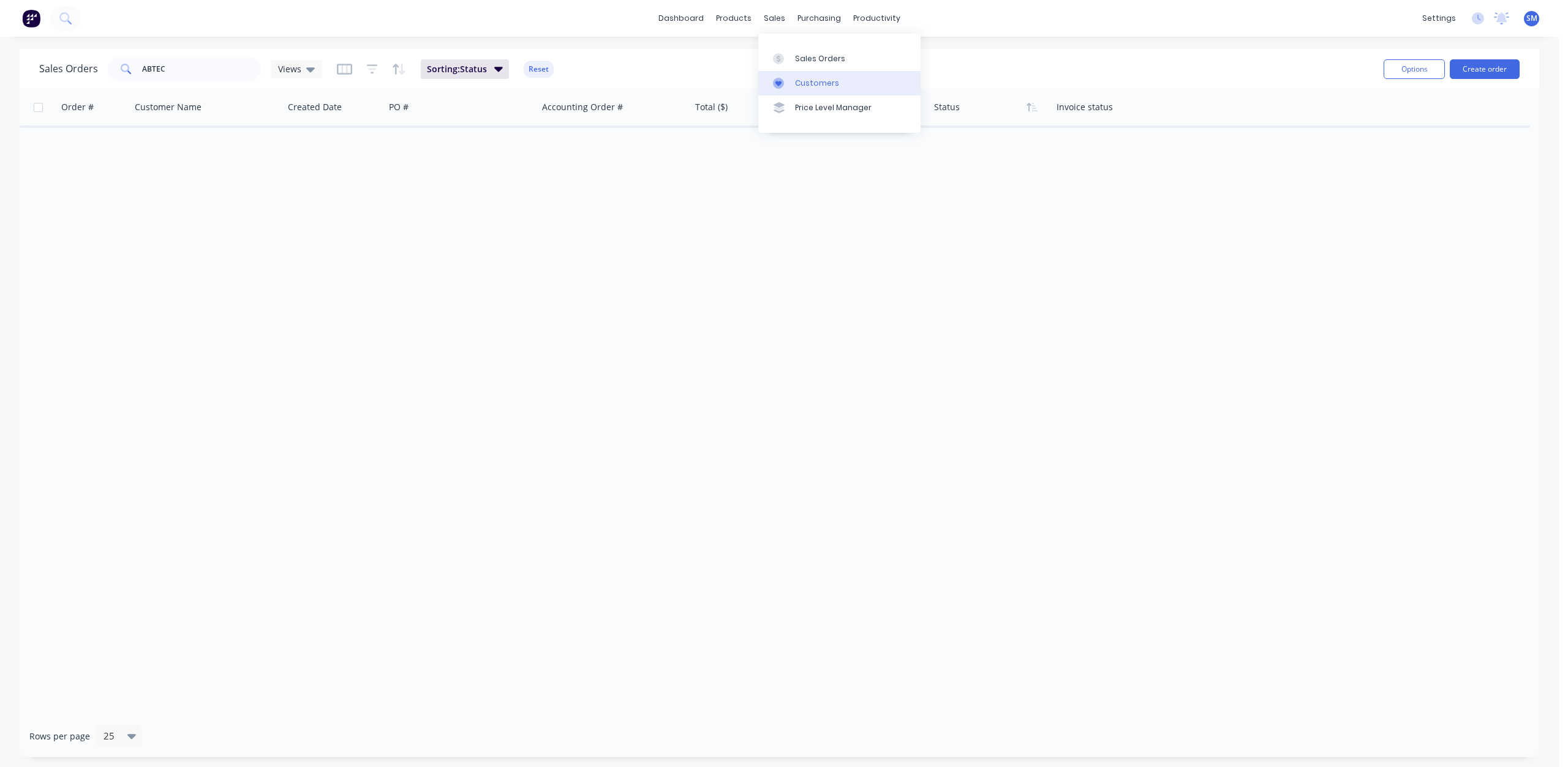
click at [799, 80] on div "Customers" at bounding box center [817, 84] width 44 height 11
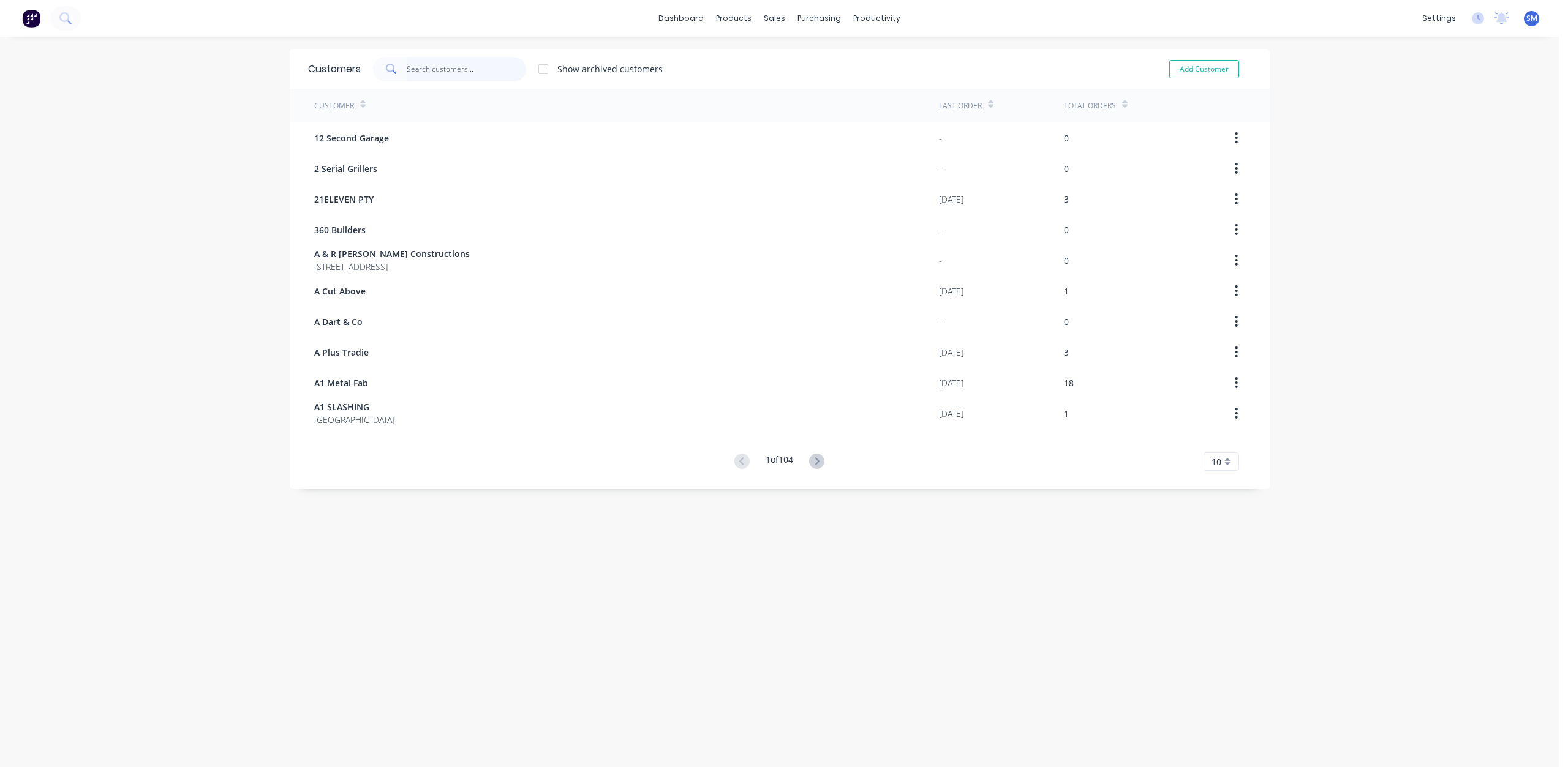
click at [413, 73] on input "text" at bounding box center [466, 69] width 120 height 24
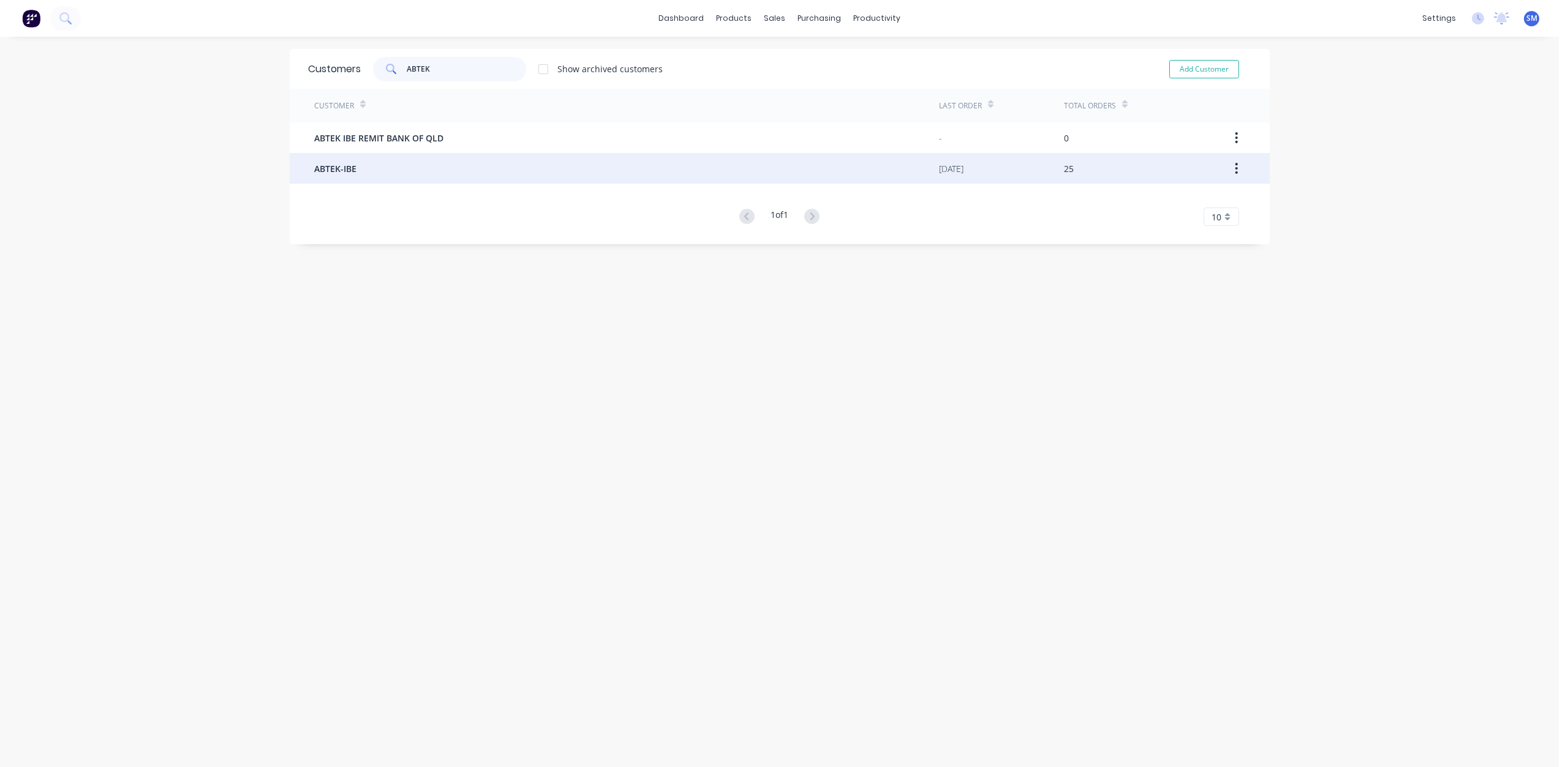
type input "ABTEK"
click at [333, 172] on span "ABTEK-IBE" at bounding box center [335, 169] width 43 height 13
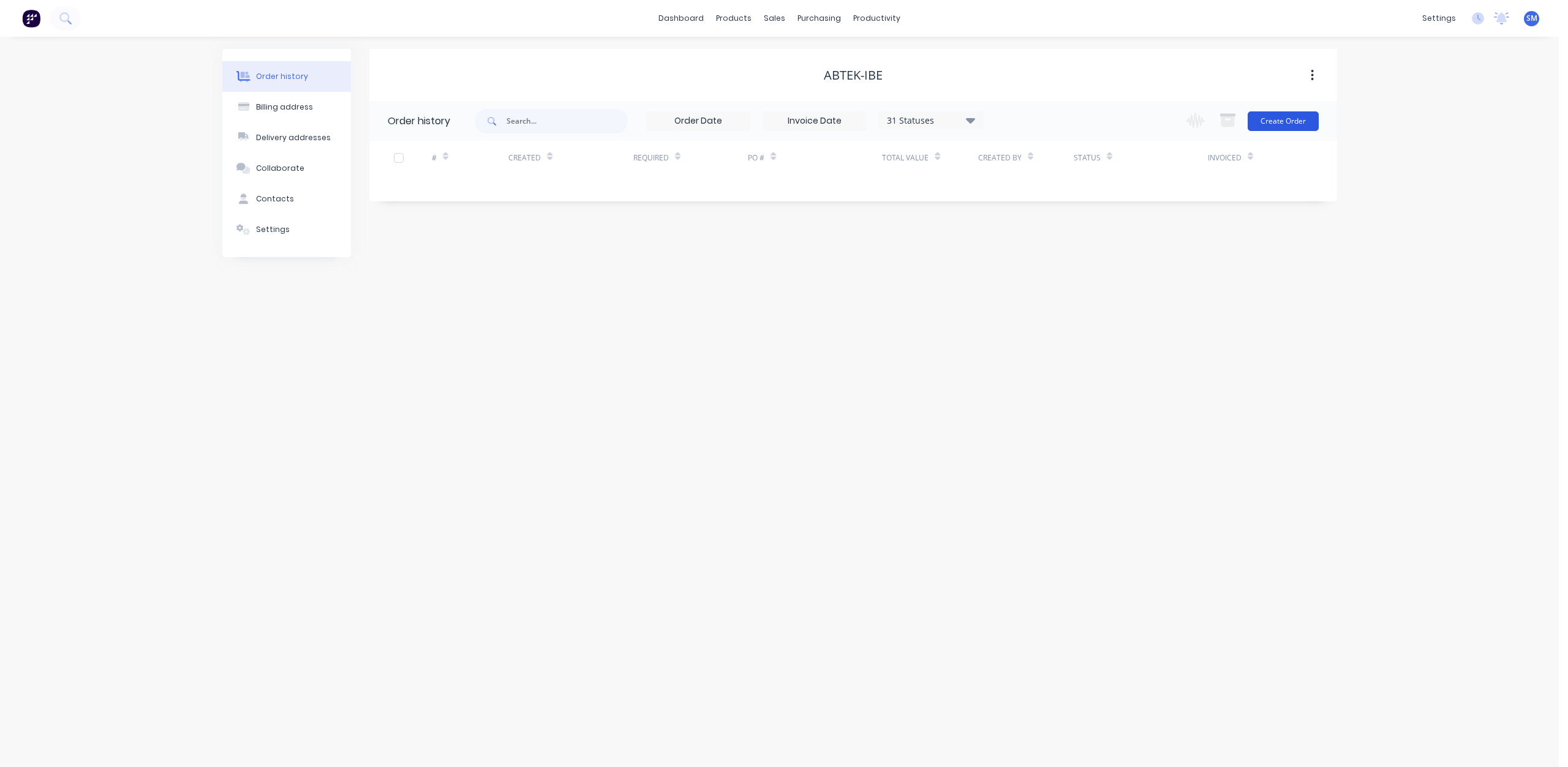
click at [1278, 125] on button "Create Order" at bounding box center [1283, 121] width 71 height 19
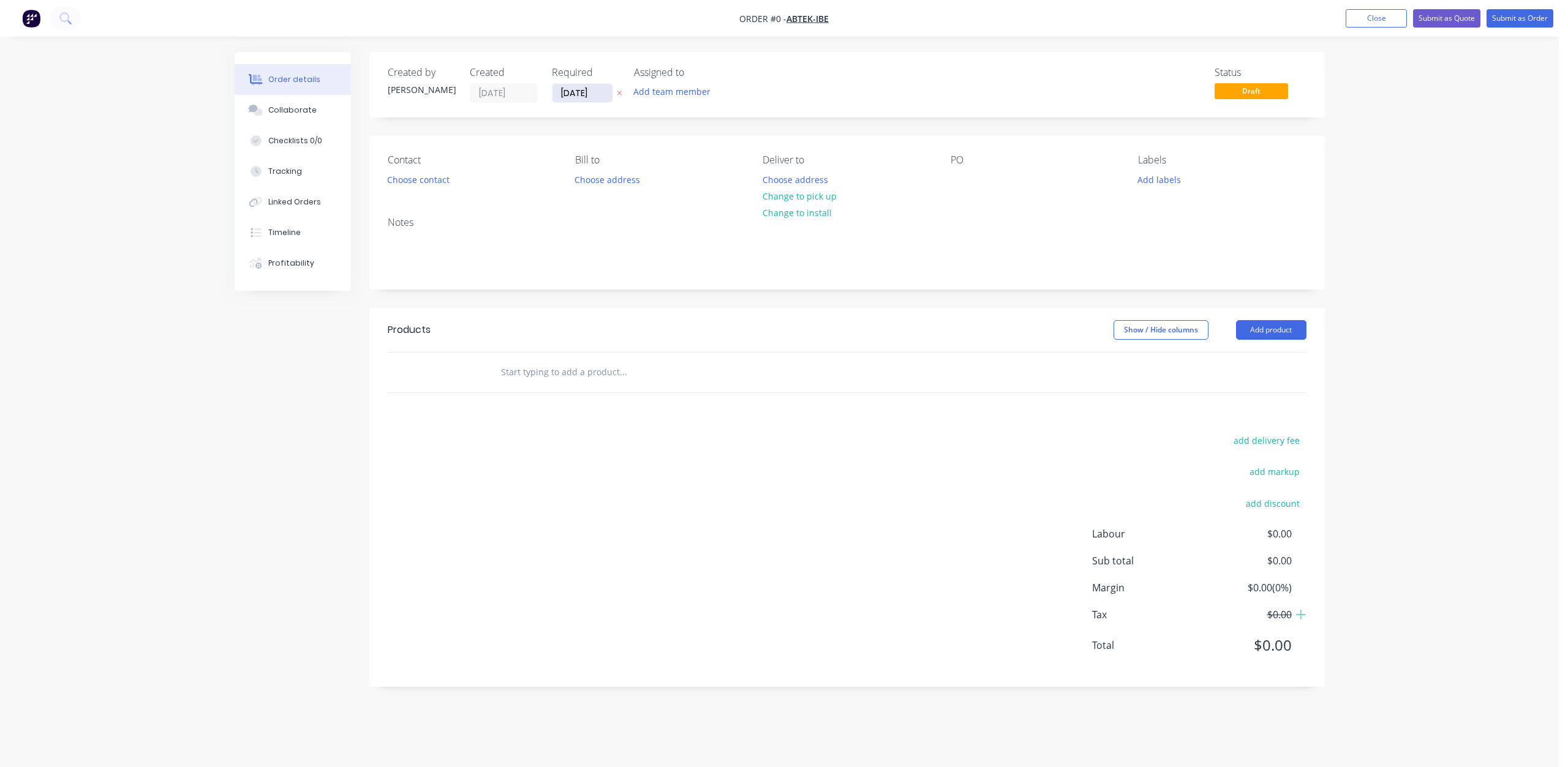
click at [576, 98] on input "[DATE]" at bounding box center [582, 92] width 60 height 18
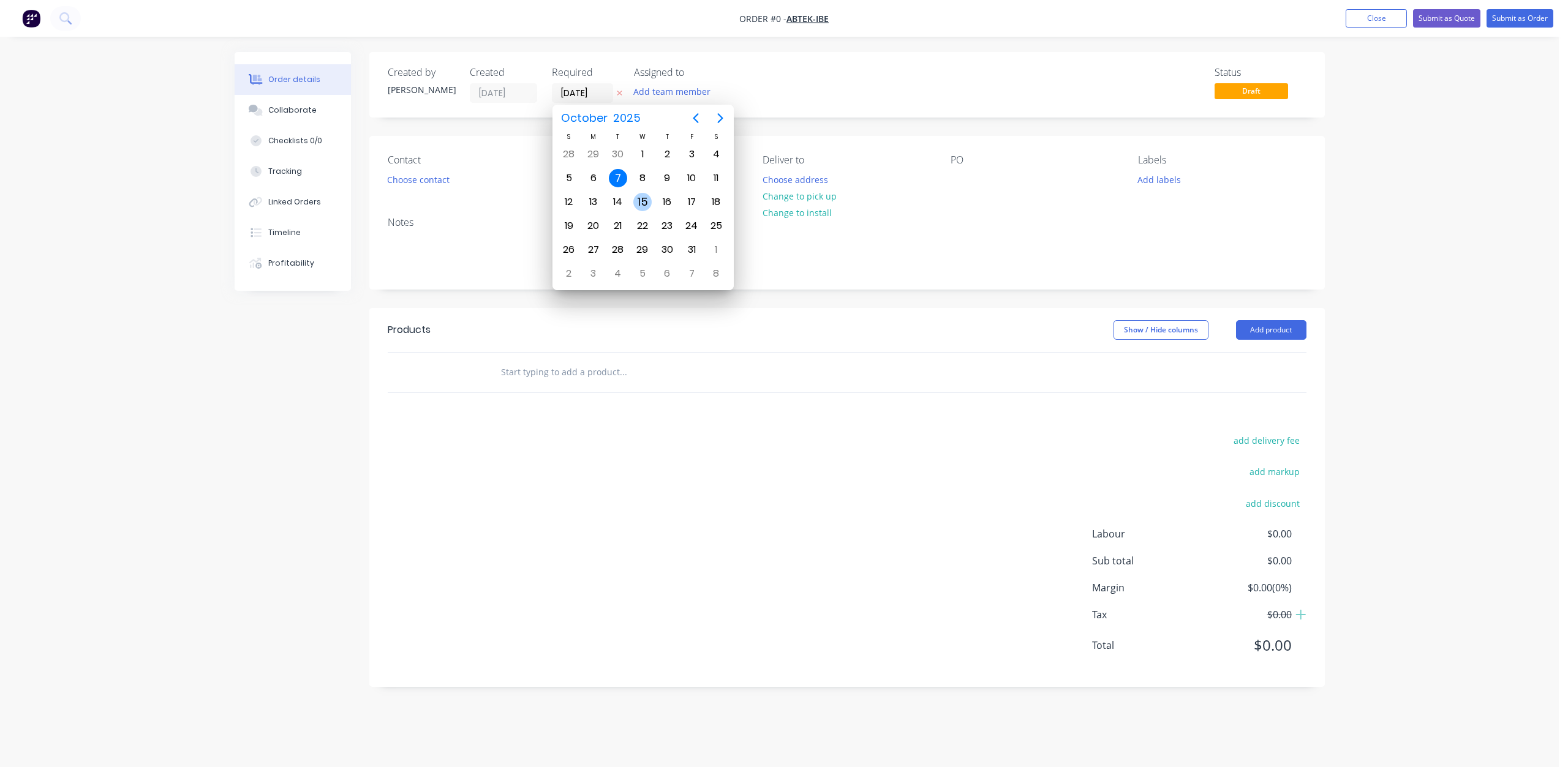
click at [646, 203] on div "15" at bounding box center [642, 202] width 18 height 18
type input "[DATE]"
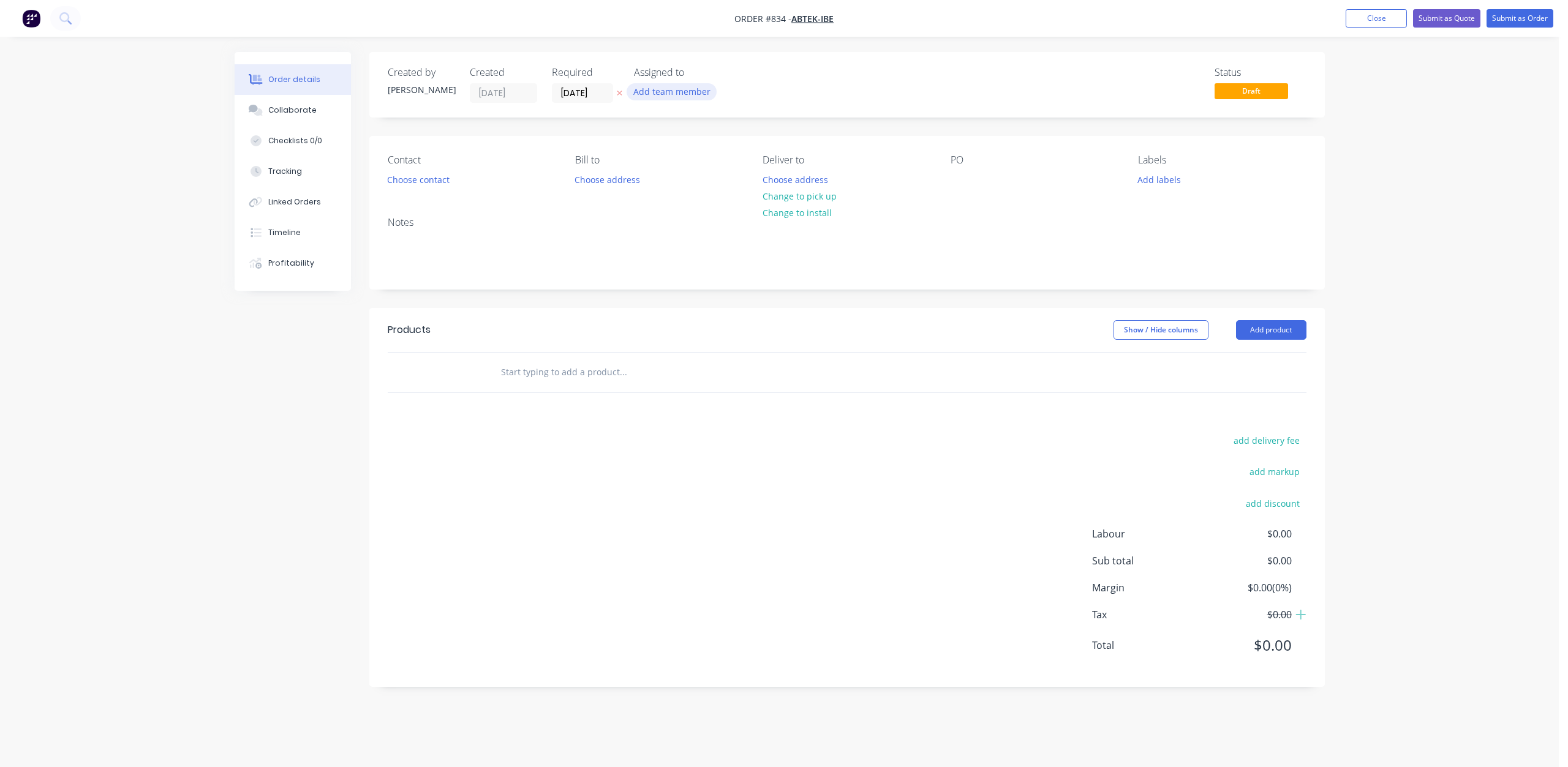
click at [669, 91] on button "Add team member" at bounding box center [671, 92] width 90 height 17
click at [652, 170] on div at bounding box center [654, 172] width 24 height 24
click at [961, 174] on div at bounding box center [960, 179] width 19 height 18
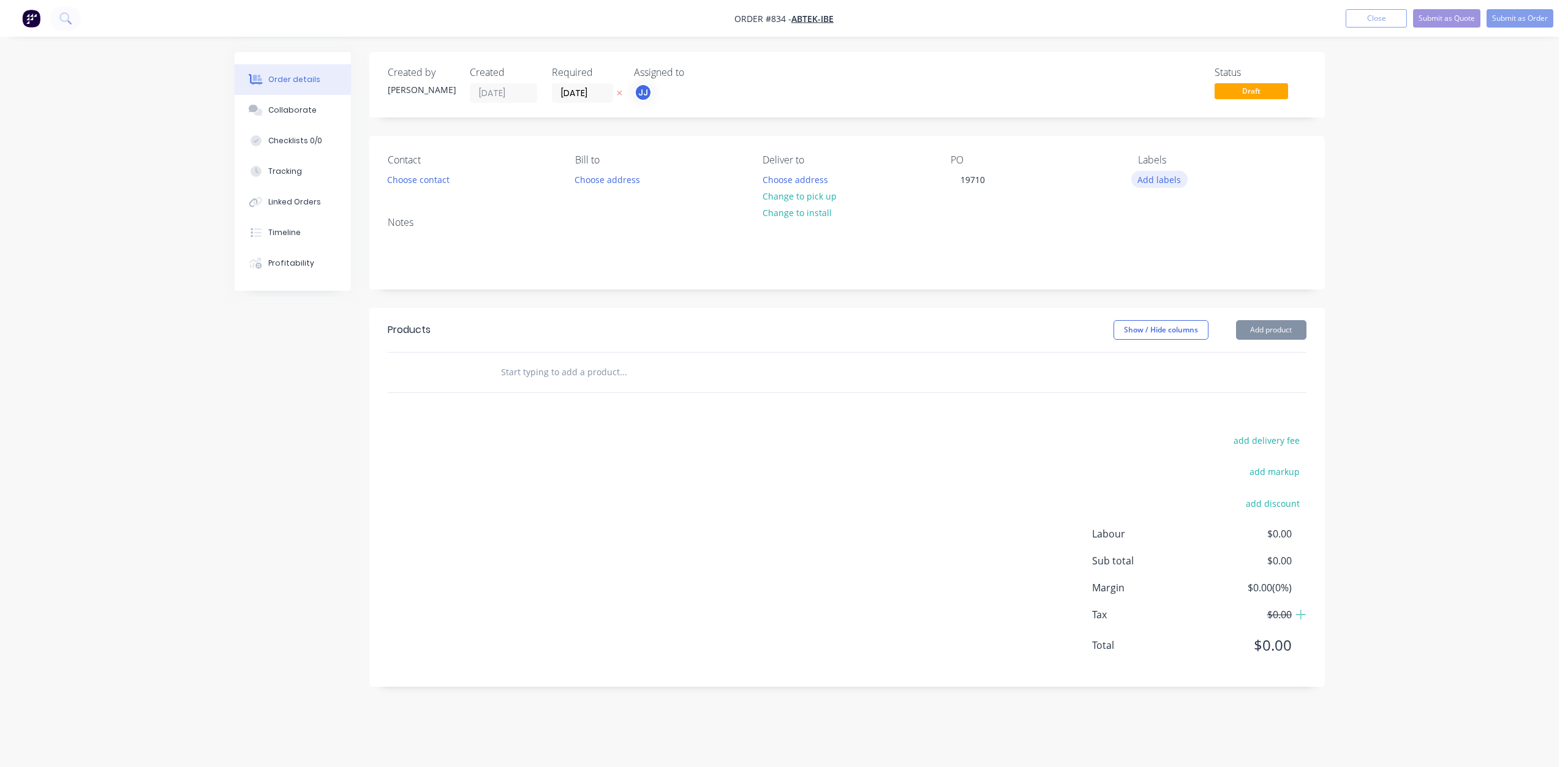
click at [1157, 178] on button "Add labels" at bounding box center [1160, 178] width 56 height 17
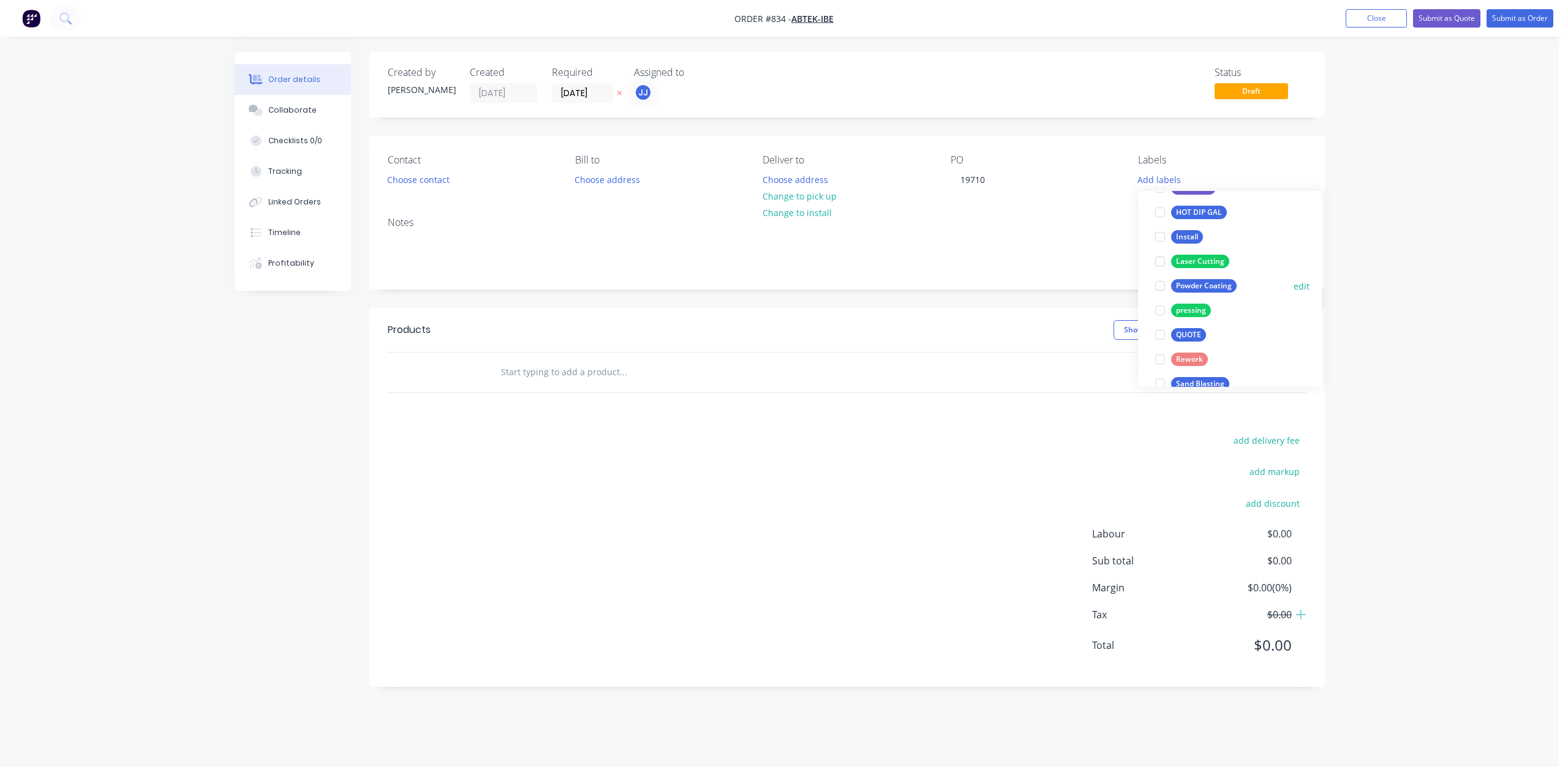
scroll to position [245, 0]
click at [1164, 314] on div at bounding box center [1160, 314] width 24 height 24
click at [1163, 234] on div at bounding box center [1160, 234] width 24 height 24
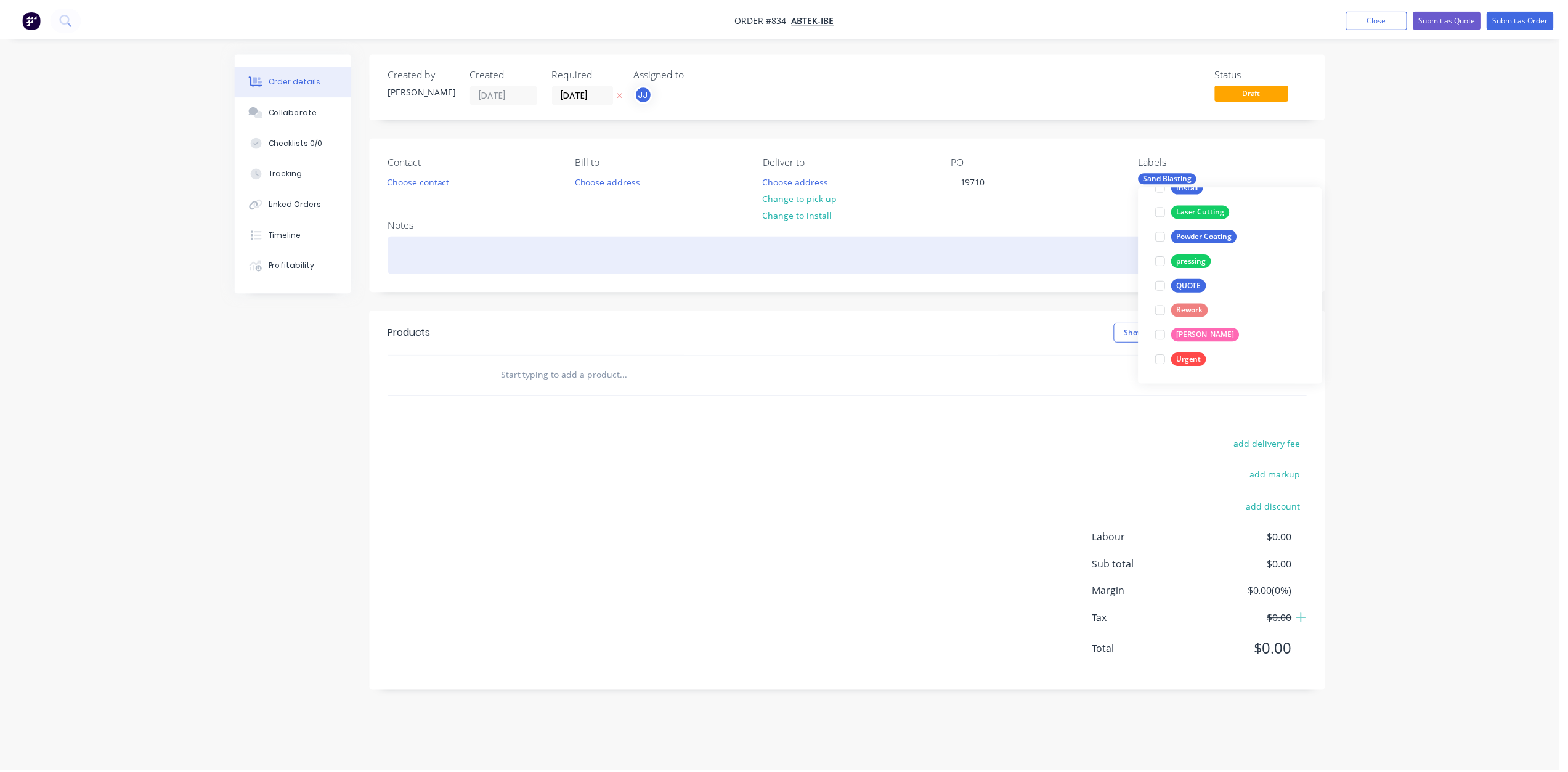
scroll to position [49, 0]
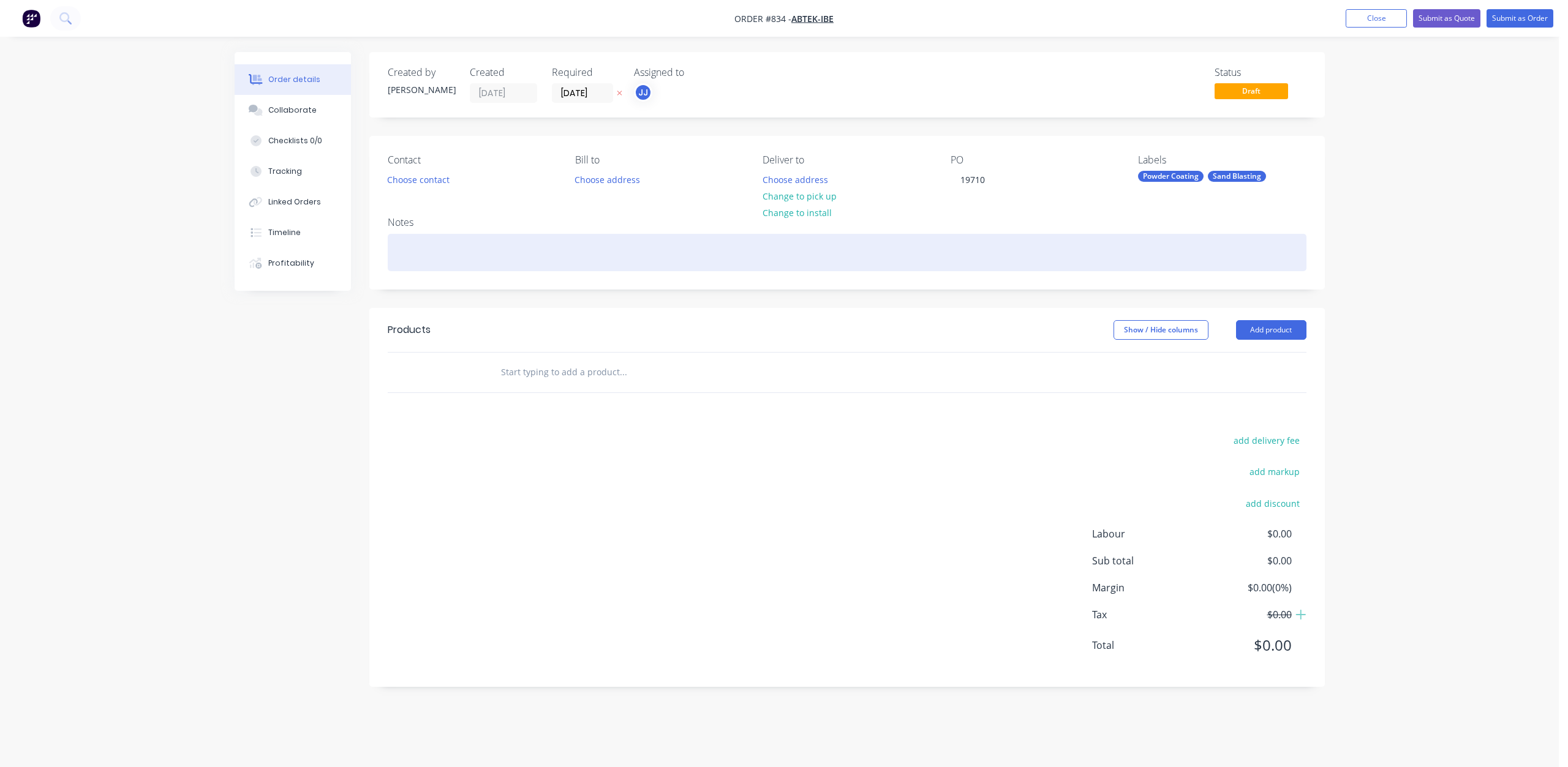
click at [406, 258] on div at bounding box center [847, 252] width 918 height 37
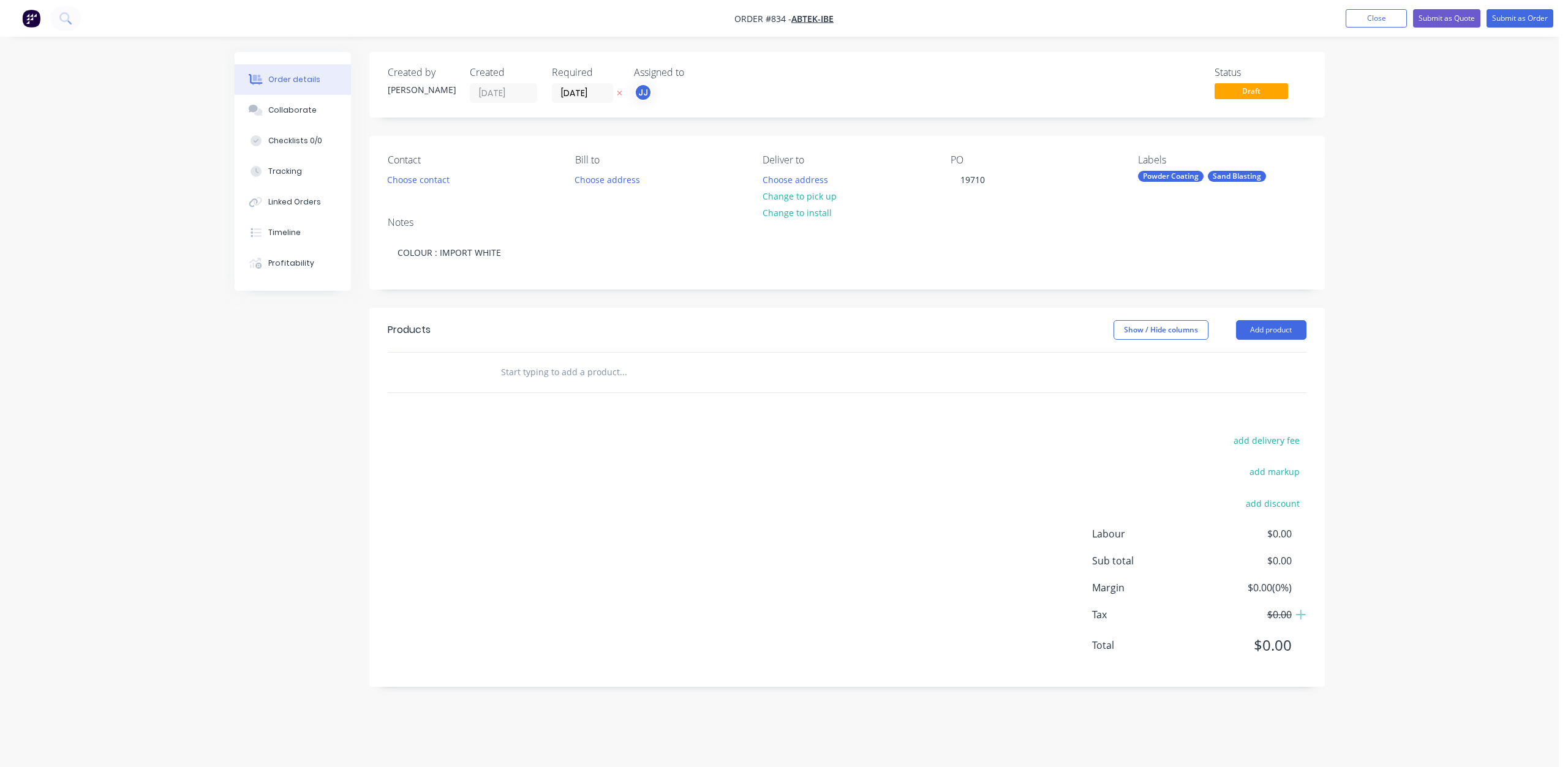
click at [507, 382] on input "text" at bounding box center [622, 372] width 245 height 24
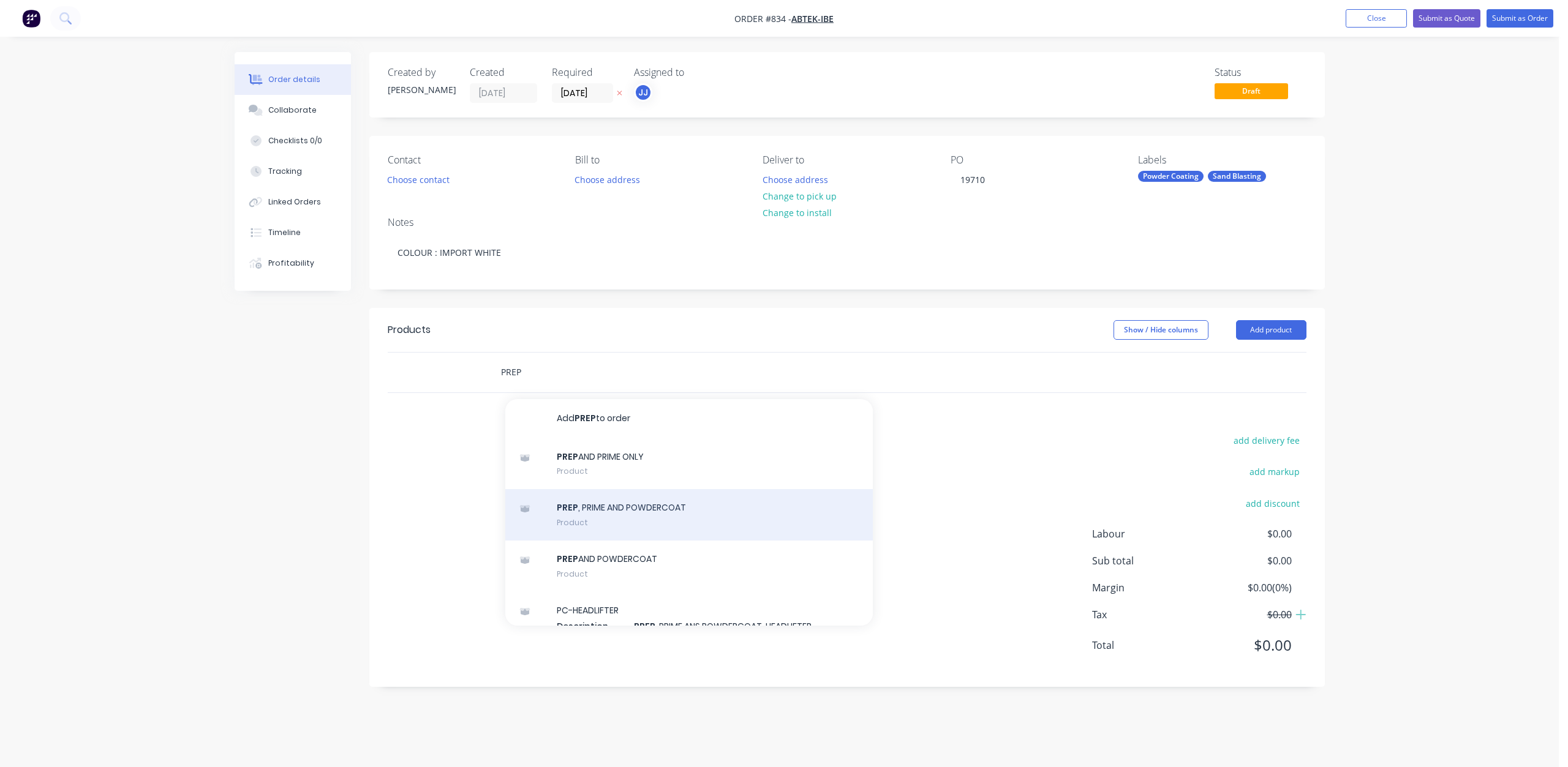
type input "PREP"
click at [595, 504] on div "PREP , PRIME AND POWDERCOAT Product" at bounding box center [688, 515] width 367 height 51
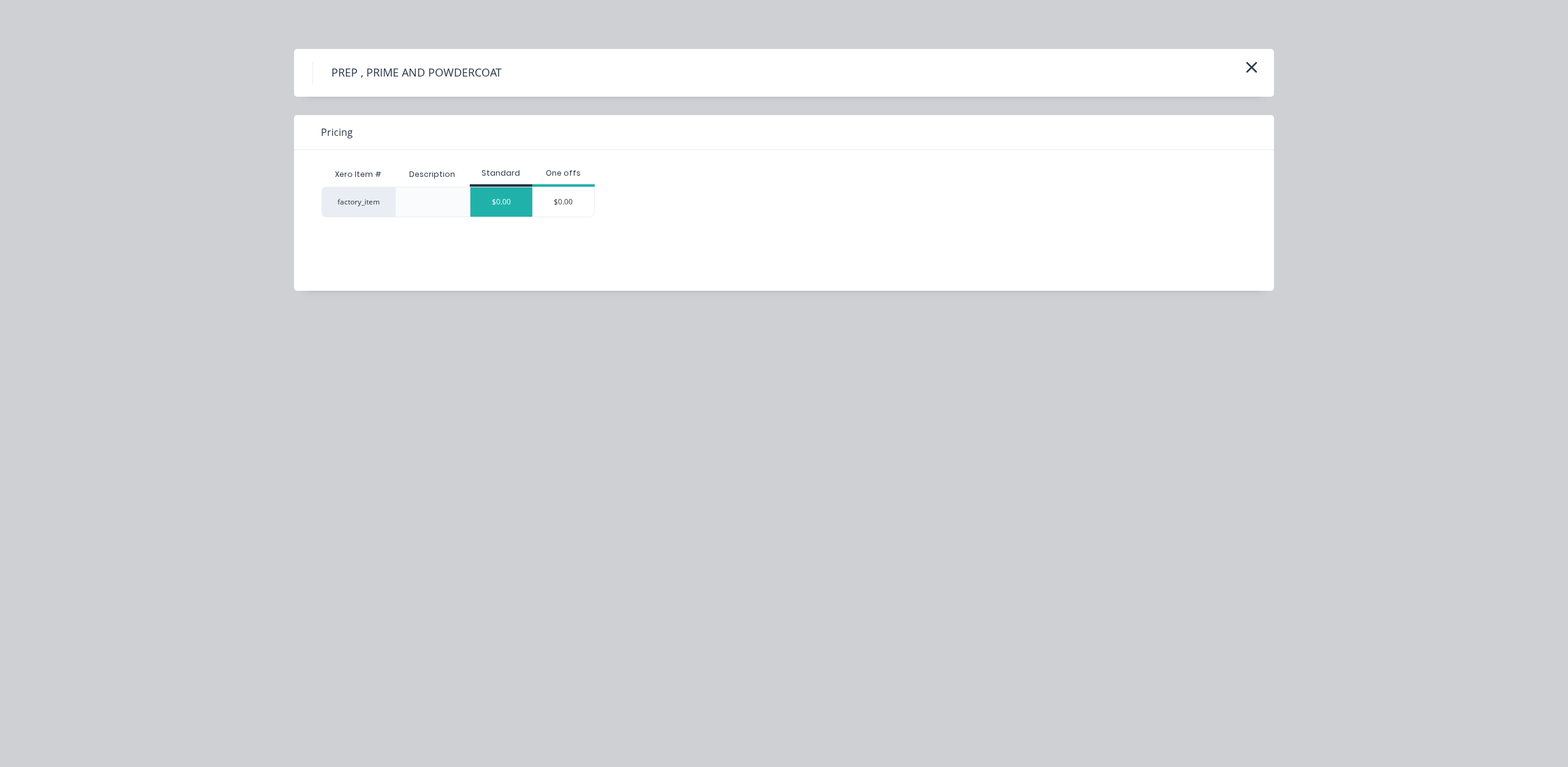
click at [503, 207] on div "$0.00" at bounding box center [501, 202] width 62 height 30
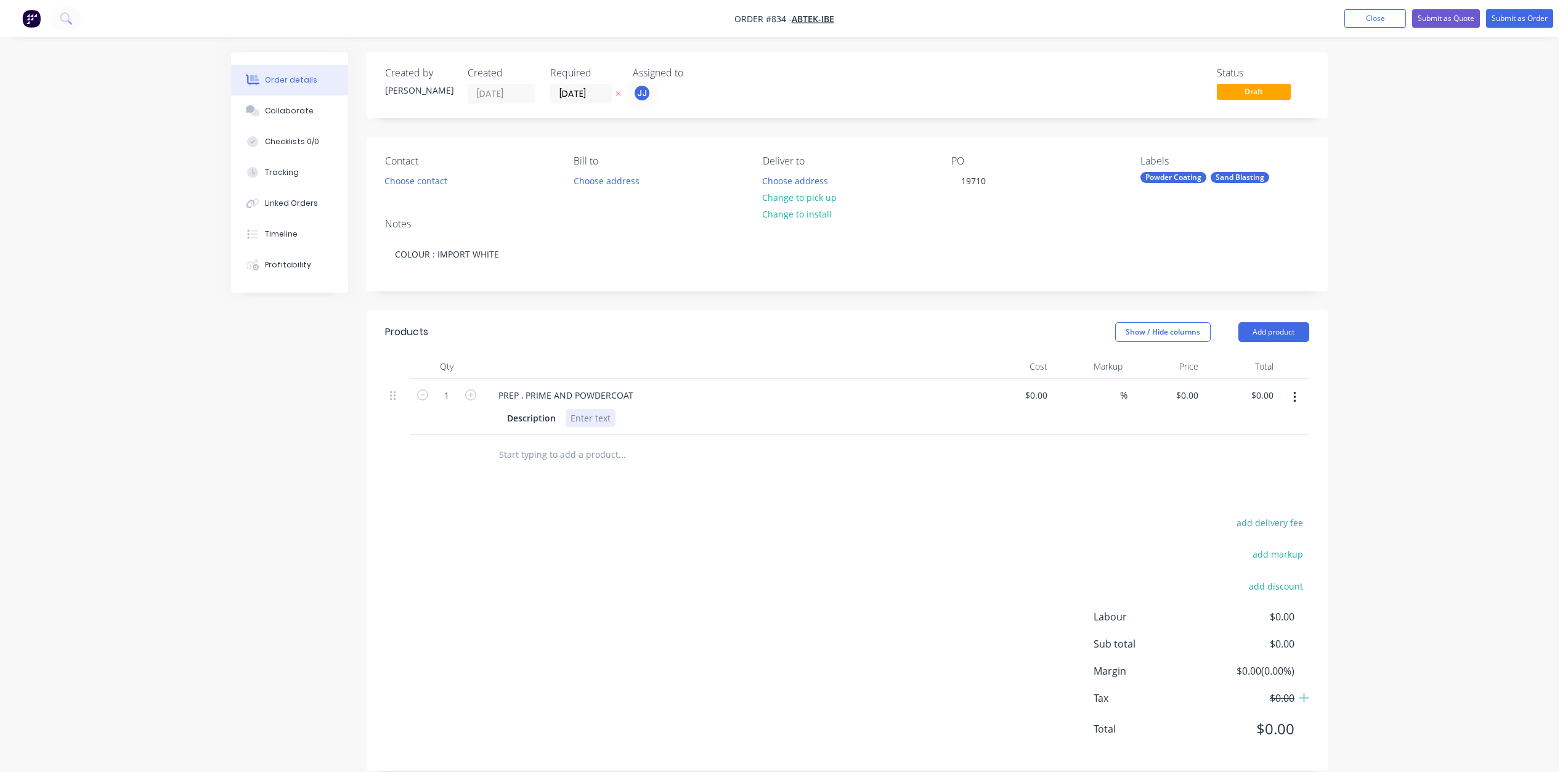
click at [576, 425] on div at bounding box center [591, 418] width 50 height 18
click at [701, 484] on div at bounding box center [706, 469] width 443 height 40
click at [801, 198] on button "Change to pick up" at bounding box center [800, 197] width 87 height 17
click at [956, 291] on div "Notes COLOUR : IMPORT WHITE" at bounding box center [847, 249] width 961 height 83
click at [426, 180] on button "Choose contact" at bounding box center [417, 180] width 76 height 17
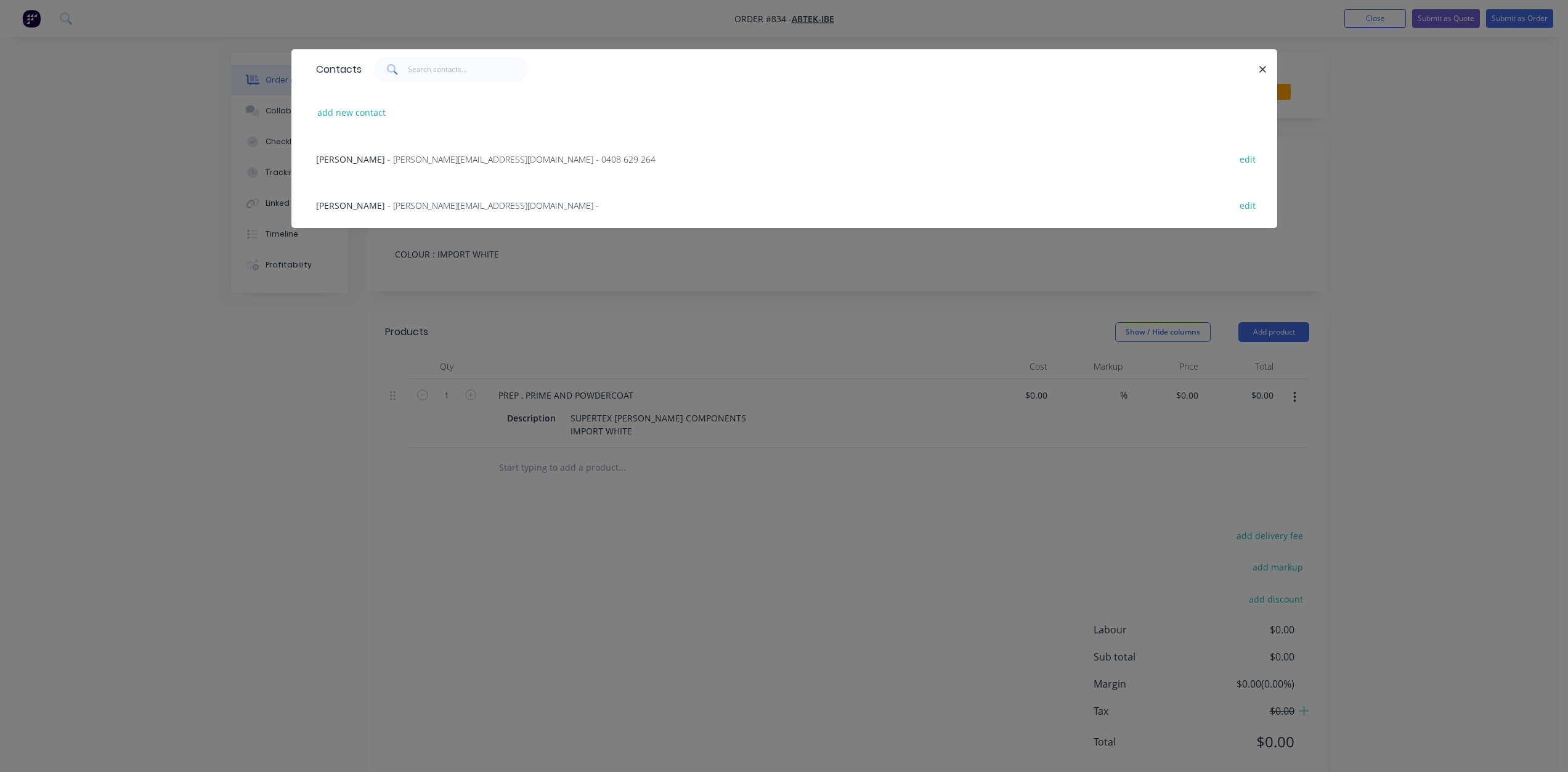
click at [341, 155] on span "[PERSON_NAME]" at bounding box center [350, 159] width 69 height 11
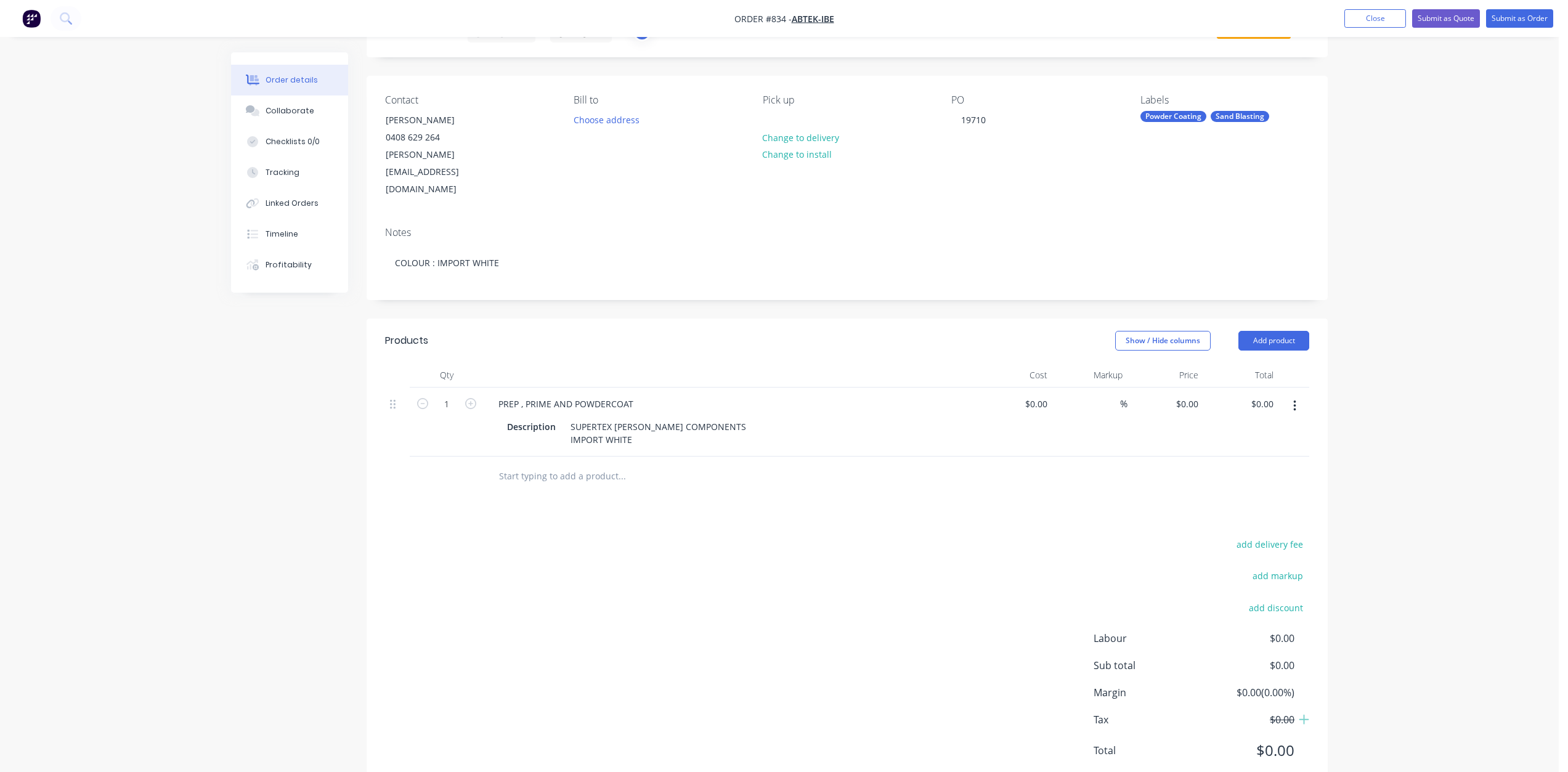
scroll to position [66, 0]
click at [289, 107] on div "Collaborate" at bounding box center [290, 111] width 49 height 11
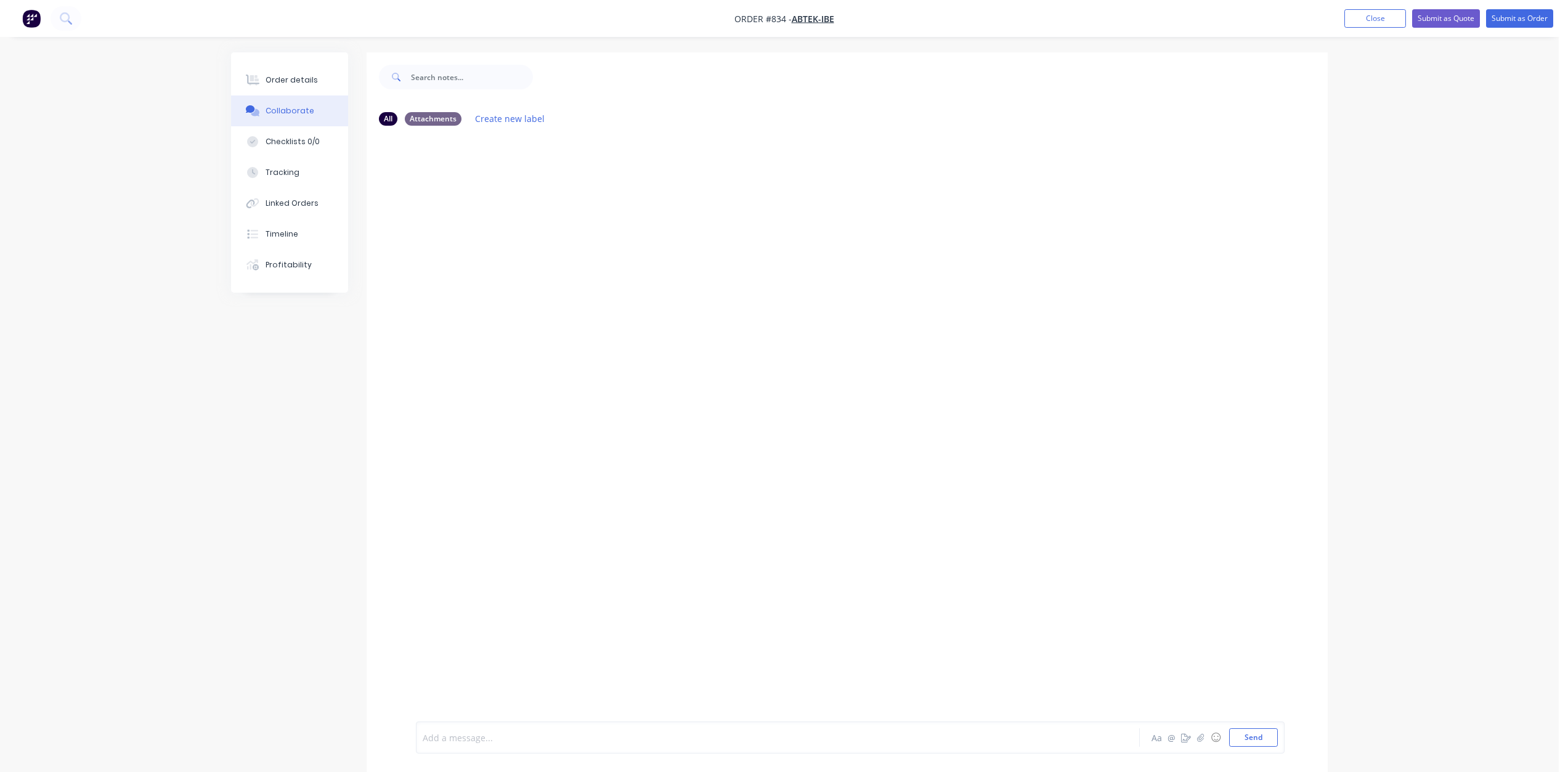
click at [440, 734] on div at bounding box center [744, 738] width 641 height 13
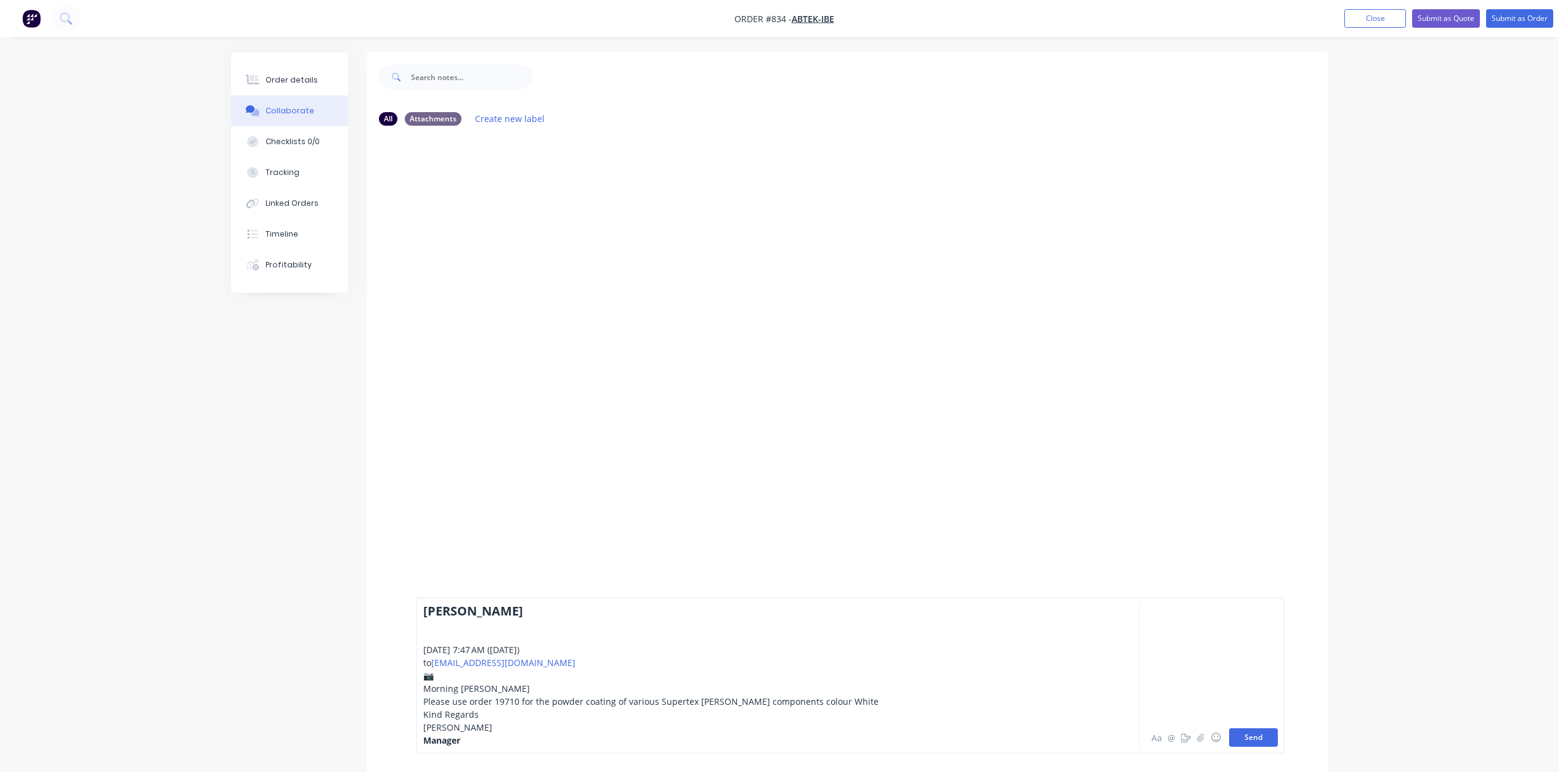
click at [1257, 735] on button "Send" at bounding box center [1253, 737] width 49 height 19
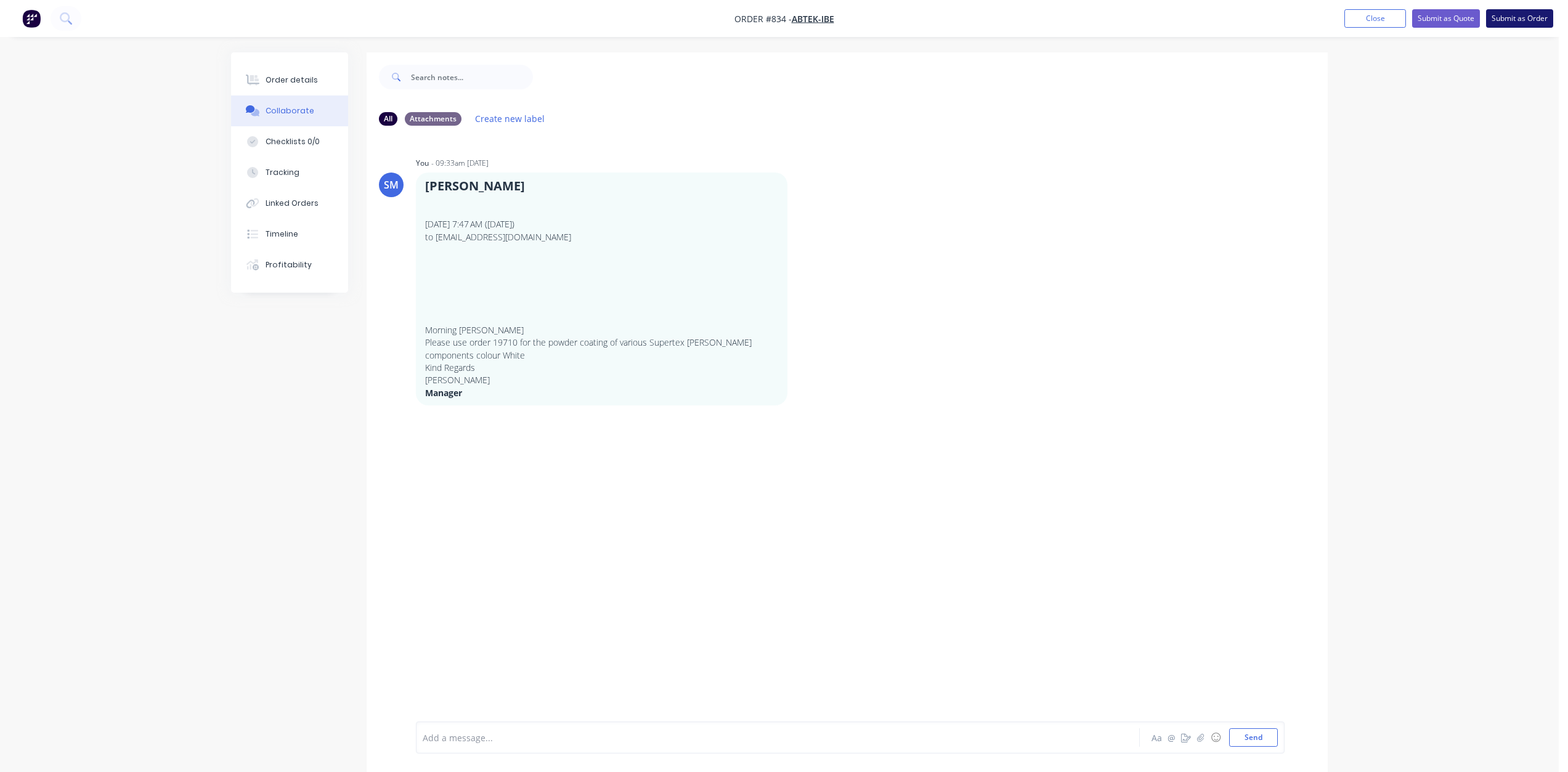
click at [1515, 20] on button "Submit as Order" at bounding box center [1519, 18] width 67 height 19
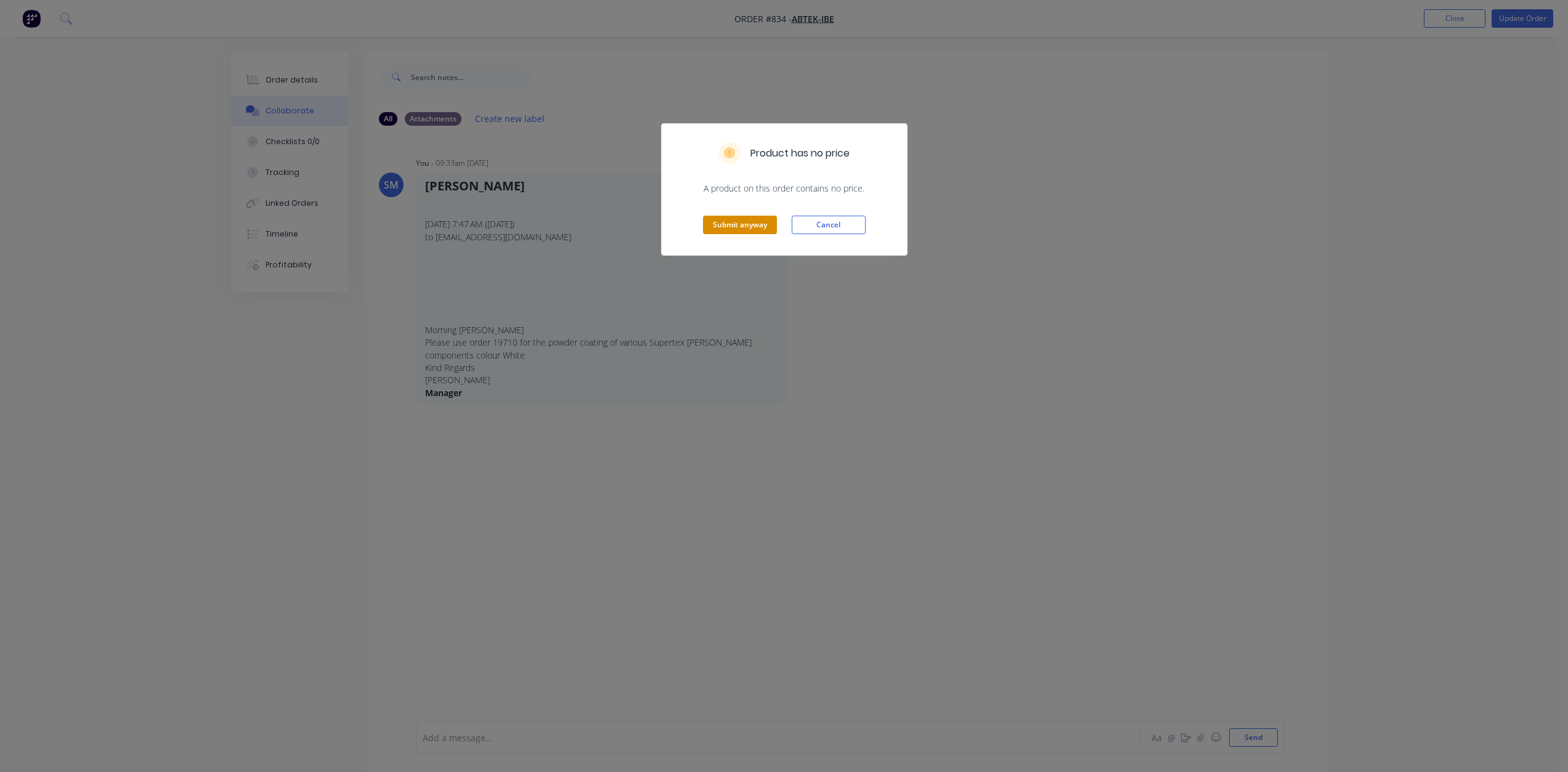
click at [725, 230] on button "Submit anyway" at bounding box center [740, 225] width 74 height 19
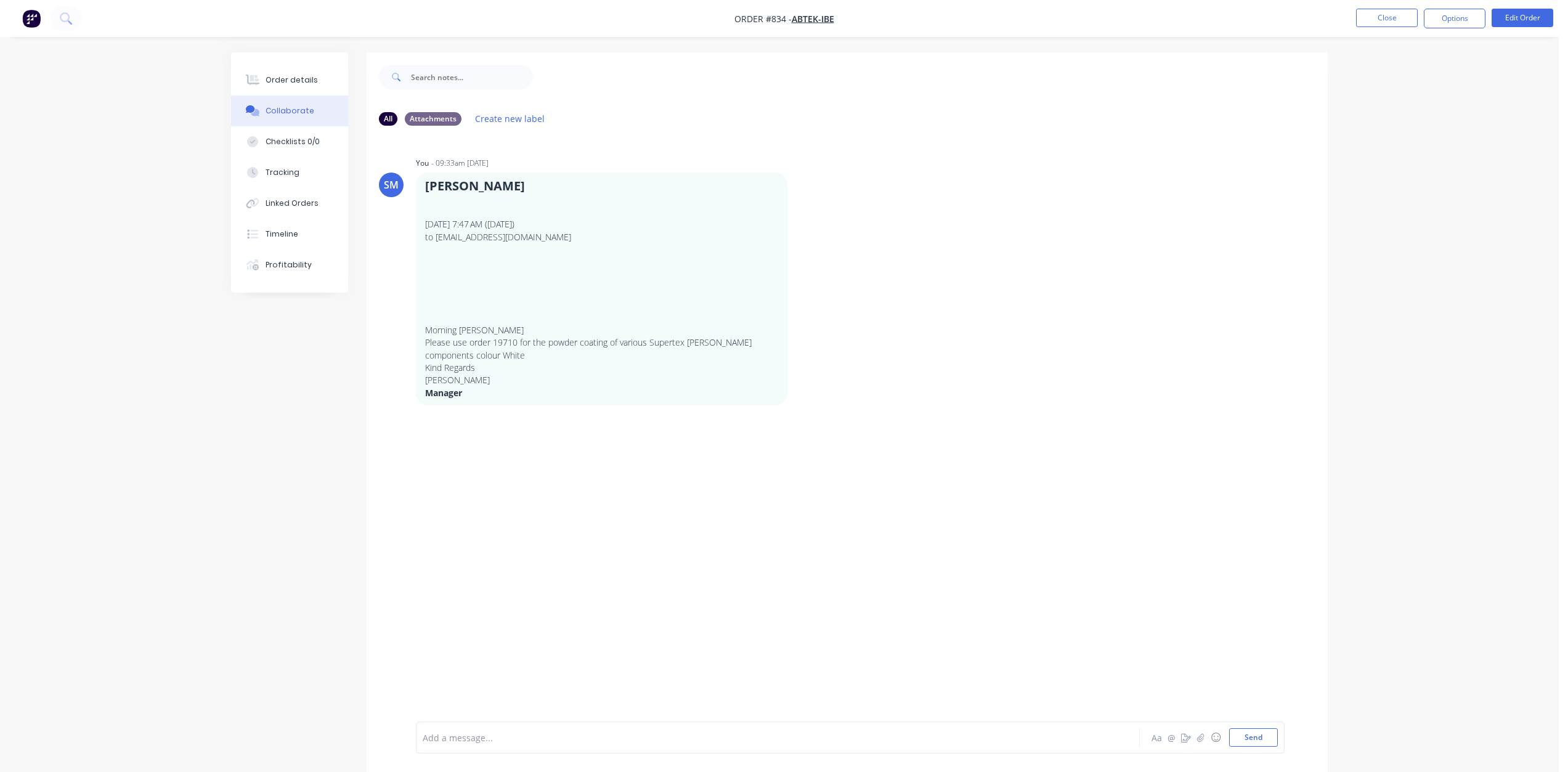
click at [1451, 23] on button "Options" at bounding box center [1455, 19] width 61 height 19
click at [1386, 149] on div "Work Order" at bounding box center [1418, 149] width 113 height 18
click at [1370, 121] on div "Without pricing" at bounding box center [1418, 124] width 113 height 18
click at [1384, 16] on button "Close" at bounding box center [1387, 18] width 61 height 19
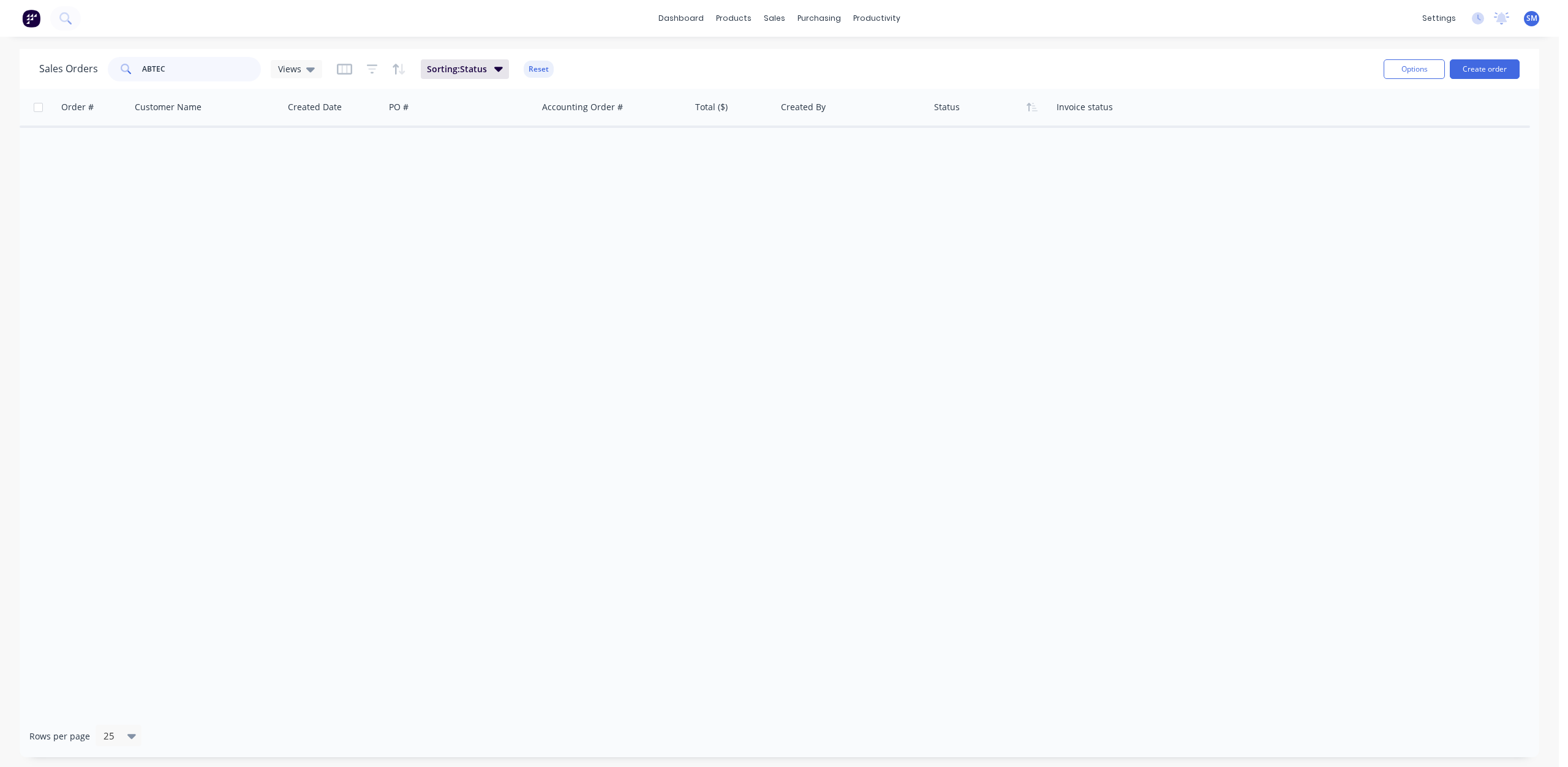
drag, startPoint x: 179, startPoint y: 72, endPoint x: 112, endPoint y: 75, distance: 67.1
click at [113, 74] on div "ABTEC" at bounding box center [184, 69] width 153 height 24
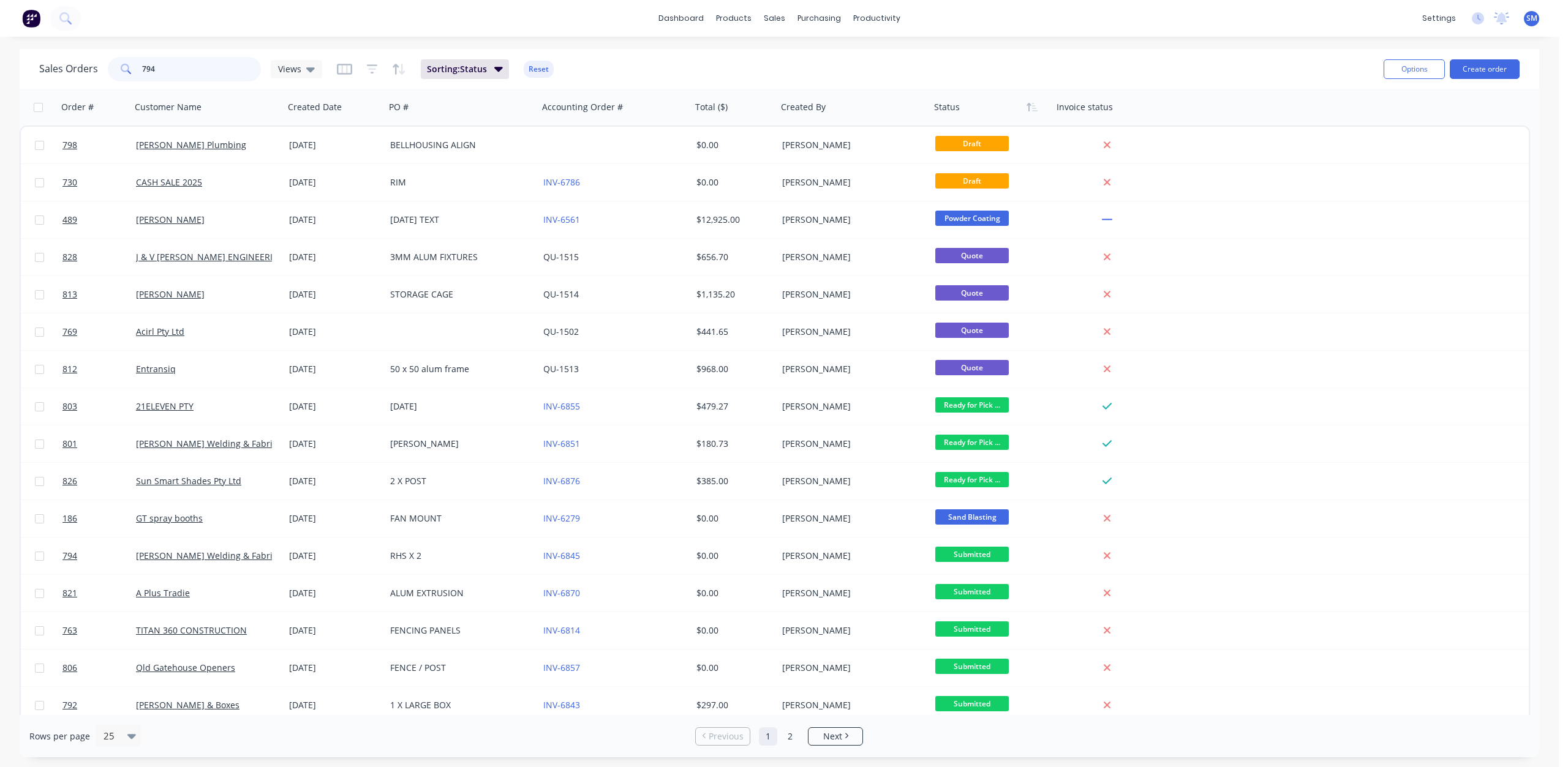
type input "794"
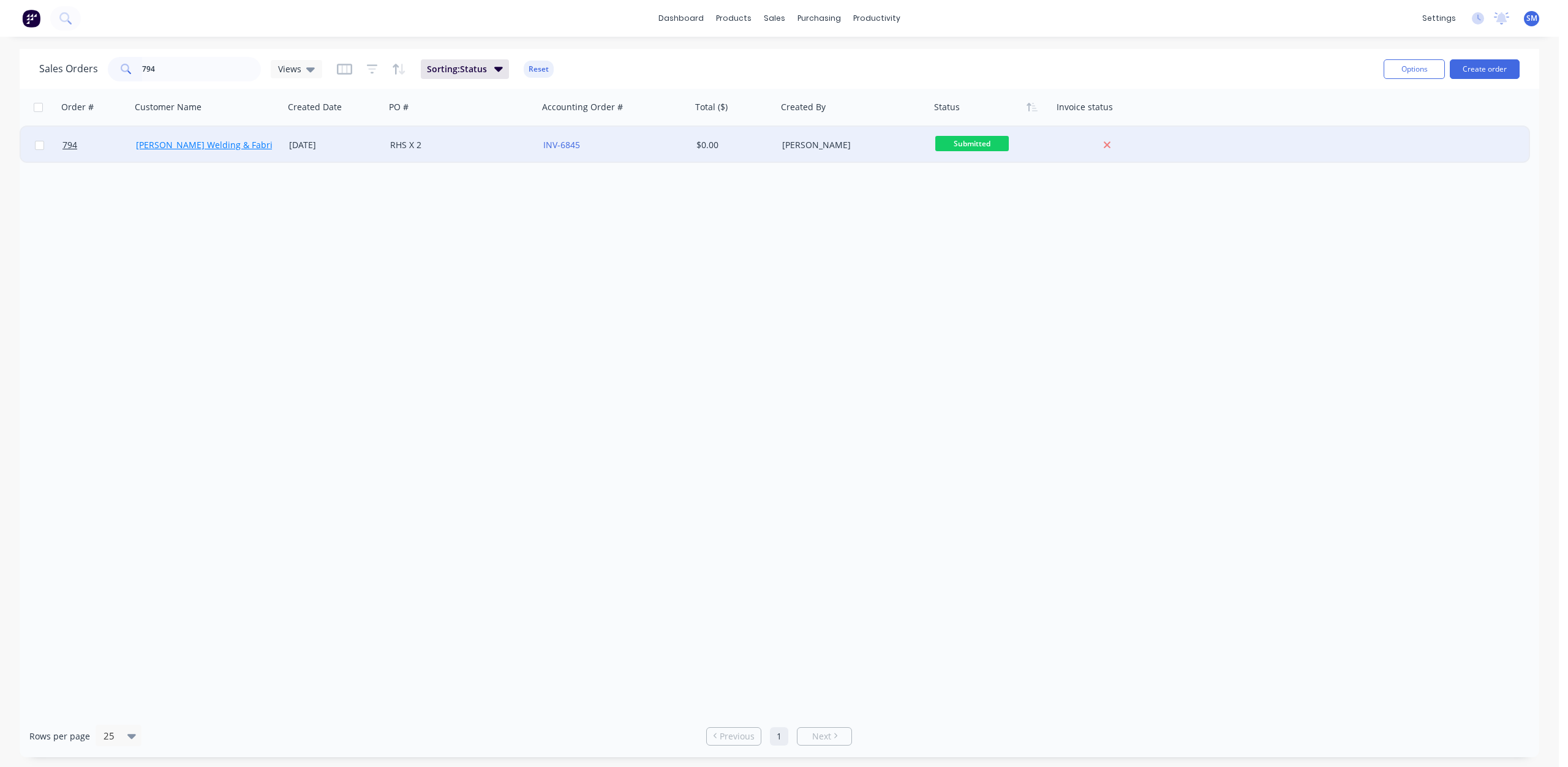
click at [204, 140] on link "[PERSON_NAME] Welding & Fabrication" at bounding box center [216, 145] width 162 height 11
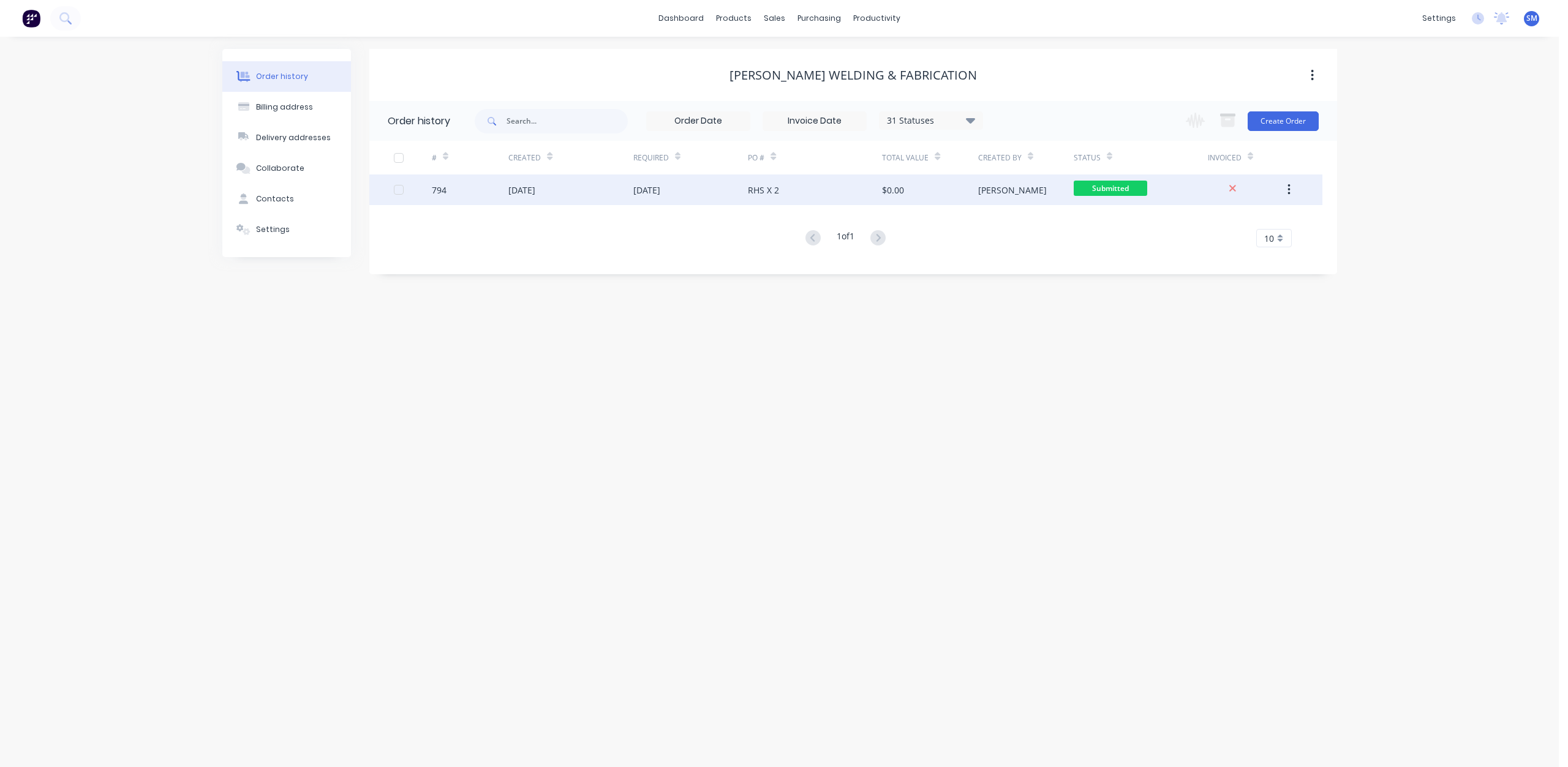
click at [597, 189] on div "[DATE]" at bounding box center [570, 190] width 125 height 31
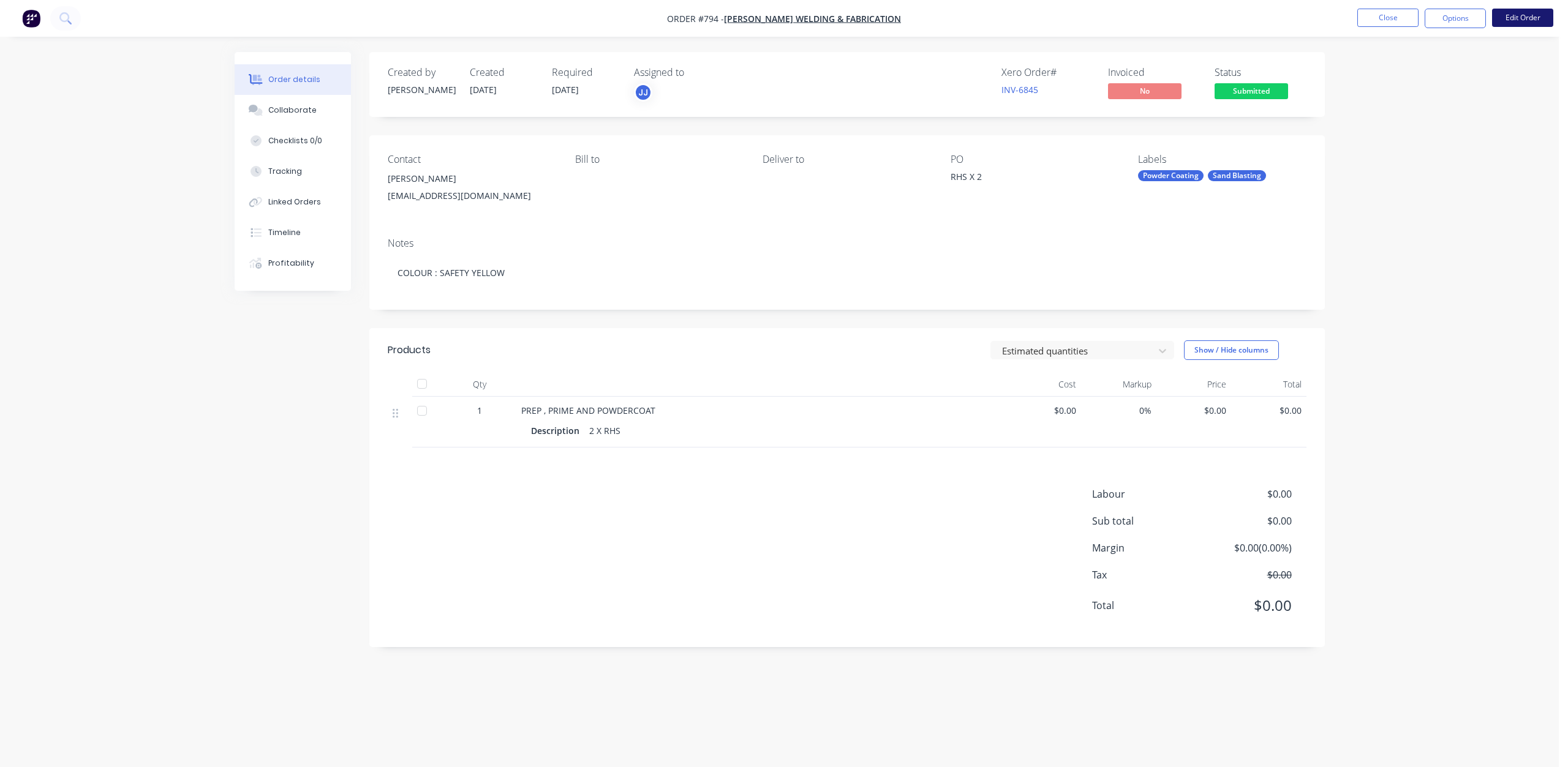
click at [1517, 22] on button "Edit Order" at bounding box center [1522, 18] width 61 height 18
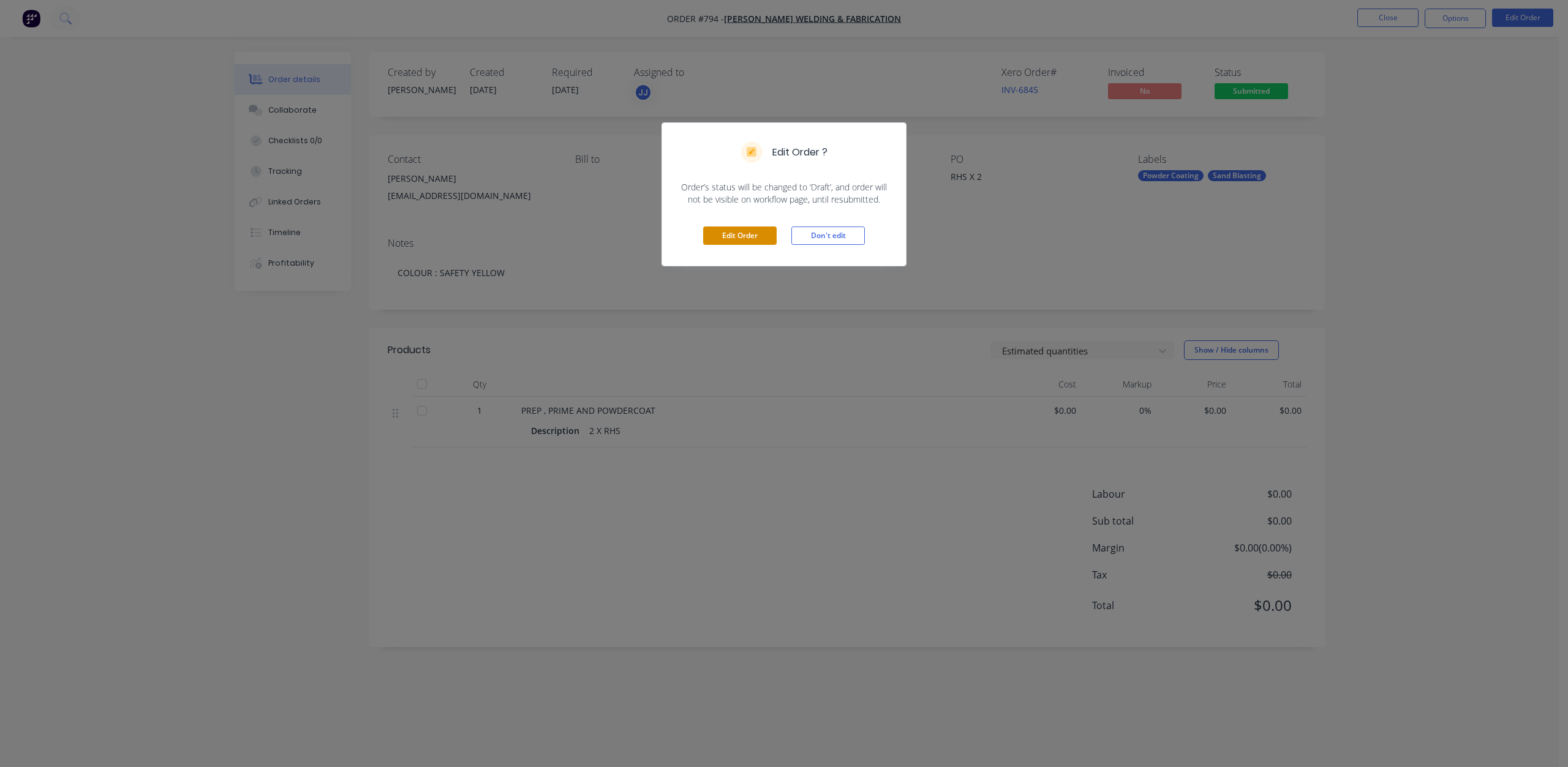
click at [730, 232] on button "Edit Order" at bounding box center [739, 236] width 73 height 18
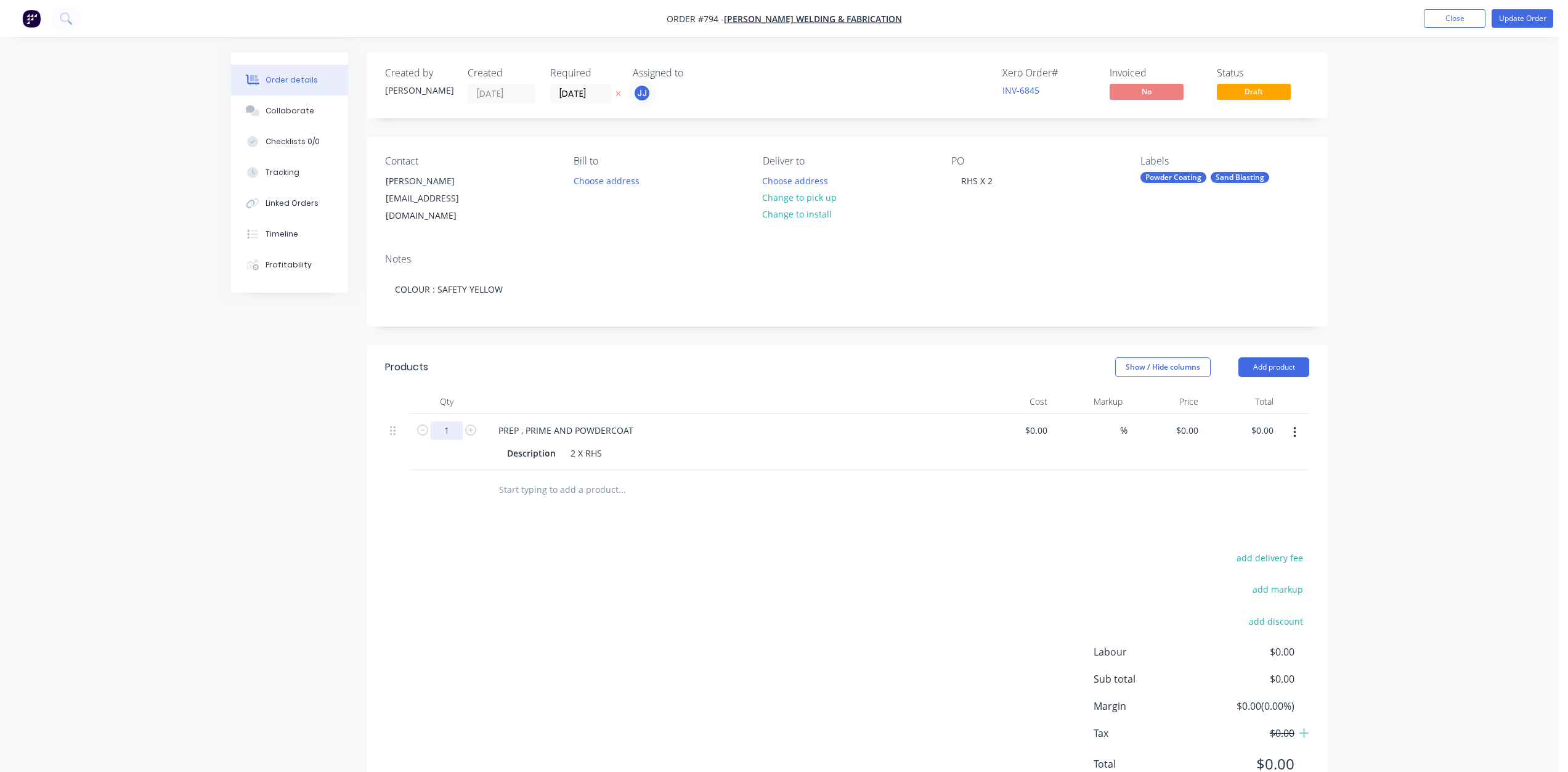
click at [447, 422] on input "1" at bounding box center [447, 431] width 32 height 19
type input "2"
click at [604, 444] on div "2 X RHS" at bounding box center [586, 453] width 41 height 18
click at [646, 444] on div "RHS 100 X 50, 4200LONG" at bounding box center [621, 453] width 112 height 18
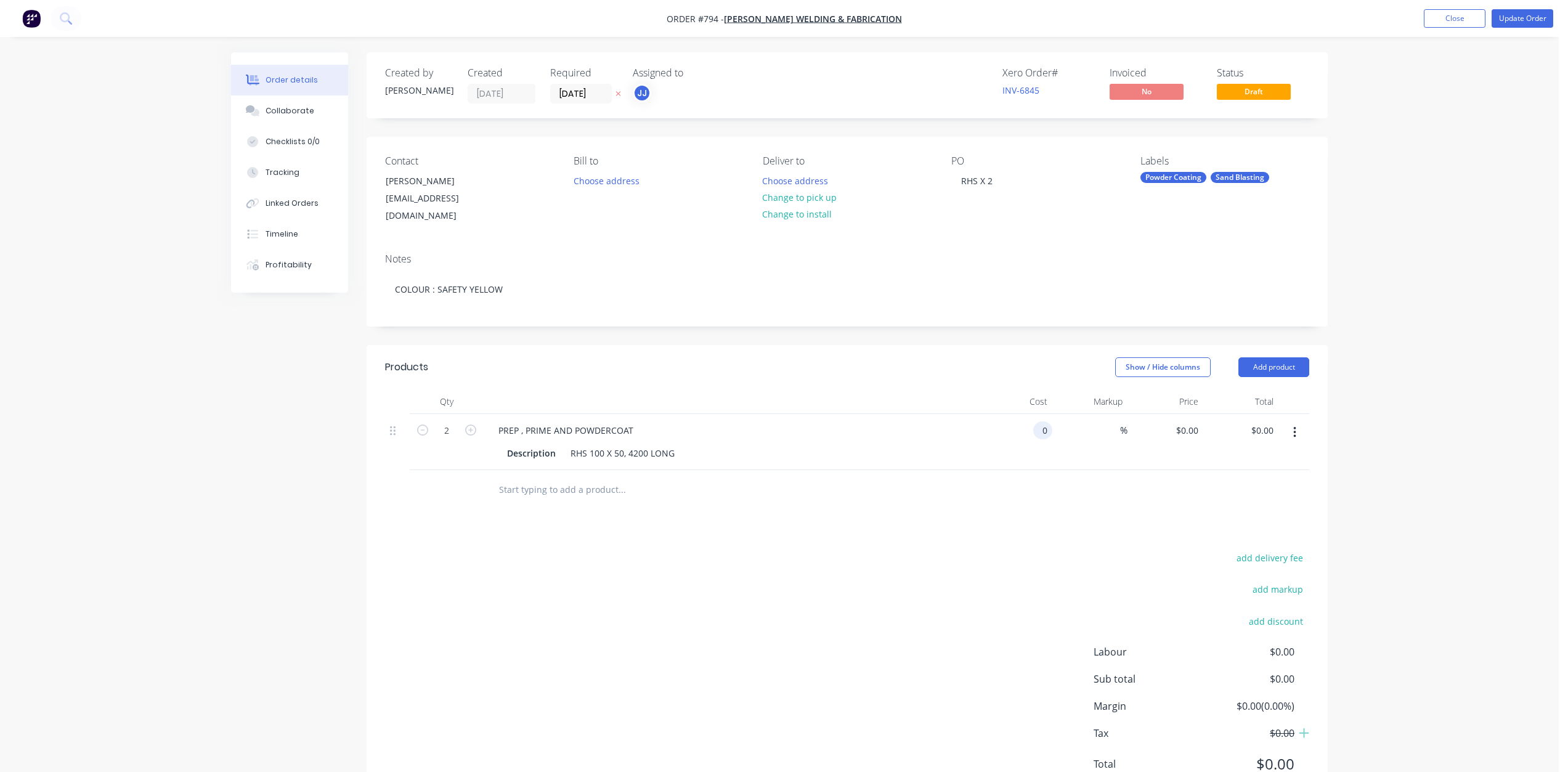
click at [1043, 422] on input "0" at bounding box center [1045, 431] width 15 height 18
type input "$119.70"
type input "$239.40"
click at [1074, 443] on div "%" at bounding box center [1091, 442] width 76 height 56
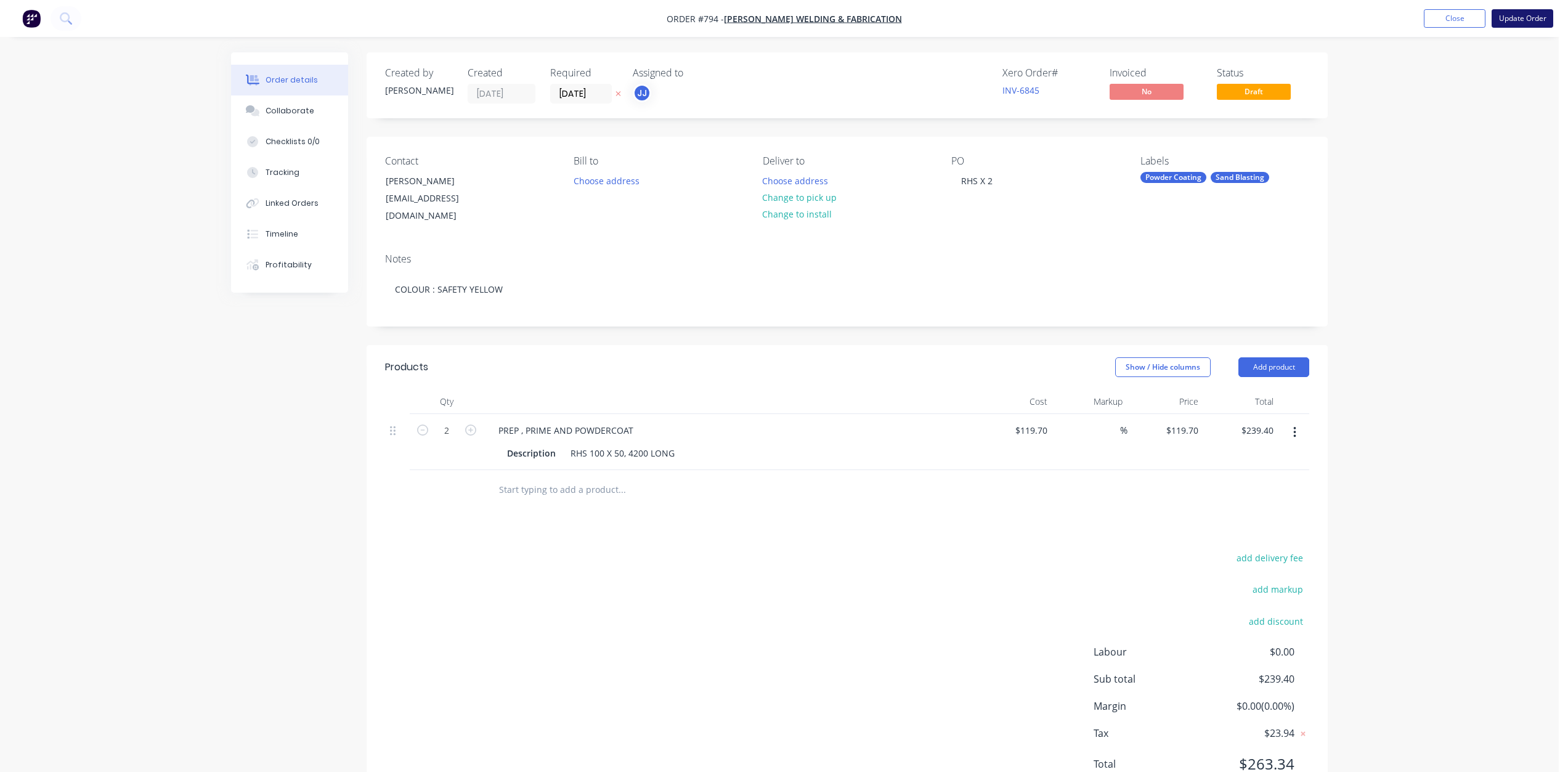
click at [1523, 10] on button "Update Order" at bounding box center [1523, 18] width 61 height 19
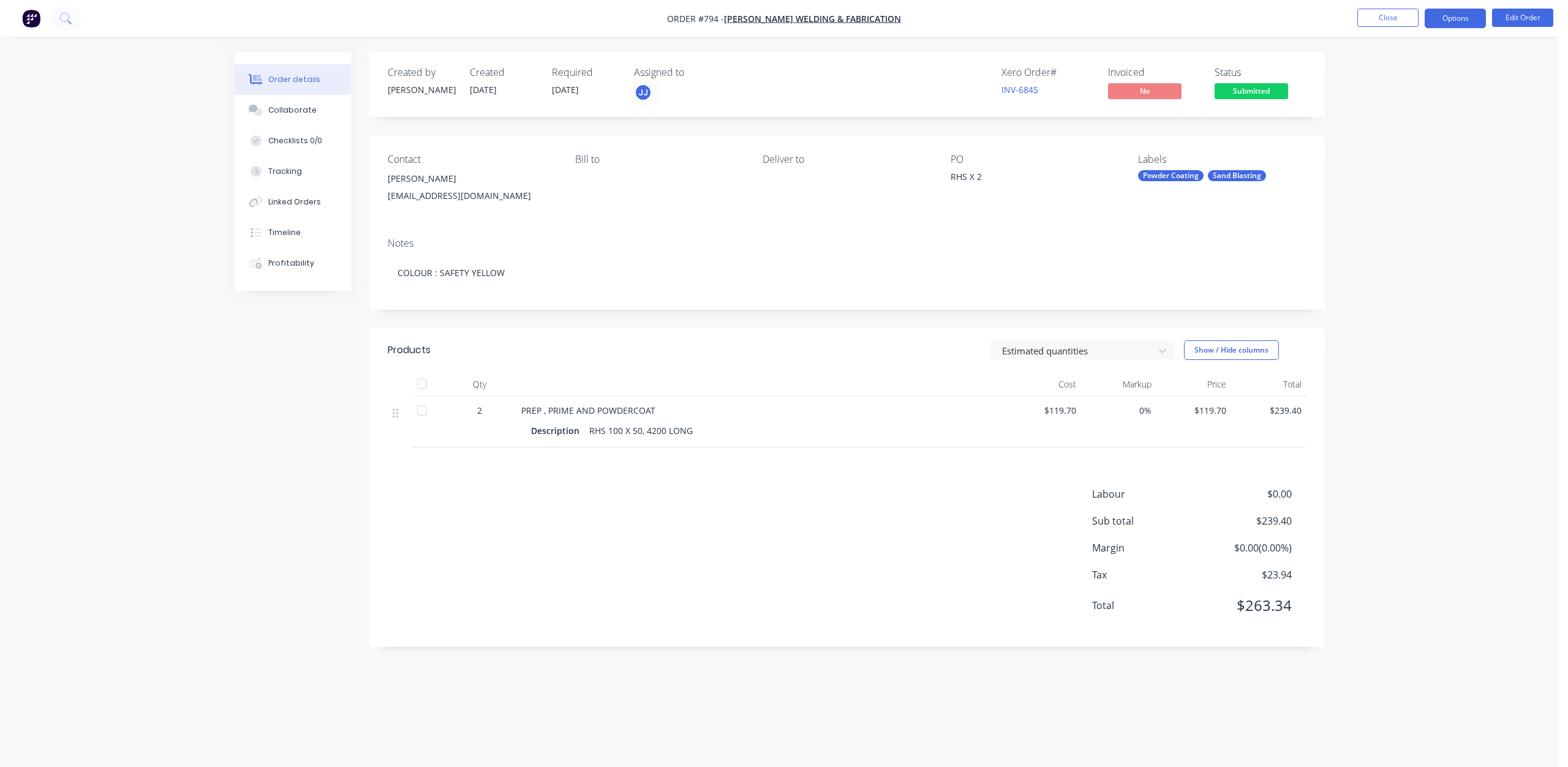
click at [1451, 20] on button "Options" at bounding box center [1455, 18] width 61 height 19
click at [1381, 77] on div "Invoice" at bounding box center [1418, 74] width 113 height 18
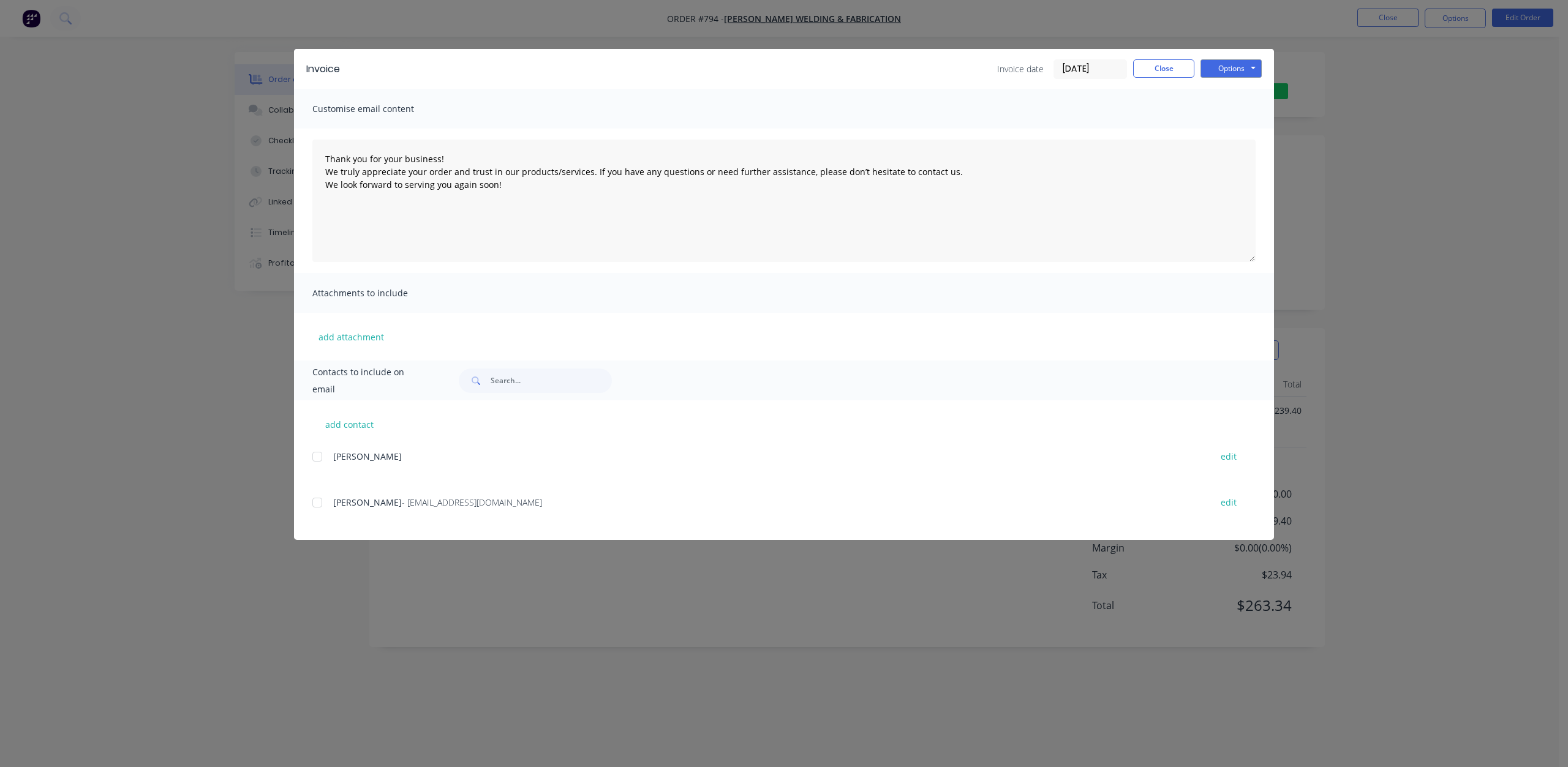
click at [320, 502] on div at bounding box center [317, 502] width 24 height 24
click at [1234, 73] on button "Options" at bounding box center [1231, 68] width 61 height 18
click at [1229, 128] on button "Email" at bounding box center [1239, 130] width 78 height 20
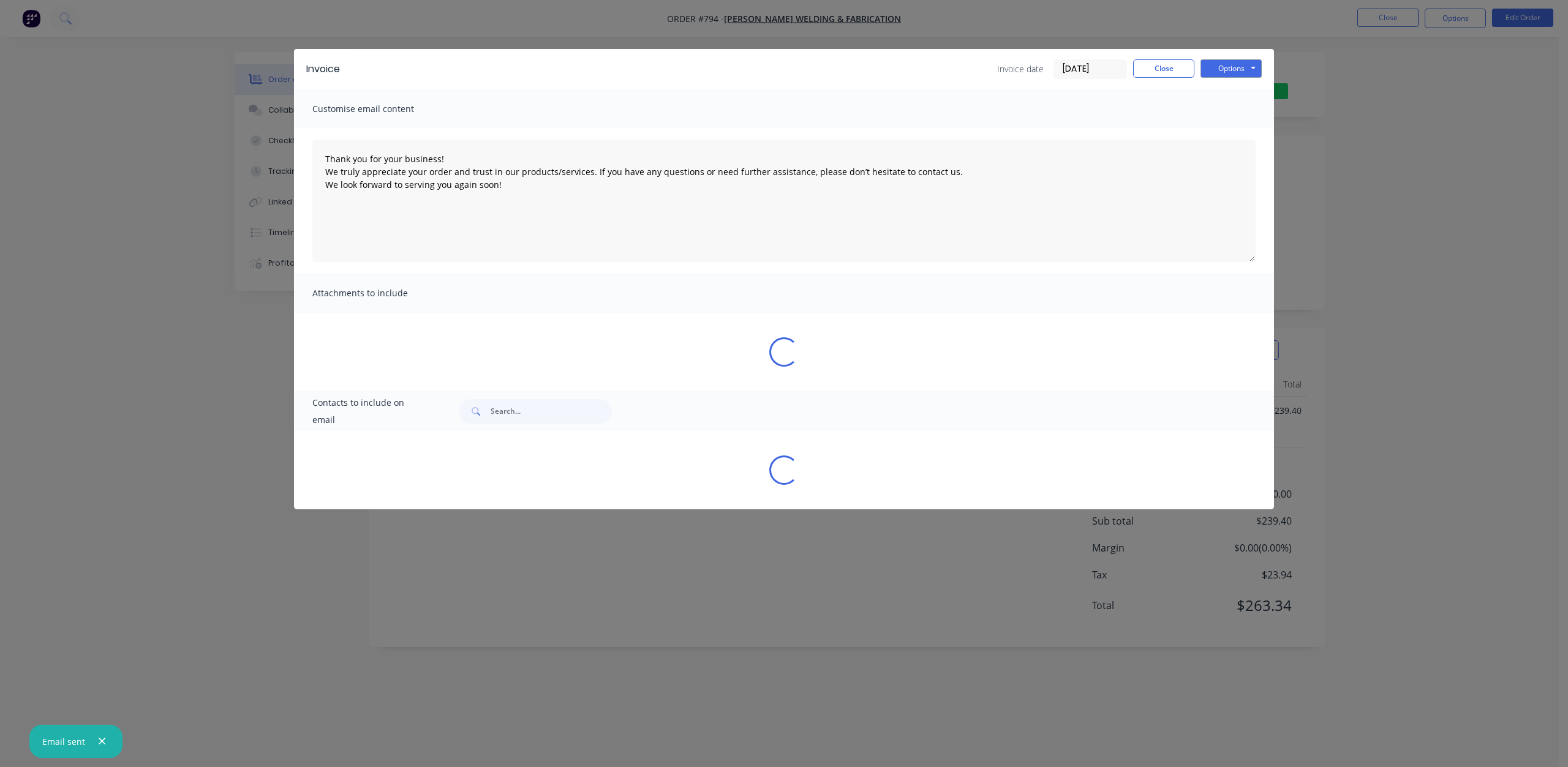
type textarea "Thank you for your business! We truly appreciate your order and trust in our pr…"
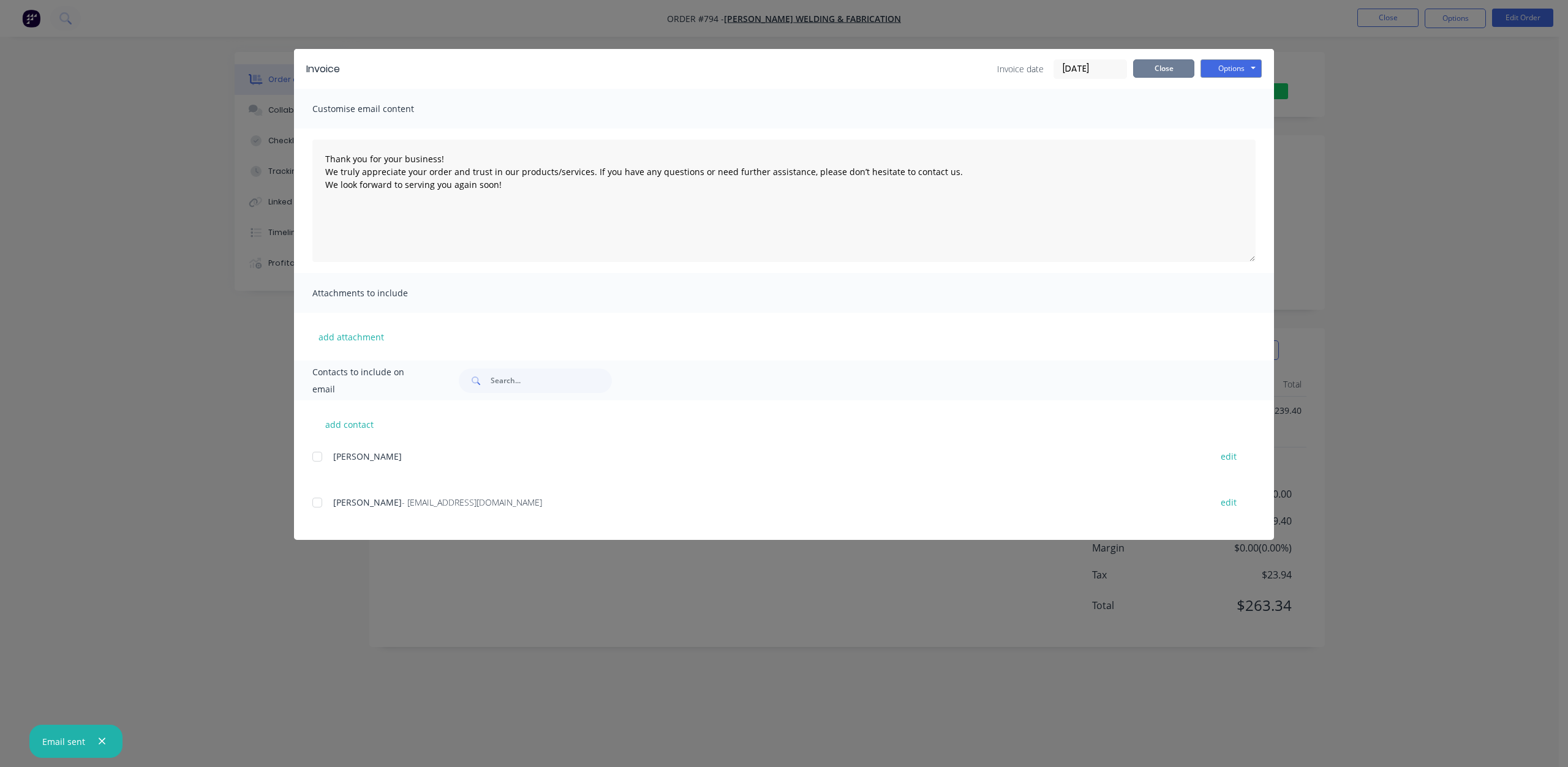
click at [1168, 72] on button "Close" at bounding box center [1164, 68] width 61 height 18
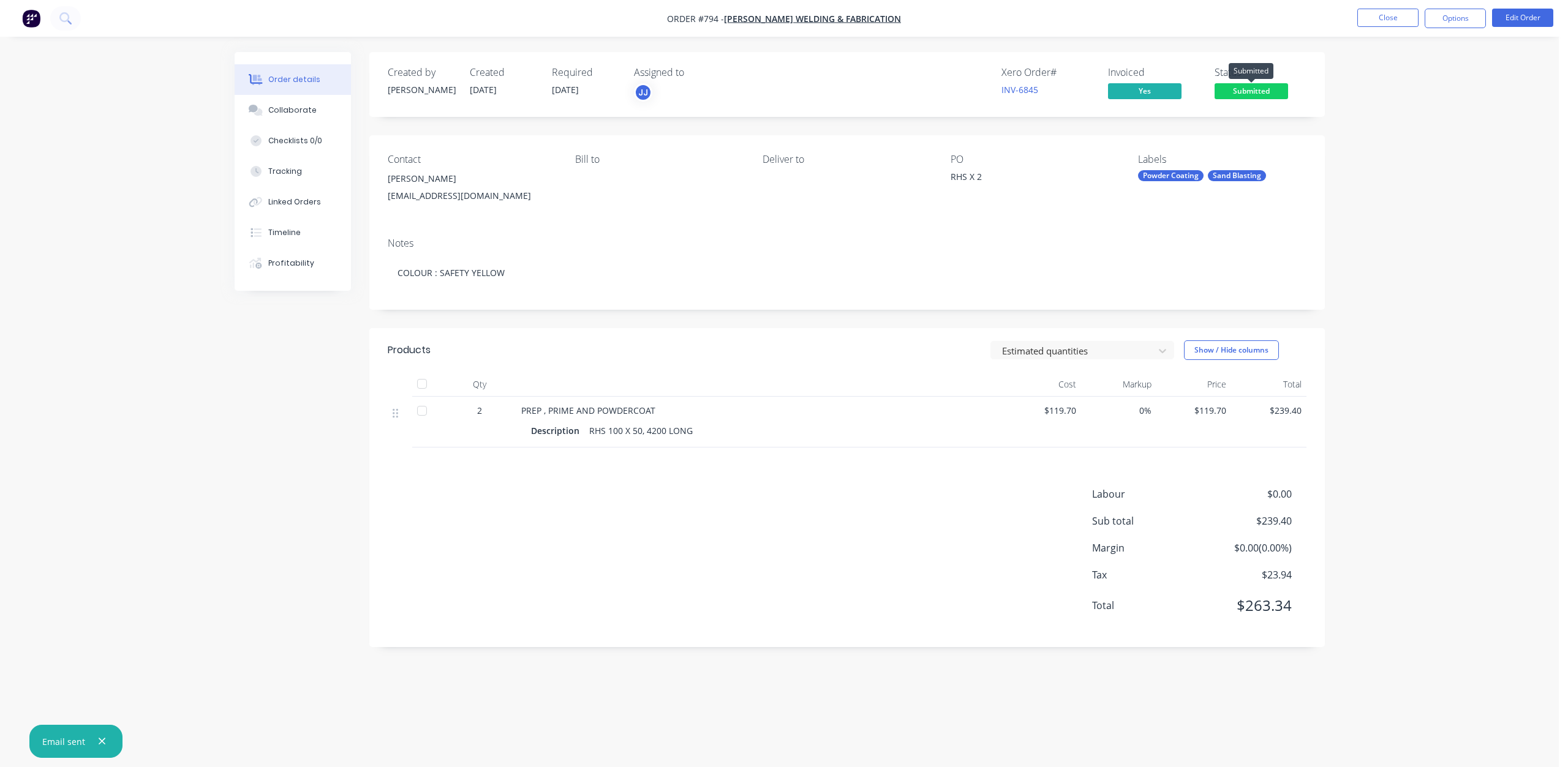
click at [1258, 89] on span "Submitted" at bounding box center [1250, 91] width 73 height 15
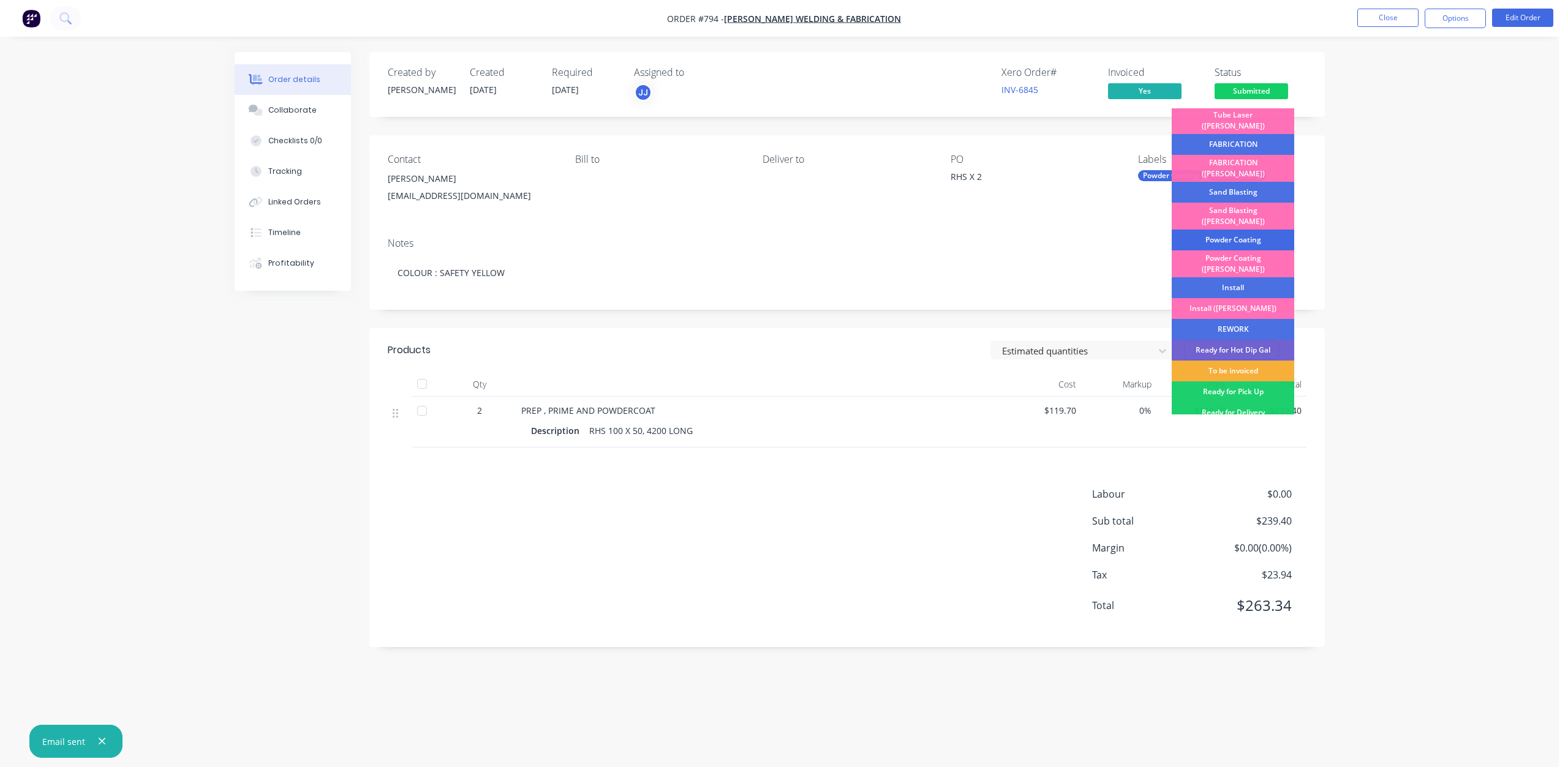
scroll to position [183, 0]
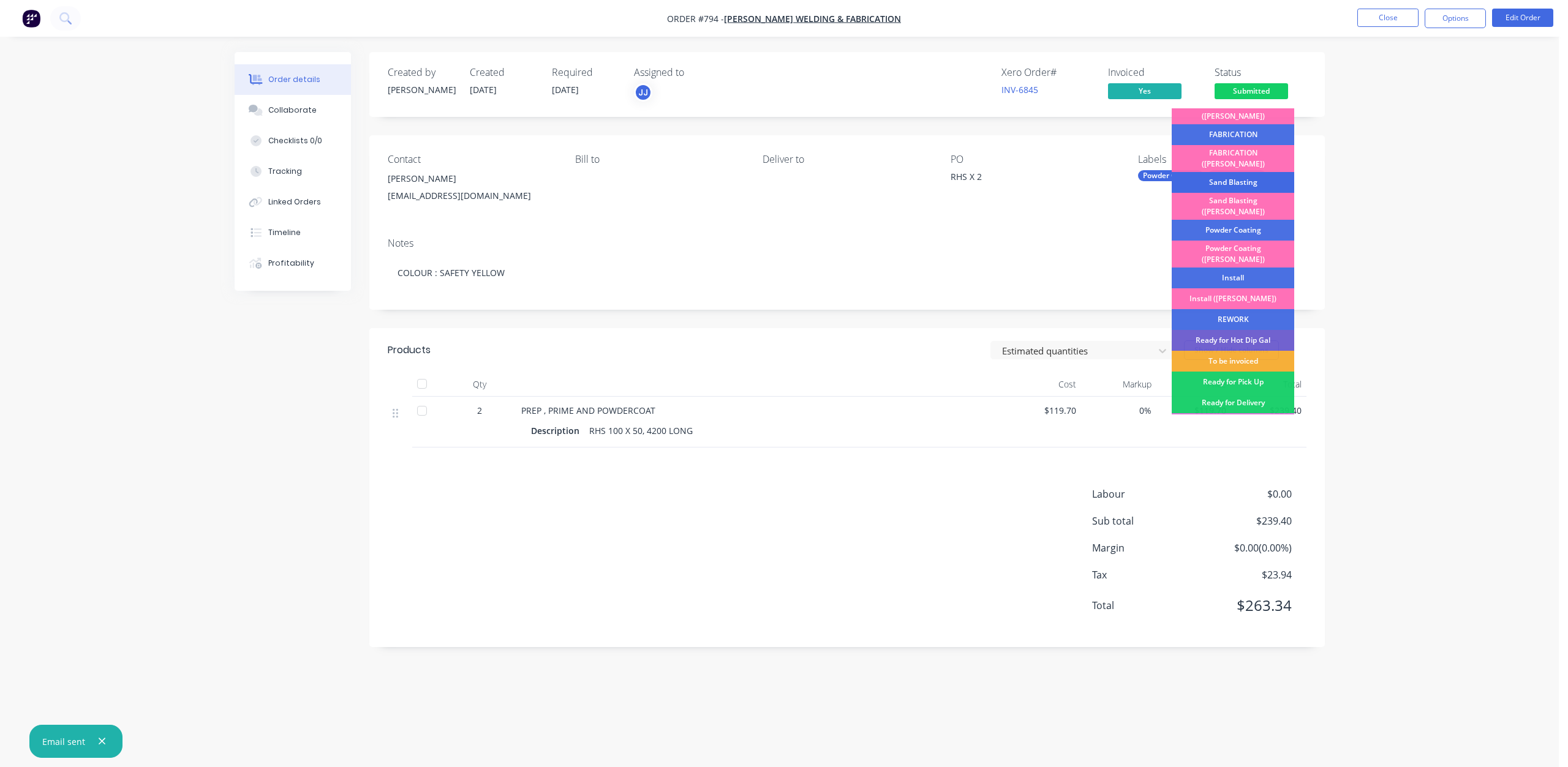
click at [1225, 172] on div "Sand Blasting" at bounding box center [1233, 183] width 122 height 21
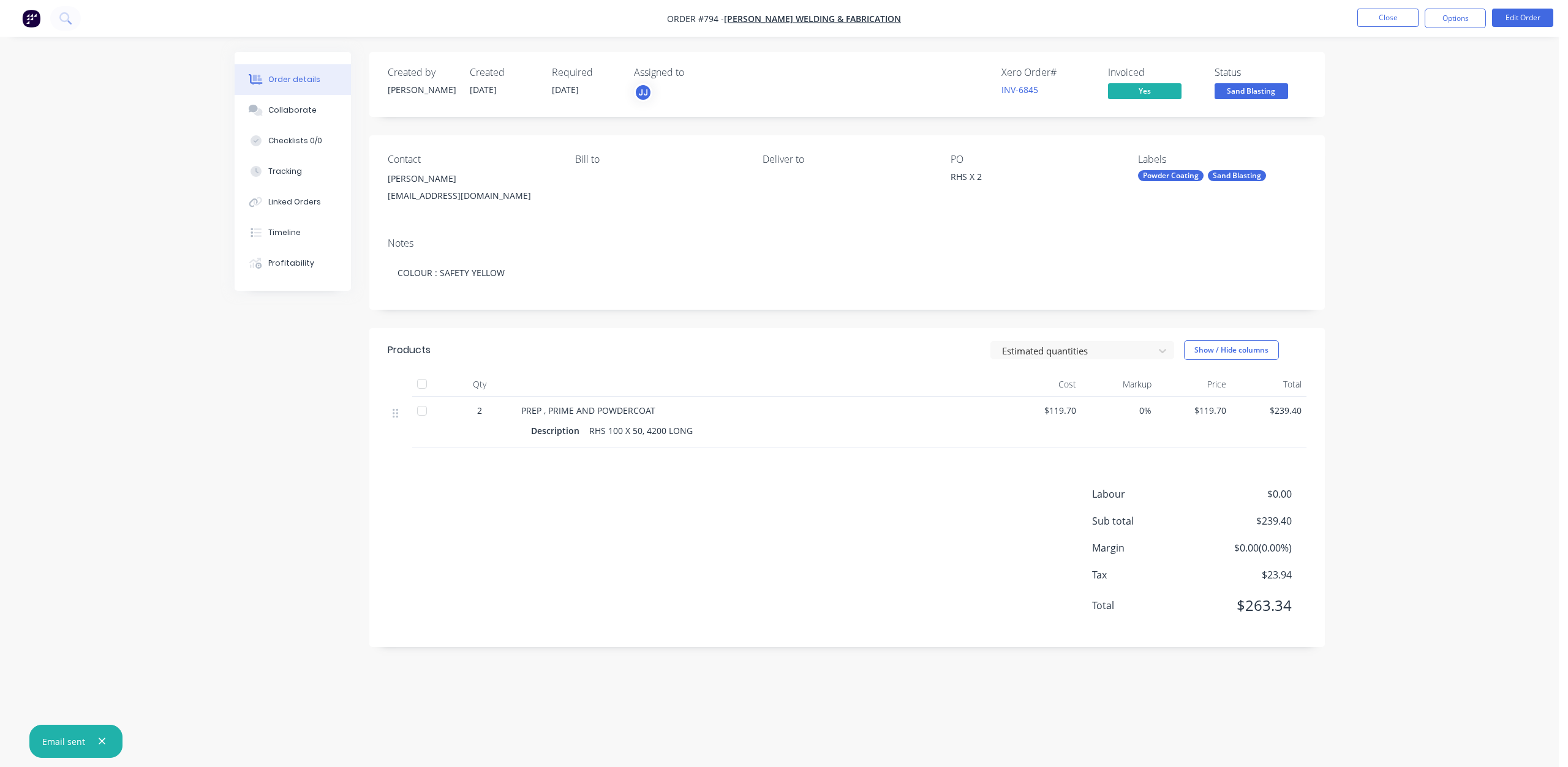
click at [1232, 94] on span "Sand Blasting" at bounding box center [1250, 91] width 73 height 15
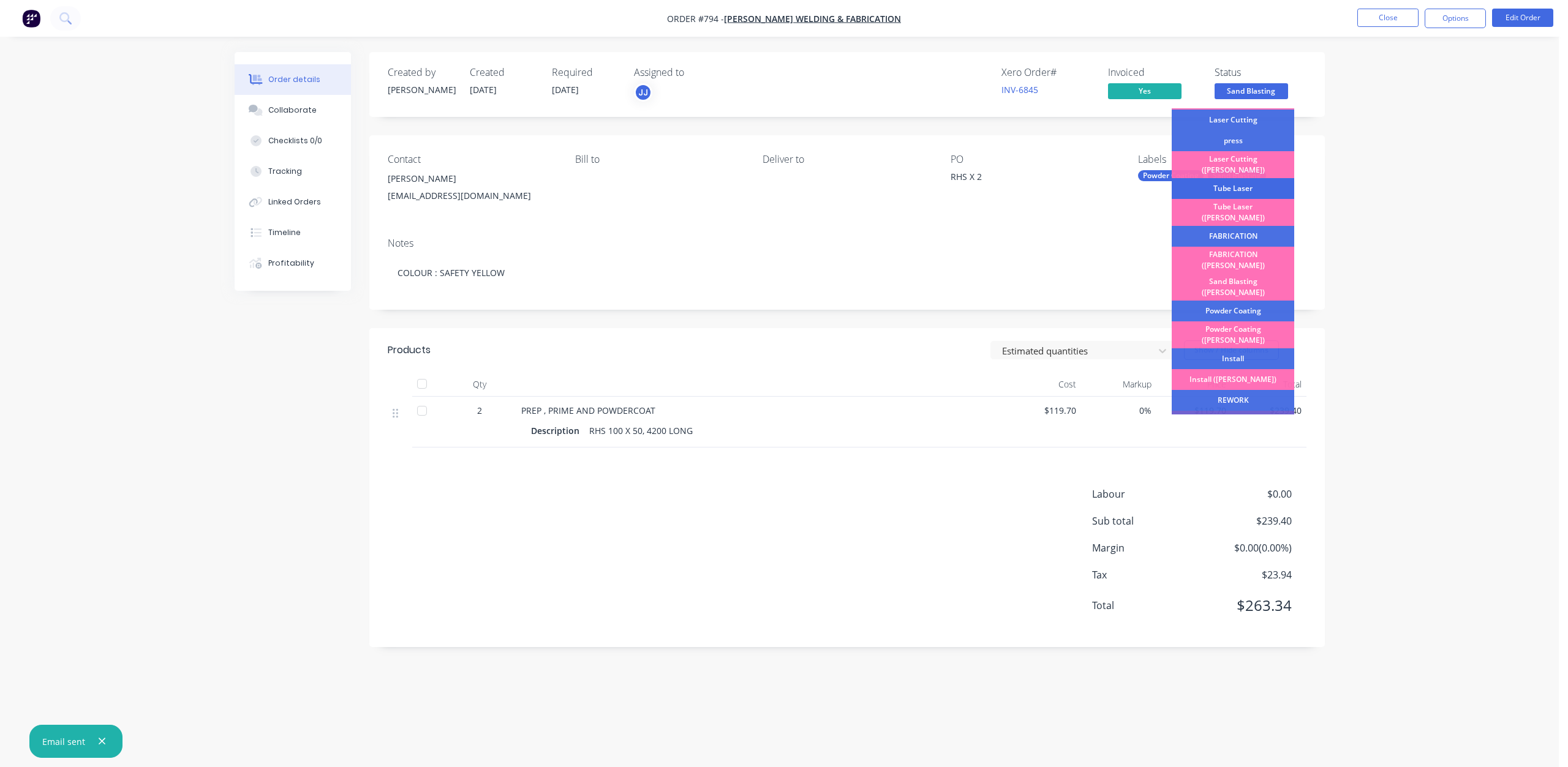
scroll to position [122, 0]
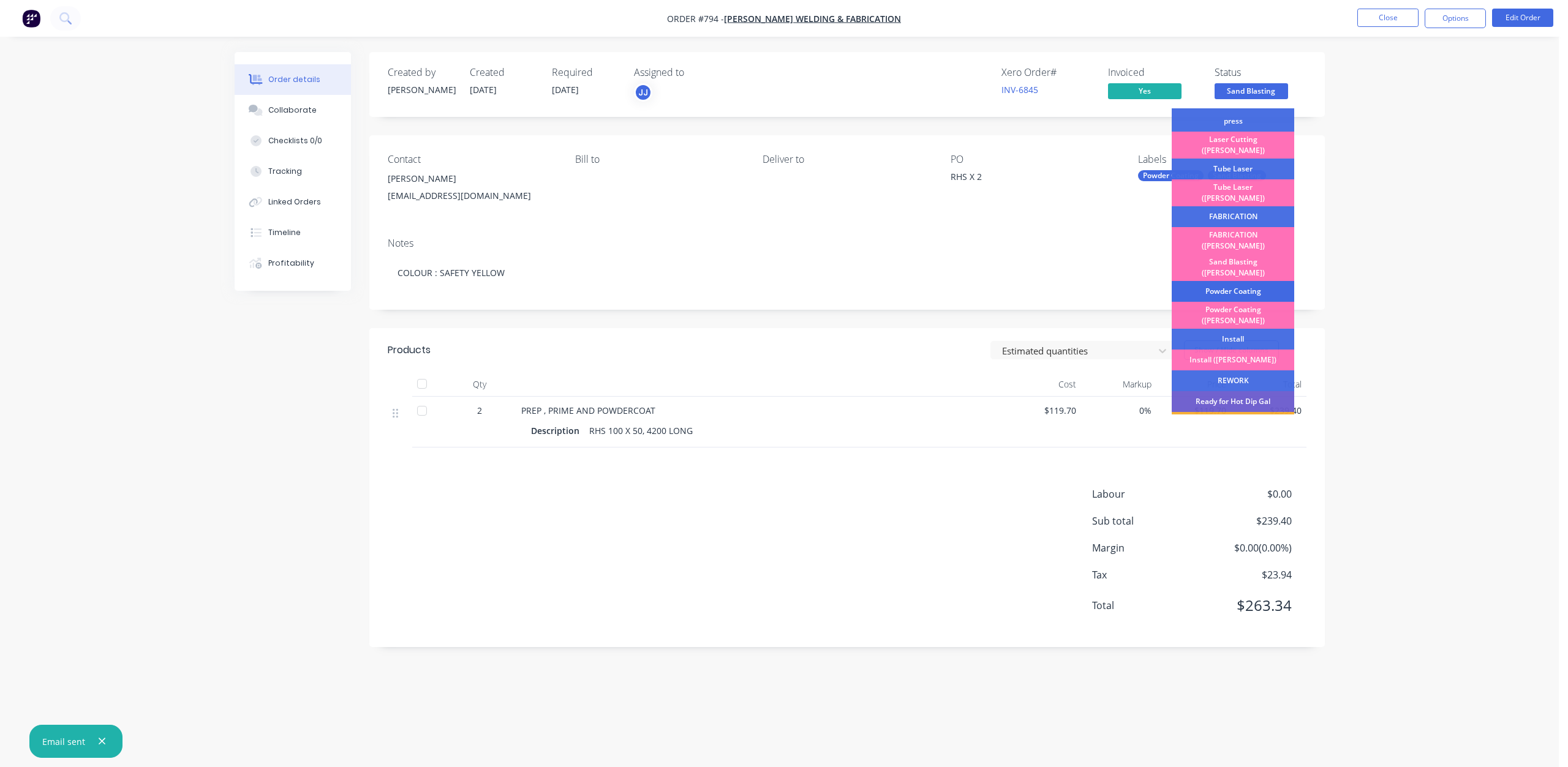
click at [1221, 281] on div "Powder Coating" at bounding box center [1233, 292] width 122 height 21
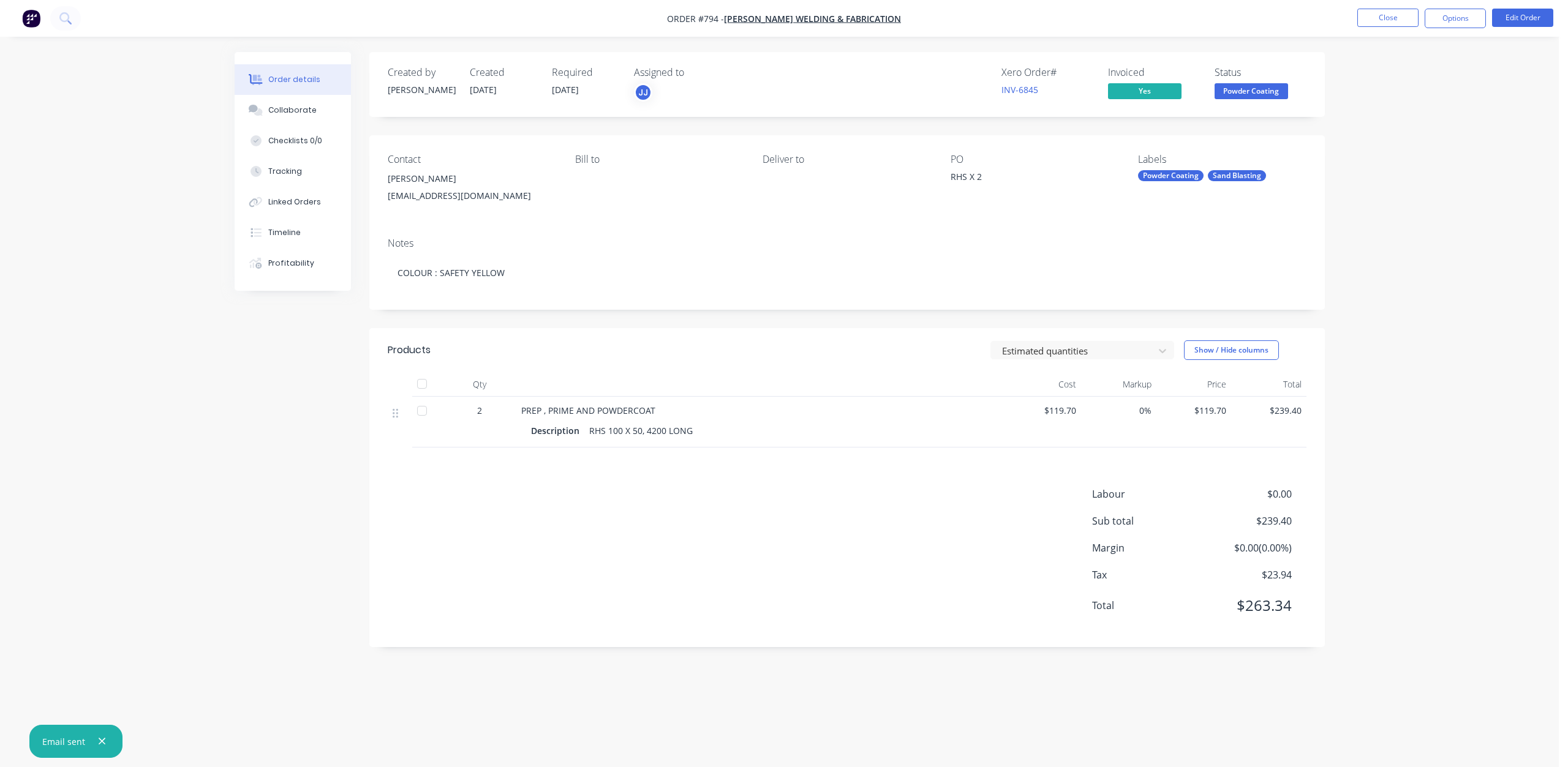
click at [1247, 94] on span "Powder Coating" at bounding box center [1250, 91] width 73 height 15
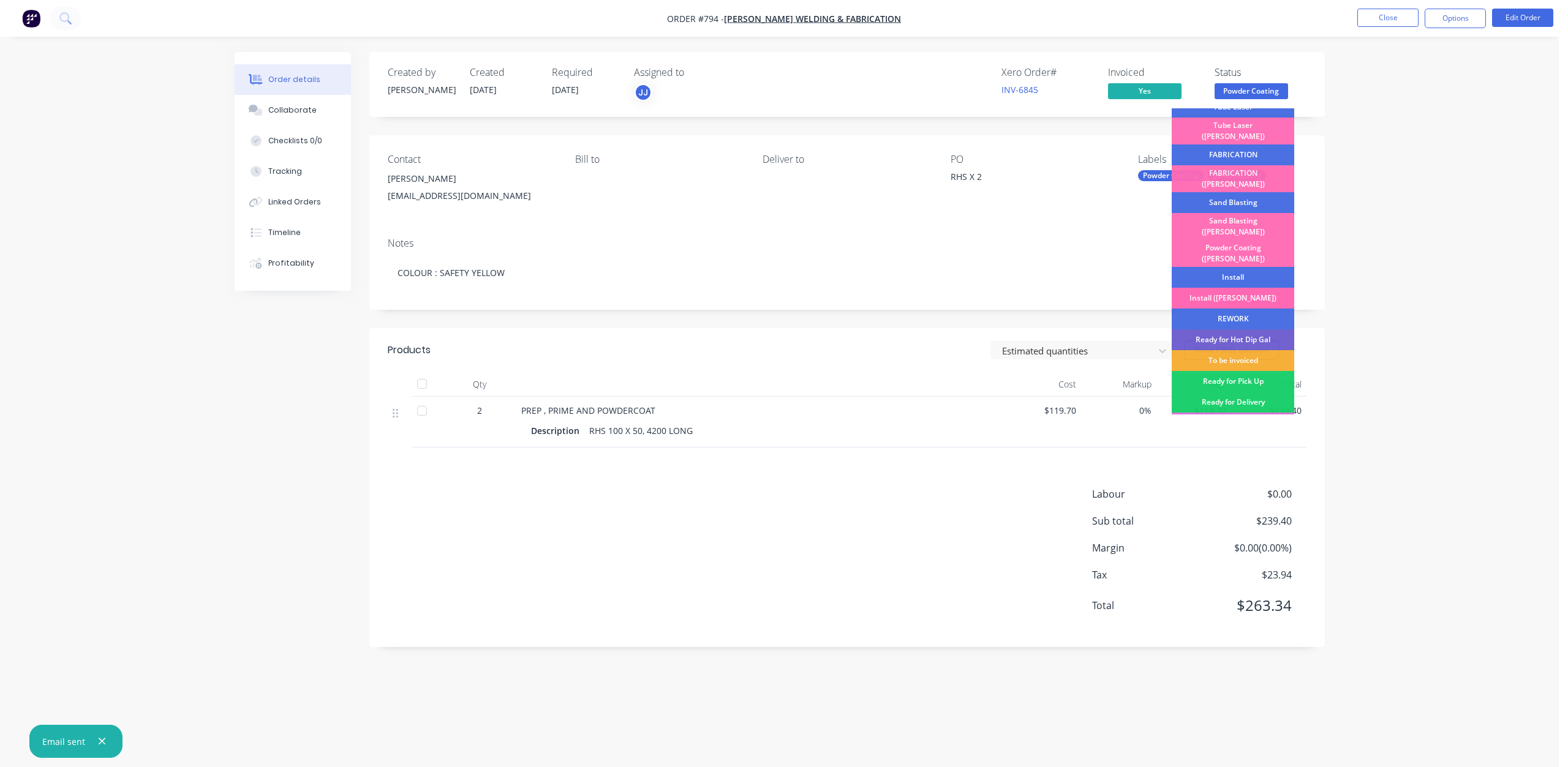
scroll to position [215, 0]
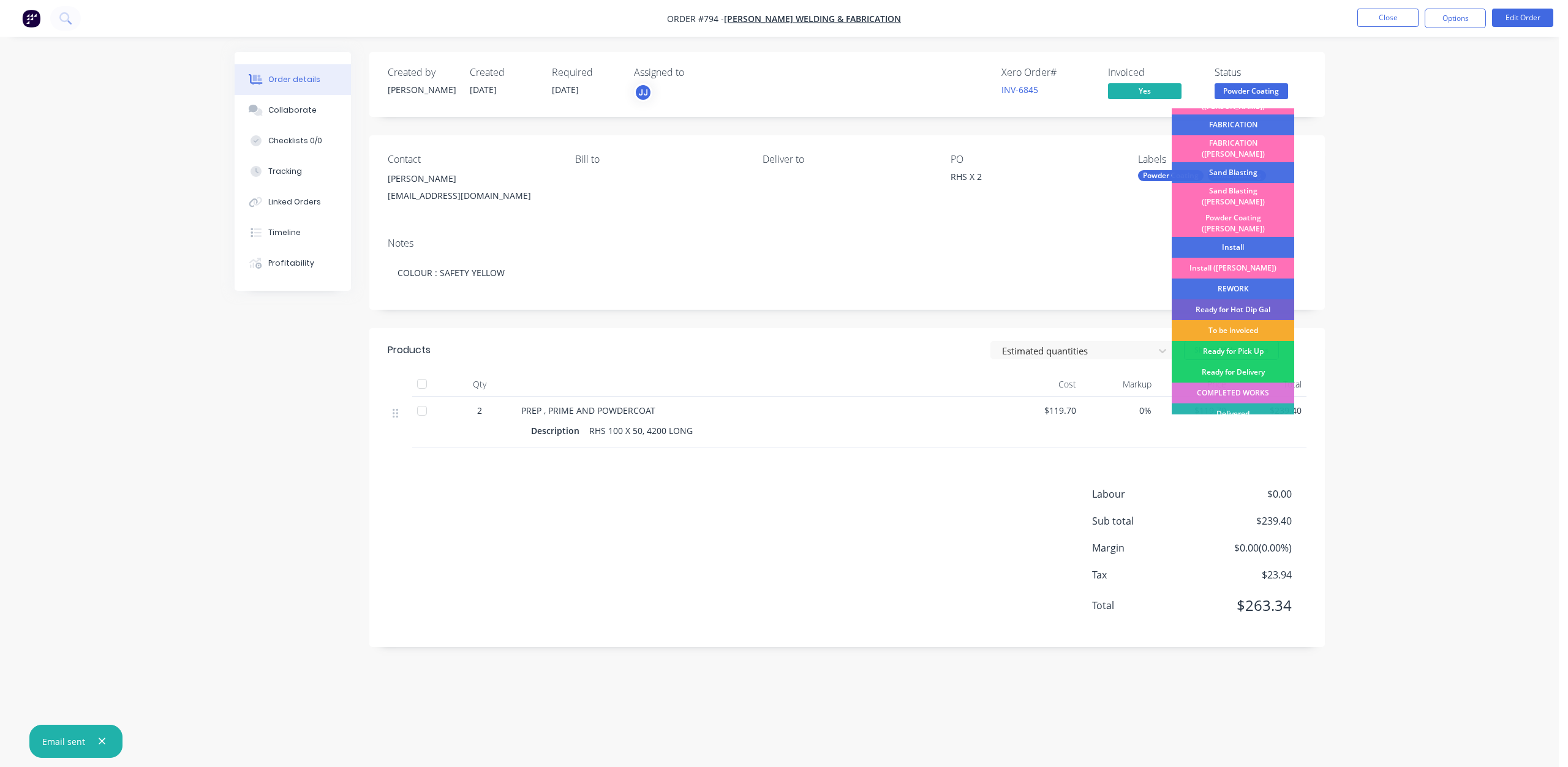
click at [1237, 320] on div "To be invoiced" at bounding box center [1233, 330] width 122 height 21
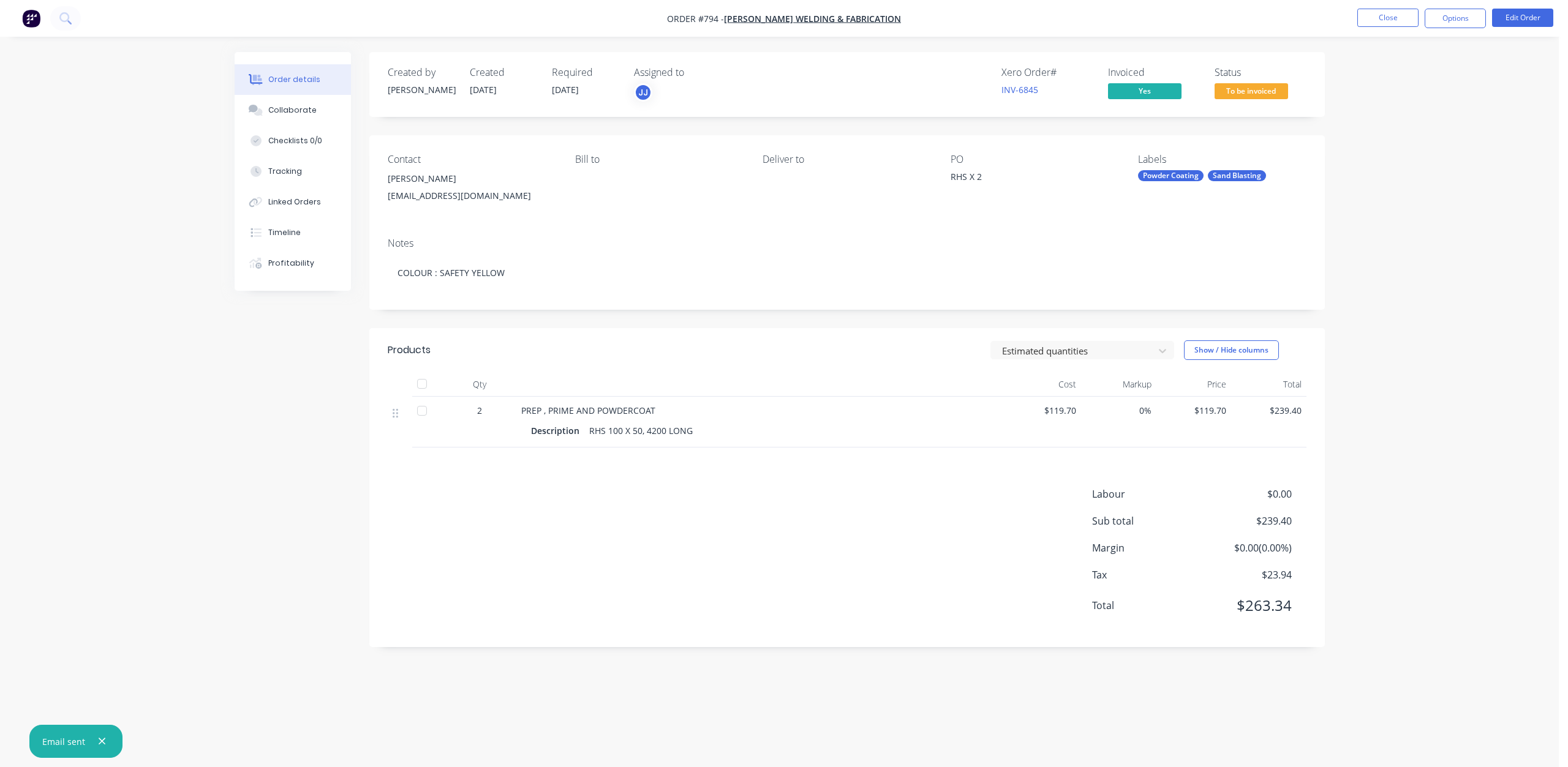
click at [1255, 95] on span "To be invoiced" at bounding box center [1250, 91] width 73 height 15
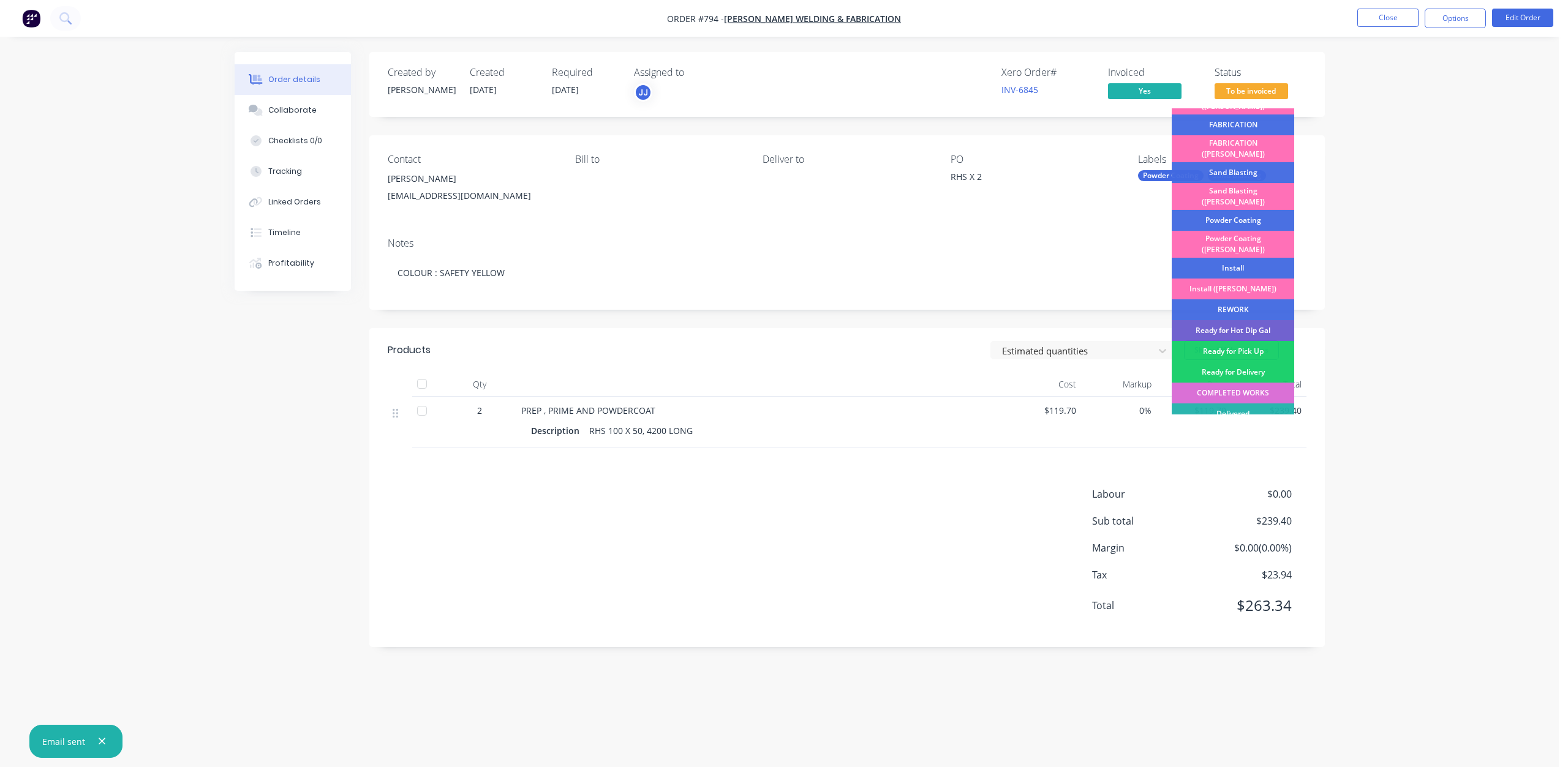
click at [1228, 383] on div "COMPLETED WORKS" at bounding box center [1233, 393] width 122 height 21
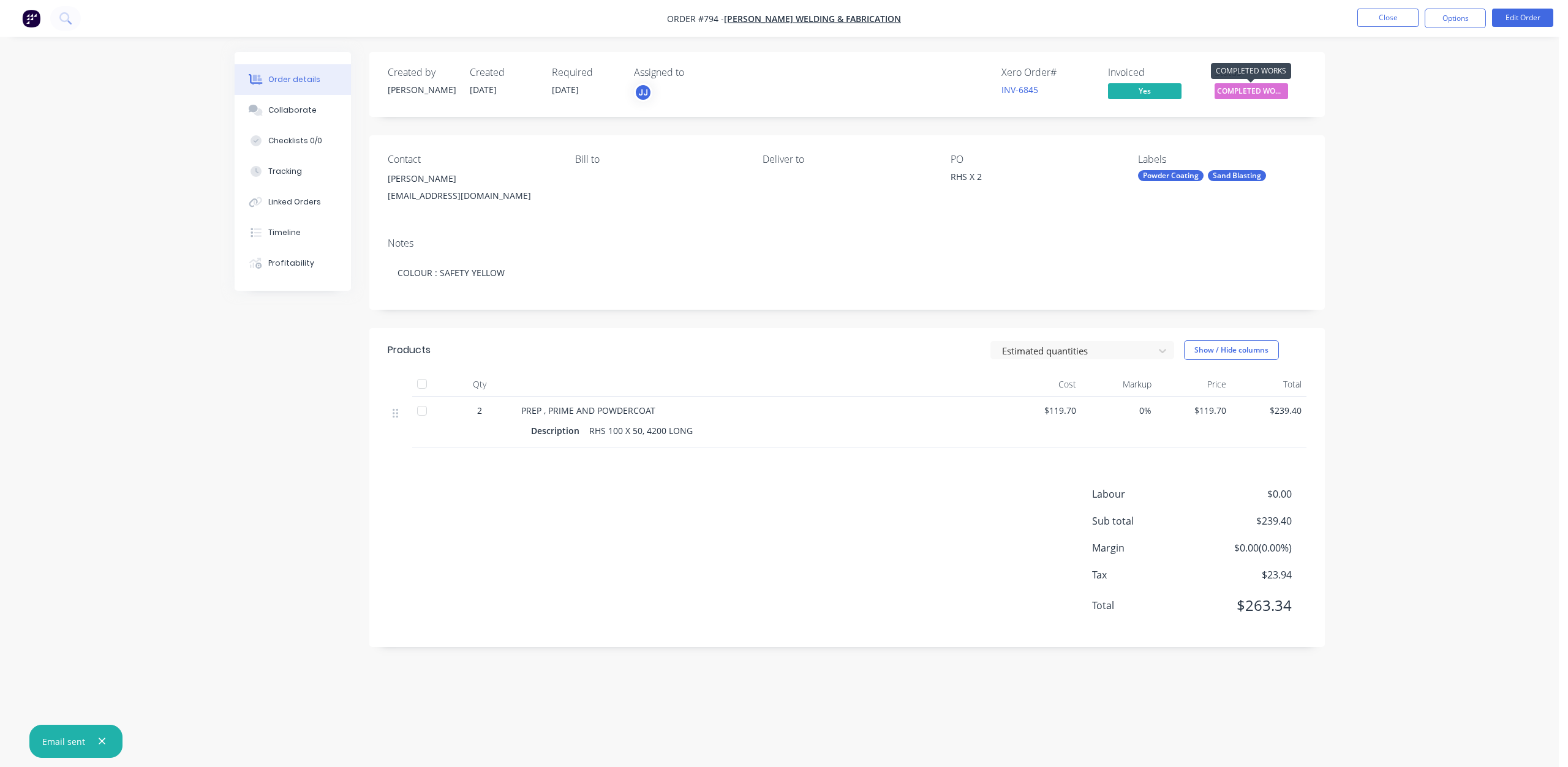
click at [1249, 94] on span "COMPLETED WORKS" at bounding box center [1250, 91] width 73 height 15
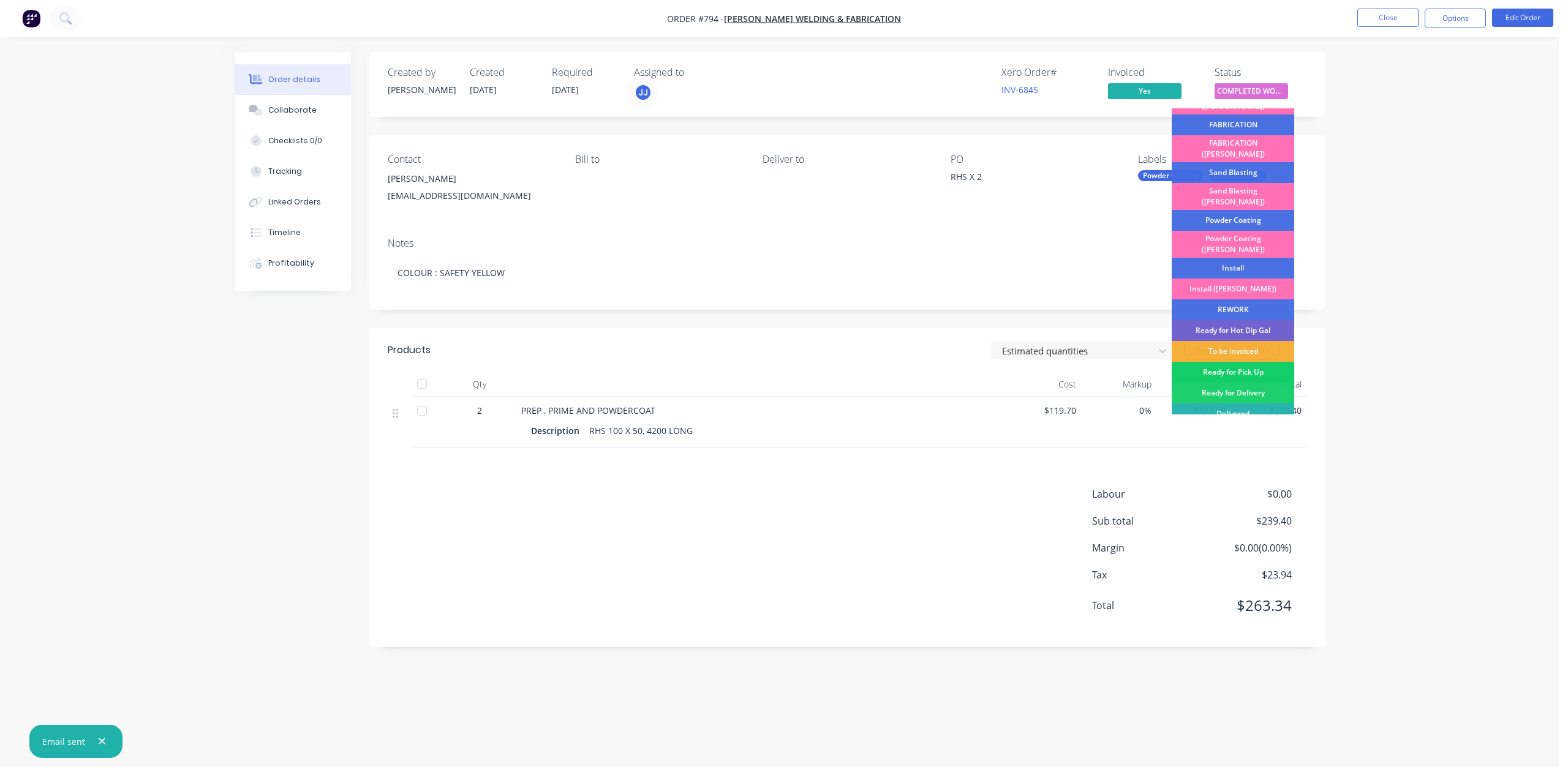
click at [1227, 362] on div "Ready for Pick Up" at bounding box center [1233, 372] width 122 height 21
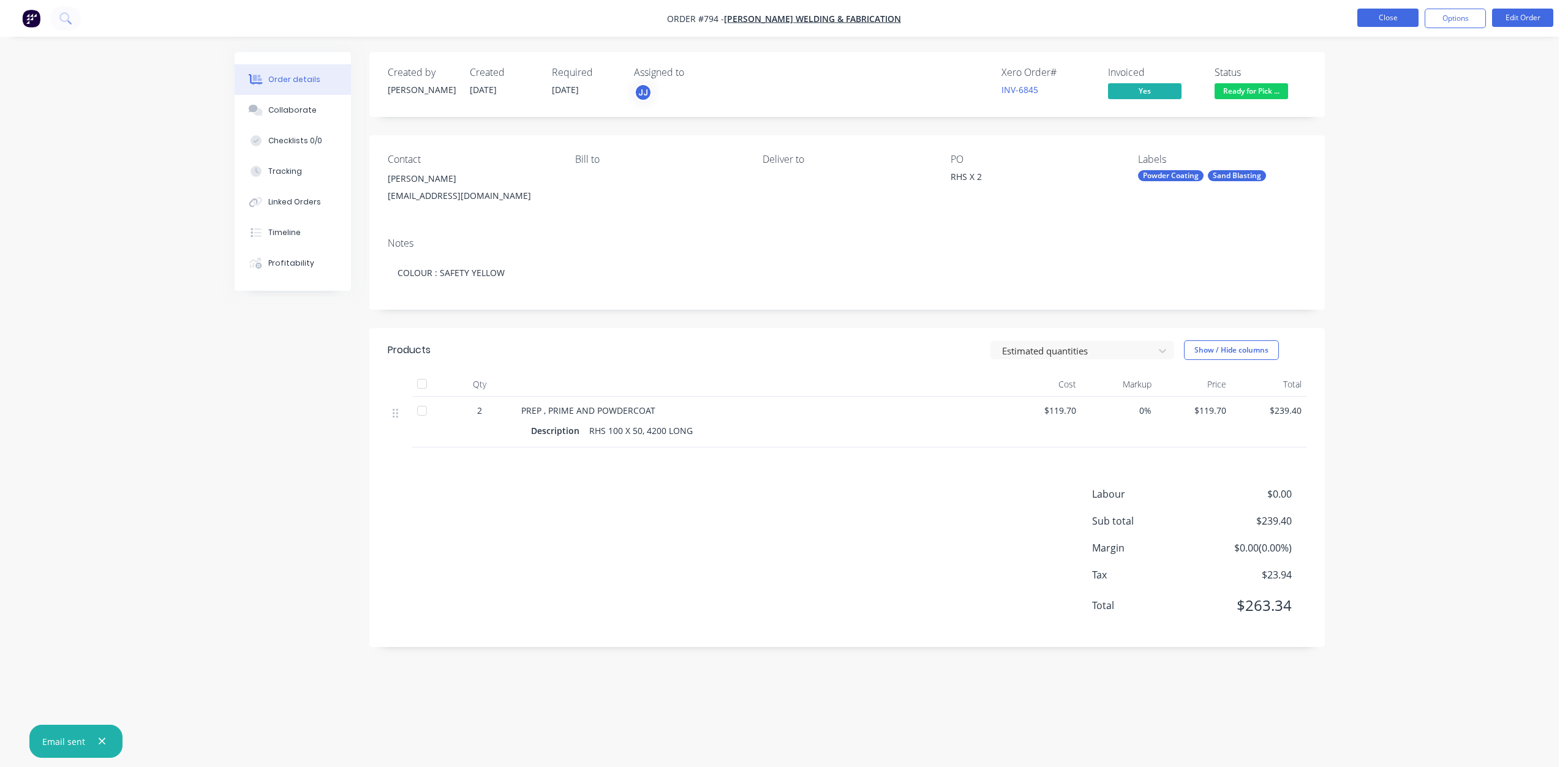
click at [1381, 22] on button "Close" at bounding box center [1388, 18] width 61 height 18
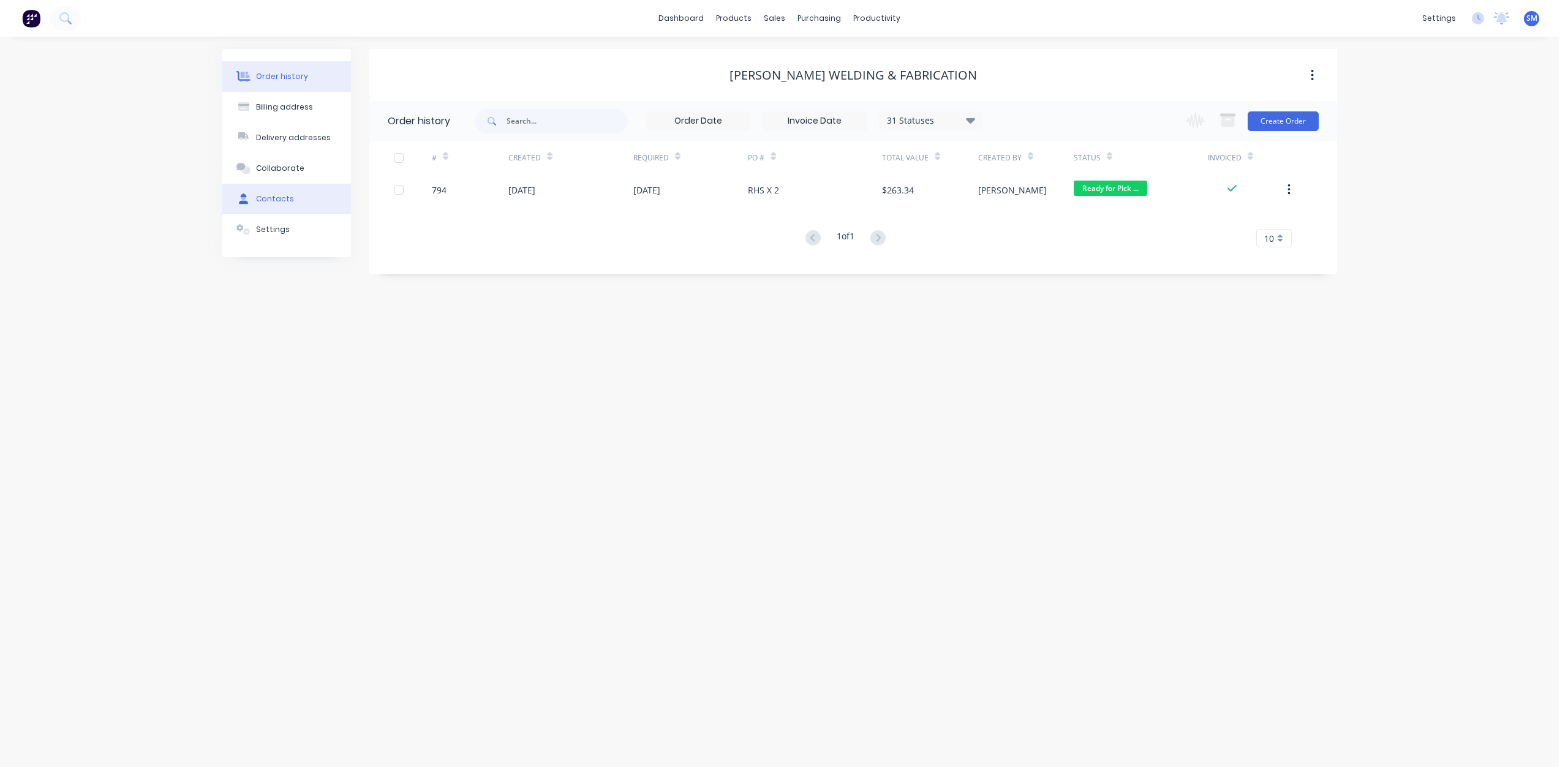
click at [257, 195] on div "Contacts" at bounding box center [274, 199] width 38 height 11
select select "AU"
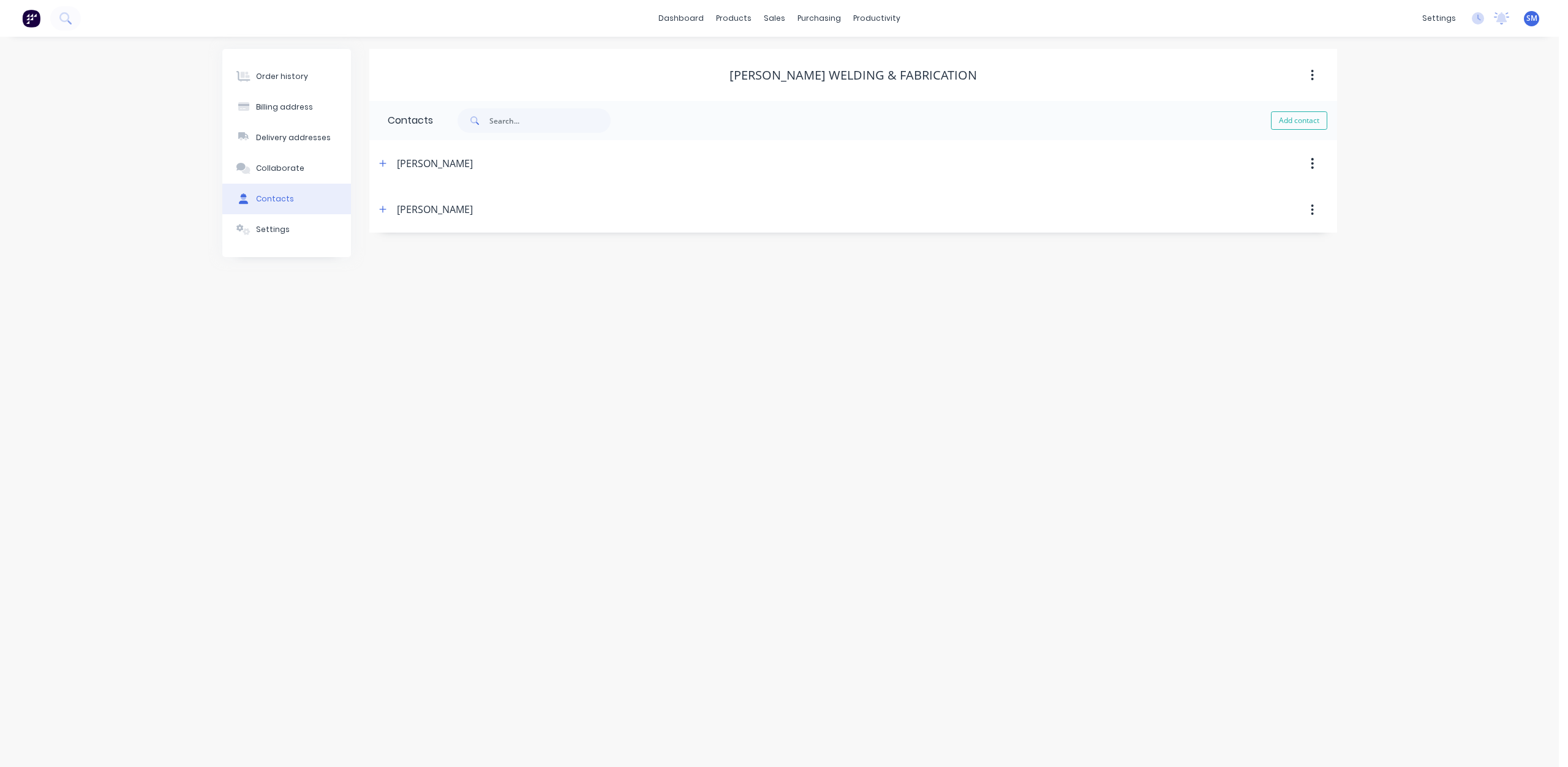
click at [403, 162] on div "[PERSON_NAME]" at bounding box center [435, 163] width 76 height 14
click at [384, 162] on icon "button" at bounding box center [382, 163] width 7 height 9
click at [381, 416] on icon "button" at bounding box center [382, 412] width 7 height 9
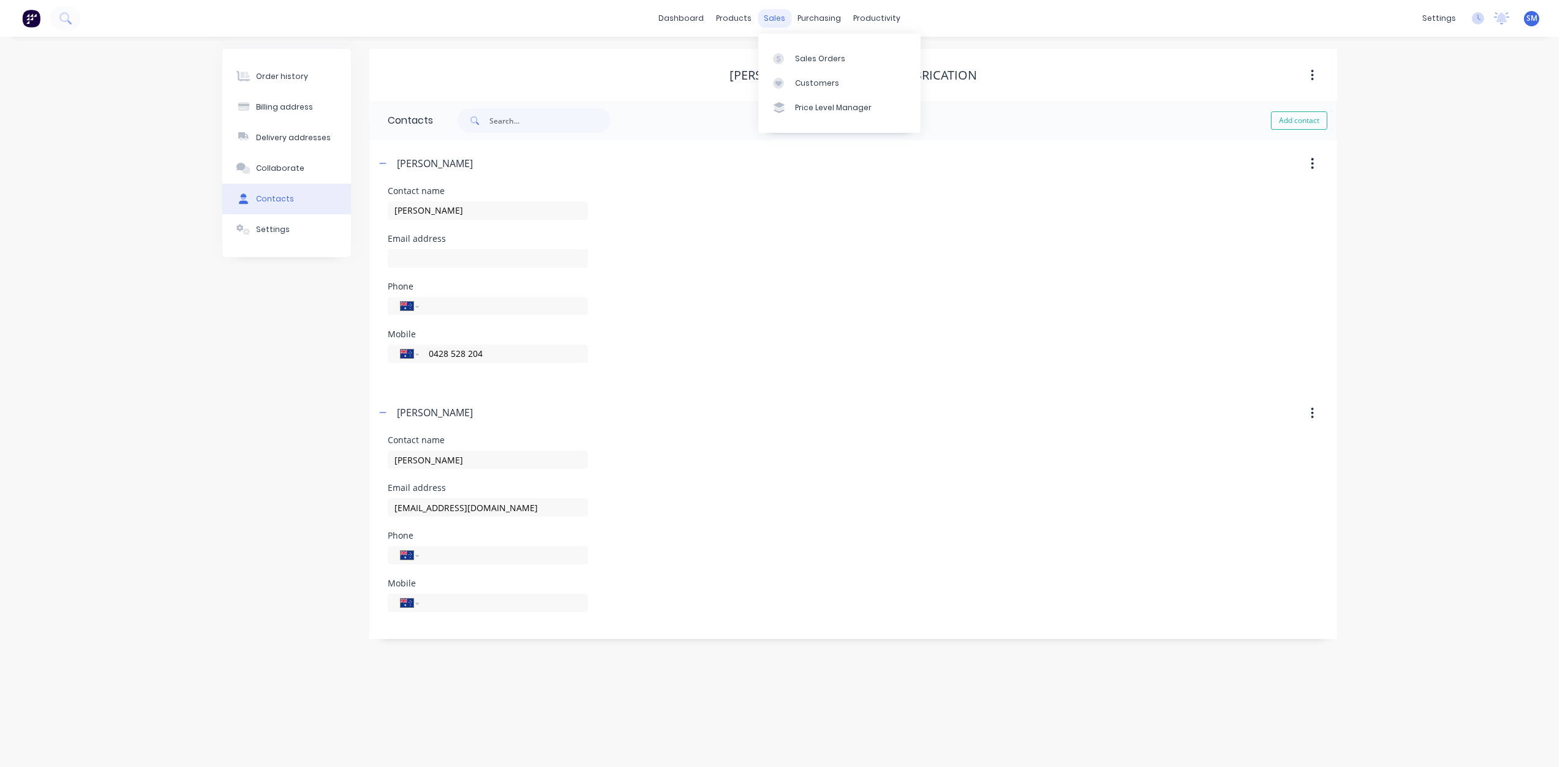
click at [764, 14] on div "sales" at bounding box center [774, 18] width 34 height 18
click at [811, 55] on div "Sales Orders" at bounding box center [820, 59] width 50 height 11
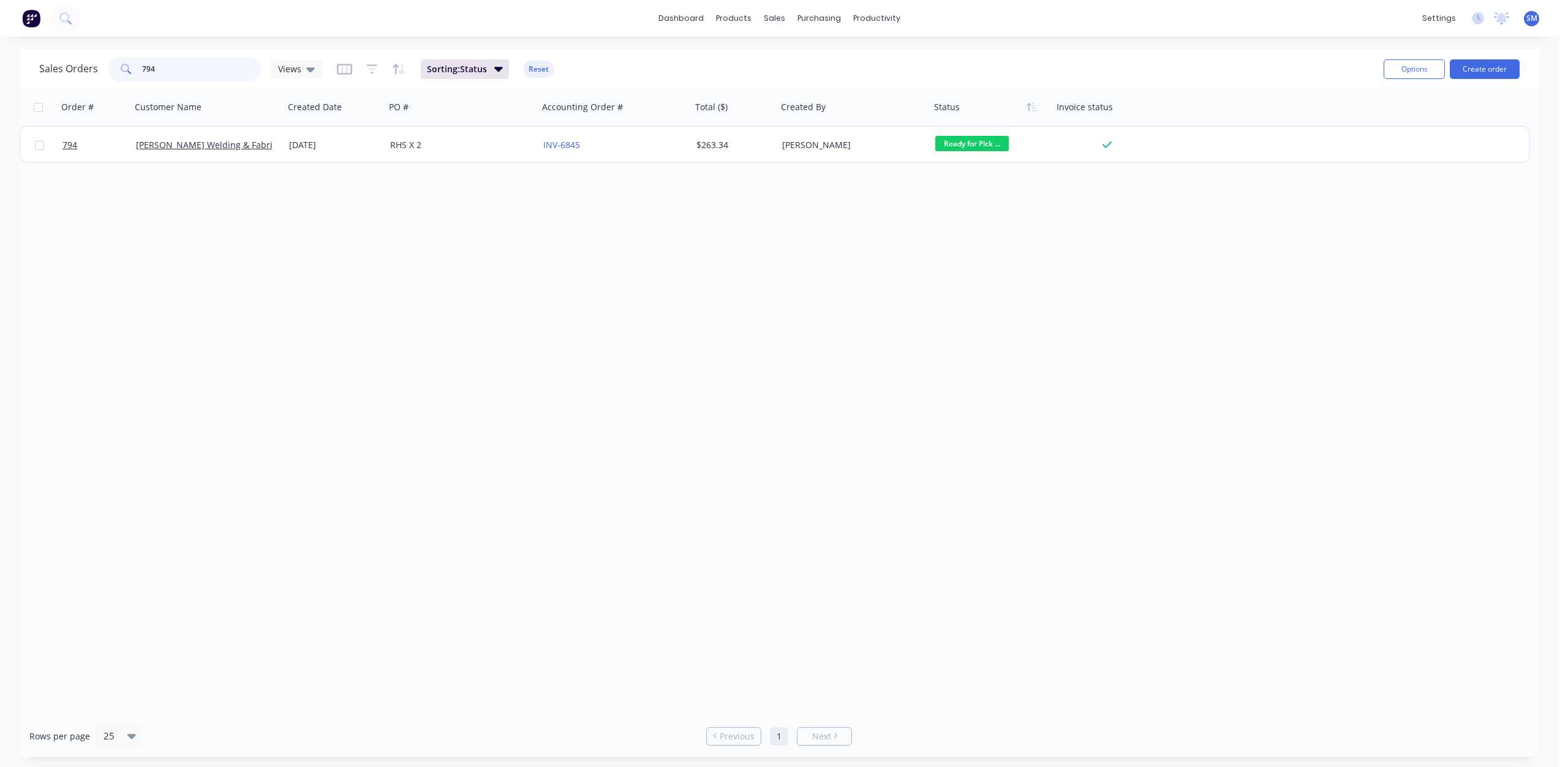
drag, startPoint x: 163, startPoint y: 69, endPoint x: 115, endPoint y: 76, distance: 48.5
click at [115, 76] on div "794" at bounding box center [184, 69] width 153 height 24
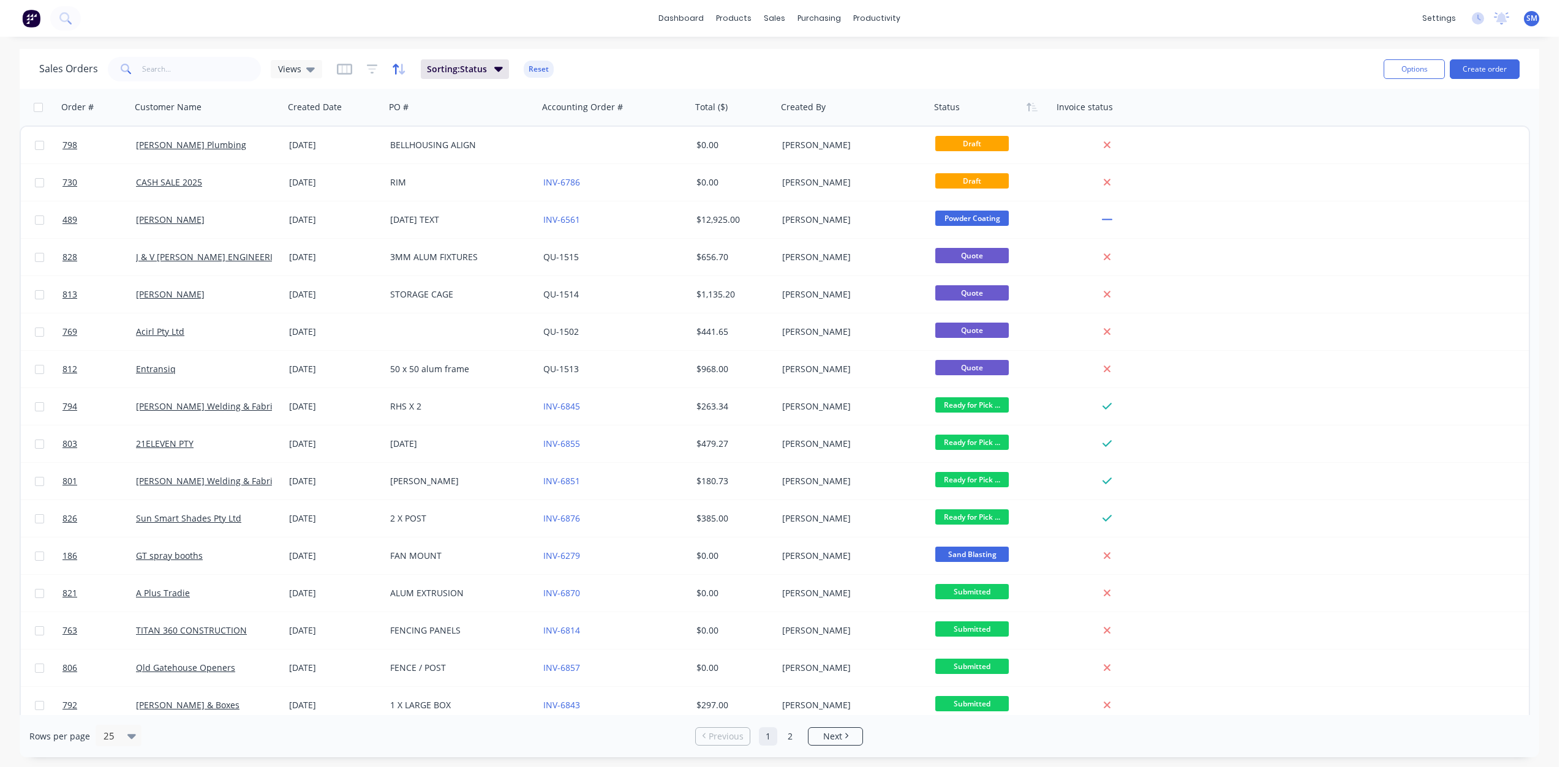
click at [397, 73] on icon "button" at bounding box center [399, 68] width 14 height 12
click at [454, 129] on div at bounding box center [483, 133] width 102 height 15
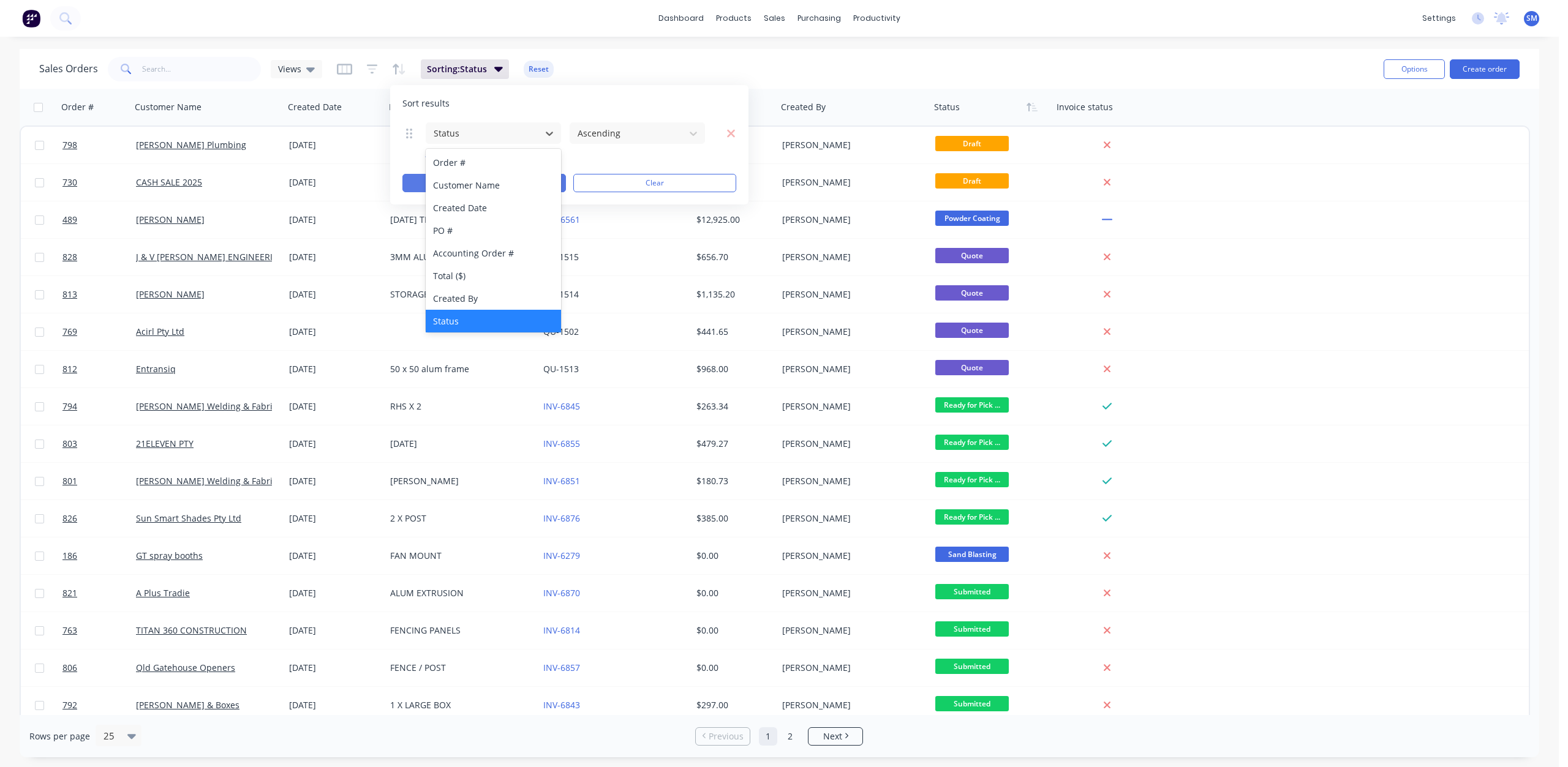
click at [417, 181] on button "Apply" at bounding box center [483, 183] width 163 height 18
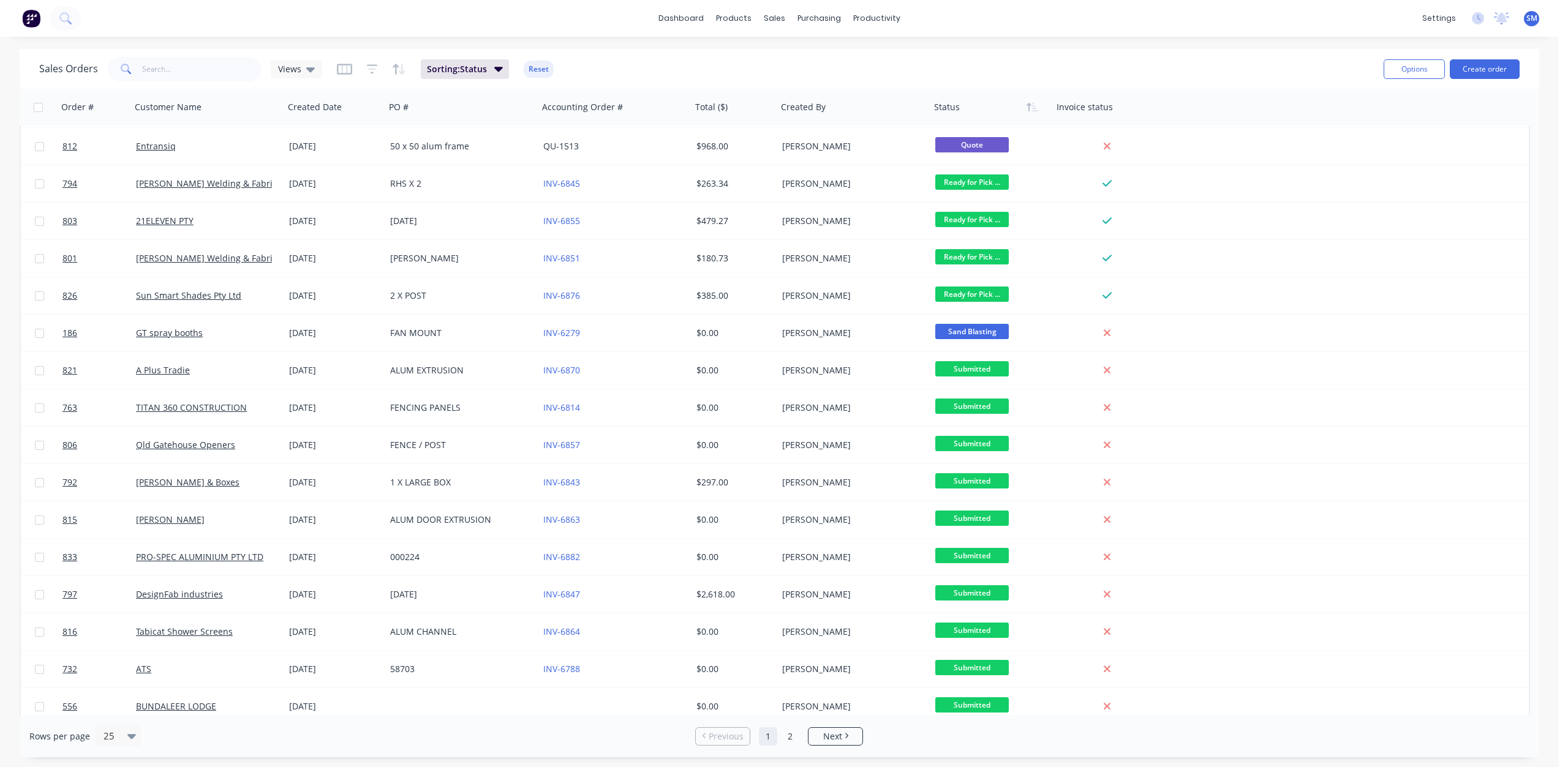
scroll to position [222, 0]
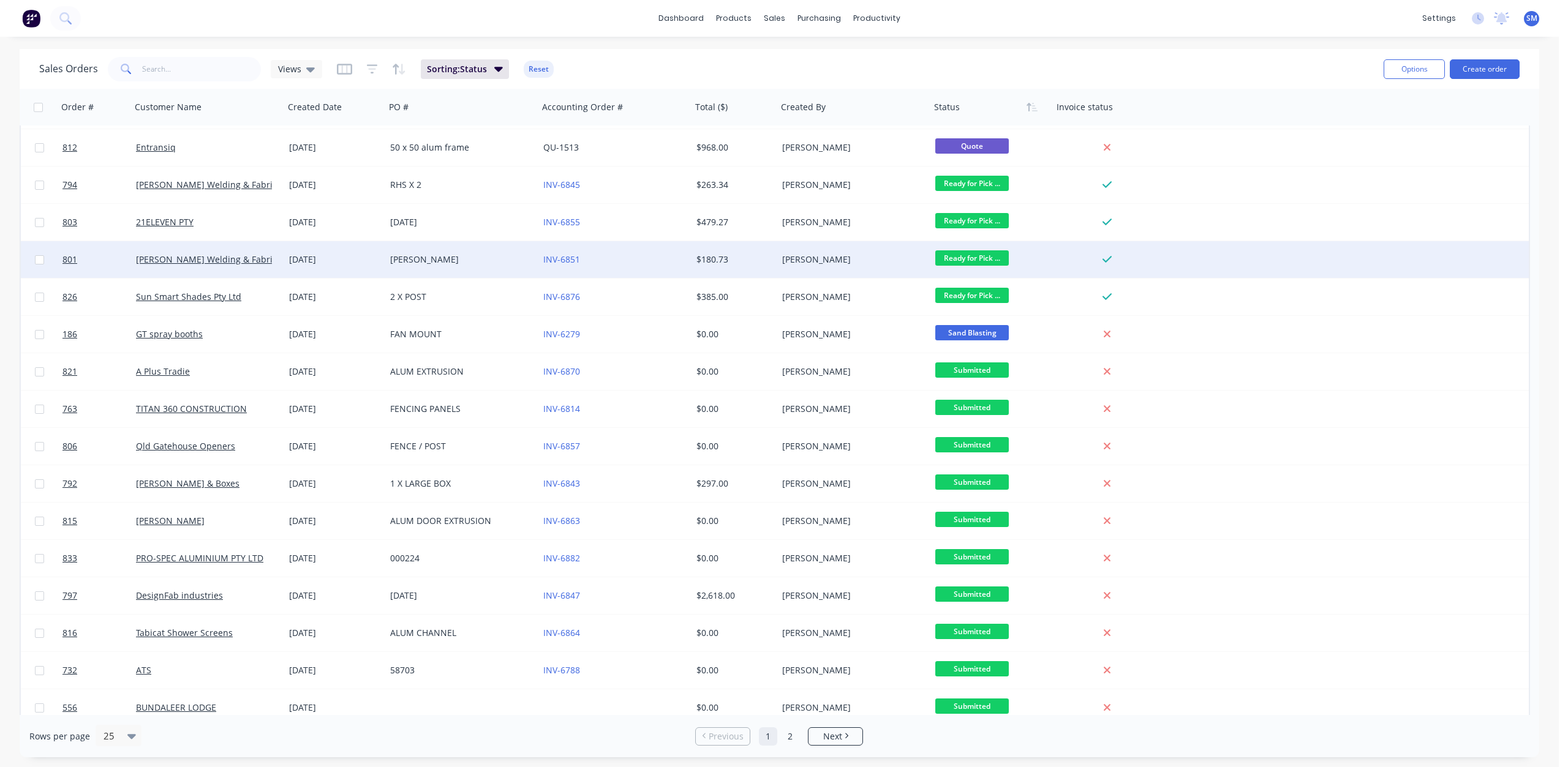
click at [975, 260] on span "Ready for Pick ..." at bounding box center [971, 258] width 73 height 15
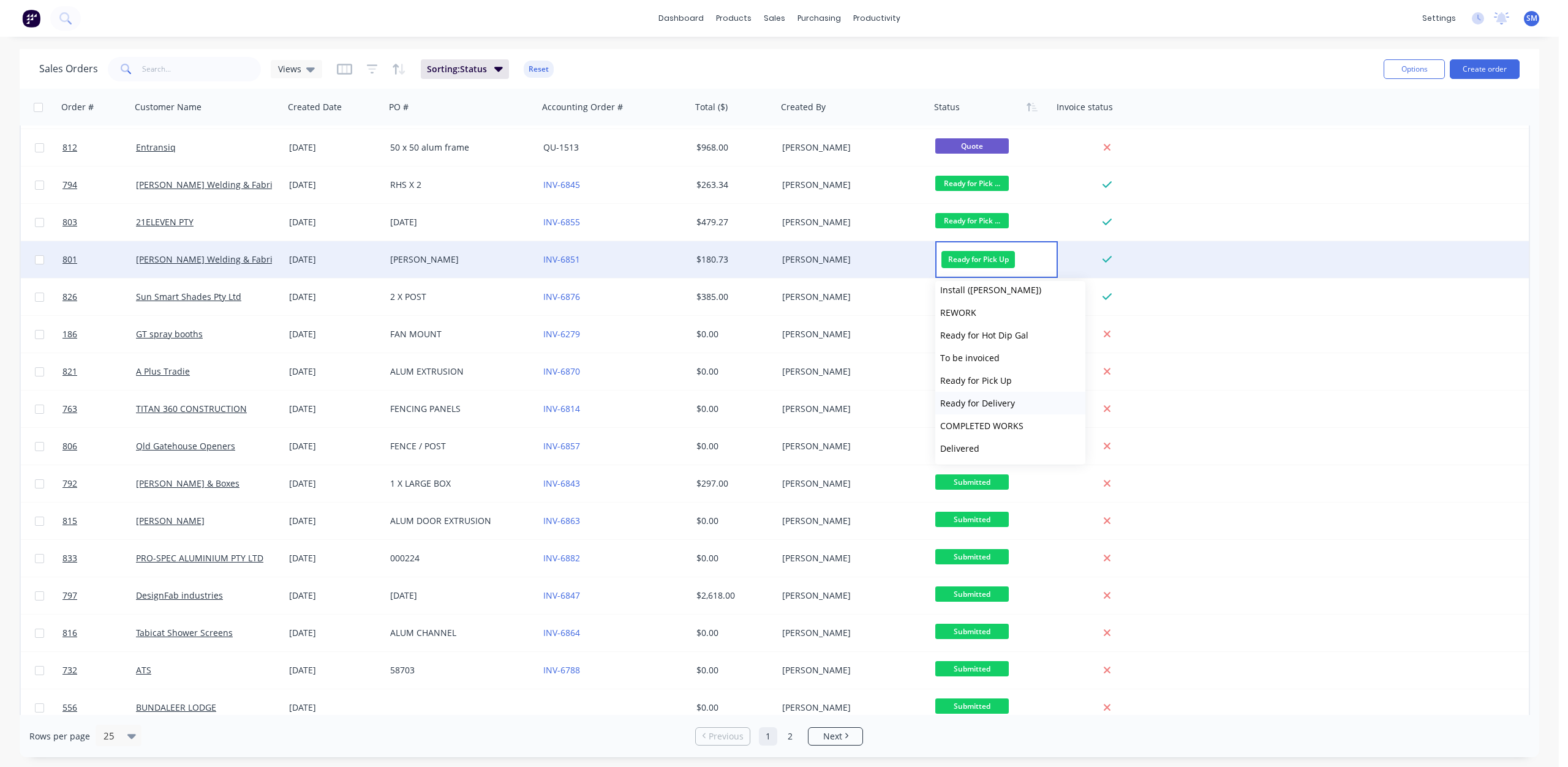
scroll to position [415, 0]
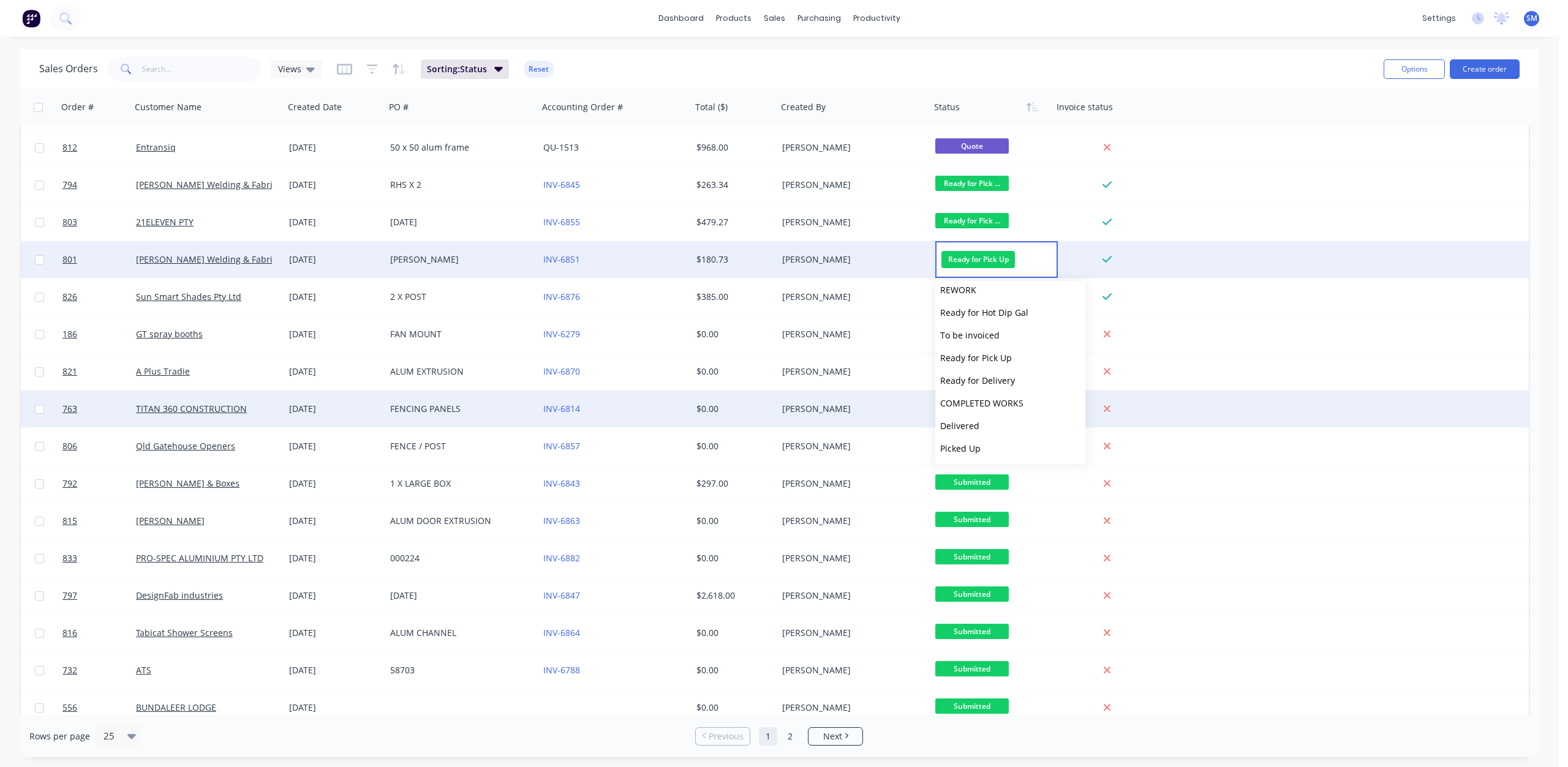
click at [995, 403] on span "COMPLETED WORKS" at bounding box center [982, 403] width 84 height 11
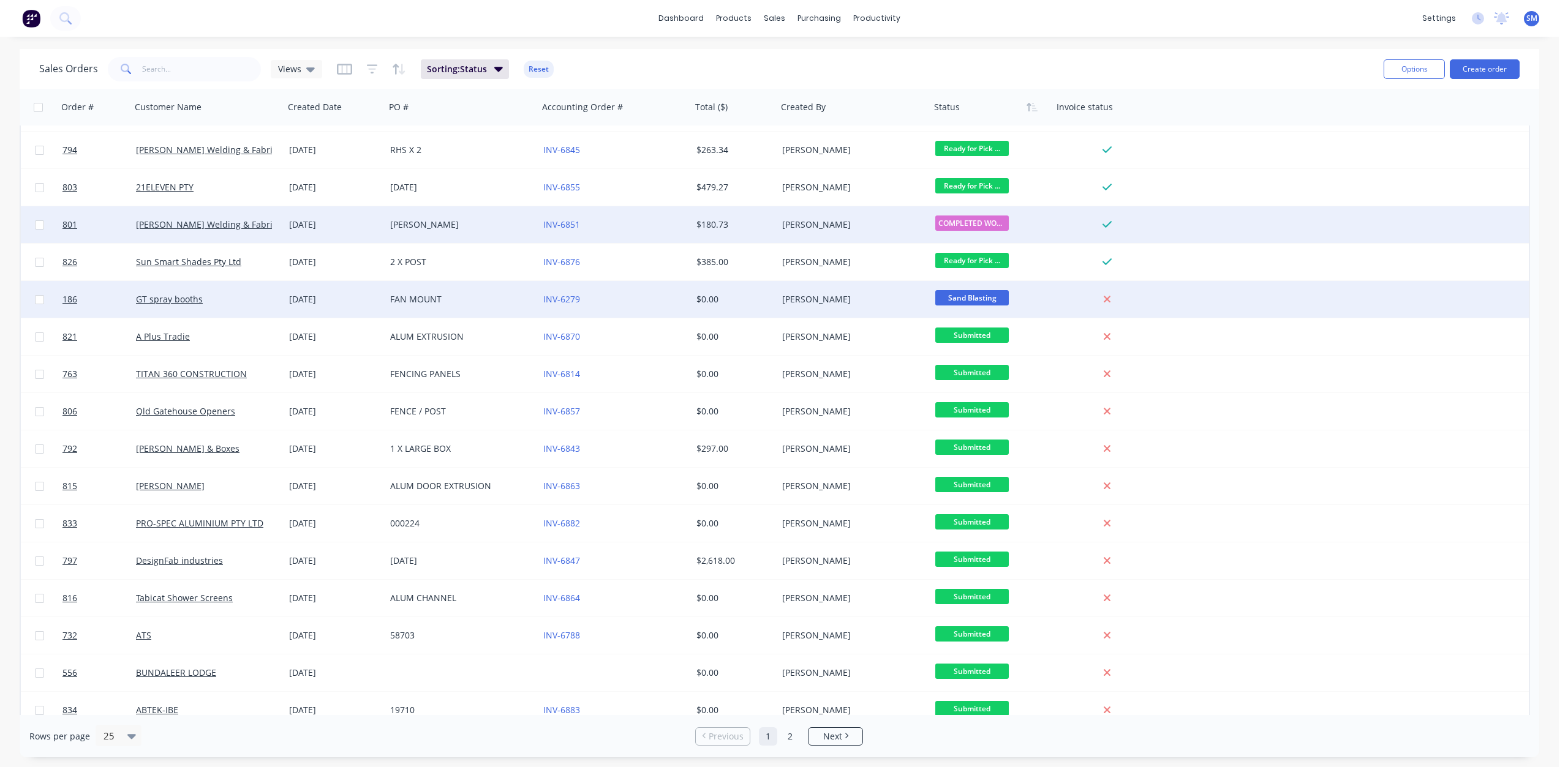
scroll to position [344, 0]
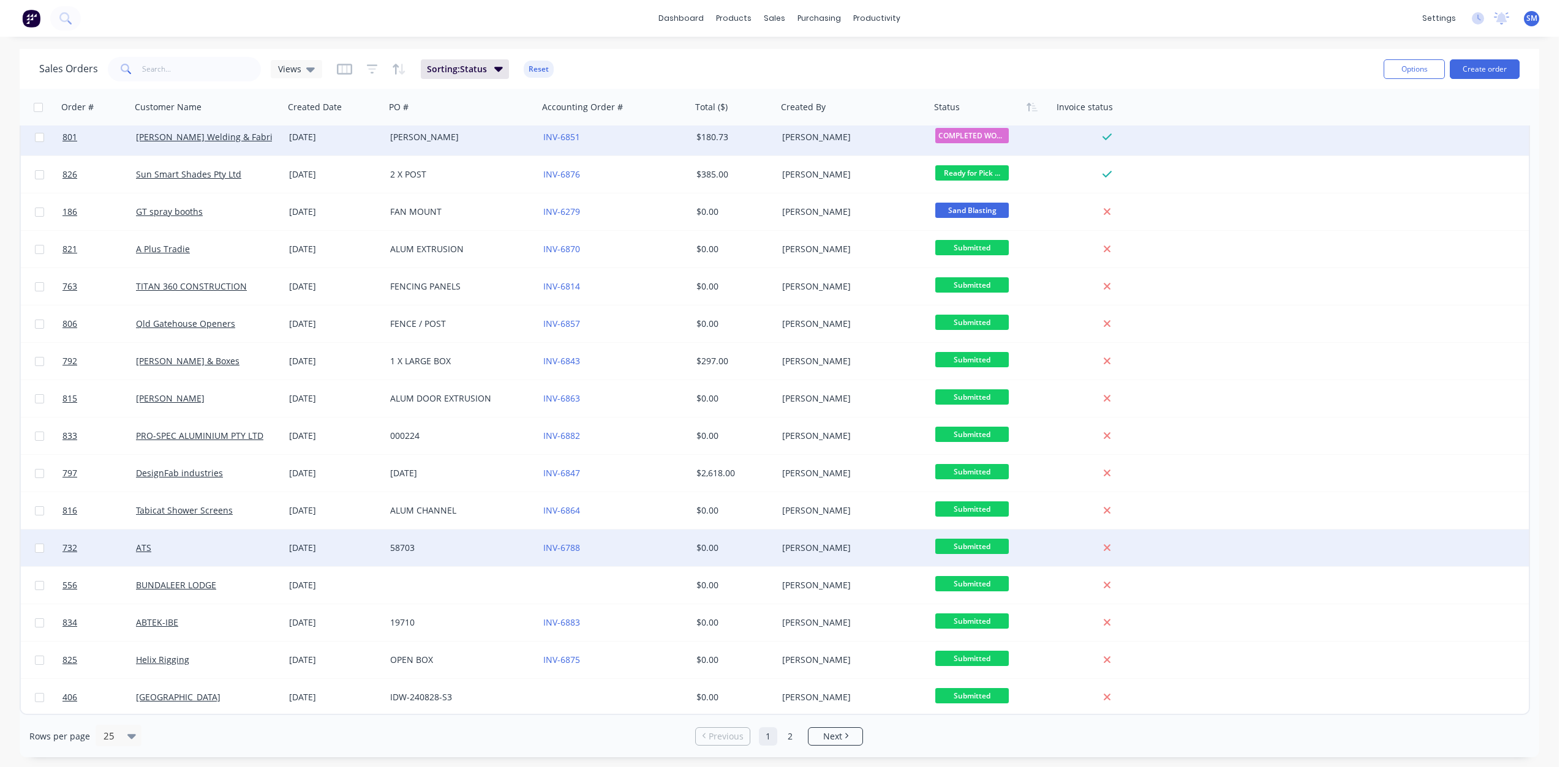
click at [438, 543] on div "58703" at bounding box center [458, 548] width 136 height 12
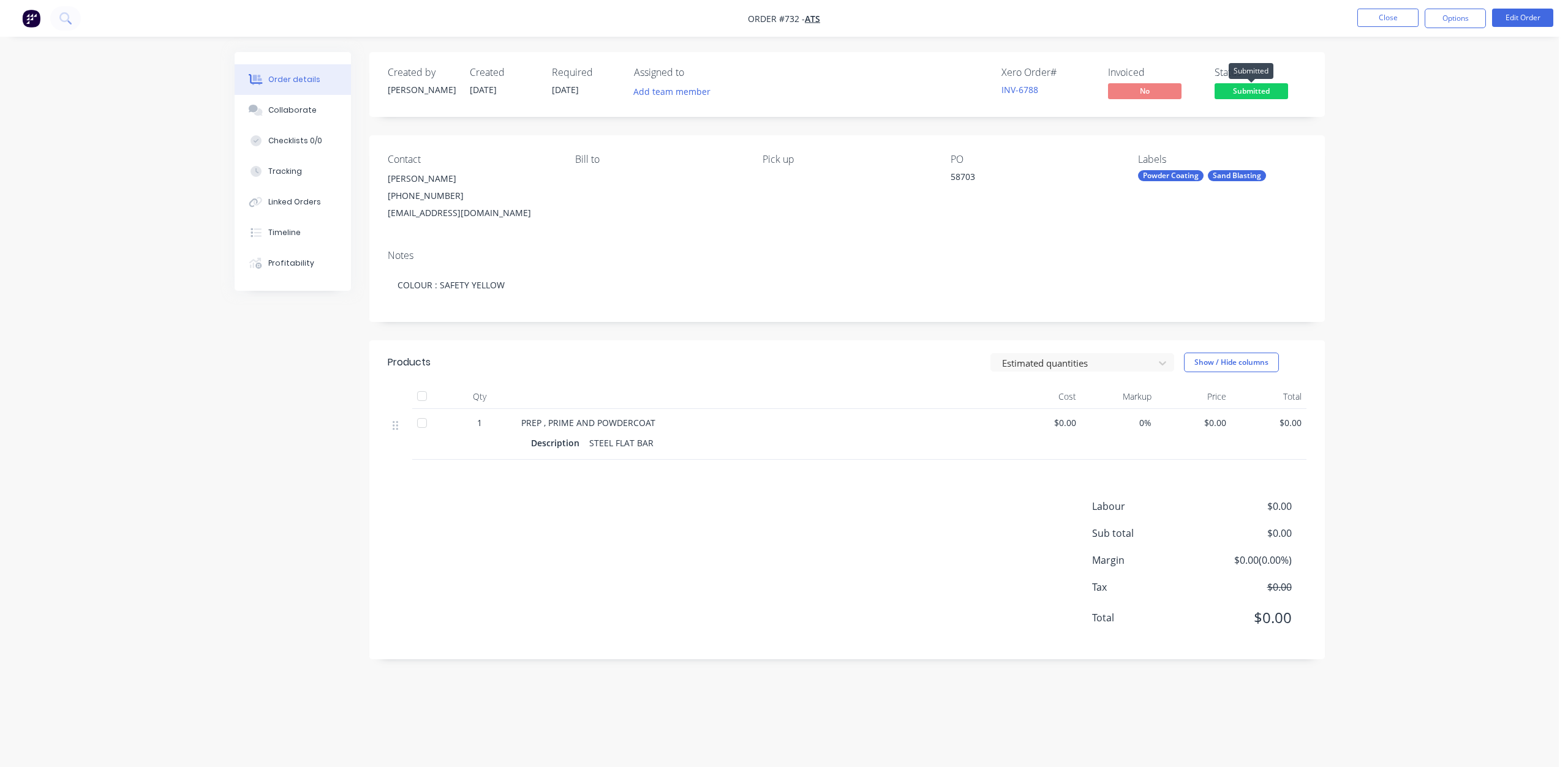
click at [1248, 84] on span "Submitted" at bounding box center [1250, 91] width 73 height 15
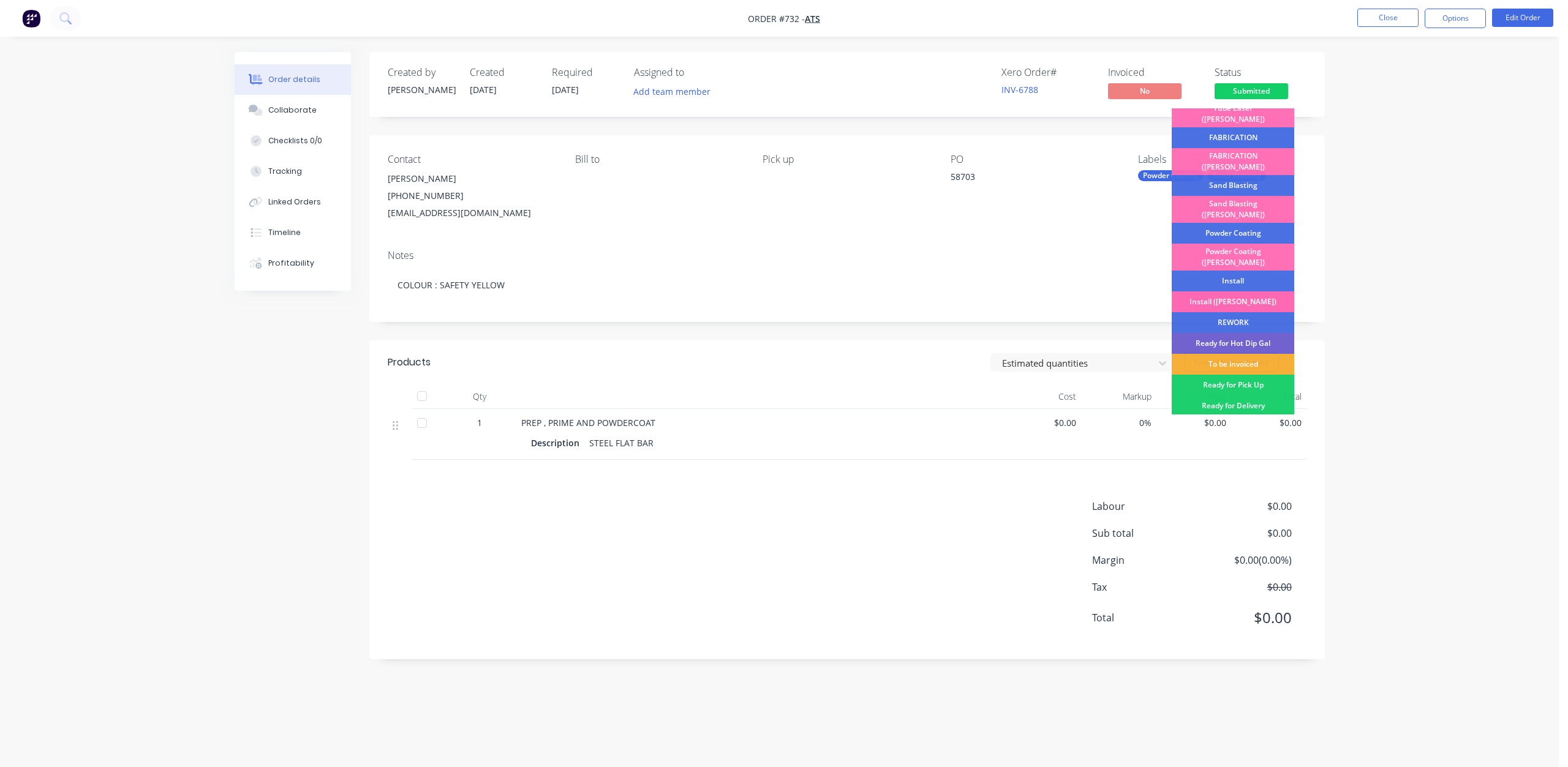
scroll to position [153, 0]
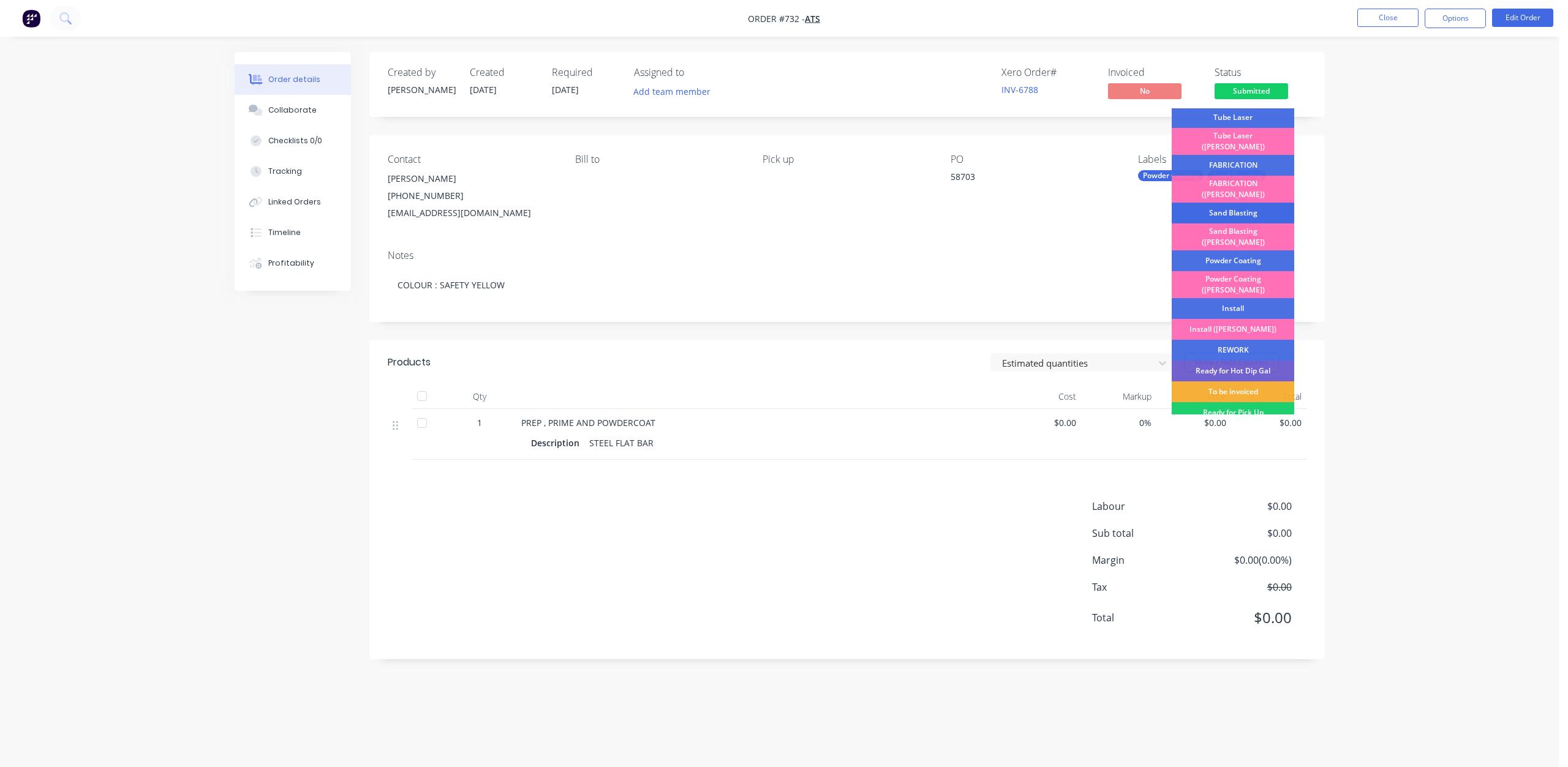
click at [1224, 203] on div "Sand Blasting" at bounding box center [1233, 213] width 122 height 21
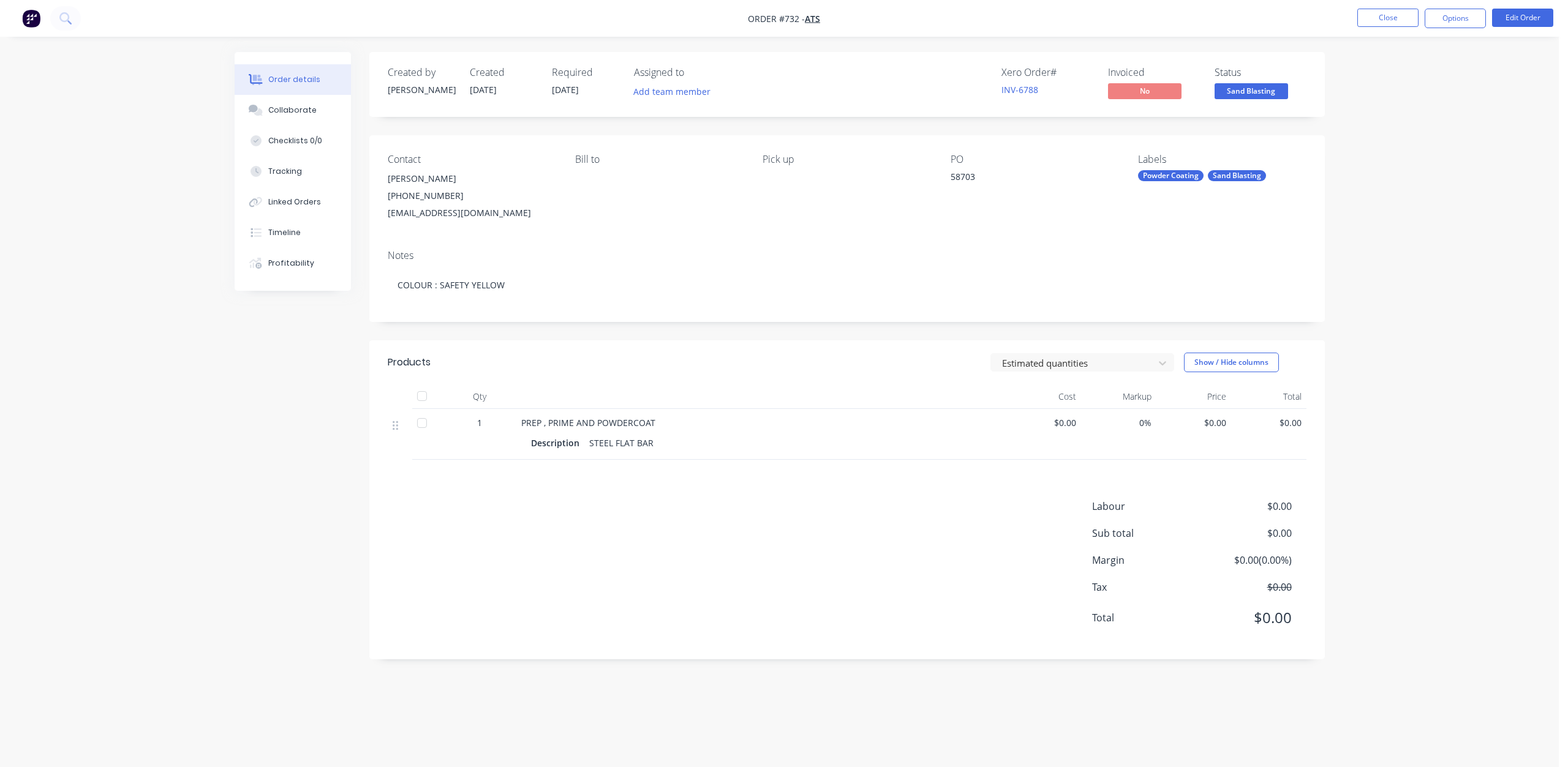
click at [1249, 96] on span "Sand Blasting" at bounding box center [1250, 91] width 73 height 15
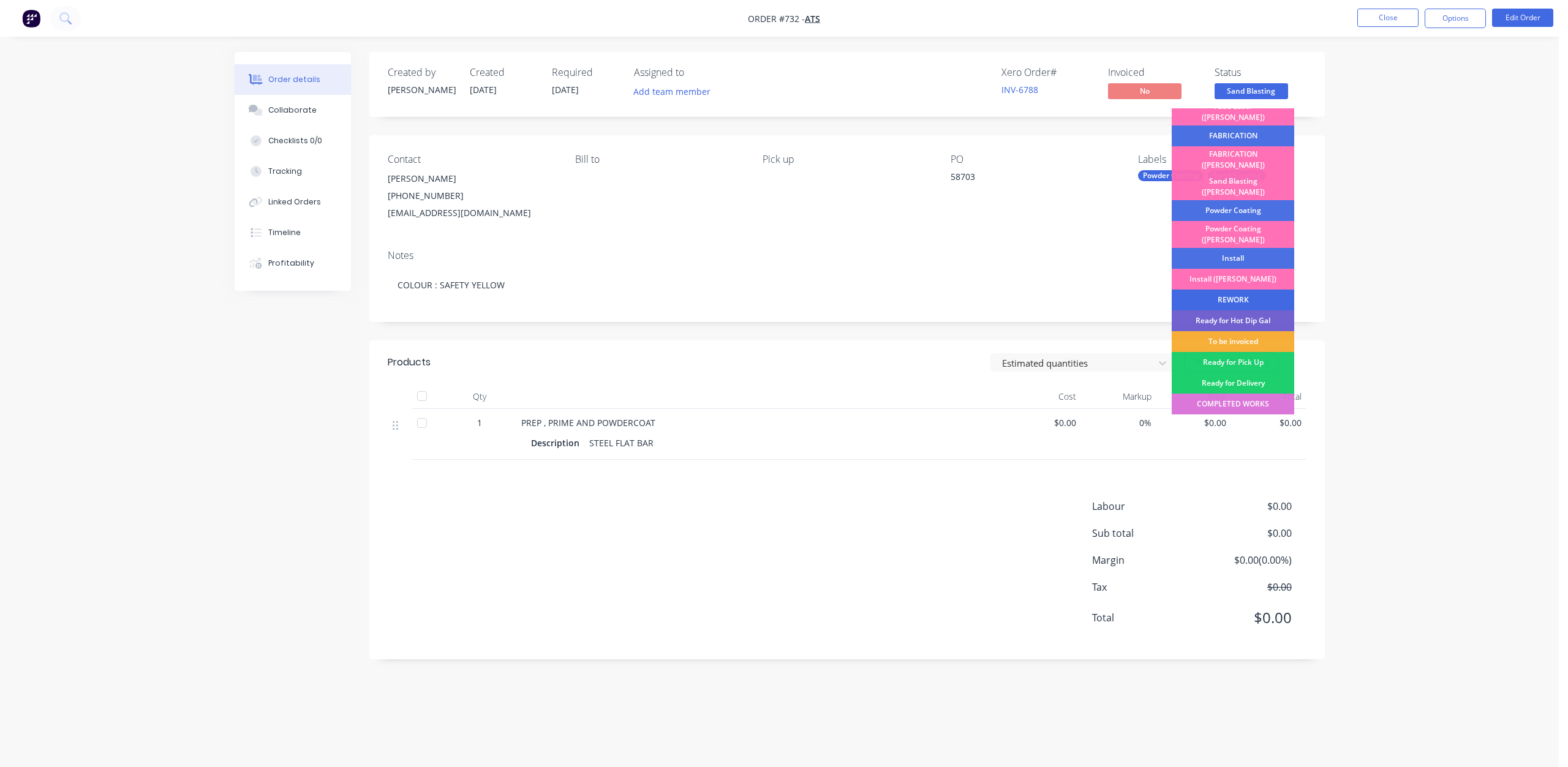
scroll to position [215, 0]
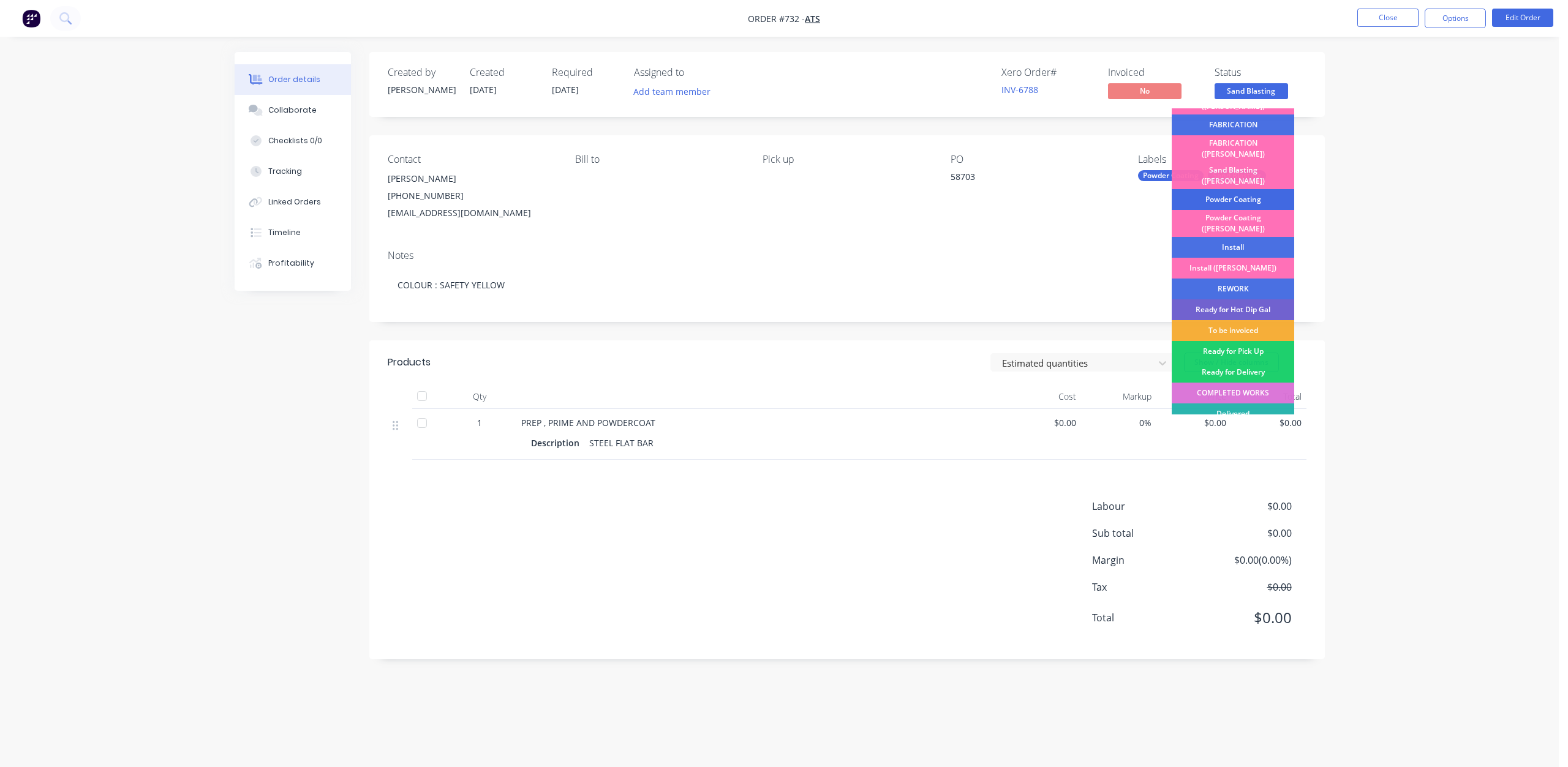
click at [1237, 189] on div "Powder Coating" at bounding box center [1233, 199] width 122 height 21
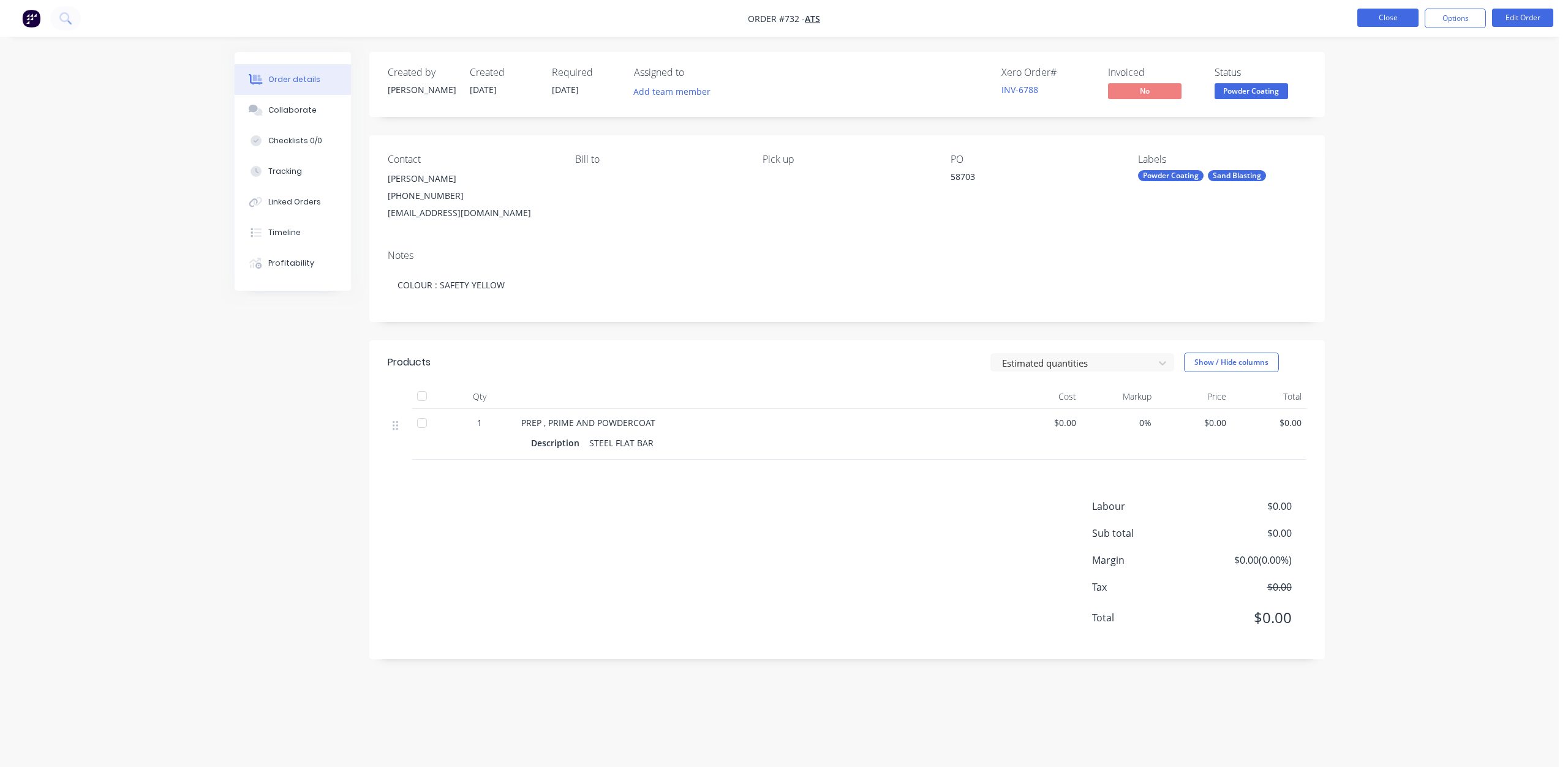
click at [1373, 20] on button "Close" at bounding box center [1388, 18] width 61 height 18
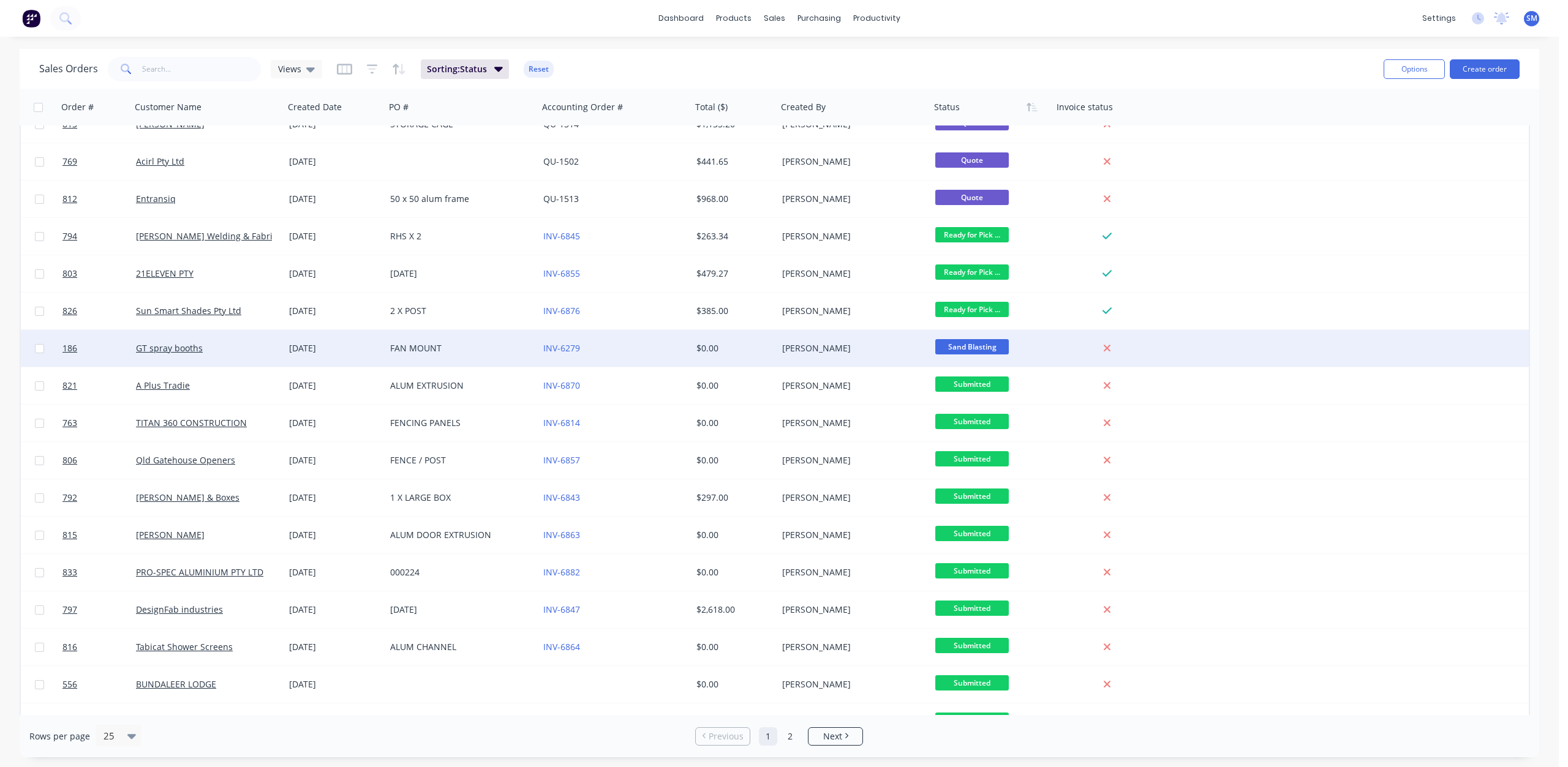
scroll to position [344, 0]
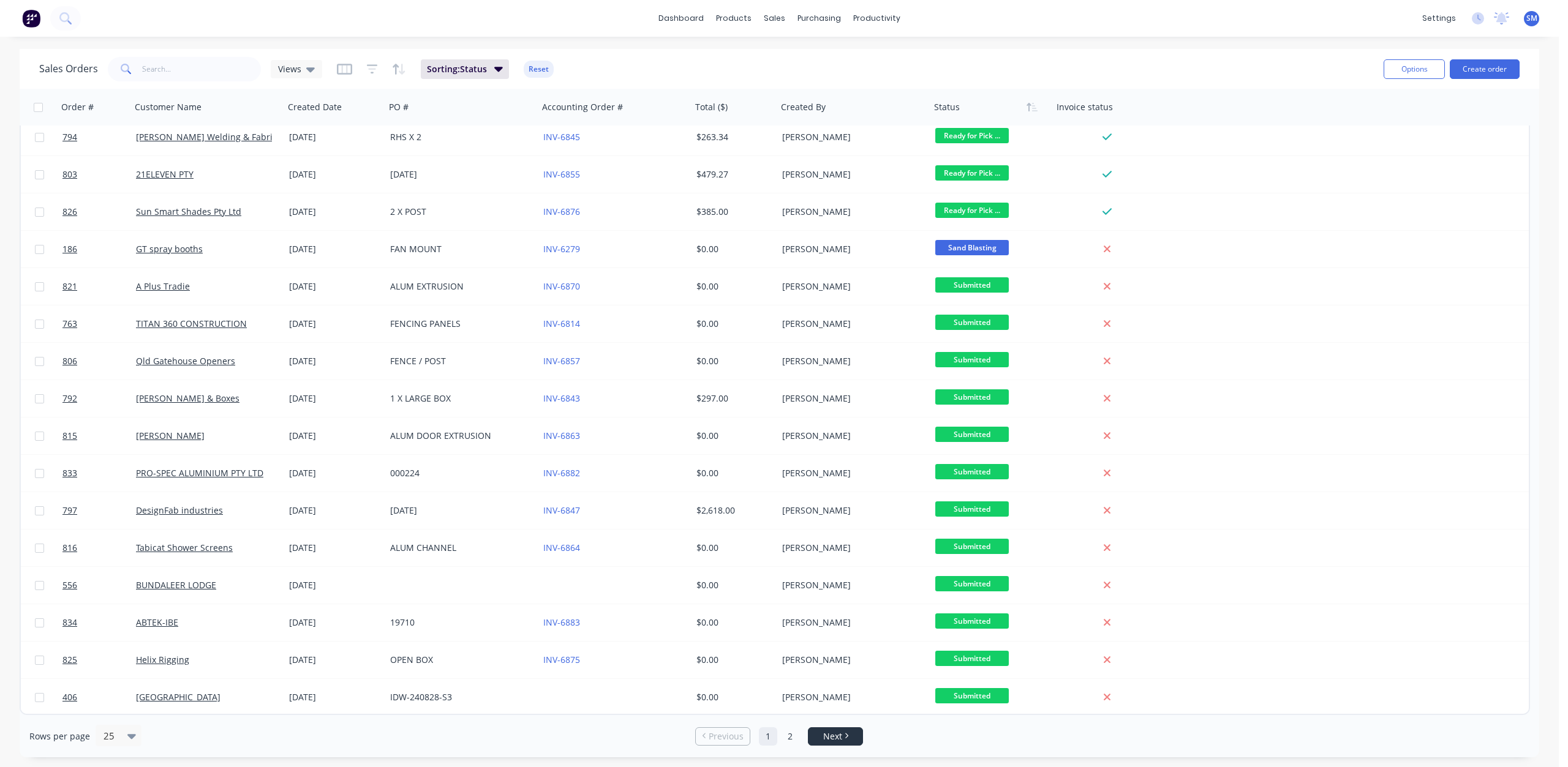
click at [826, 737] on span "Next" at bounding box center [833, 736] width 19 height 12
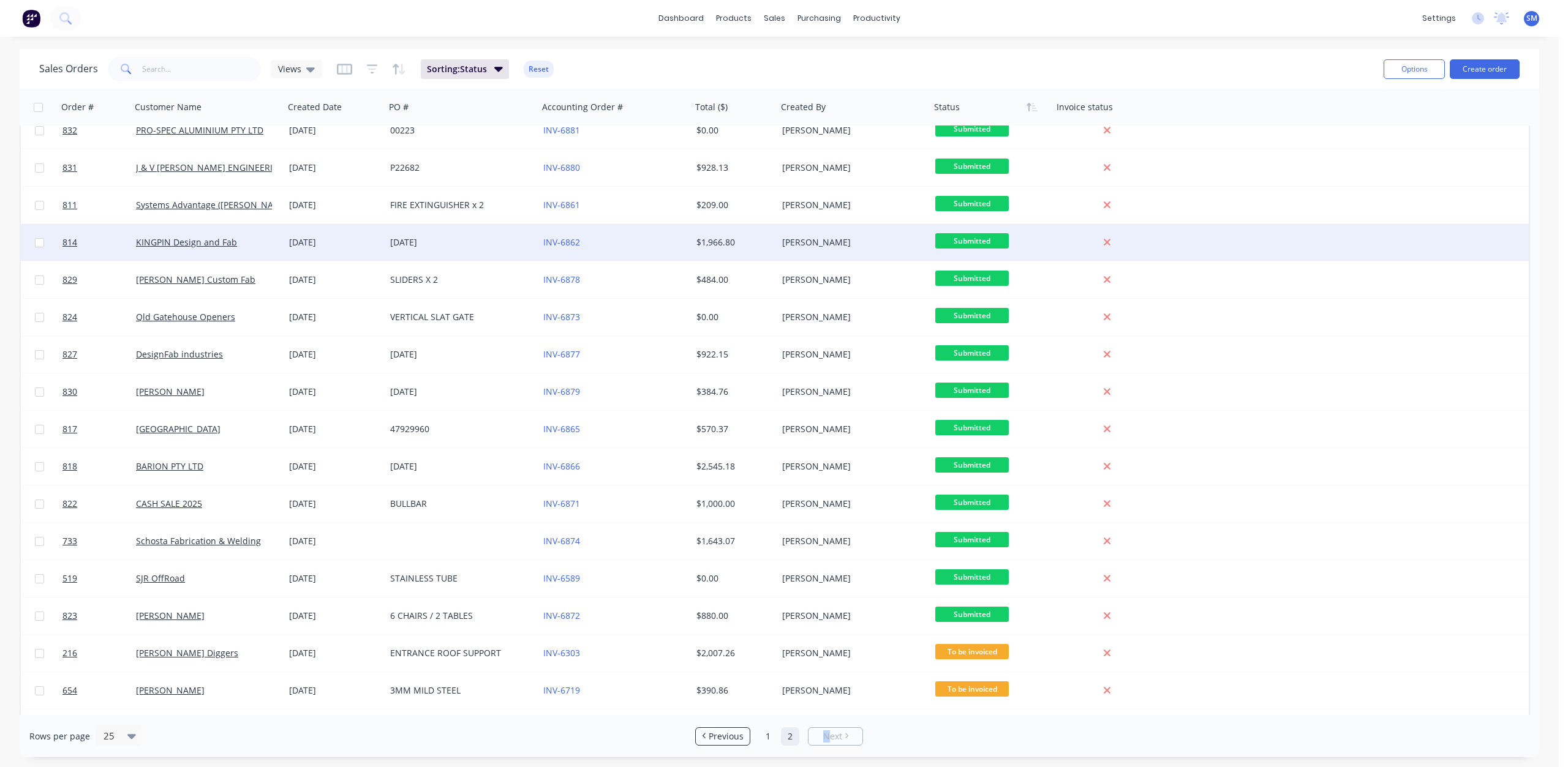
scroll to position [0, 0]
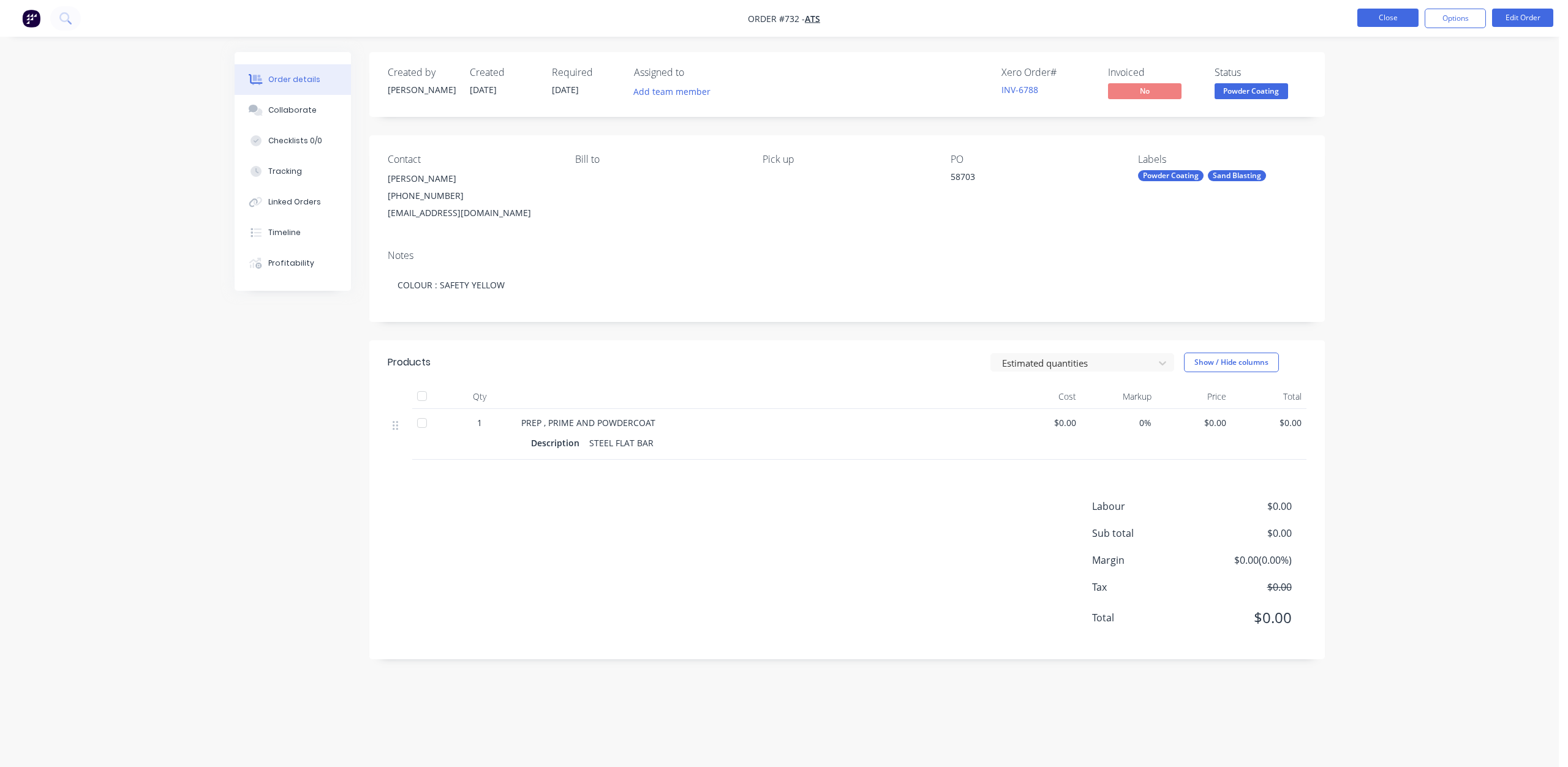
click at [1381, 25] on button "Close" at bounding box center [1388, 18] width 61 height 18
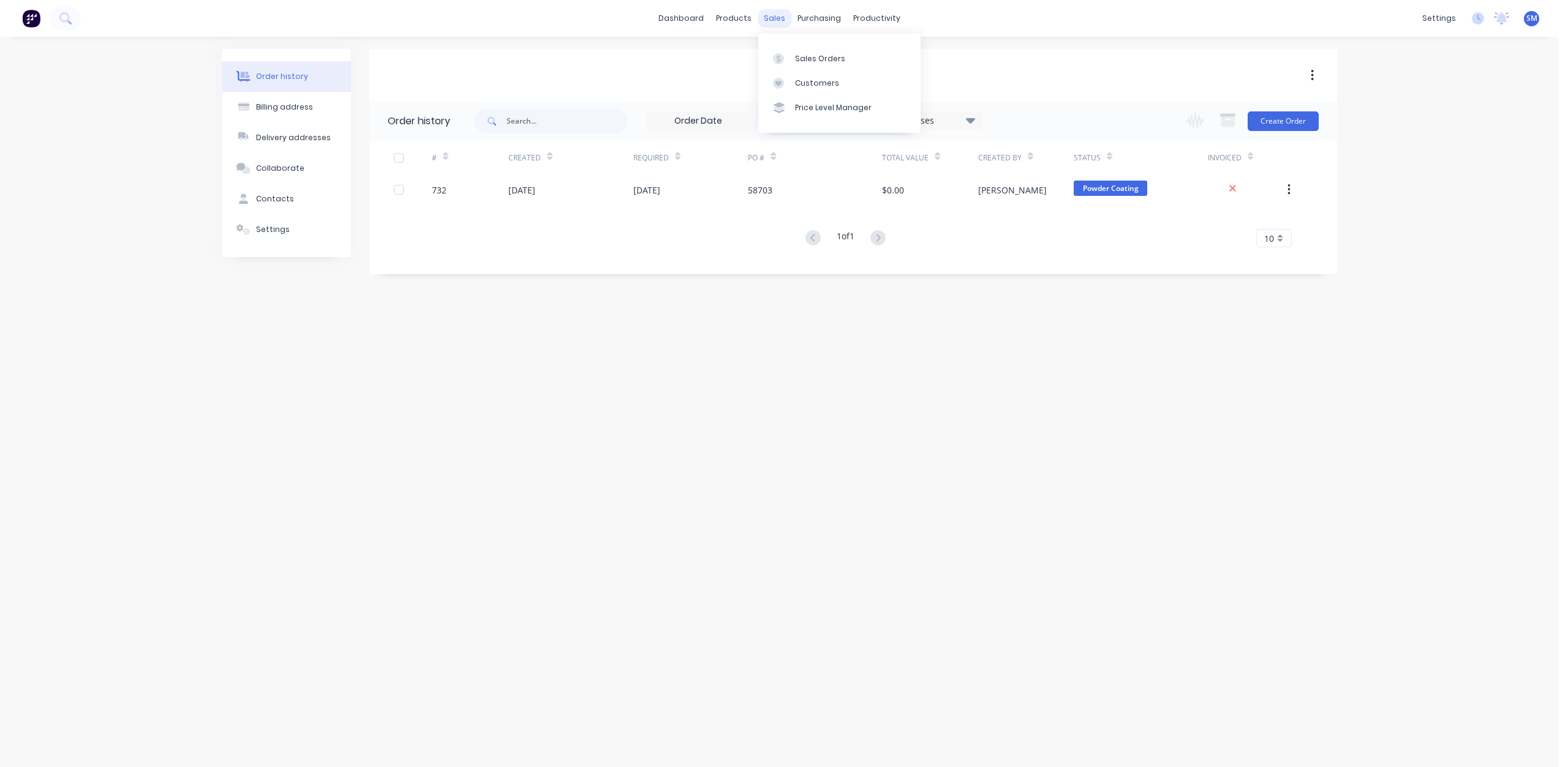
click at [776, 25] on div "sales" at bounding box center [774, 18] width 34 height 18
click at [813, 60] on div "Sales Orders" at bounding box center [820, 59] width 50 height 11
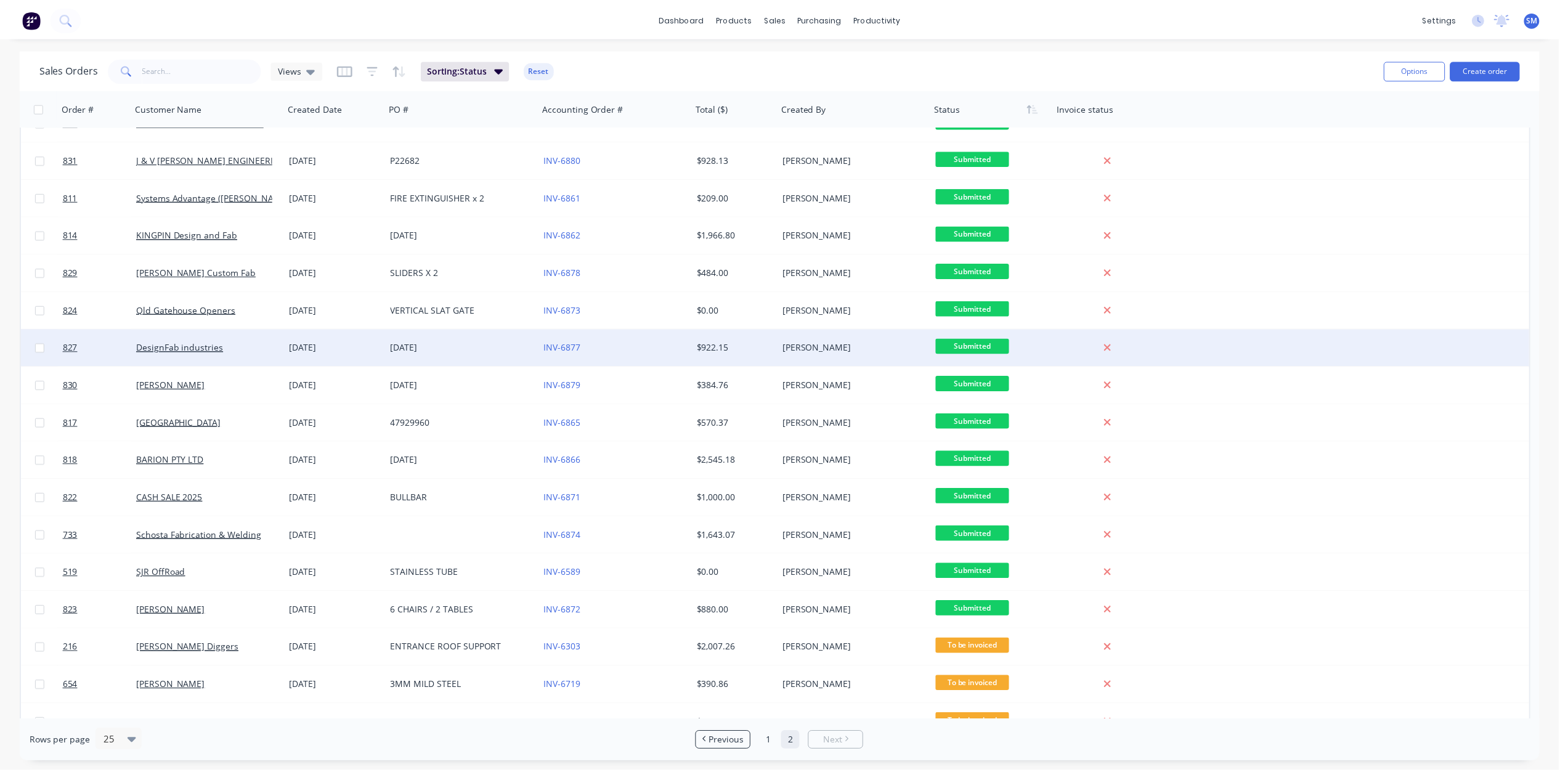
scroll to position [45, 0]
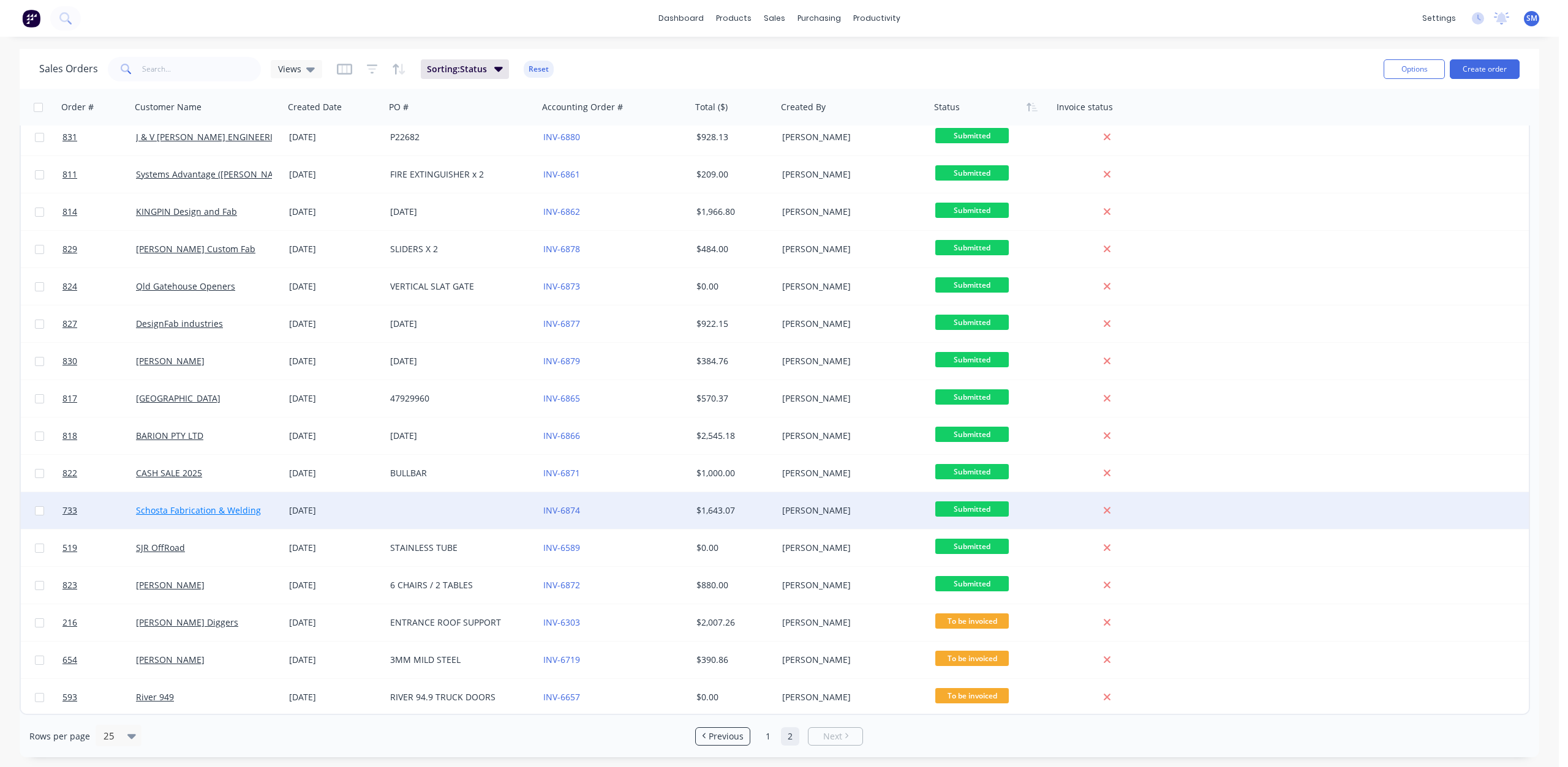
click at [174, 513] on link "Schosta Fabrication & Welding" at bounding box center [198, 511] width 125 height 11
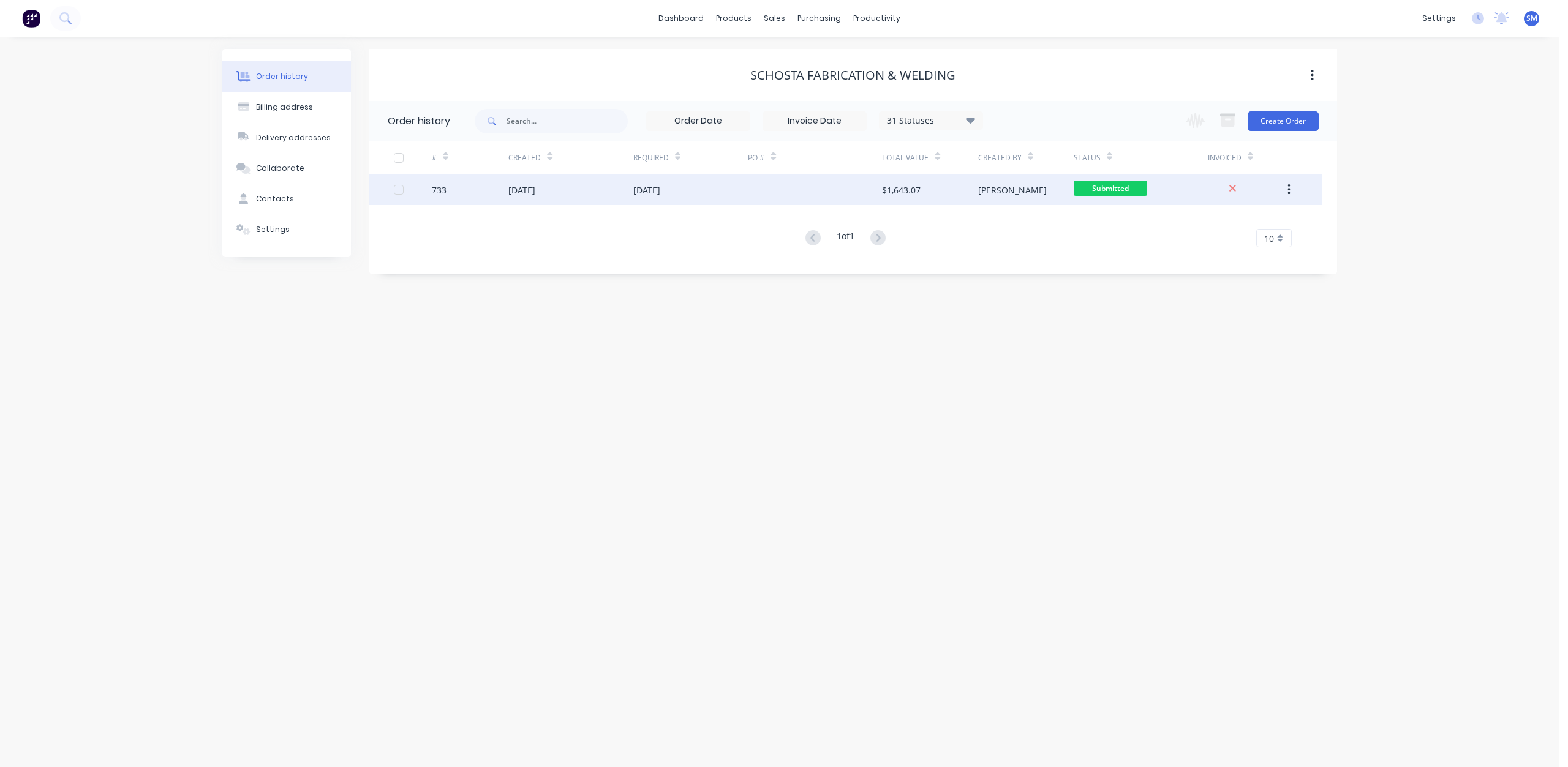
click at [908, 194] on div "$1,643.07" at bounding box center [901, 190] width 39 height 13
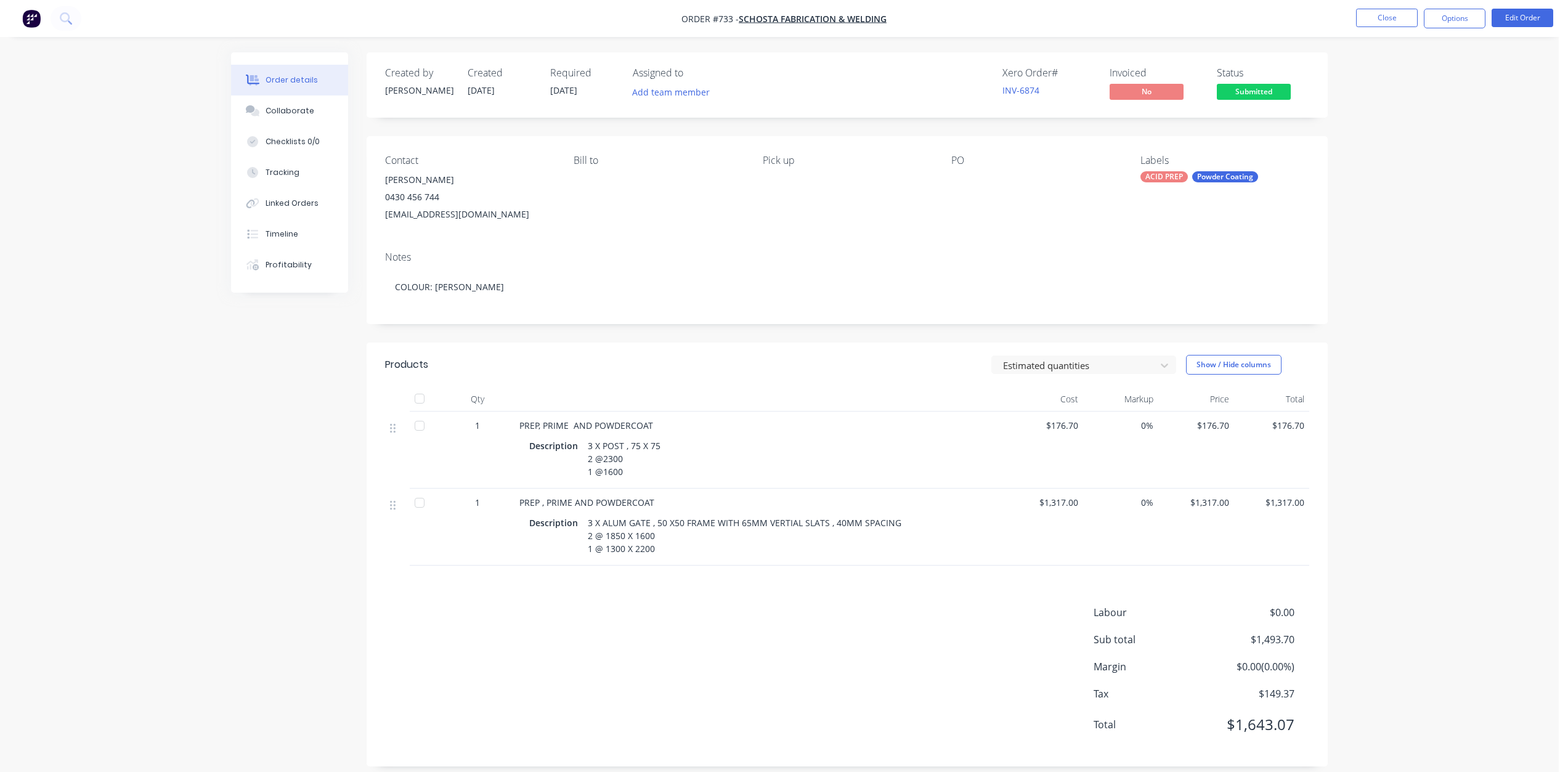
click at [956, 179] on div at bounding box center [1028, 180] width 154 height 17
click at [1514, 17] on button "Edit Order" at bounding box center [1523, 18] width 61 height 19
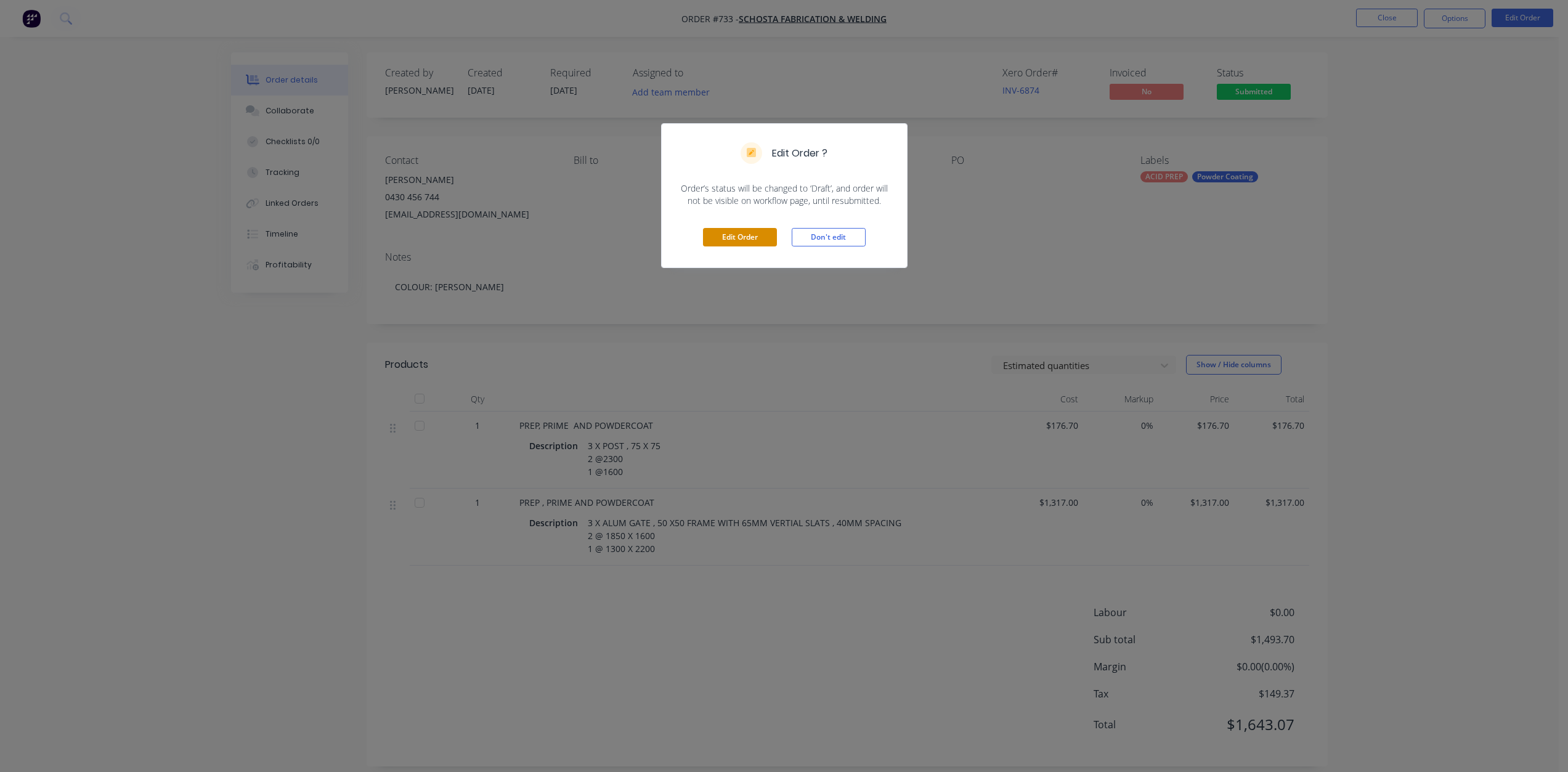
click at [744, 235] on button "Edit Order" at bounding box center [740, 237] width 74 height 19
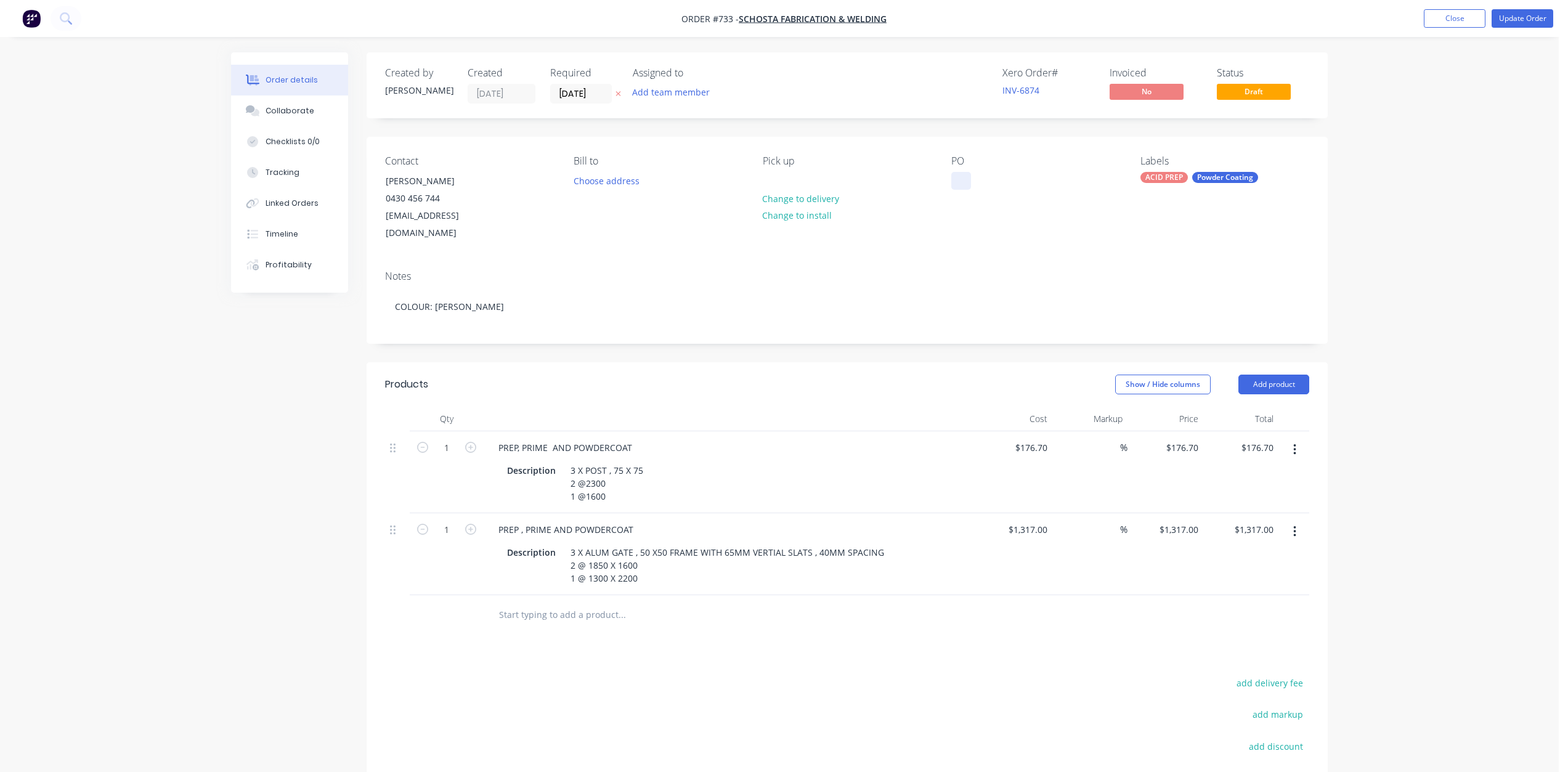
drag, startPoint x: 947, startPoint y: 180, endPoint x: 961, endPoint y: 187, distance: 15.7
click at [950, 180] on div "Contact [PERSON_NAME] [PHONE_NUMBER] [EMAIL_ADDRESS][DOMAIN_NAME] Bill to Choos…" at bounding box center [847, 198] width 961 height 124
click at [961, 187] on div at bounding box center [961, 180] width 19 height 18
